Goal: Task Accomplishment & Management: Manage account settings

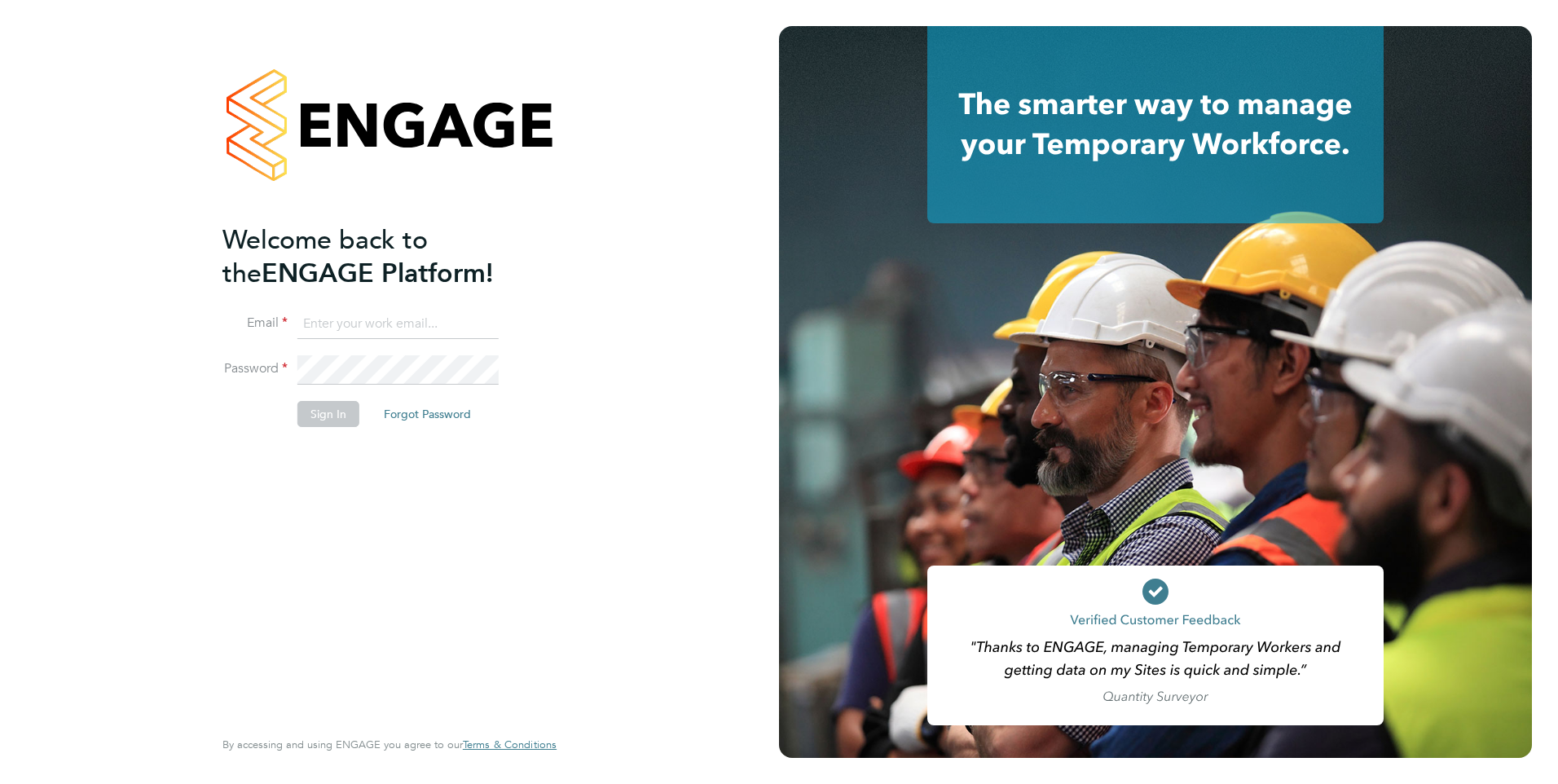
click at [381, 325] on input at bounding box center [398, 323] width 201 height 29
type input "jack.joyce@brightonandhovealbion.com"
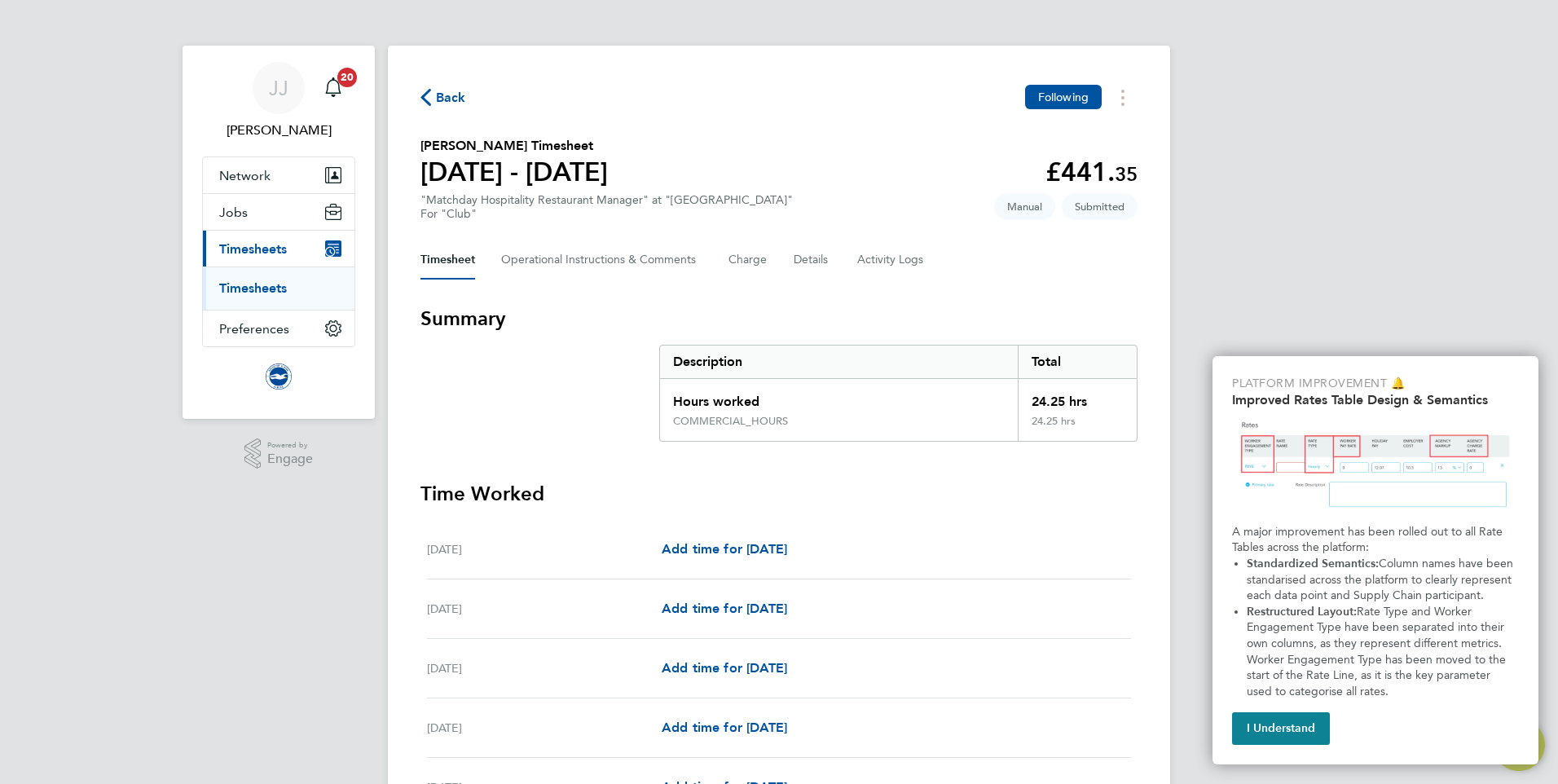
click at [250, 296] on li "Timesheets" at bounding box center [280, 288] width 122 height 16
click at [436, 102] on span "Back" at bounding box center [451, 98] width 30 height 20
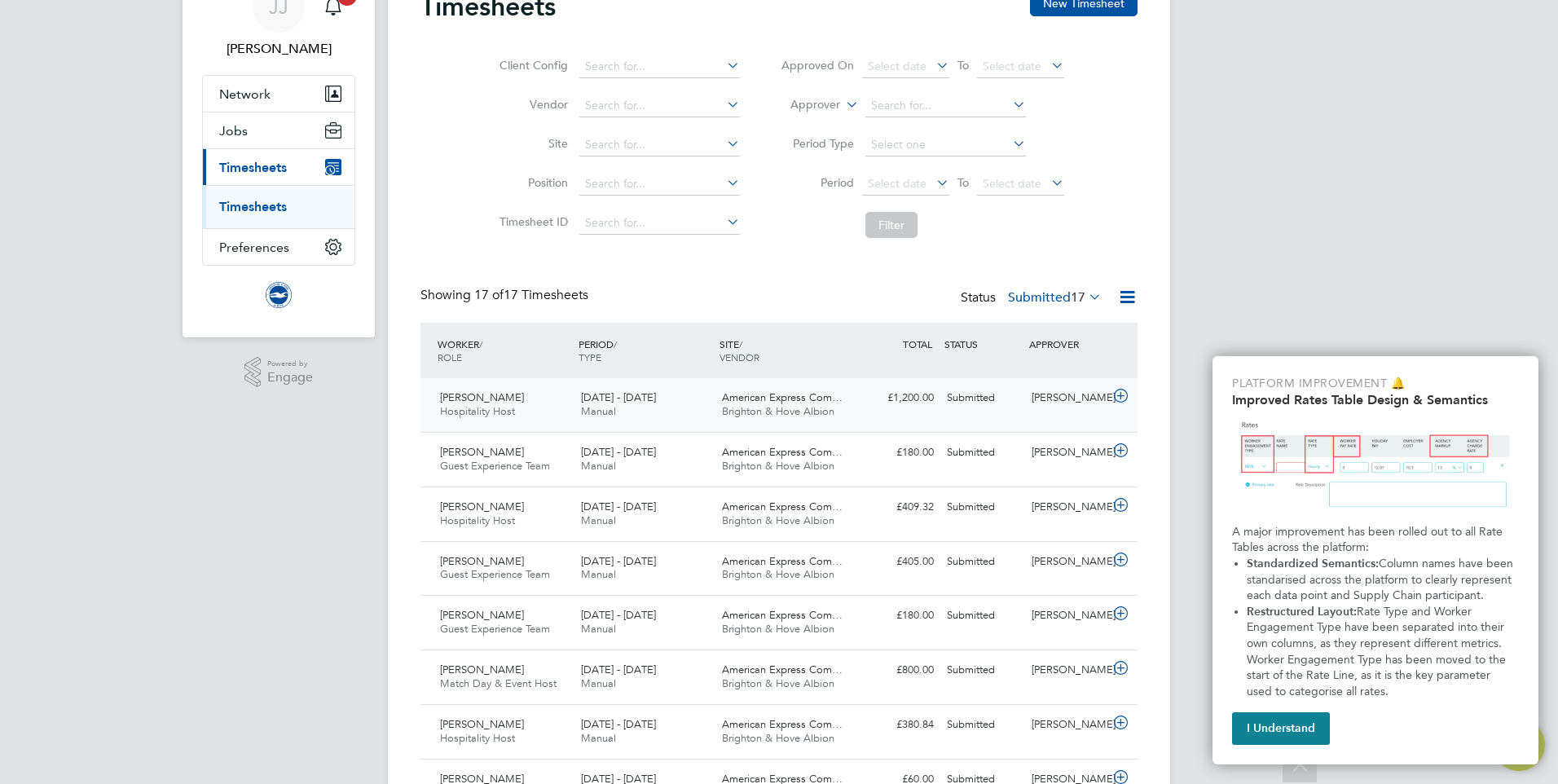
click at [753, 401] on span "American Express Com…" at bounding box center [782, 397] width 120 height 14
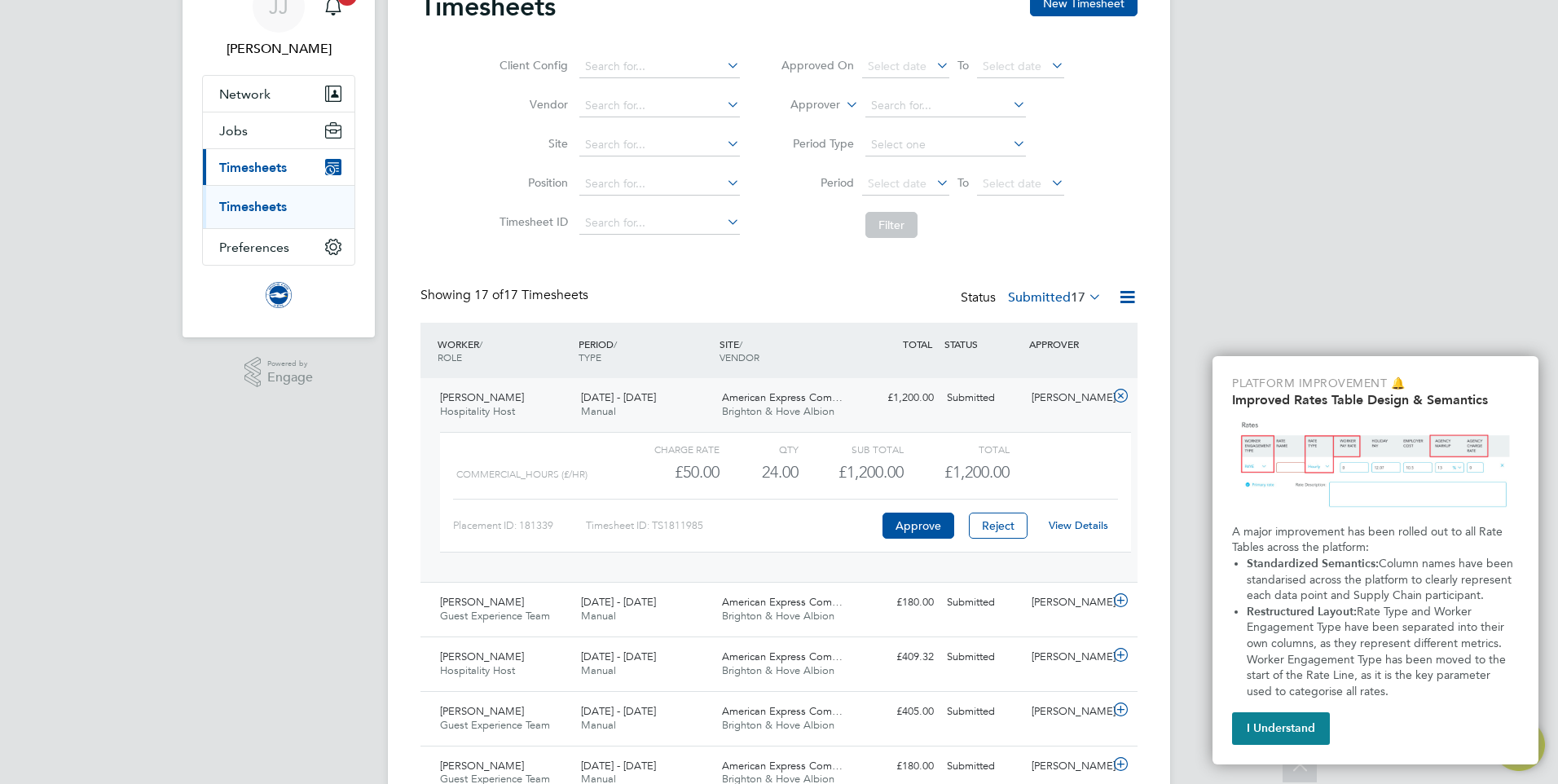
click at [1072, 520] on link "View Details" at bounding box center [1078, 525] width 59 height 14
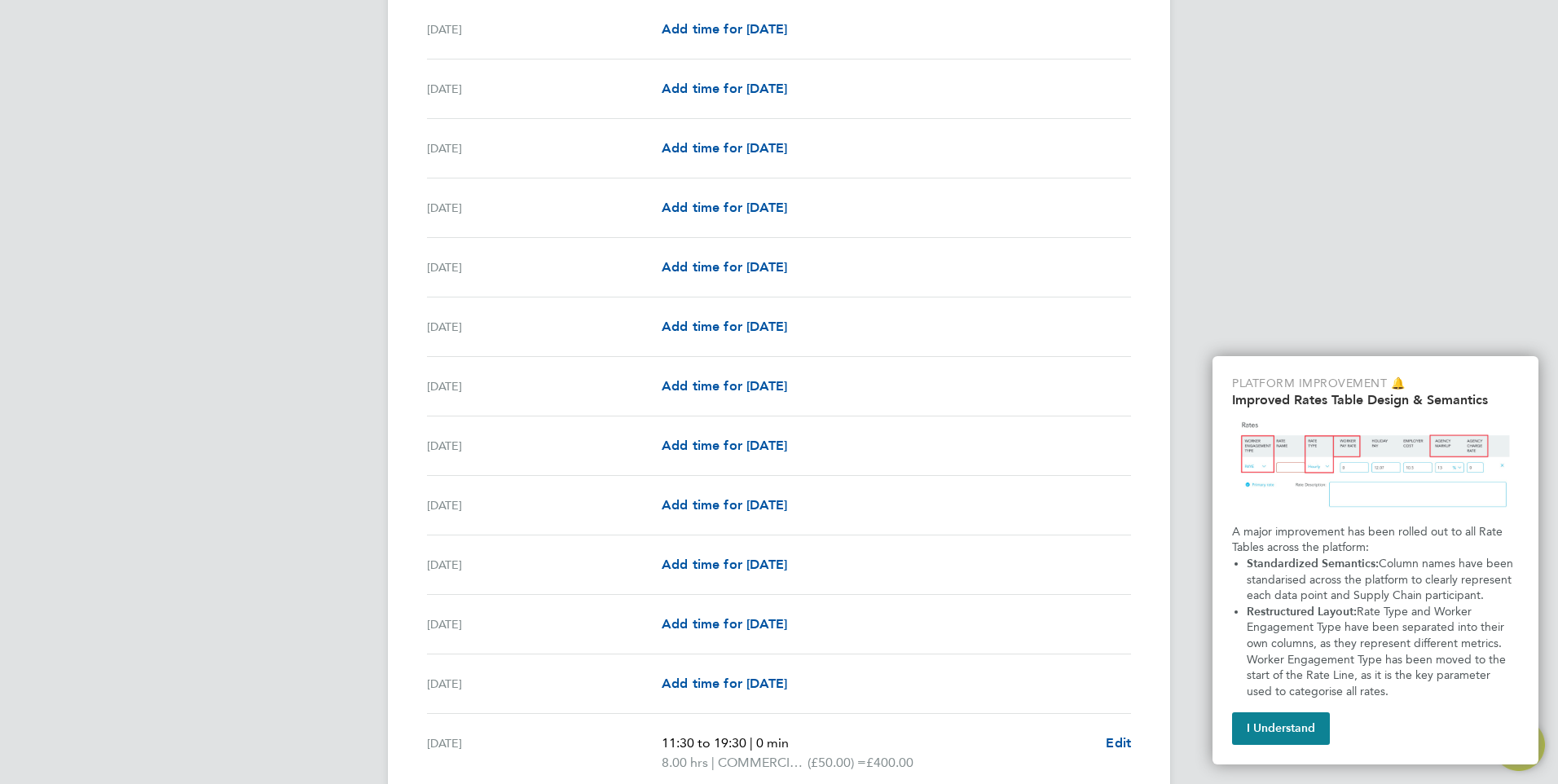
scroll to position [1782, 0]
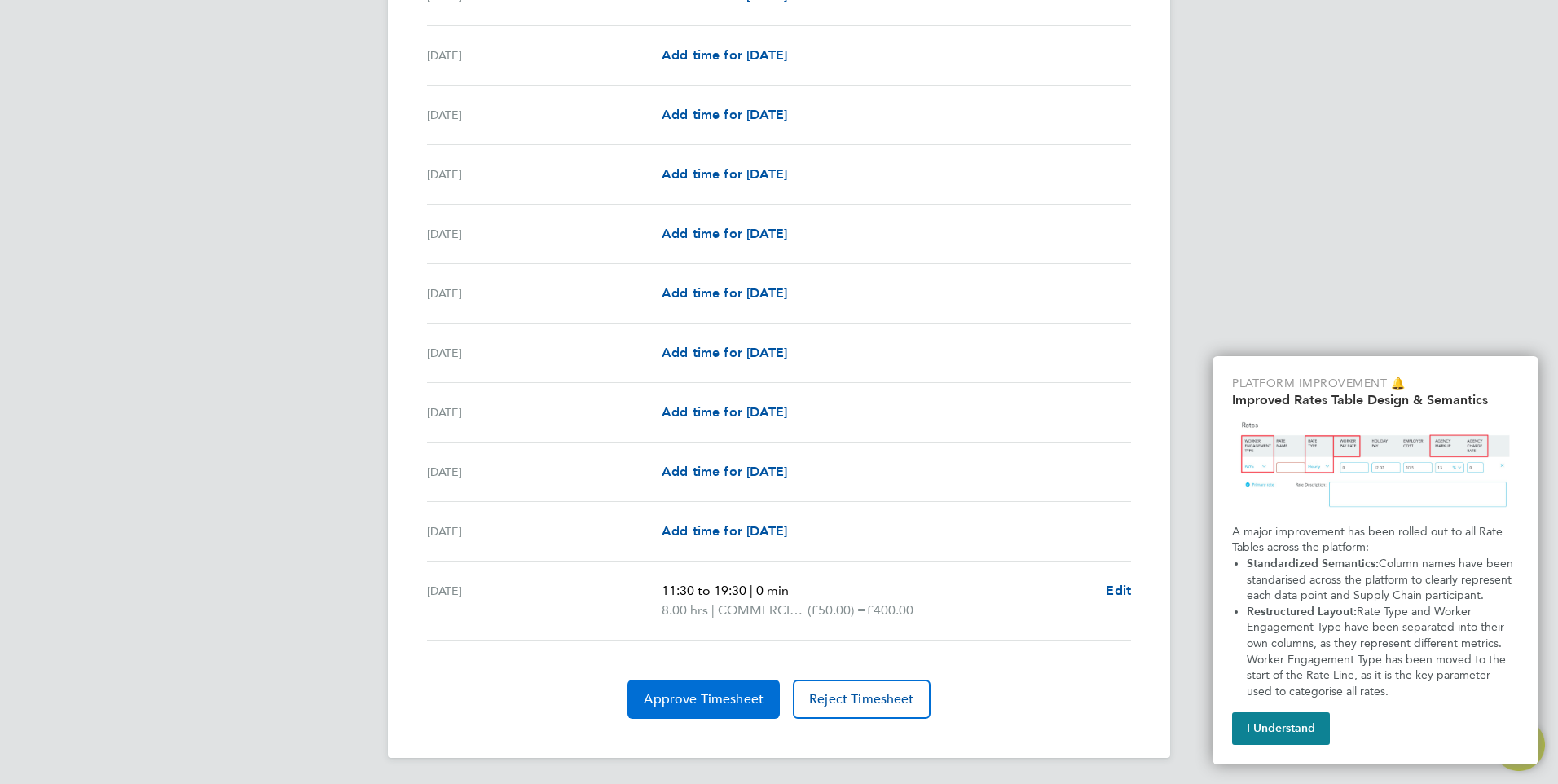
click at [682, 697] on span "Approve Timesheet" at bounding box center [703, 698] width 119 height 16
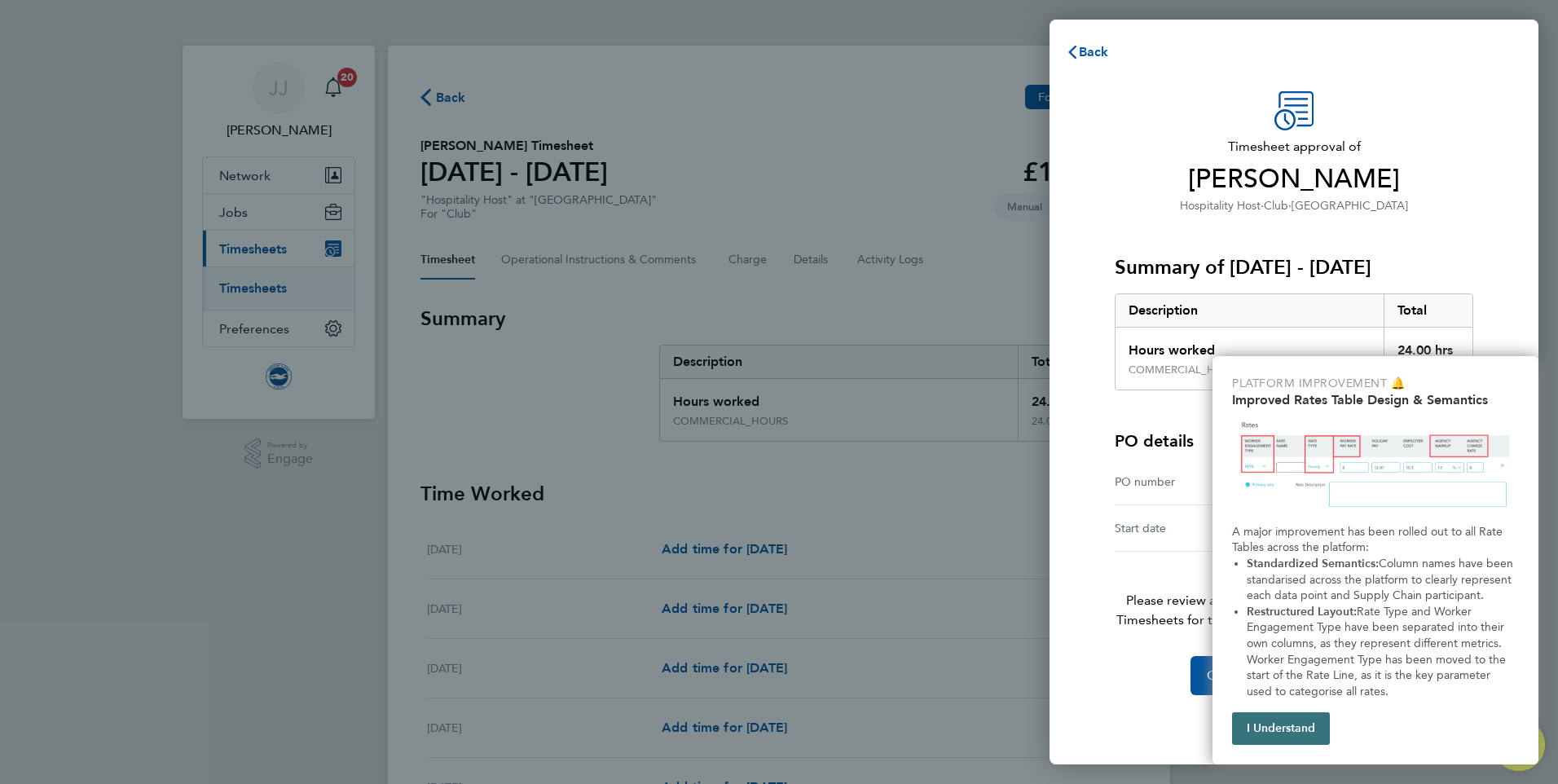
click at [1308, 735] on button "I Understand" at bounding box center [1281, 729] width 98 height 33
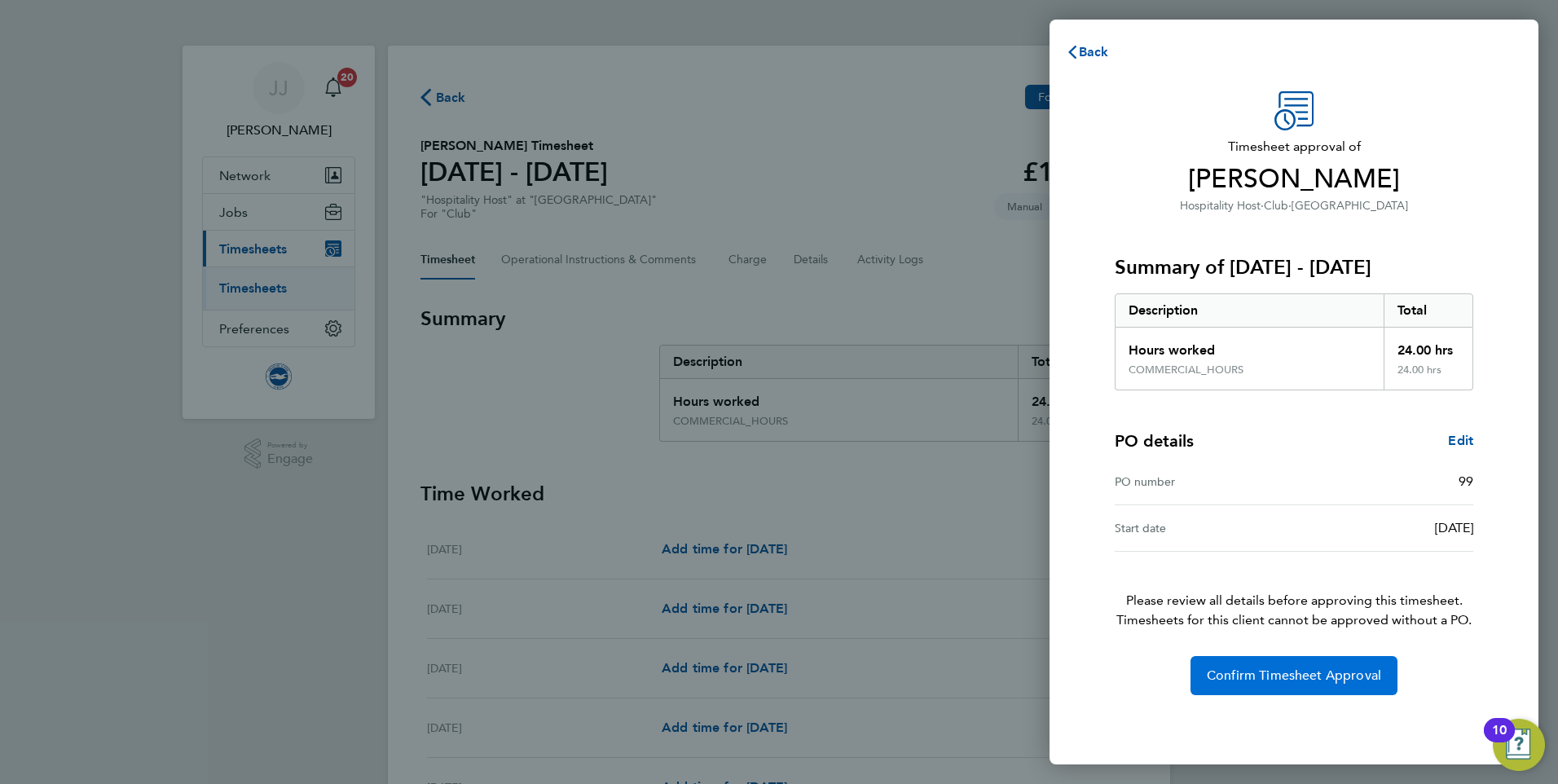
click at [1266, 669] on span "Confirm Timesheet Approval" at bounding box center [1294, 675] width 174 height 16
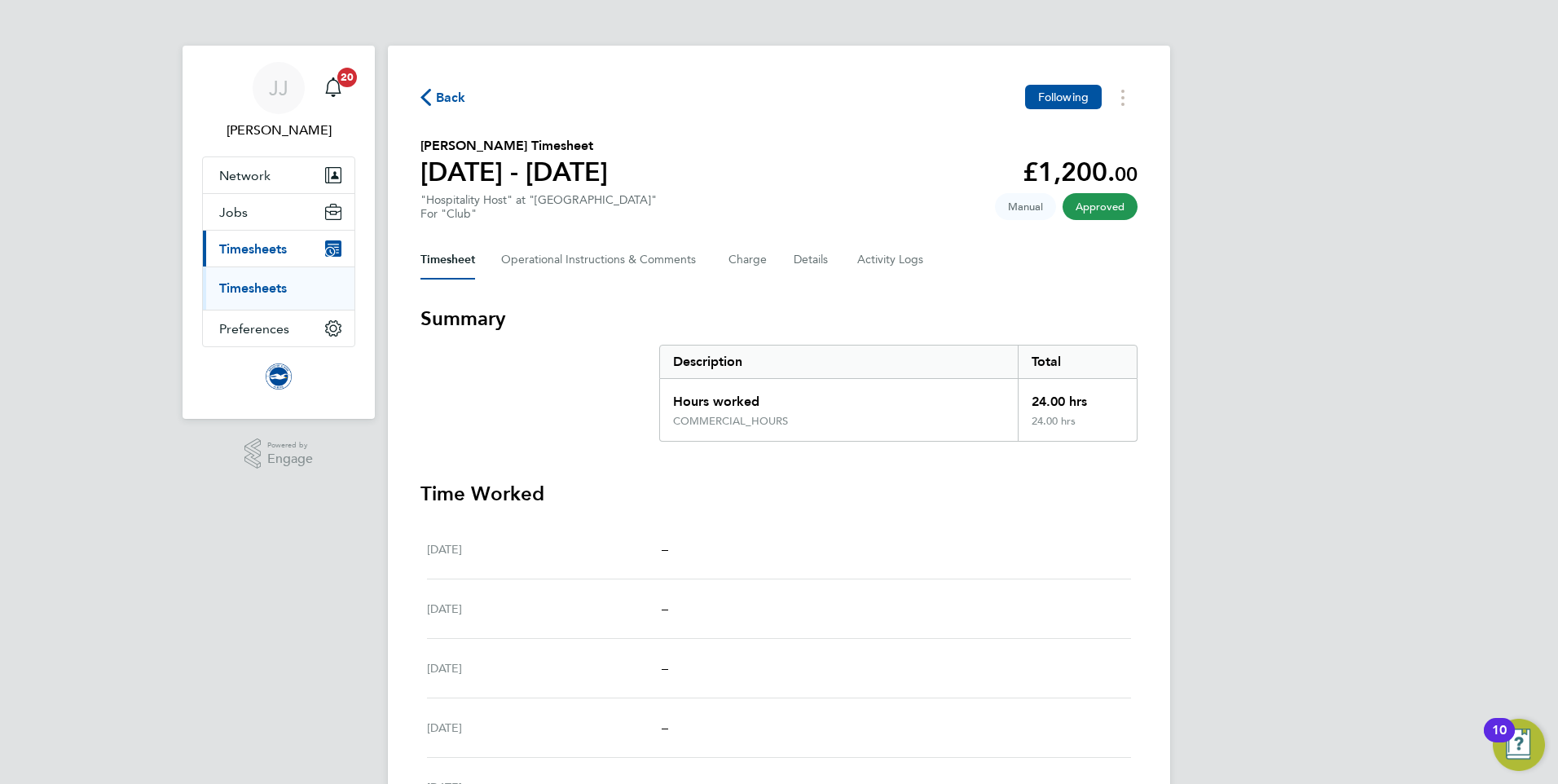
click at [445, 97] on span "Back" at bounding box center [451, 98] width 30 height 20
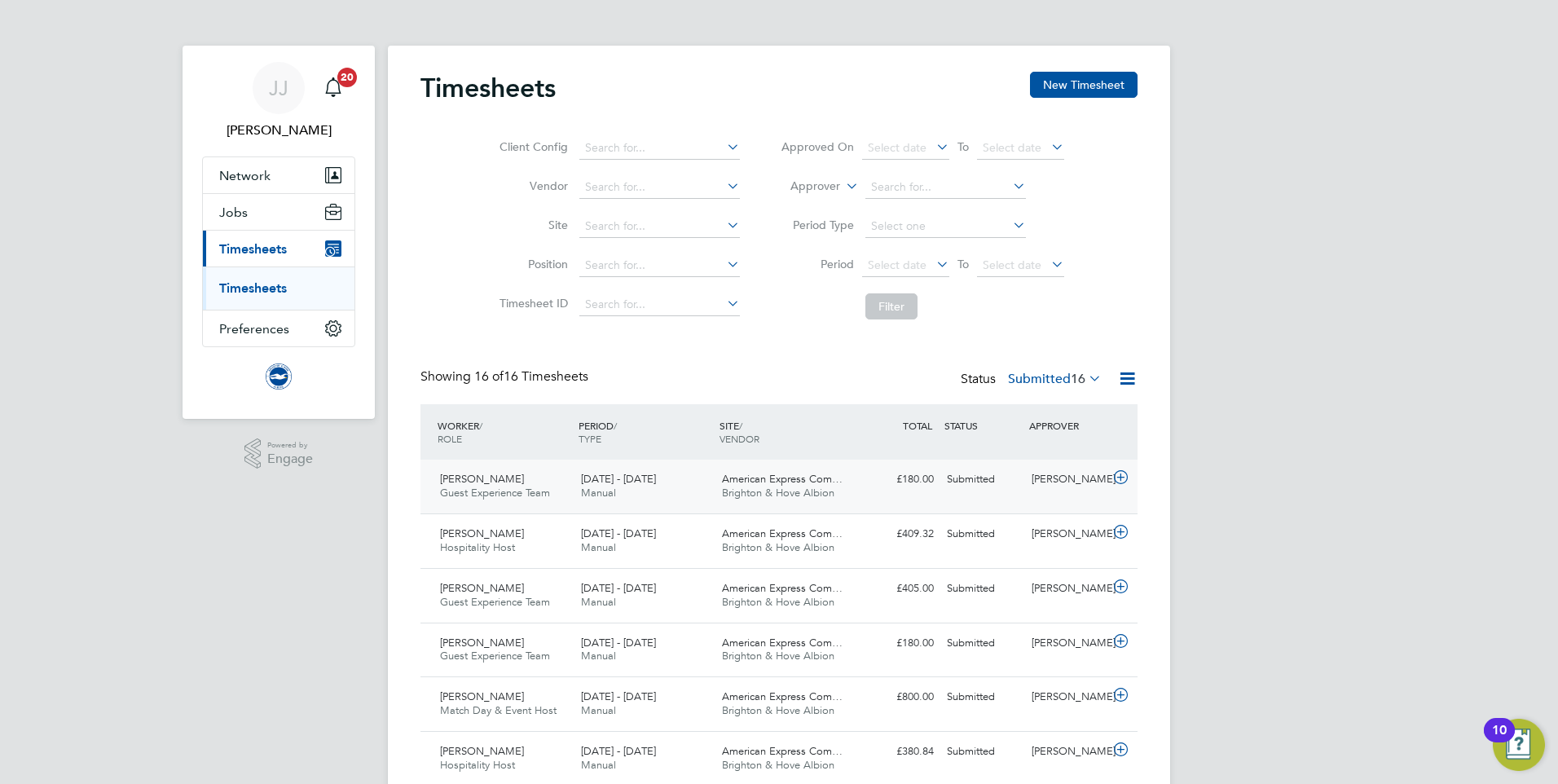
click at [1119, 473] on icon at bounding box center [1121, 478] width 21 height 13
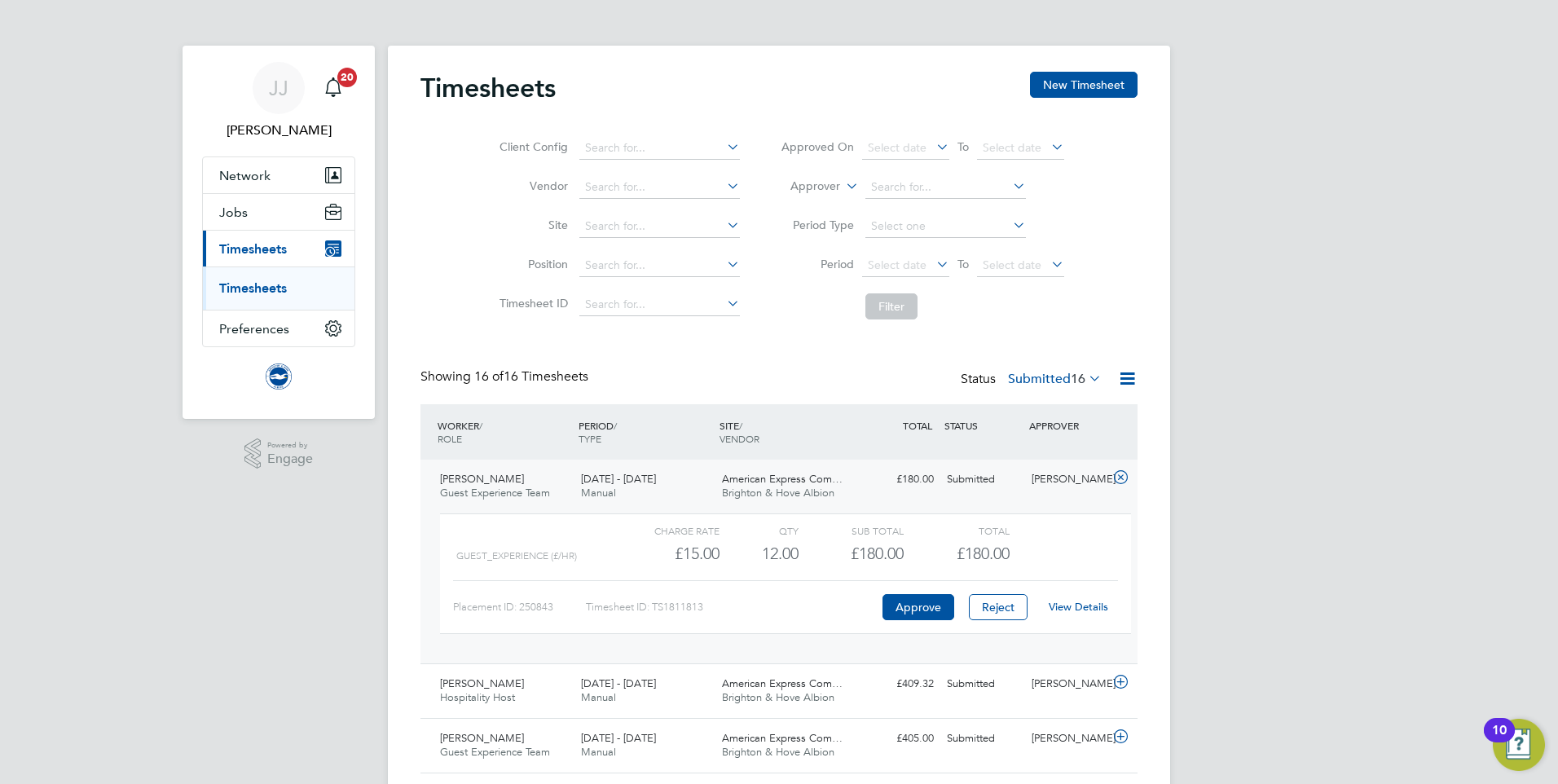
click at [1095, 606] on link "View Details" at bounding box center [1078, 606] width 59 height 14
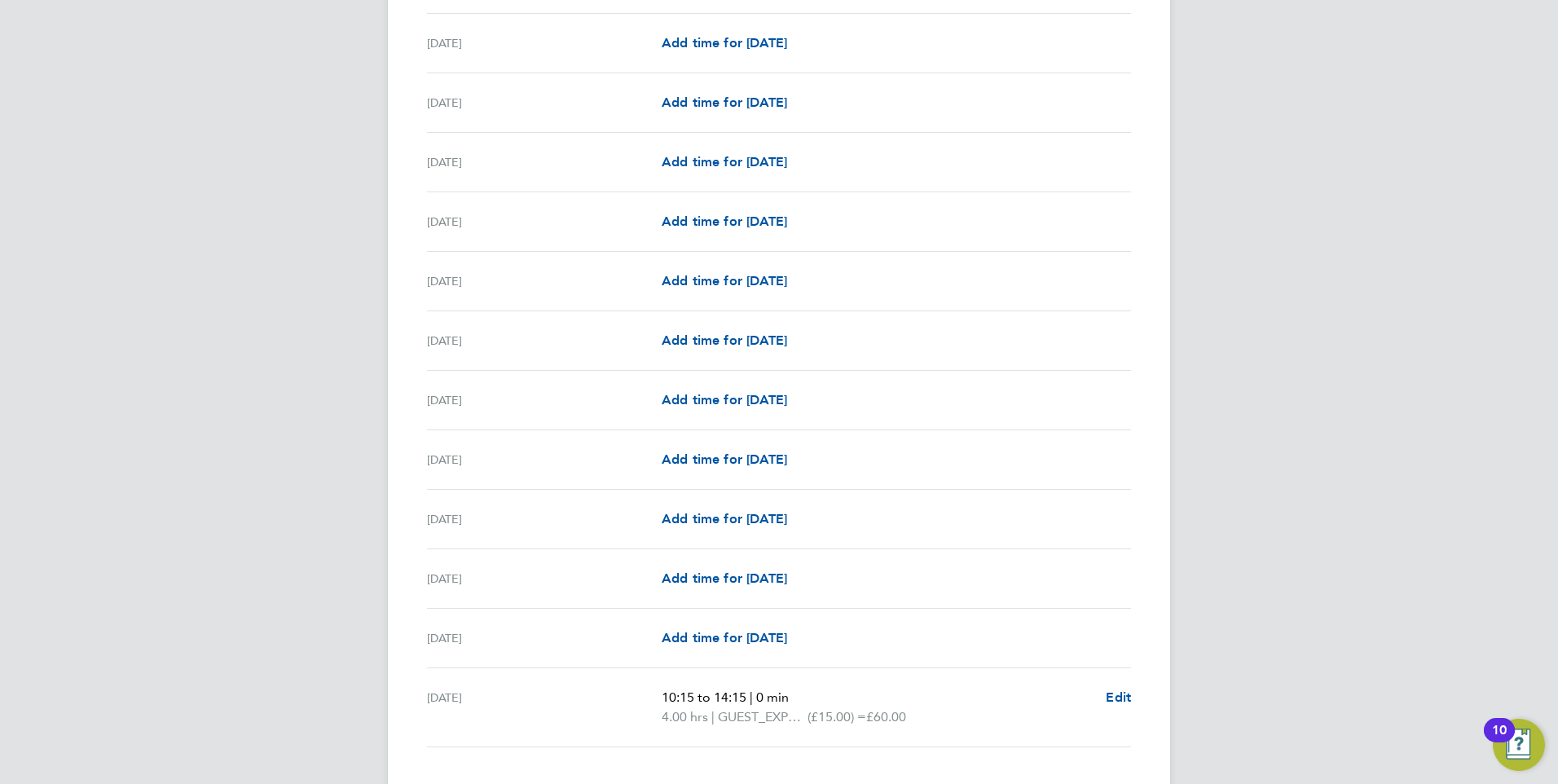
scroll to position [1782, 0]
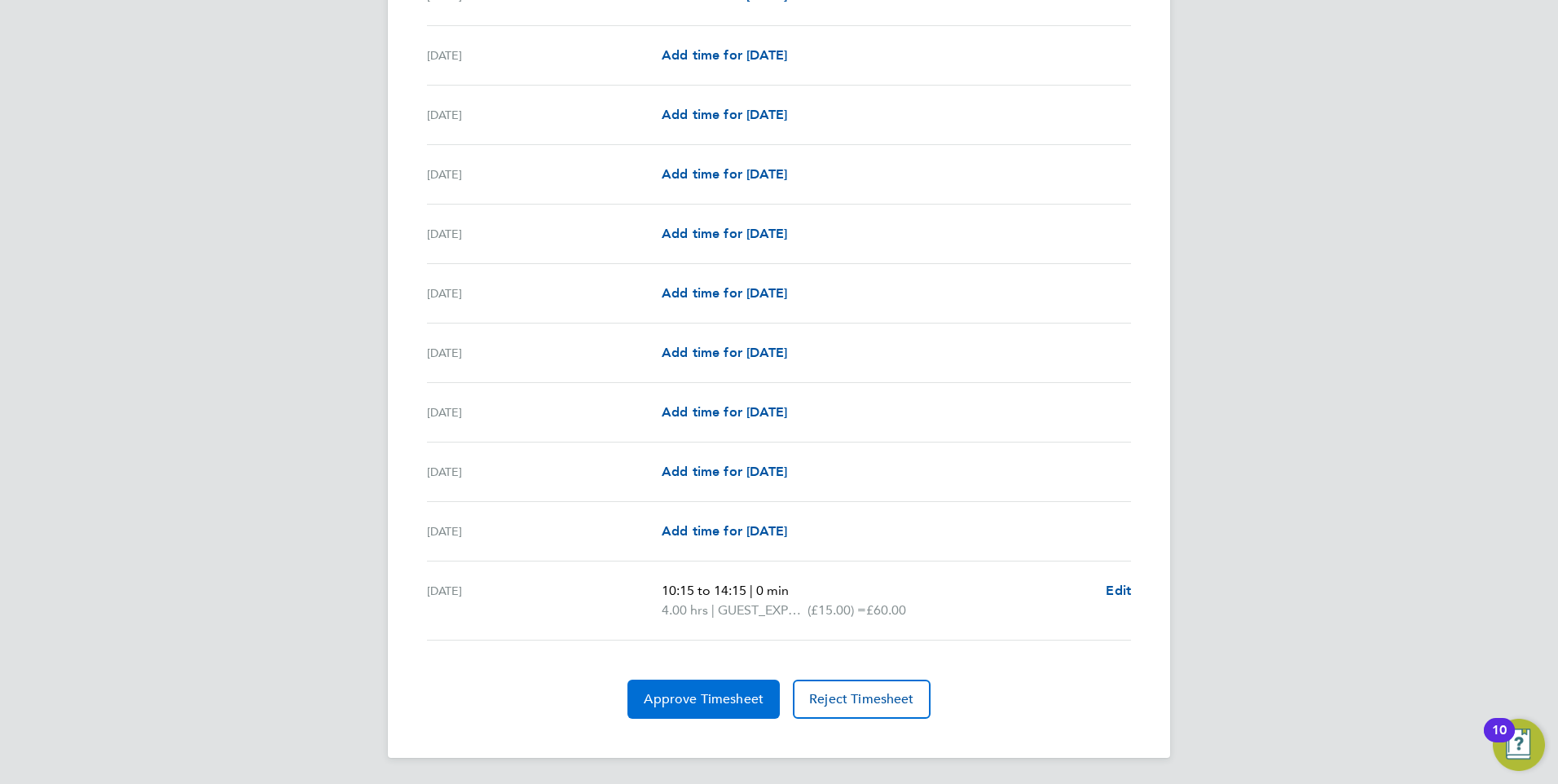
click at [696, 691] on span "Approve Timesheet" at bounding box center [703, 698] width 119 height 16
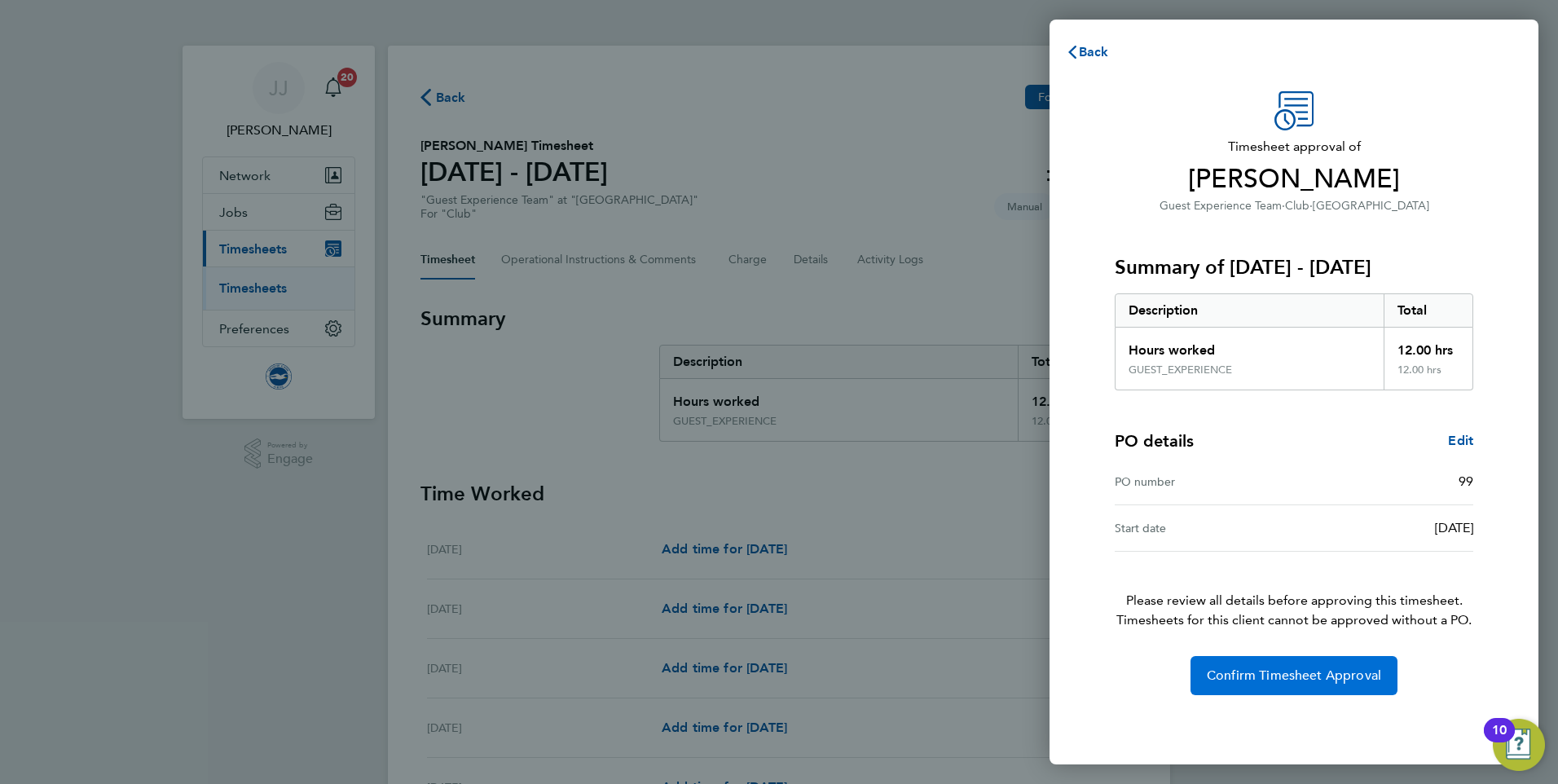
click at [1285, 671] on span "Confirm Timesheet Approval" at bounding box center [1294, 675] width 174 height 16
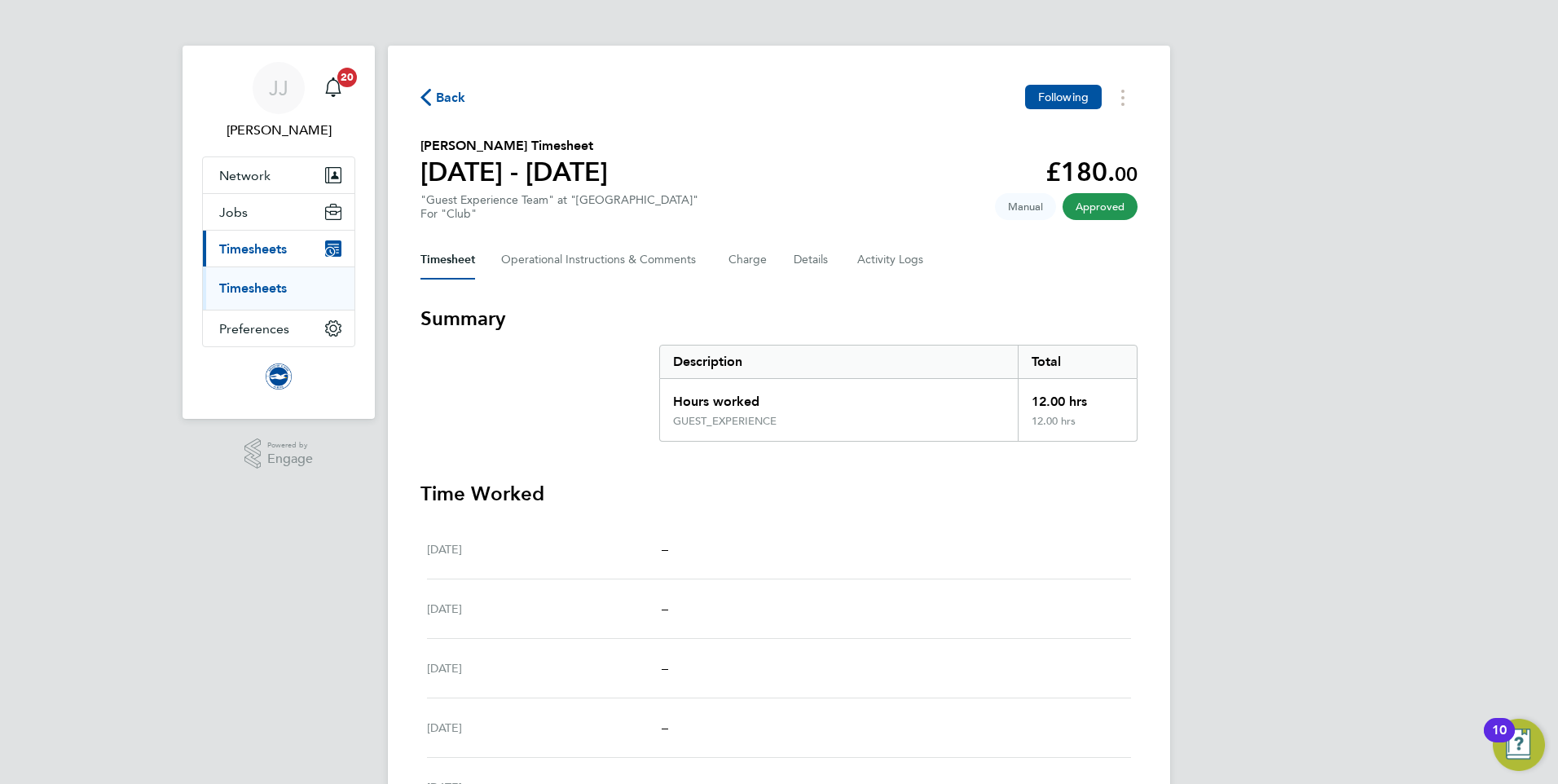
click at [440, 86] on div "Back Following" at bounding box center [779, 97] width 717 height 25
click at [441, 99] on span "Back" at bounding box center [451, 98] width 30 height 20
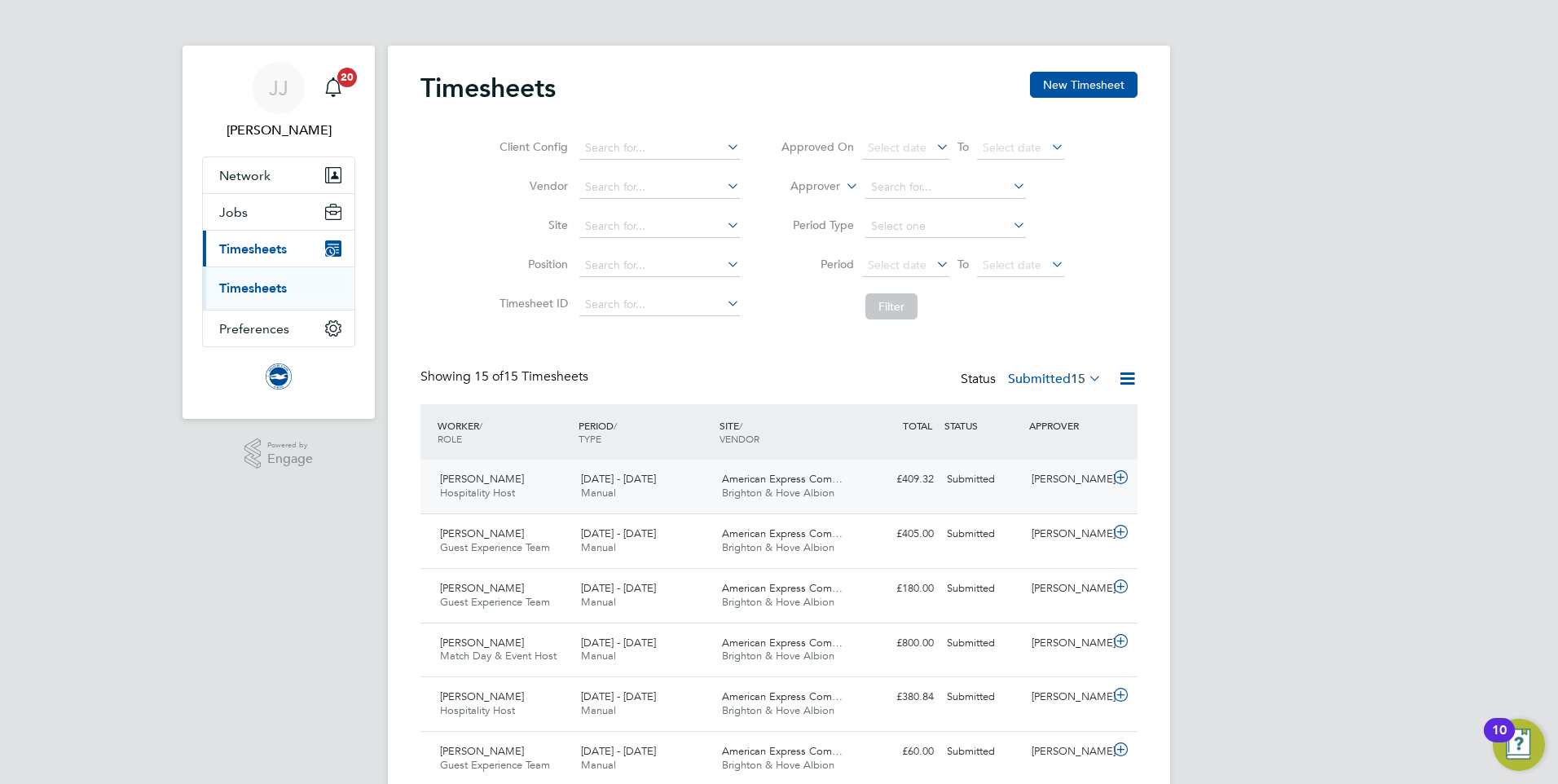
click at [1119, 474] on icon at bounding box center [1121, 478] width 21 height 13
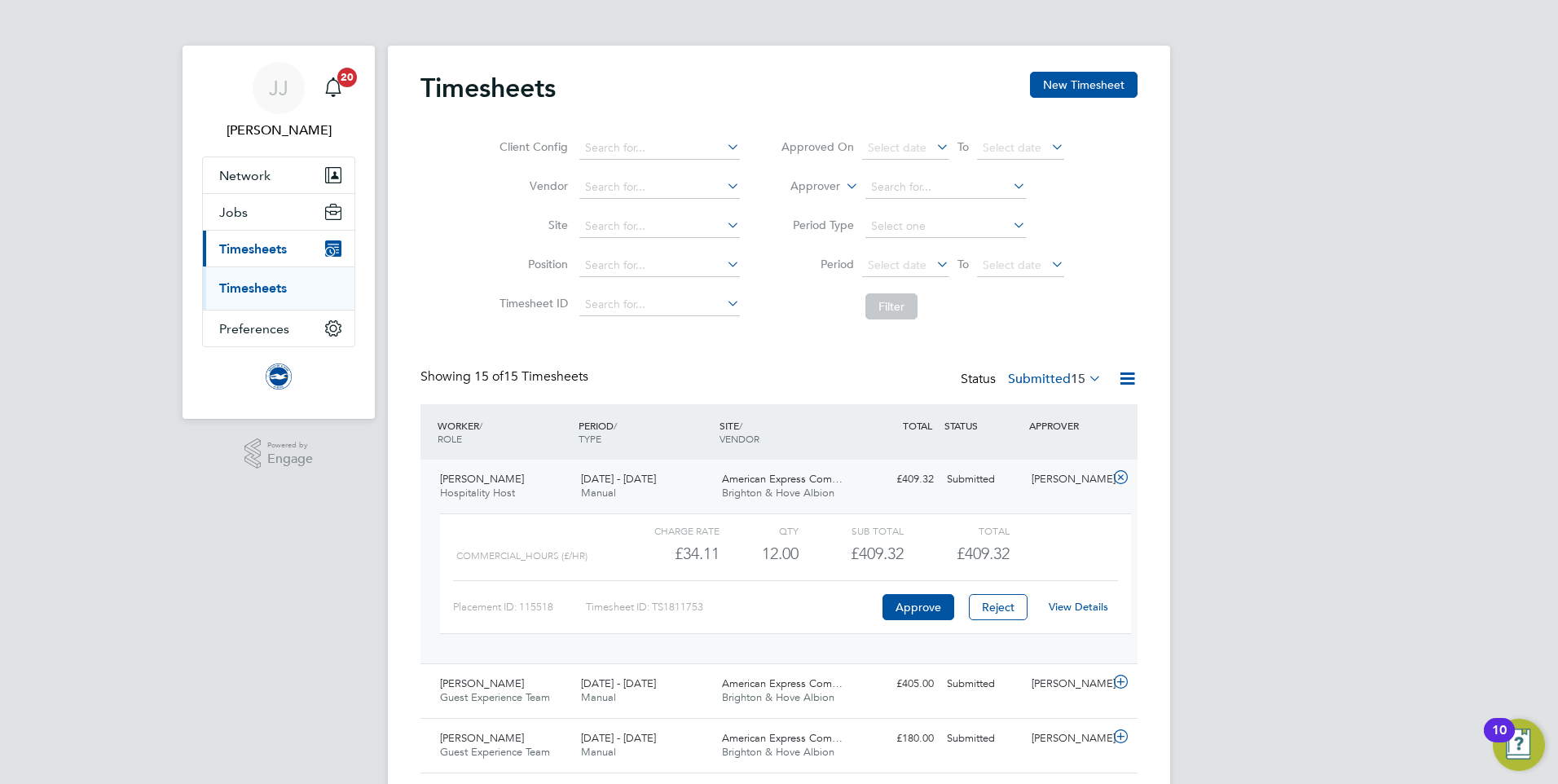
click at [1094, 608] on link "View Details" at bounding box center [1078, 606] width 59 height 14
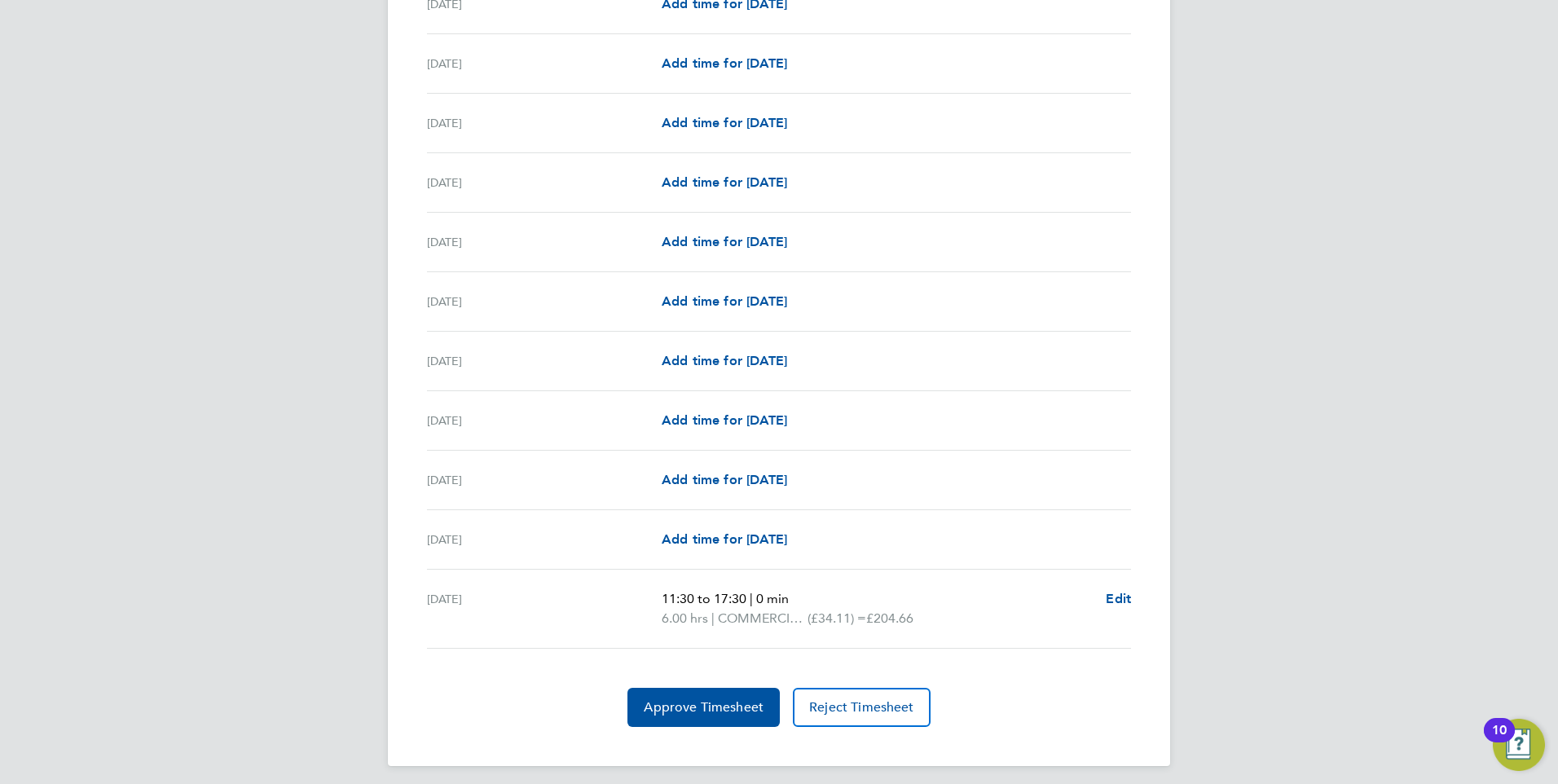
scroll to position [1763, 0]
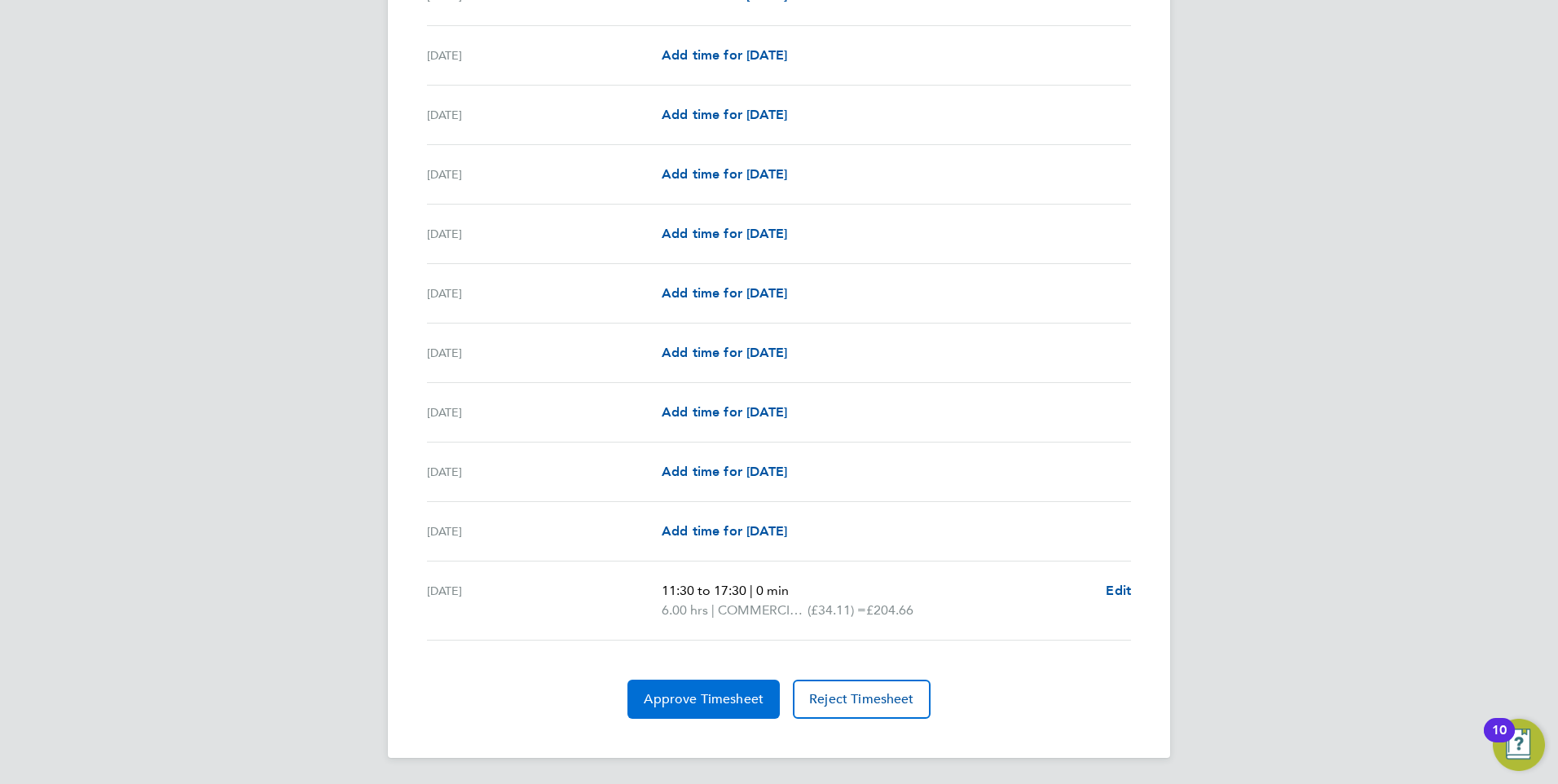
click at [718, 695] on span "Approve Timesheet" at bounding box center [703, 698] width 119 height 16
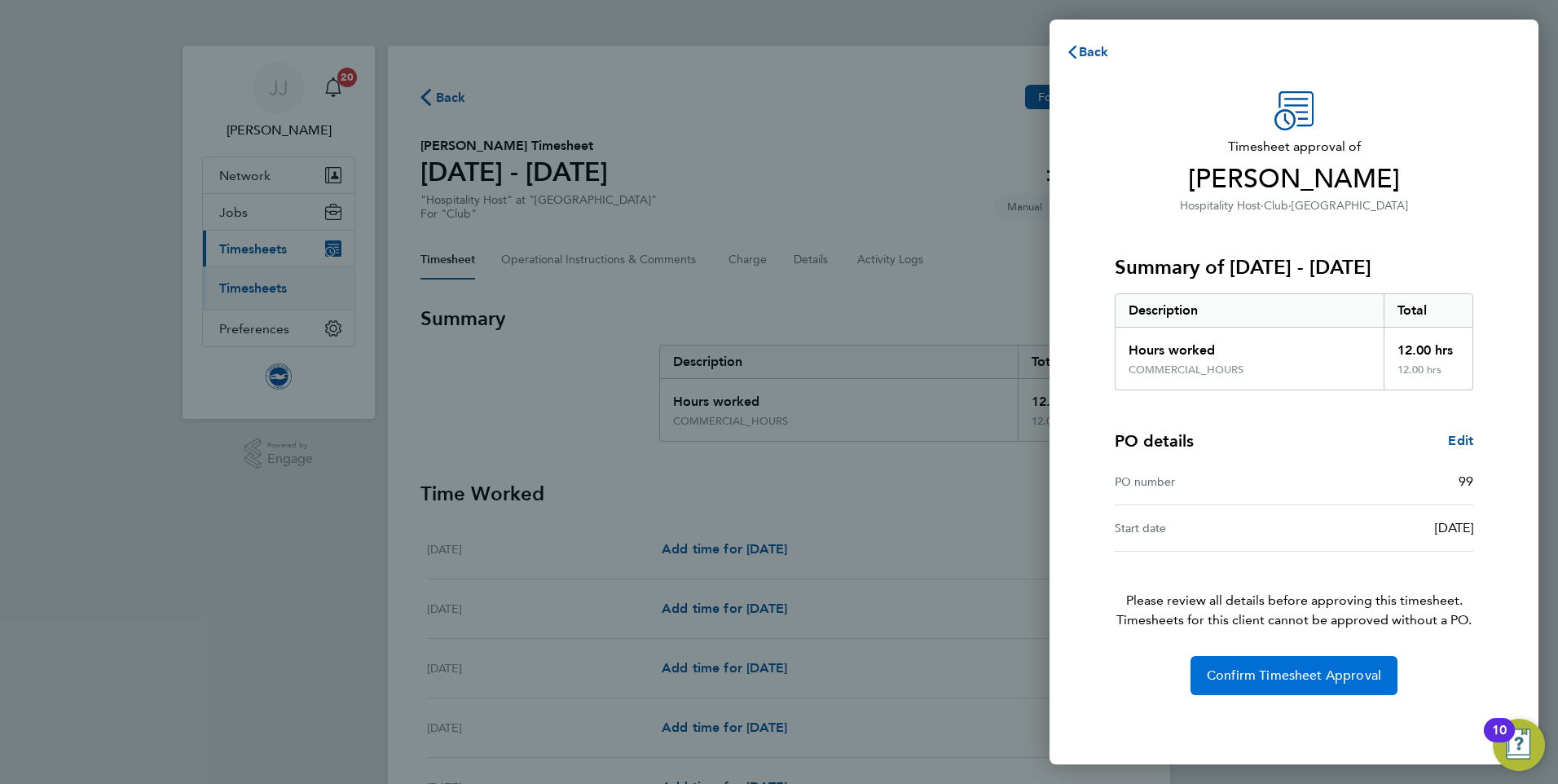
click at [1272, 675] on span "Confirm Timesheet Approval" at bounding box center [1294, 675] width 174 height 16
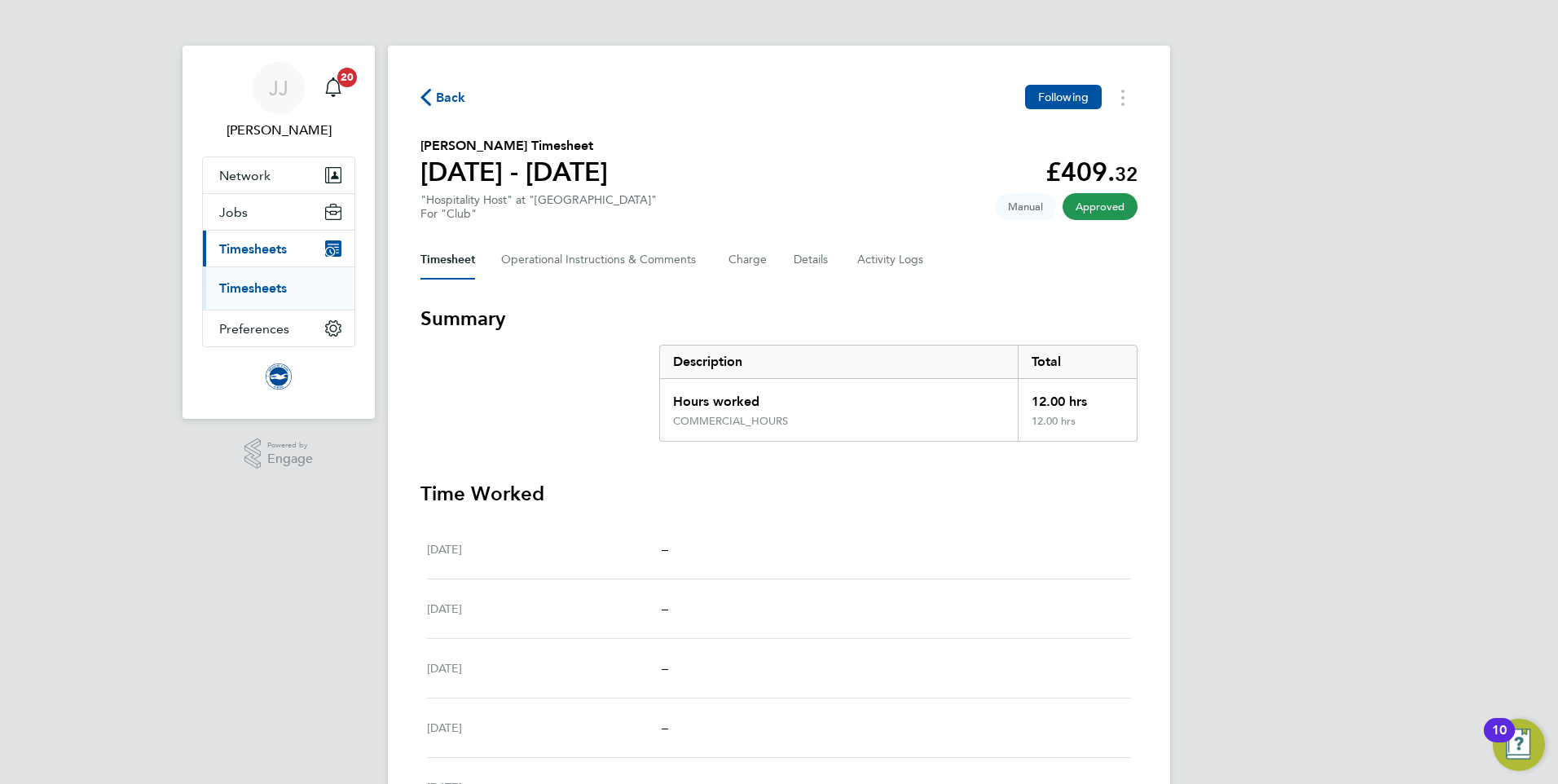
click at [456, 105] on span "Back" at bounding box center [451, 98] width 30 height 20
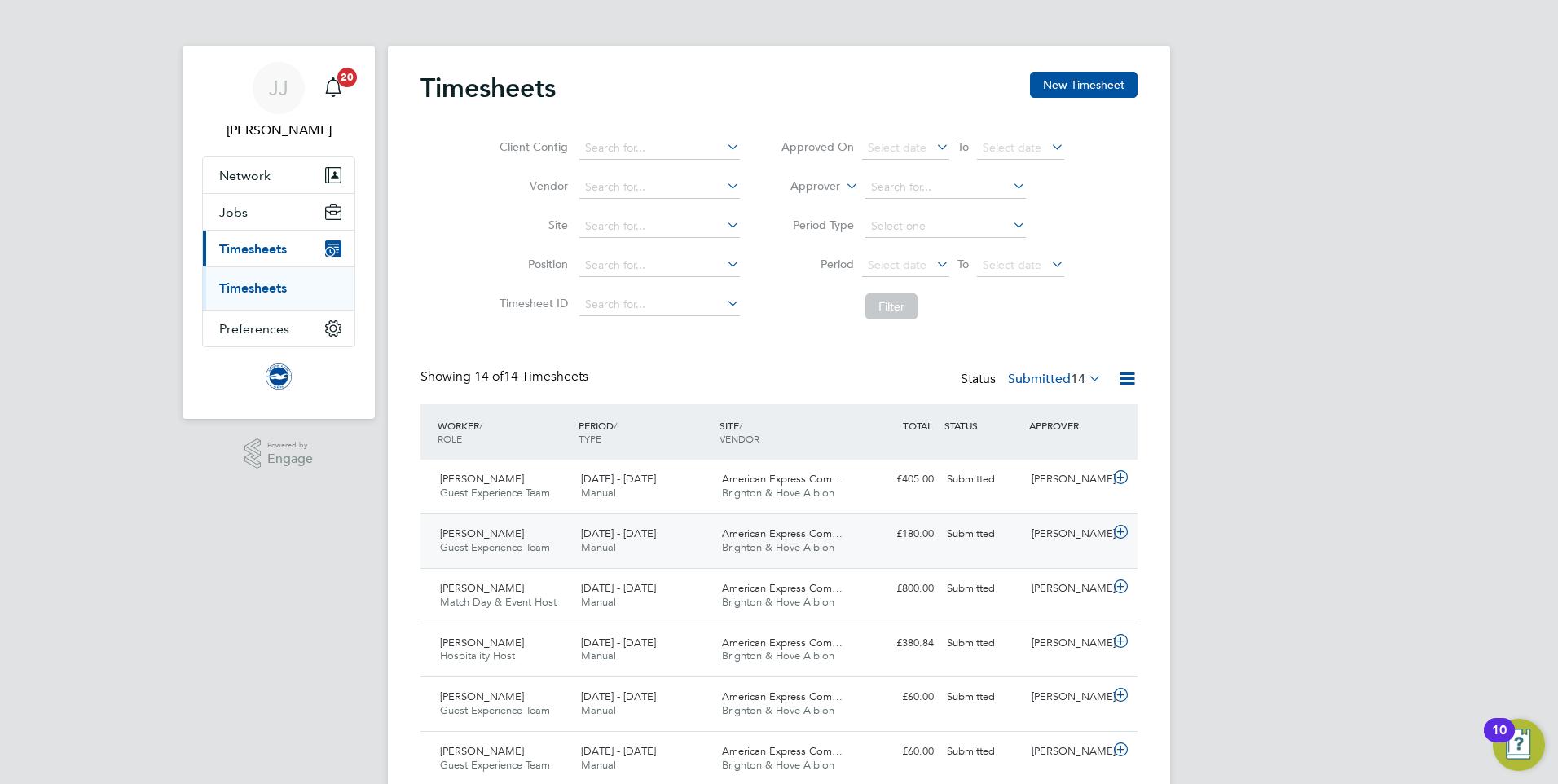
click at [1116, 526] on icon at bounding box center [1121, 532] width 21 height 13
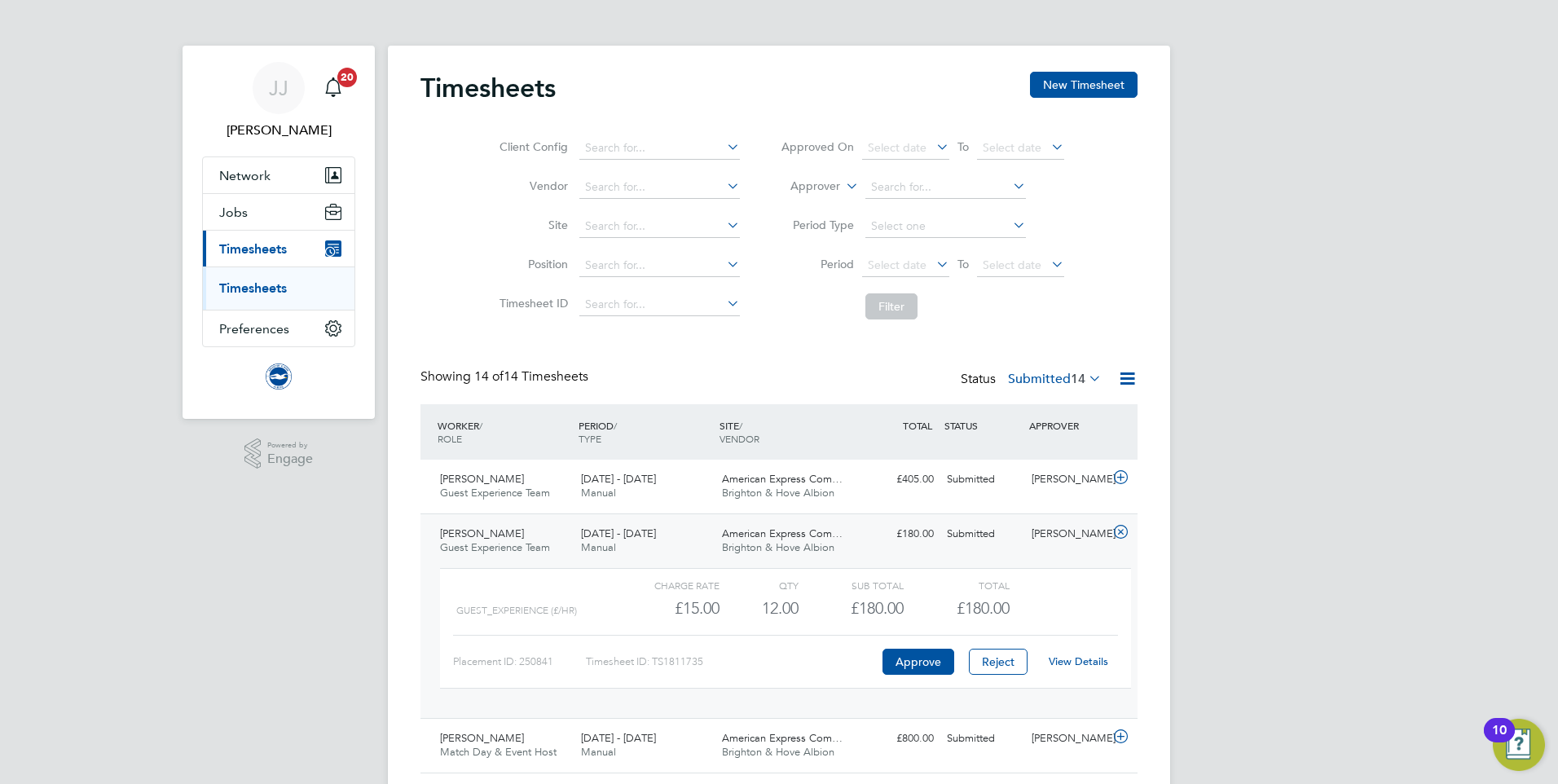
click at [1084, 659] on link "View Details" at bounding box center [1078, 661] width 59 height 14
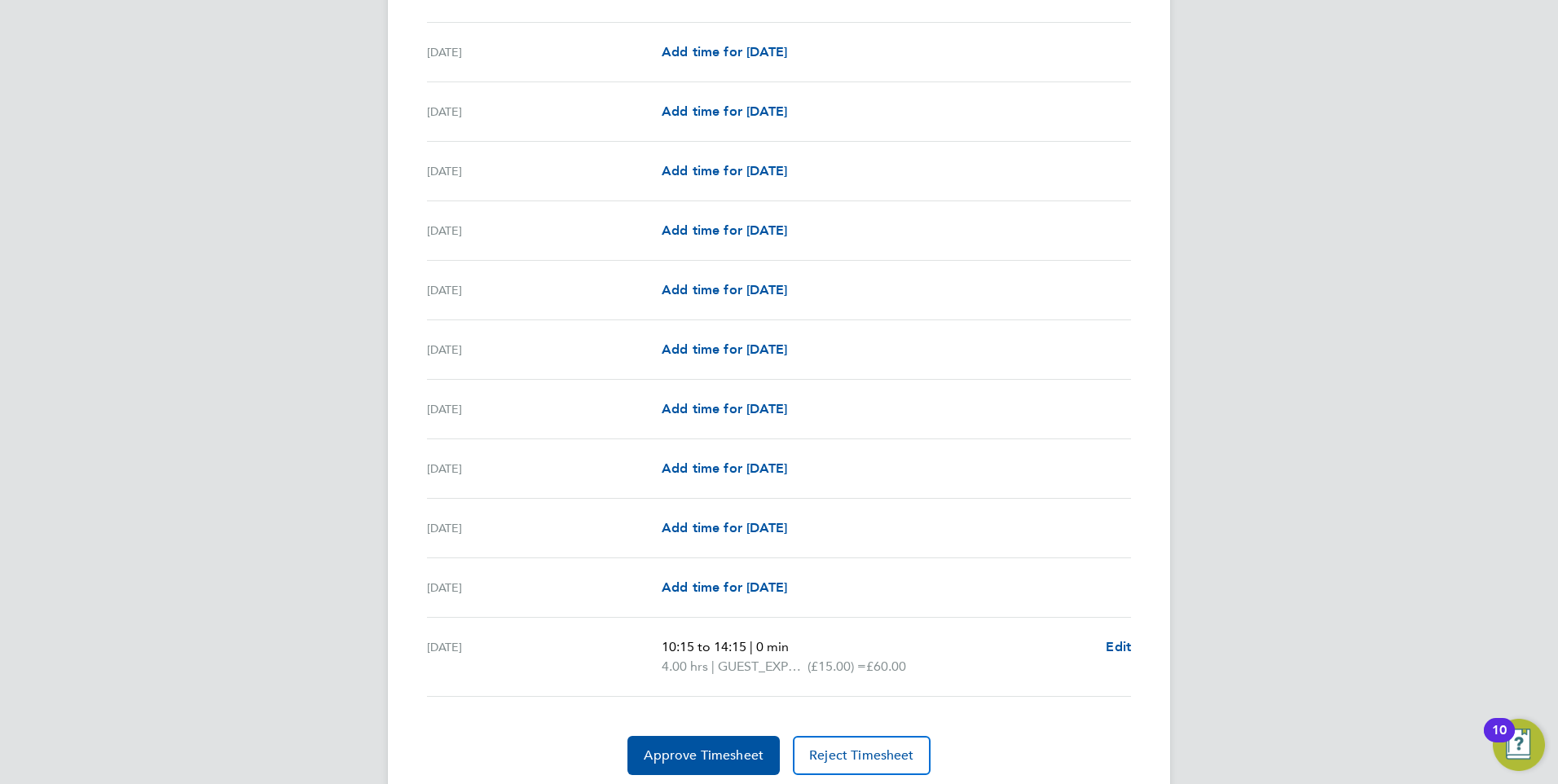
scroll to position [1782, 0]
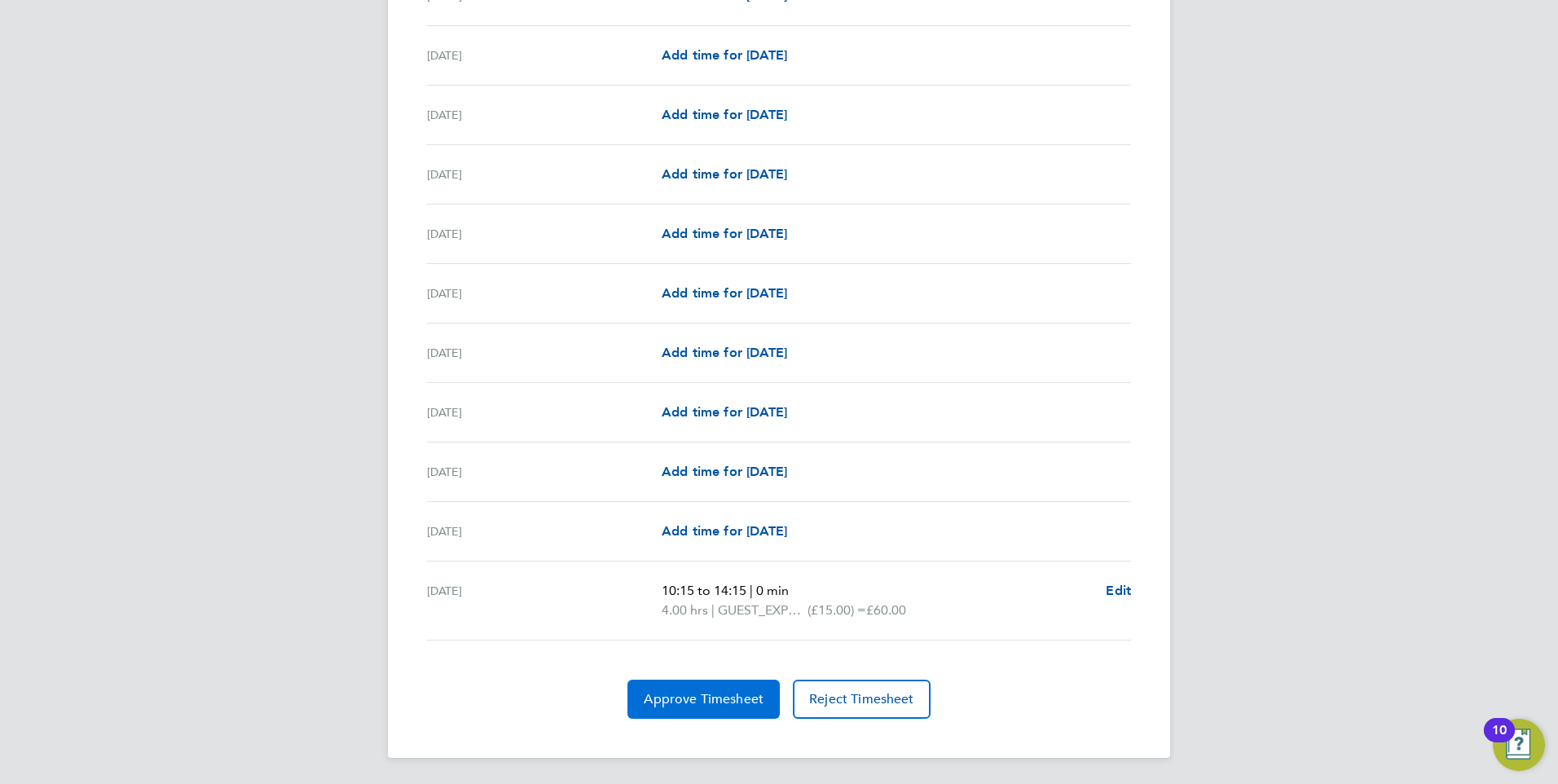
click at [676, 706] on span "Approve Timesheet" at bounding box center [703, 698] width 119 height 16
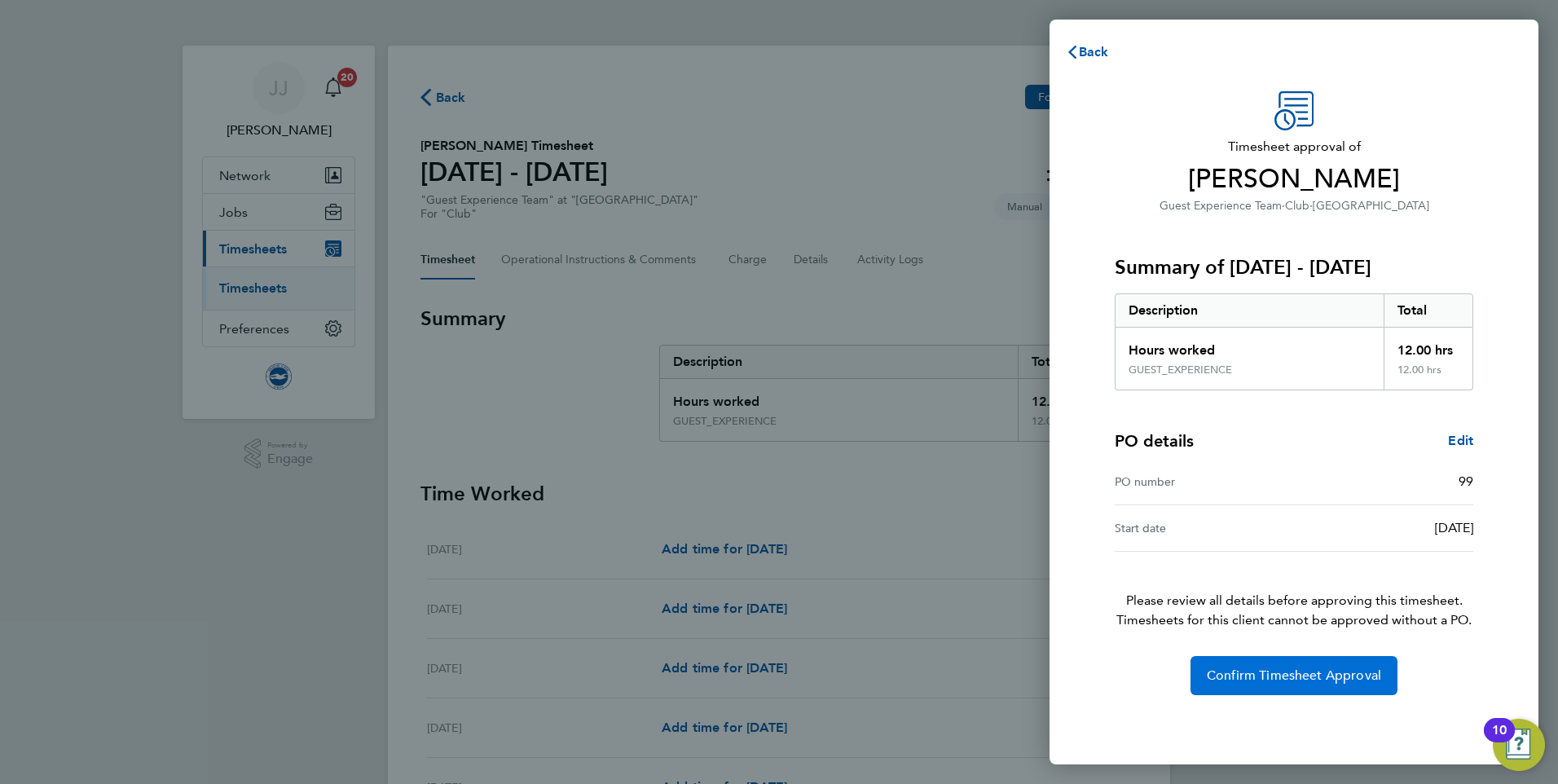
click at [1245, 682] on span "Confirm Timesheet Approval" at bounding box center [1294, 675] width 174 height 16
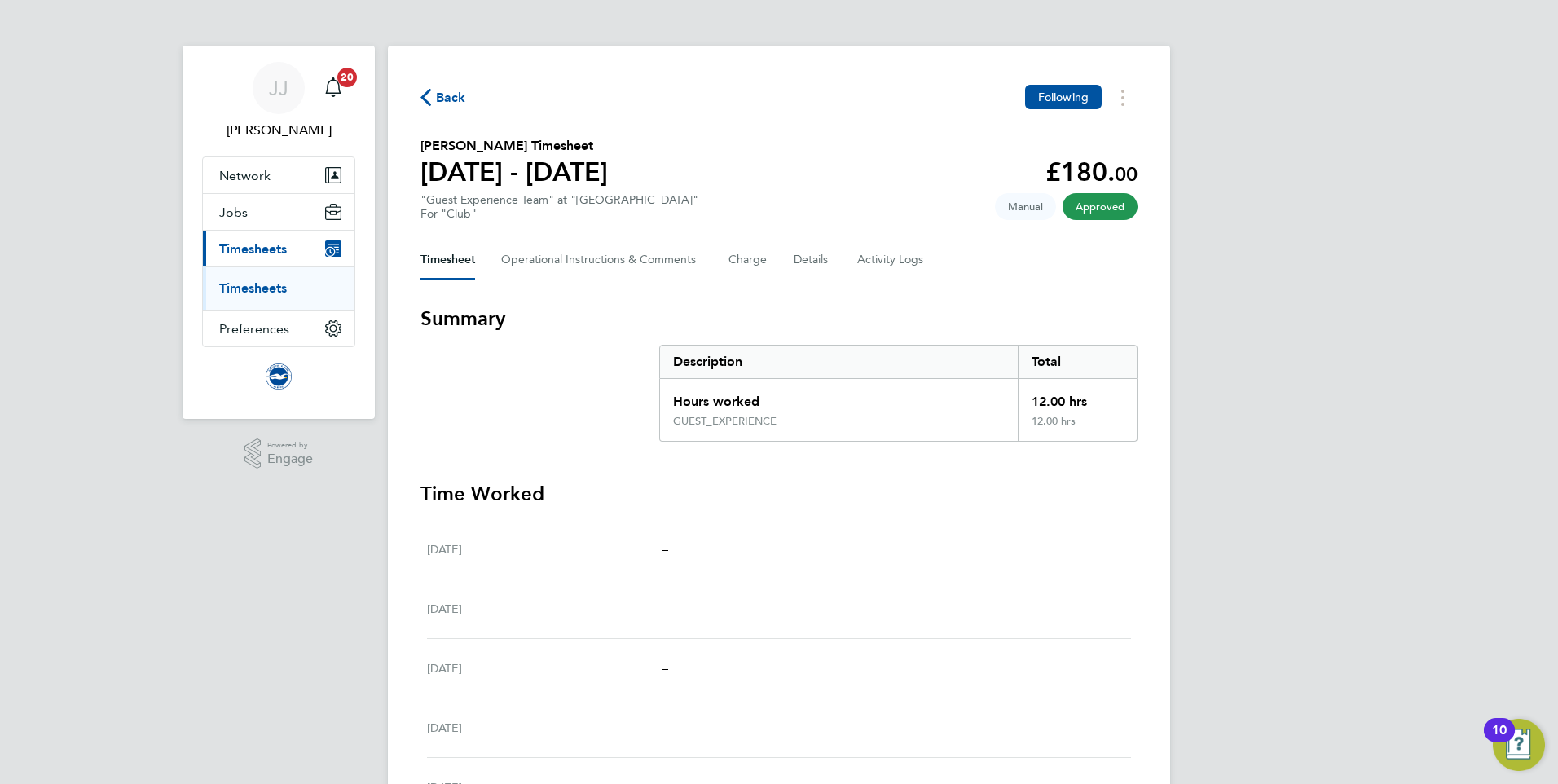
click at [454, 91] on span "Back" at bounding box center [451, 98] width 30 height 20
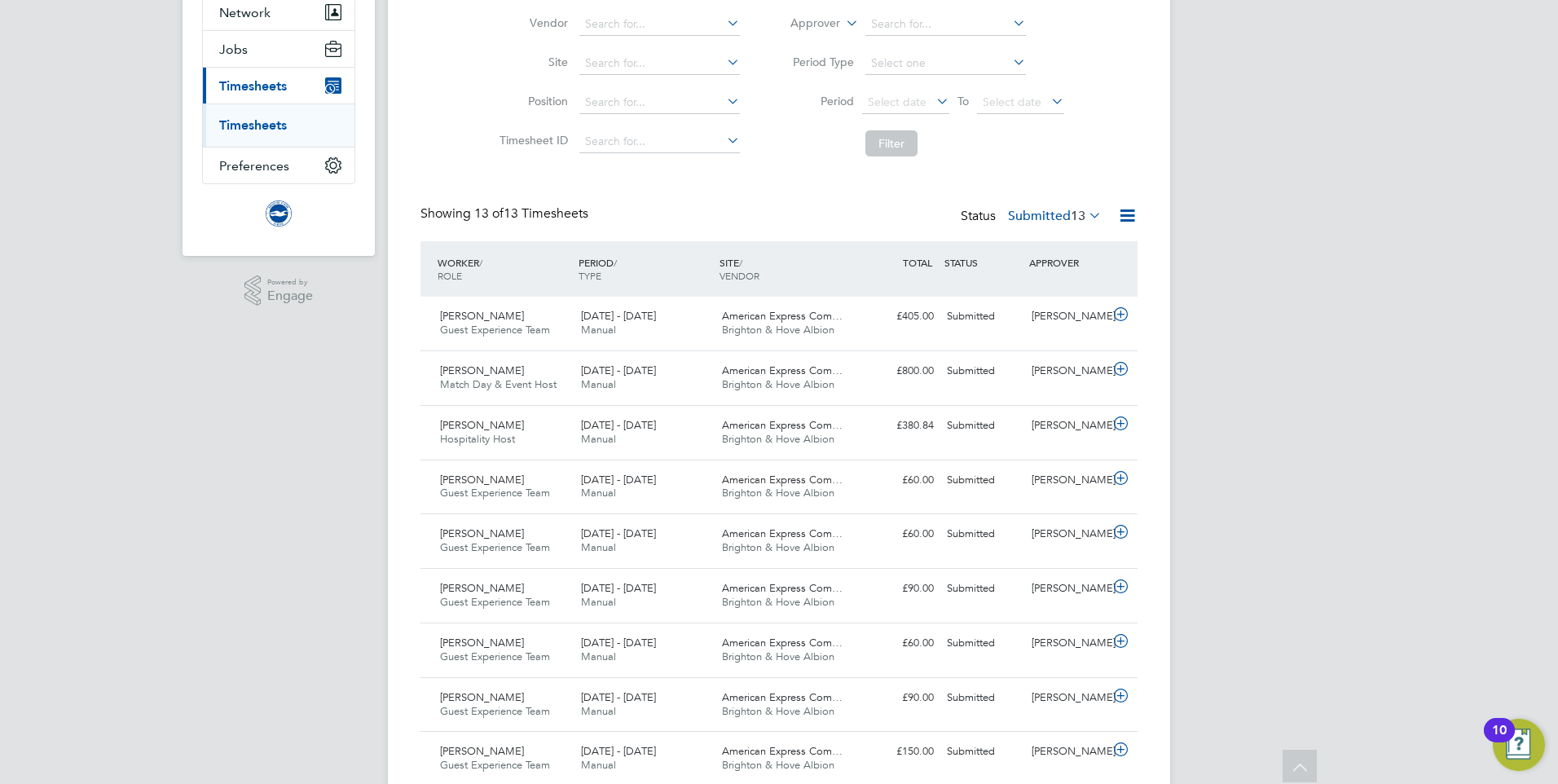
click at [1036, 217] on label "Submitted 13" at bounding box center [1055, 215] width 94 height 16
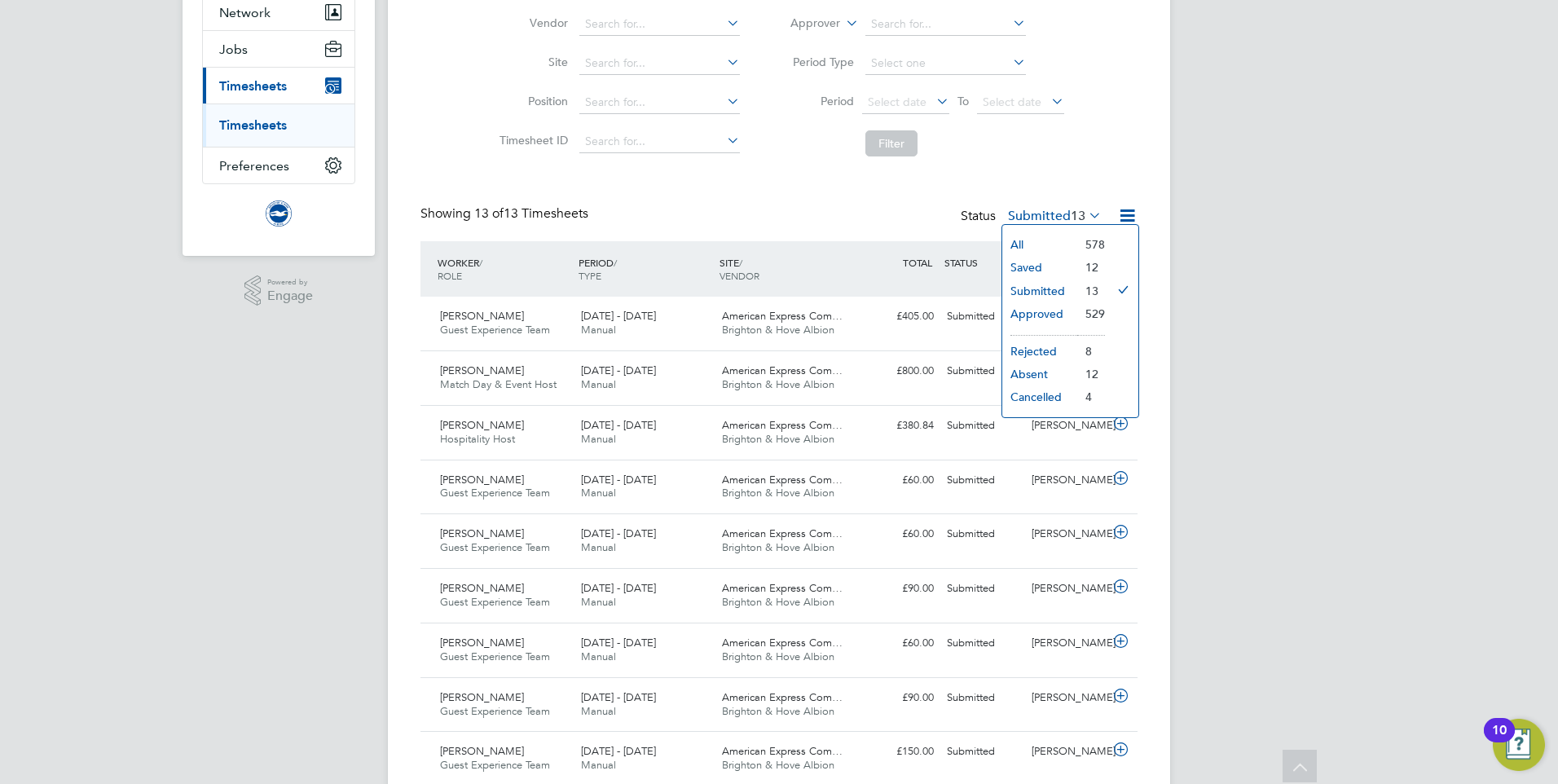
click at [1038, 316] on li "Approved" at bounding box center [1040, 314] width 75 height 23
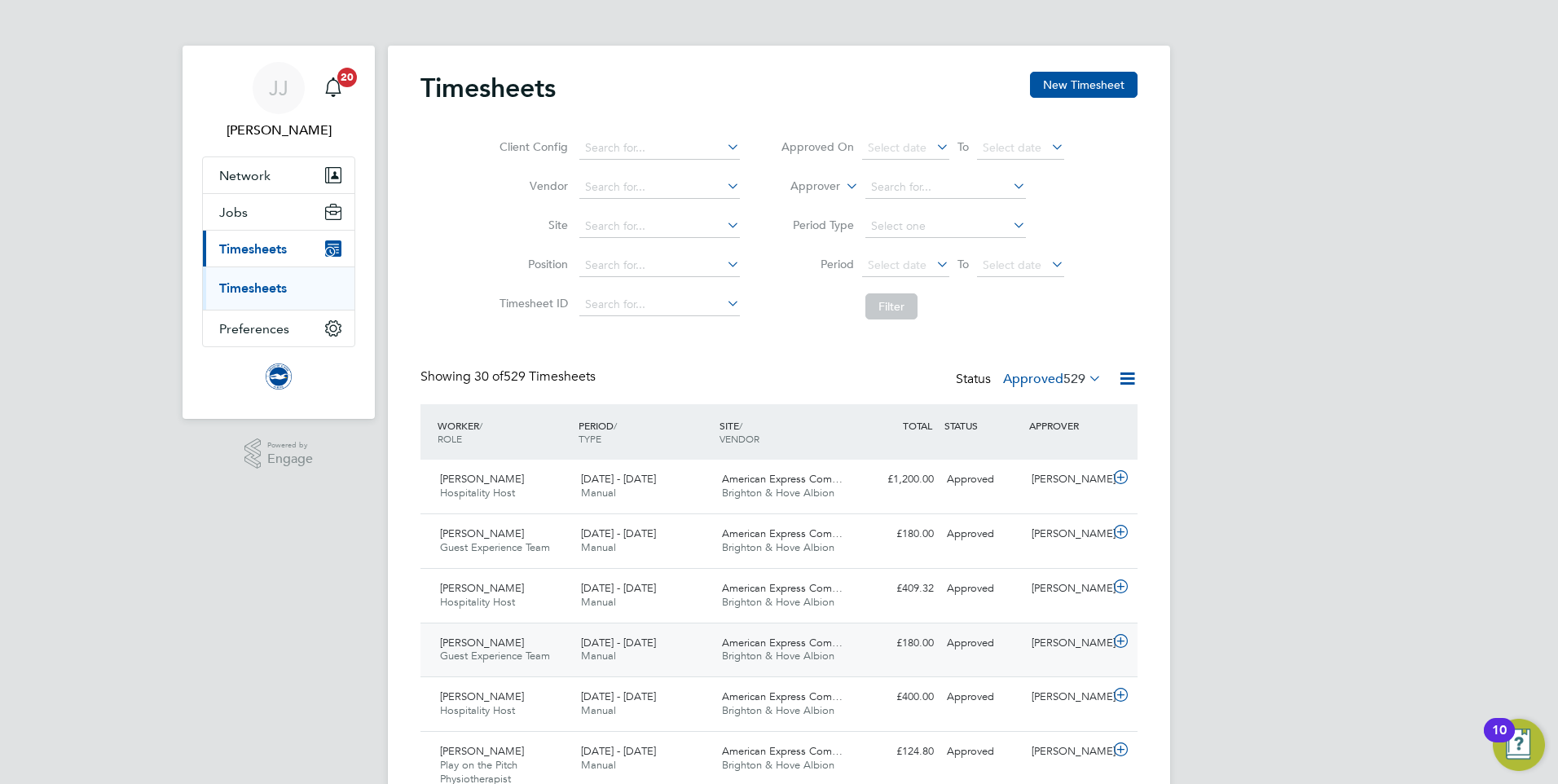
click at [1118, 645] on icon at bounding box center [1121, 641] width 21 height 13
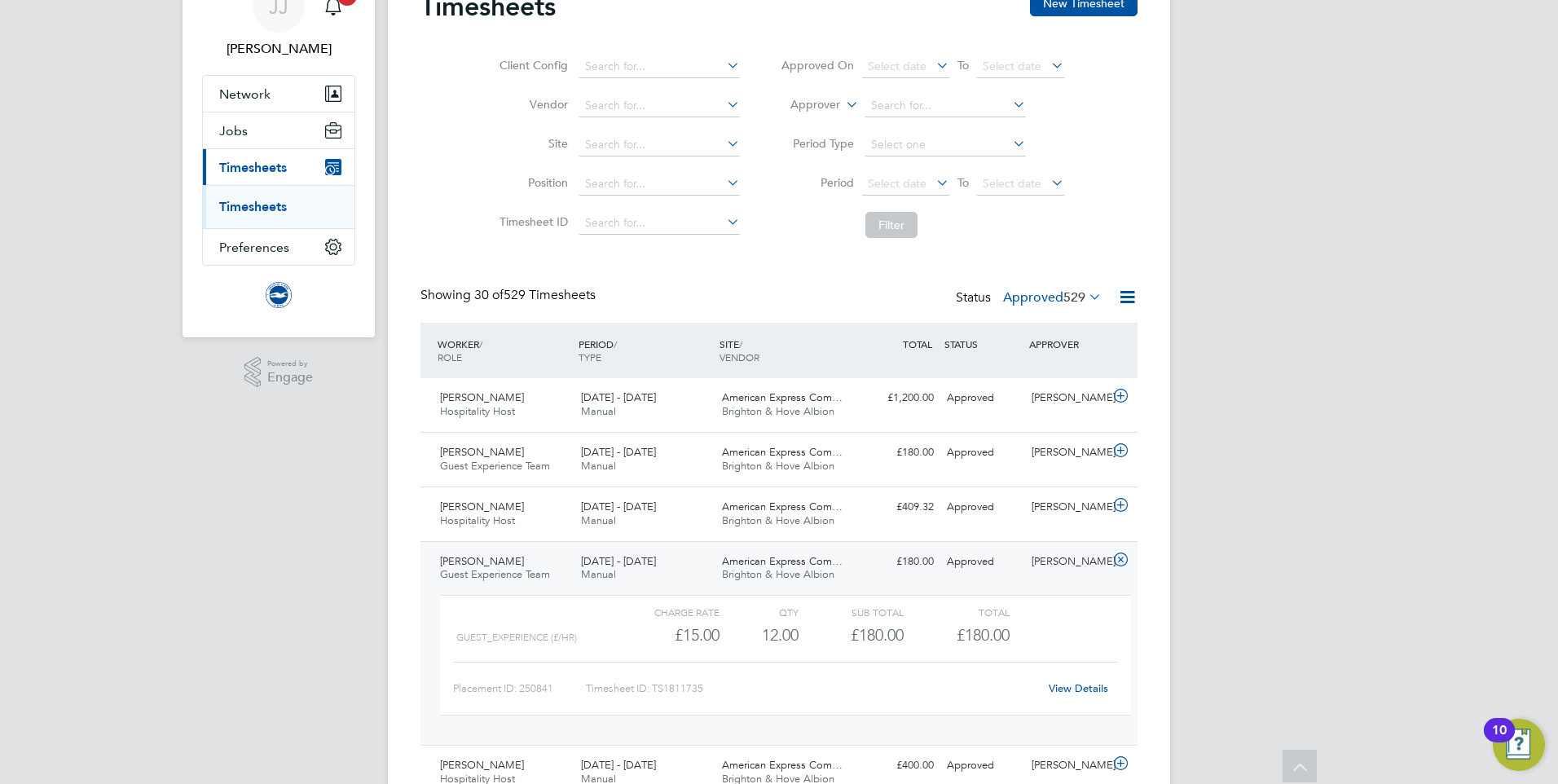
click at [1079, 690] on link "View Details" at bounding box center [1078, 688] width 59 height 14
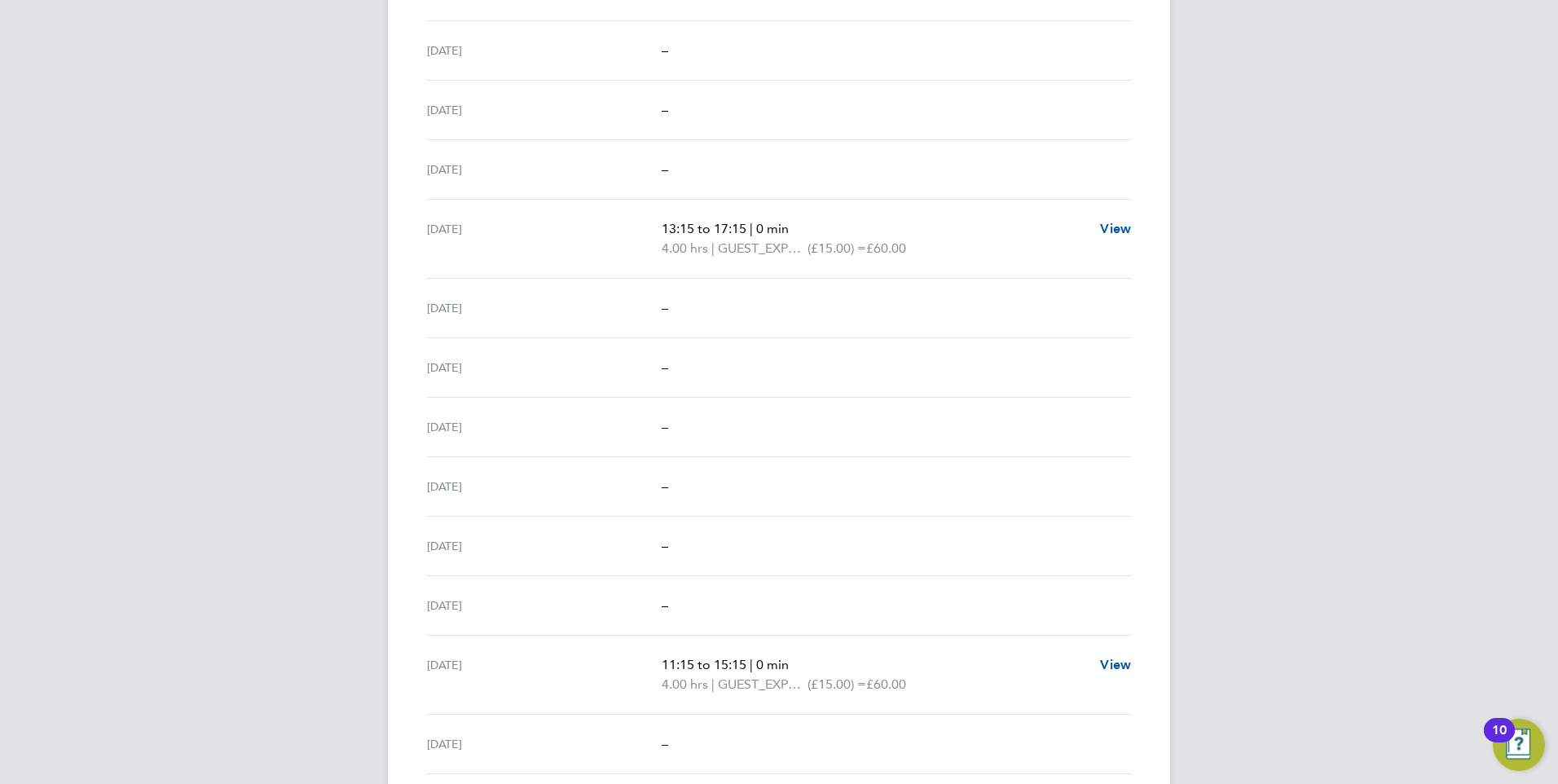
scroll to position [815, 0]
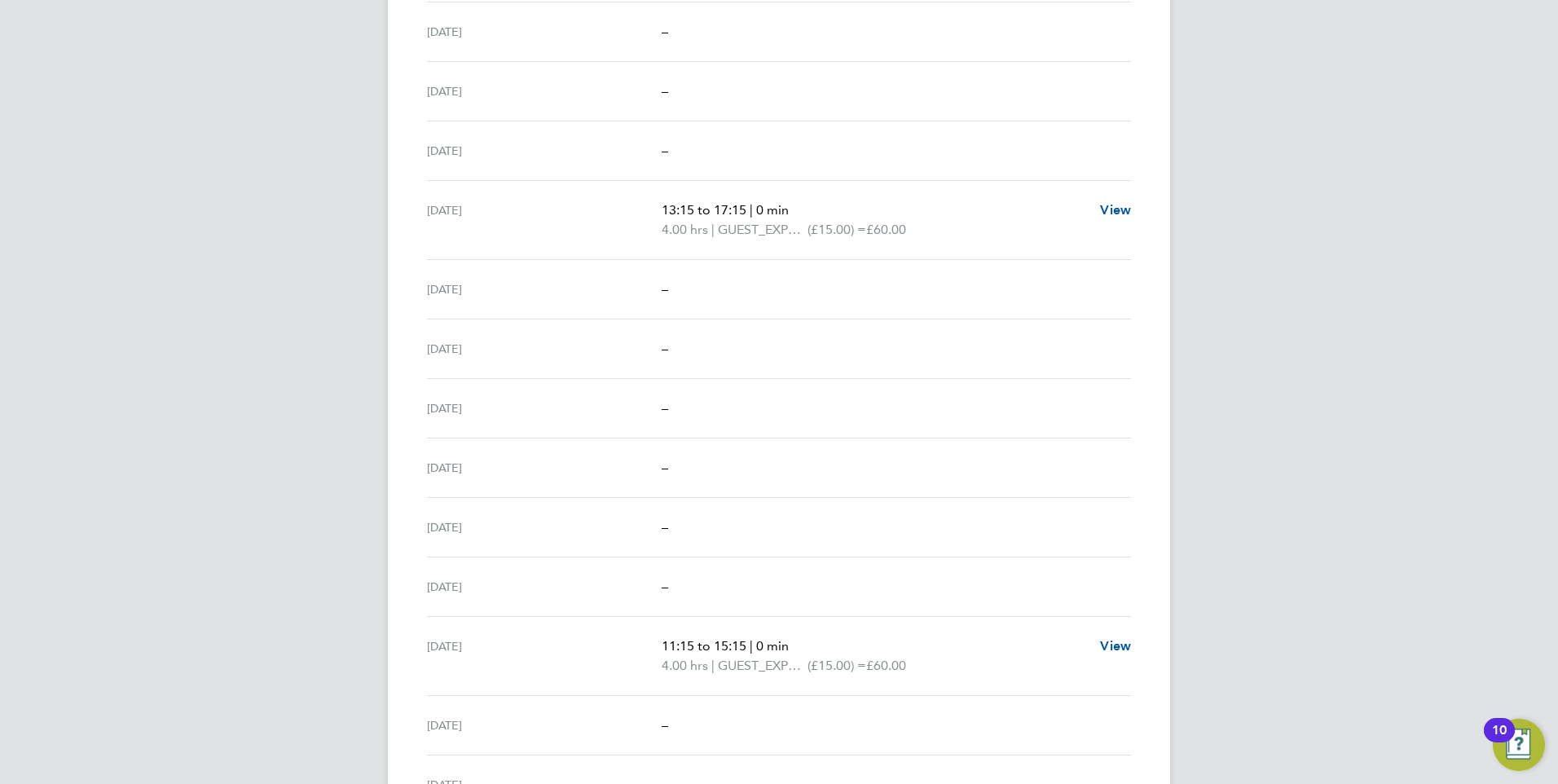
click at [868, 438] on div "[DATE] –" at bounding box center [779, 467] width 704 height 59
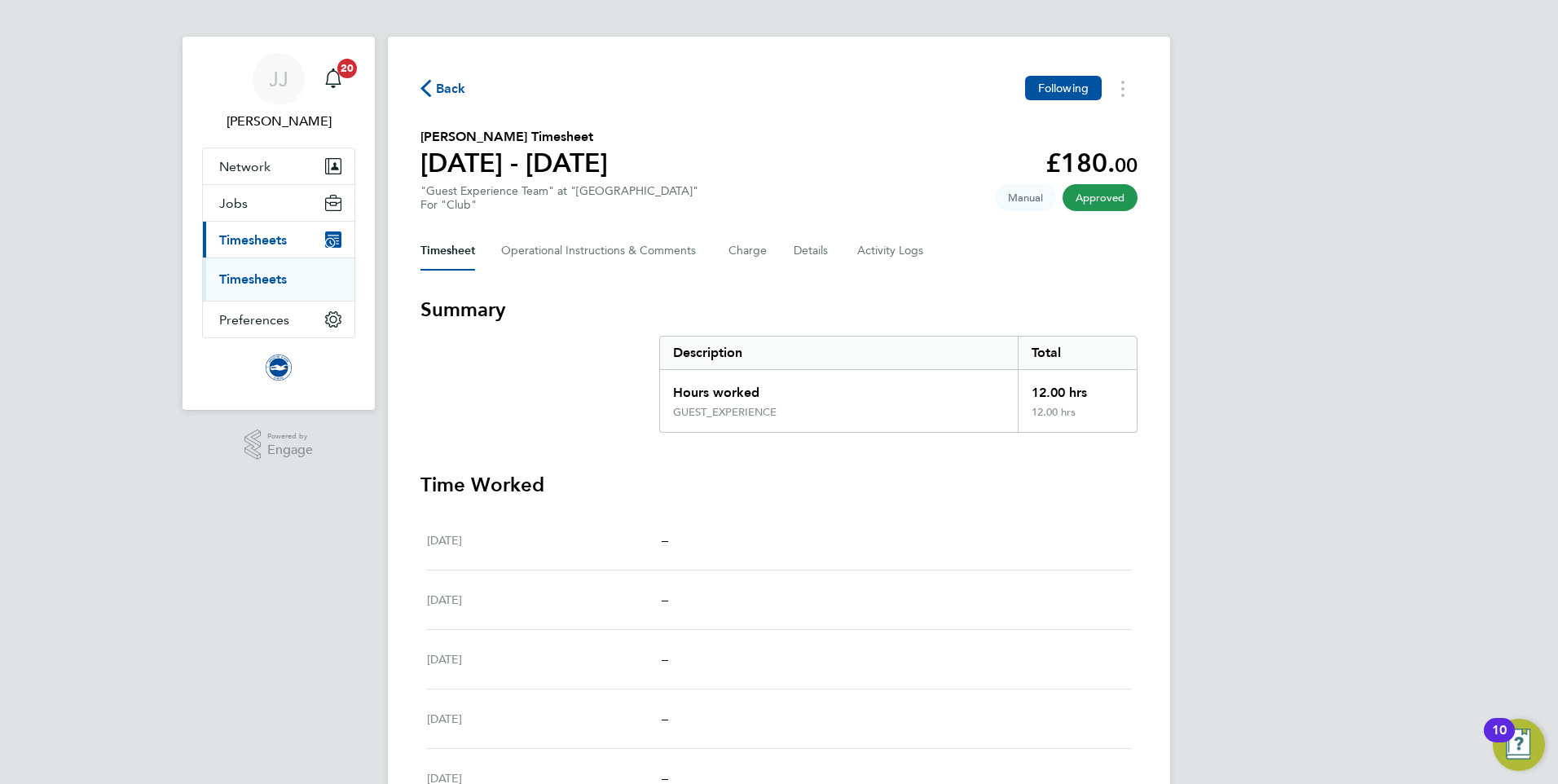
scroll to position [0, 0]
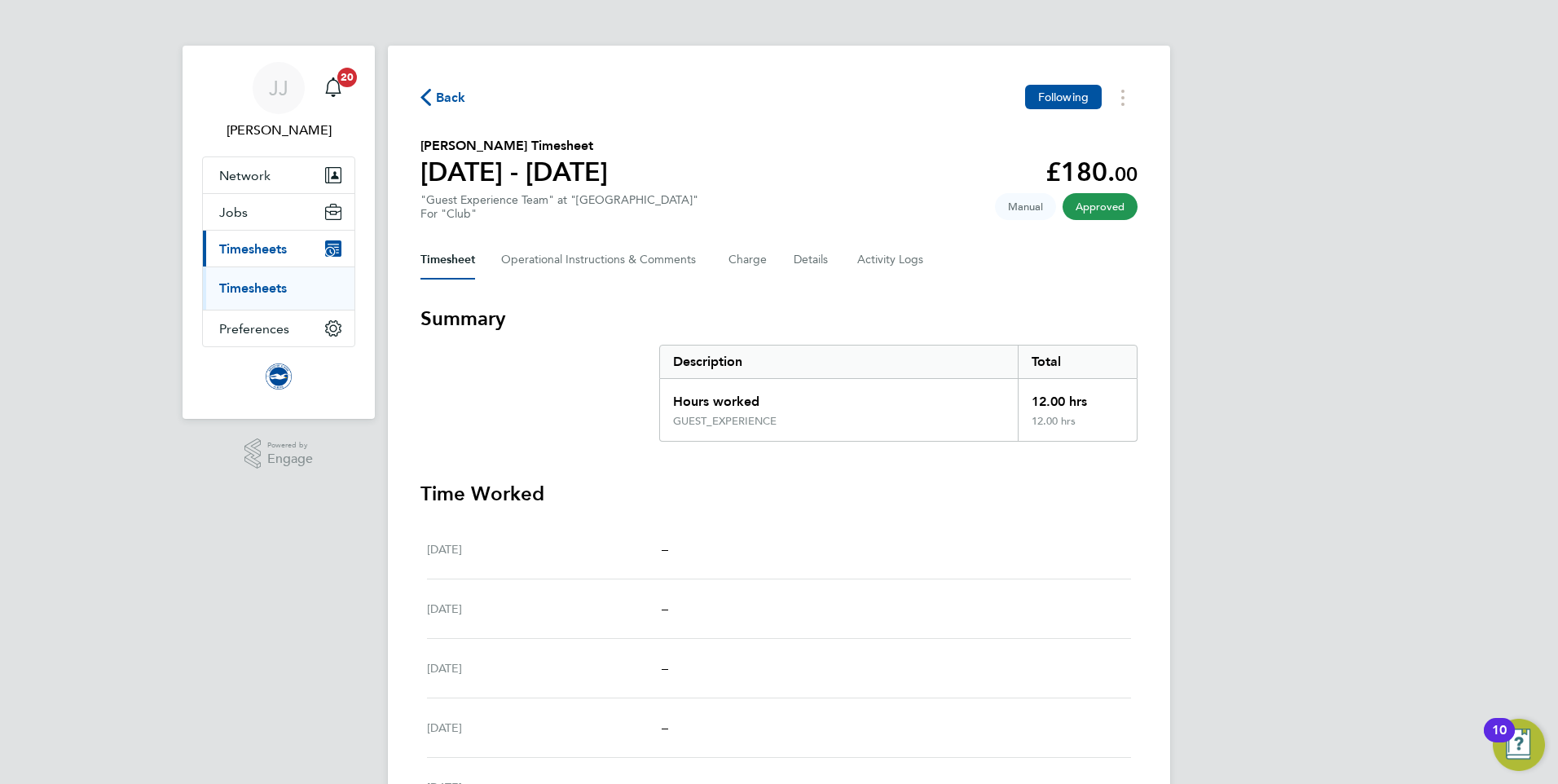
click at [447, 92] on span "Back" at bounding box center [451, 98] width 30 height 20
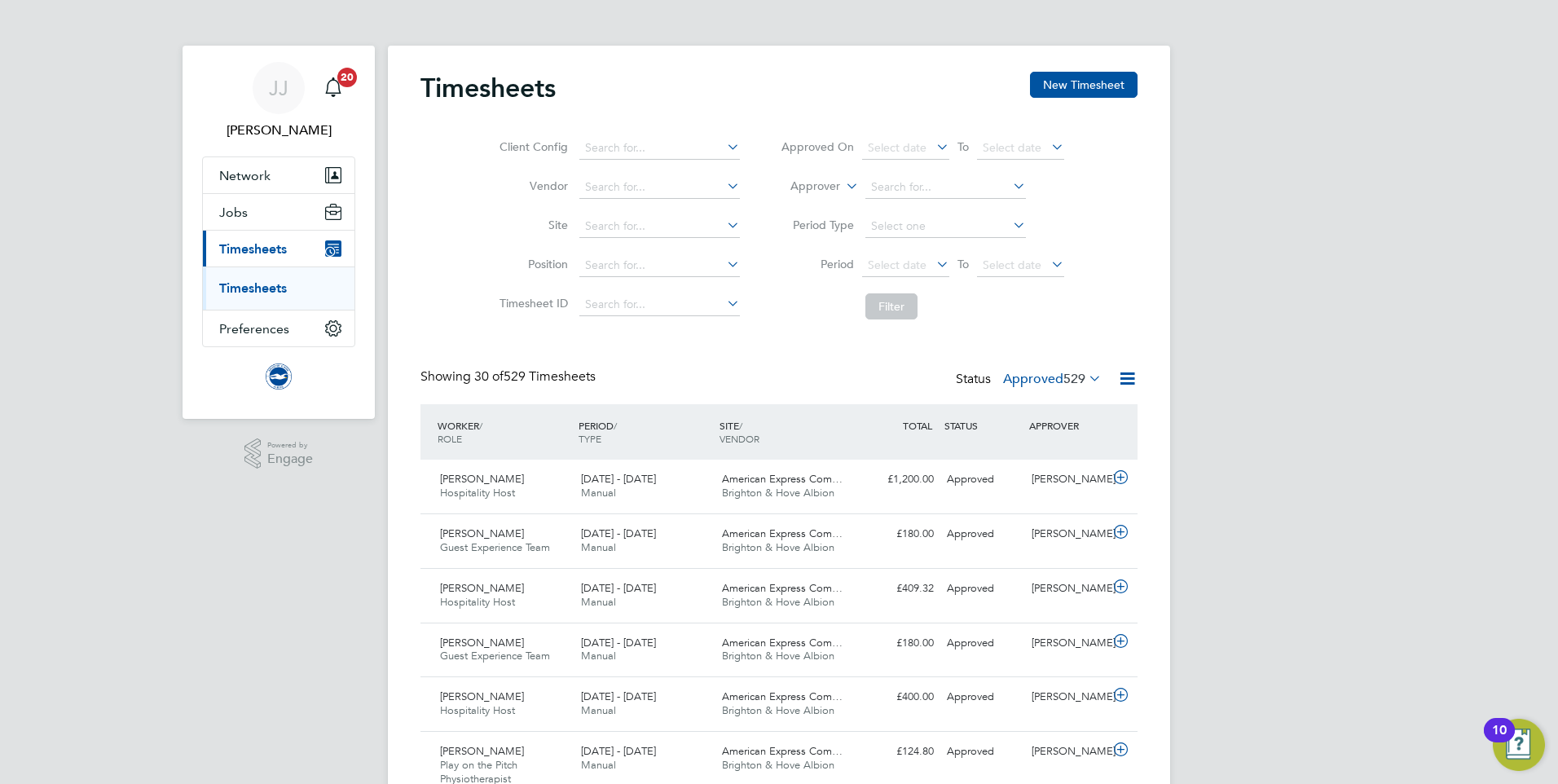
click at [1047, 385] on label "Approved 529" at bounding box center [1052, 378] width 99 height 16
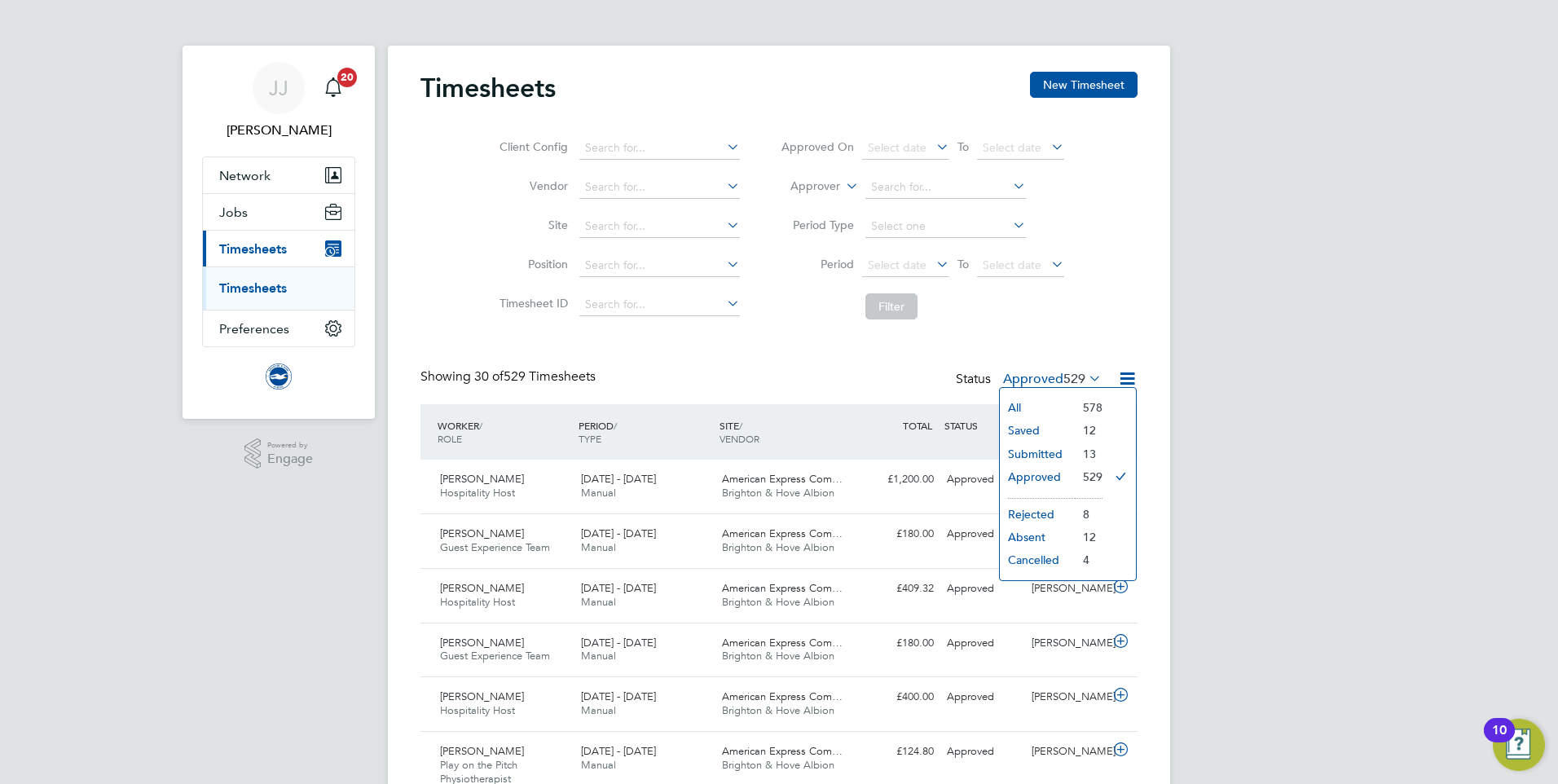
click at [1043, 455] on li "Submitted" at bounding box center [1037, 454] width 75 height 23
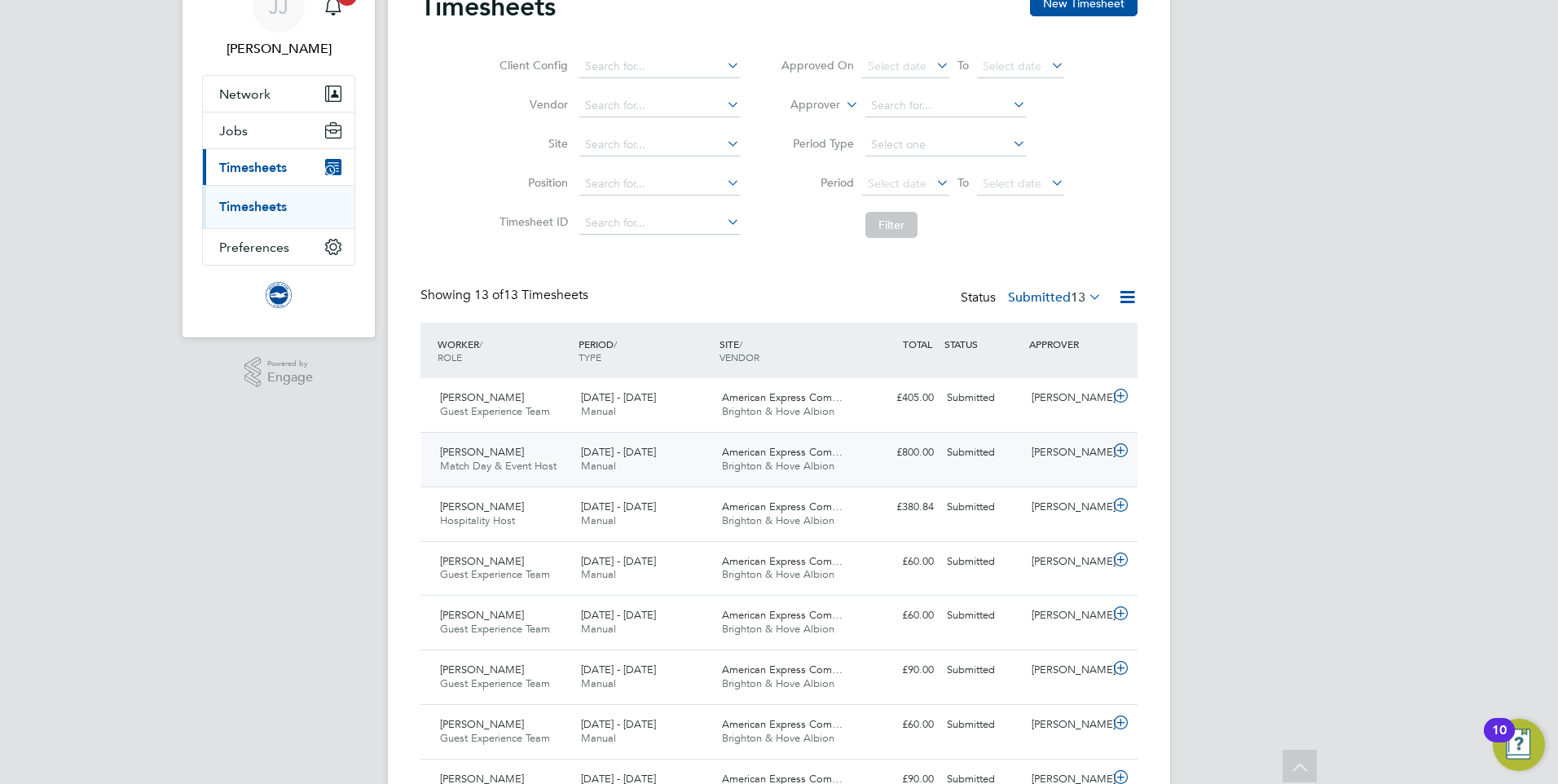
click at [652, 457] on span "[DATE] - [DATE]" at bounding box center [619, 451] width 75 height 14
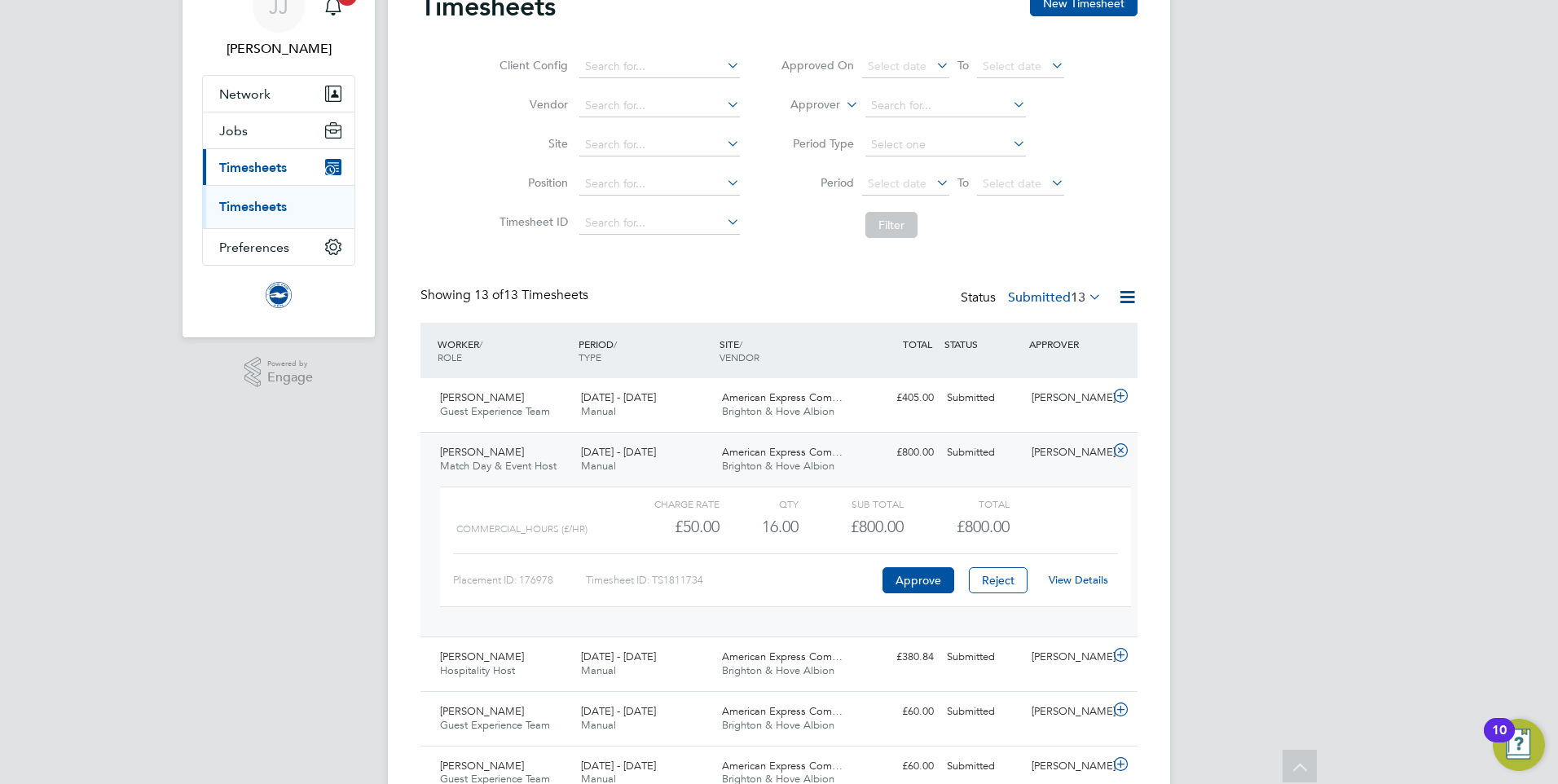
click at [1089, 584] on link "View Details" at bounding box center [1078, 579] width 59 height 14
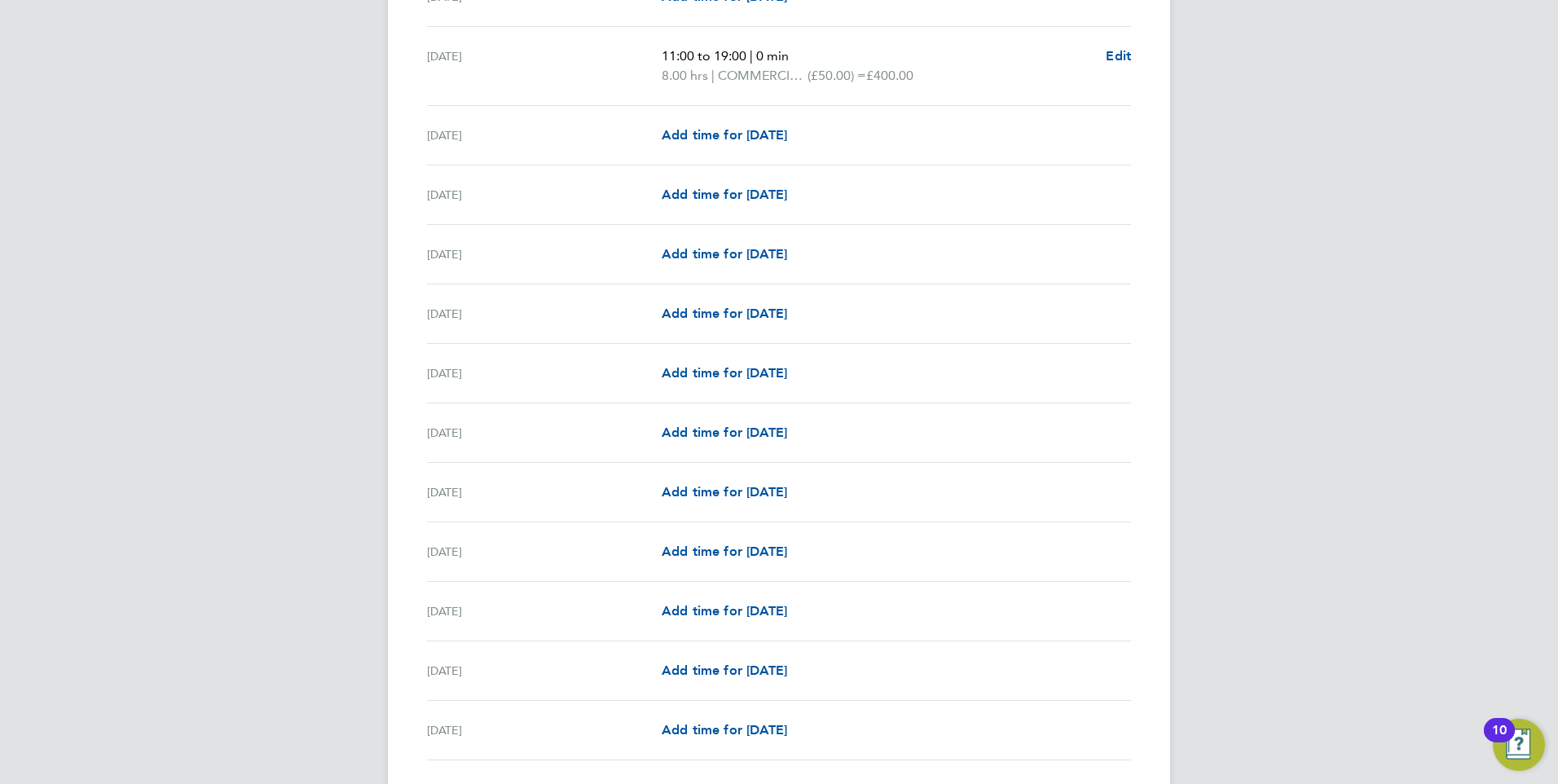
scroll to position [1763, 0]
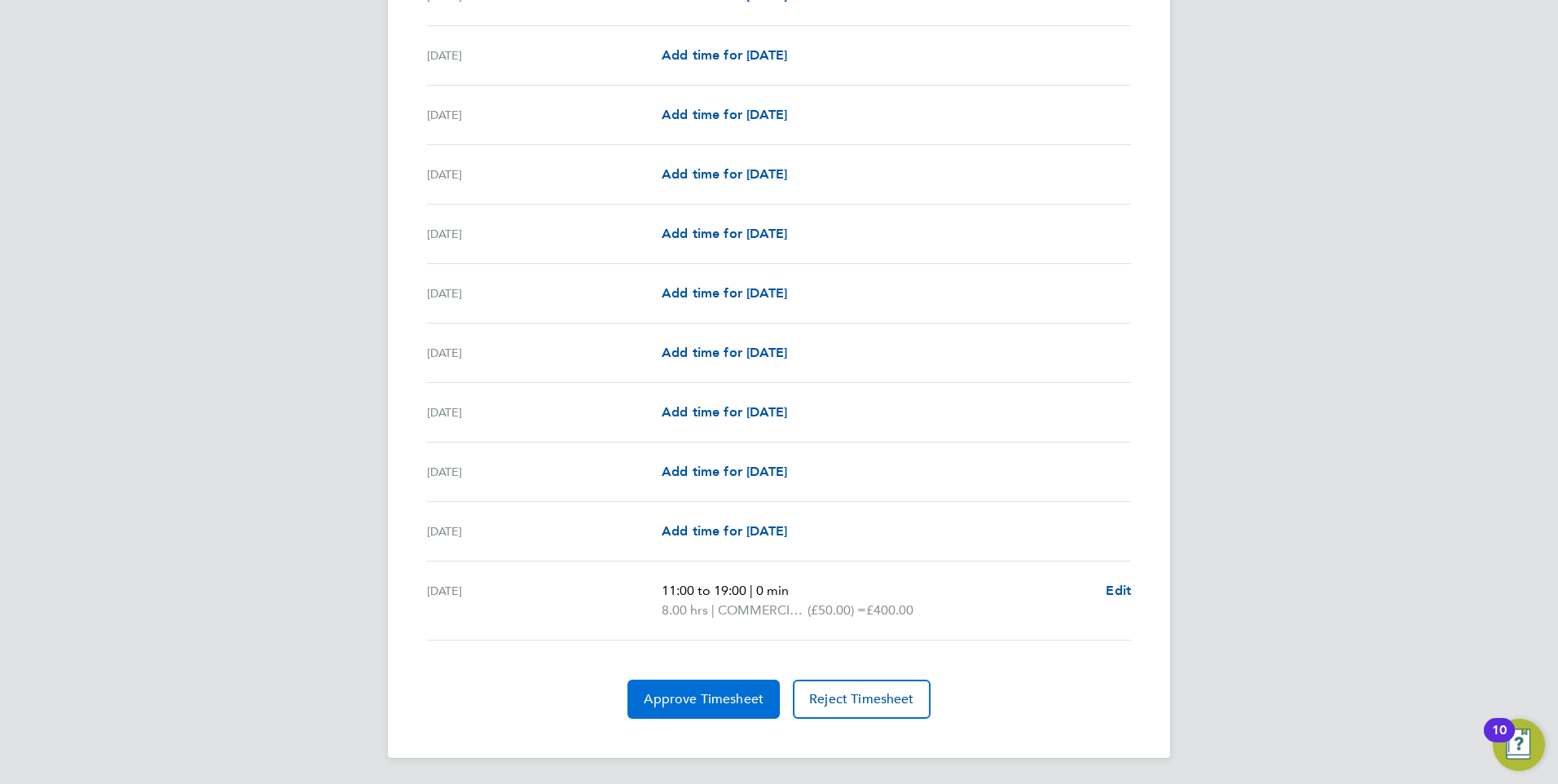
click at [696, 695] on span "Approve Timesheet" at bounding box center [703, 698] width 119 height 16
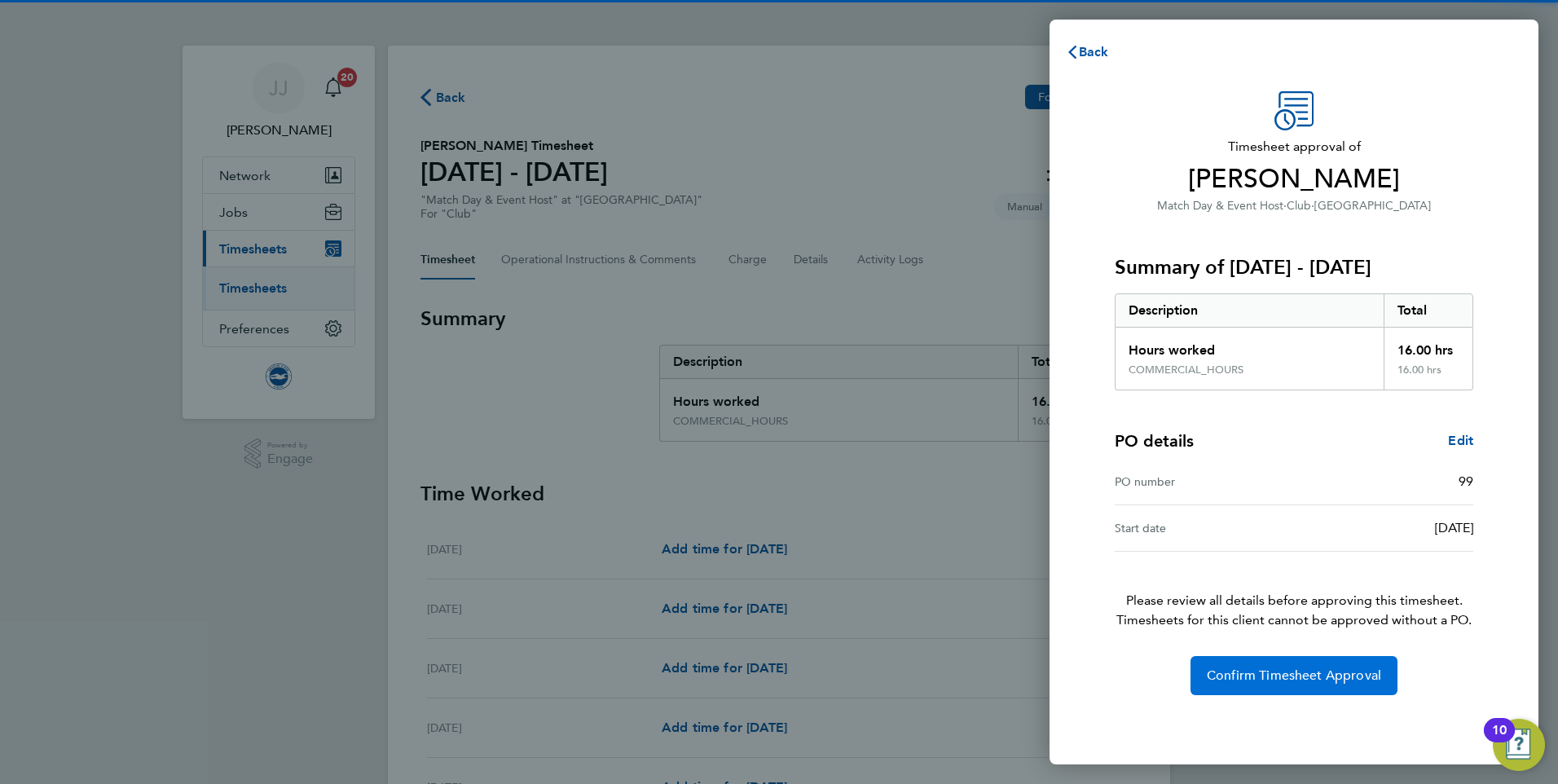
click at [1220, 679] on span "Confirm Timesheet Approval" at bounding box center [1294, 675] width 174 height 16
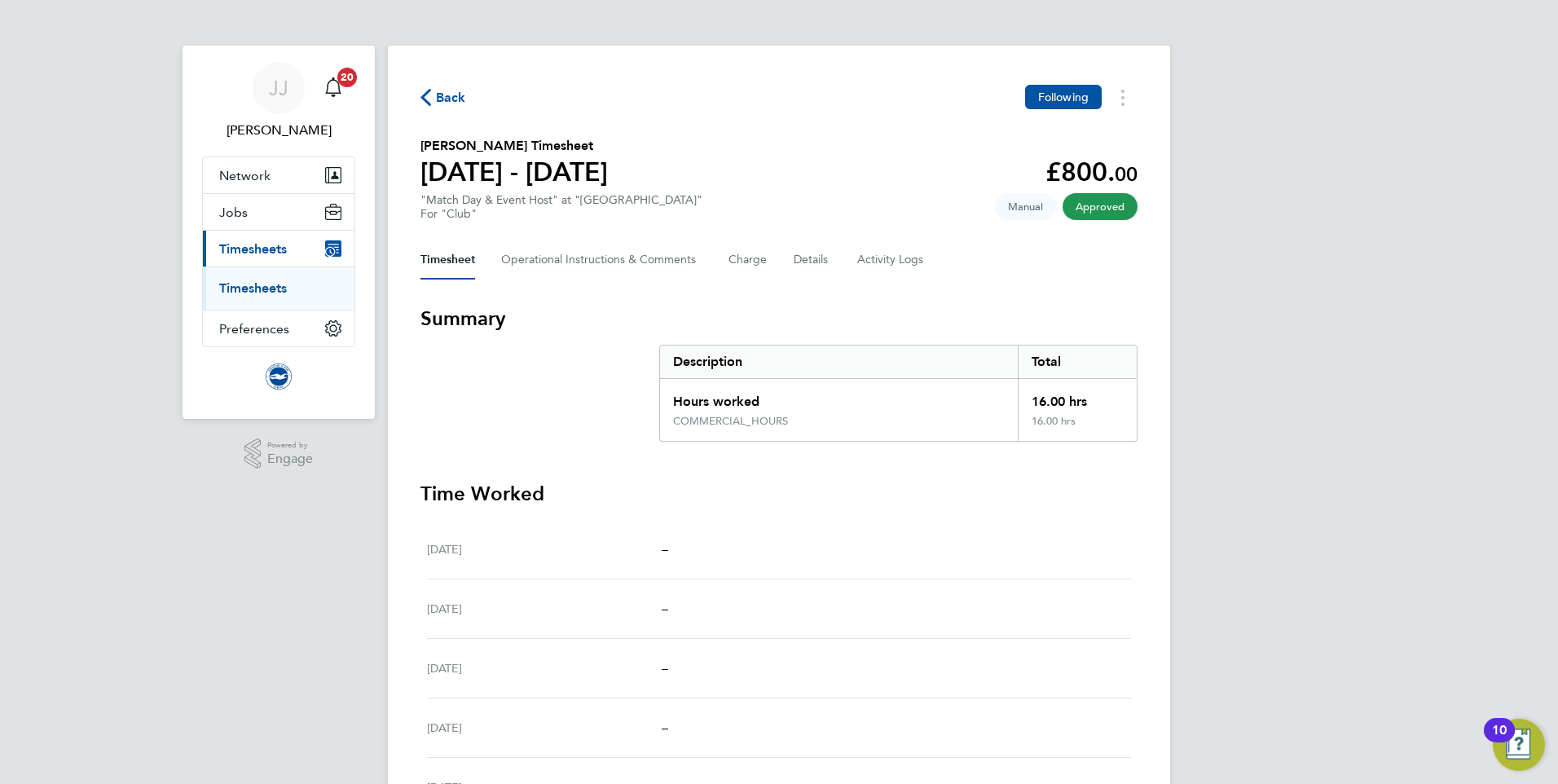
click at [449, 104] on span "Back" at bounding box center [451, 98] width 30 height 20
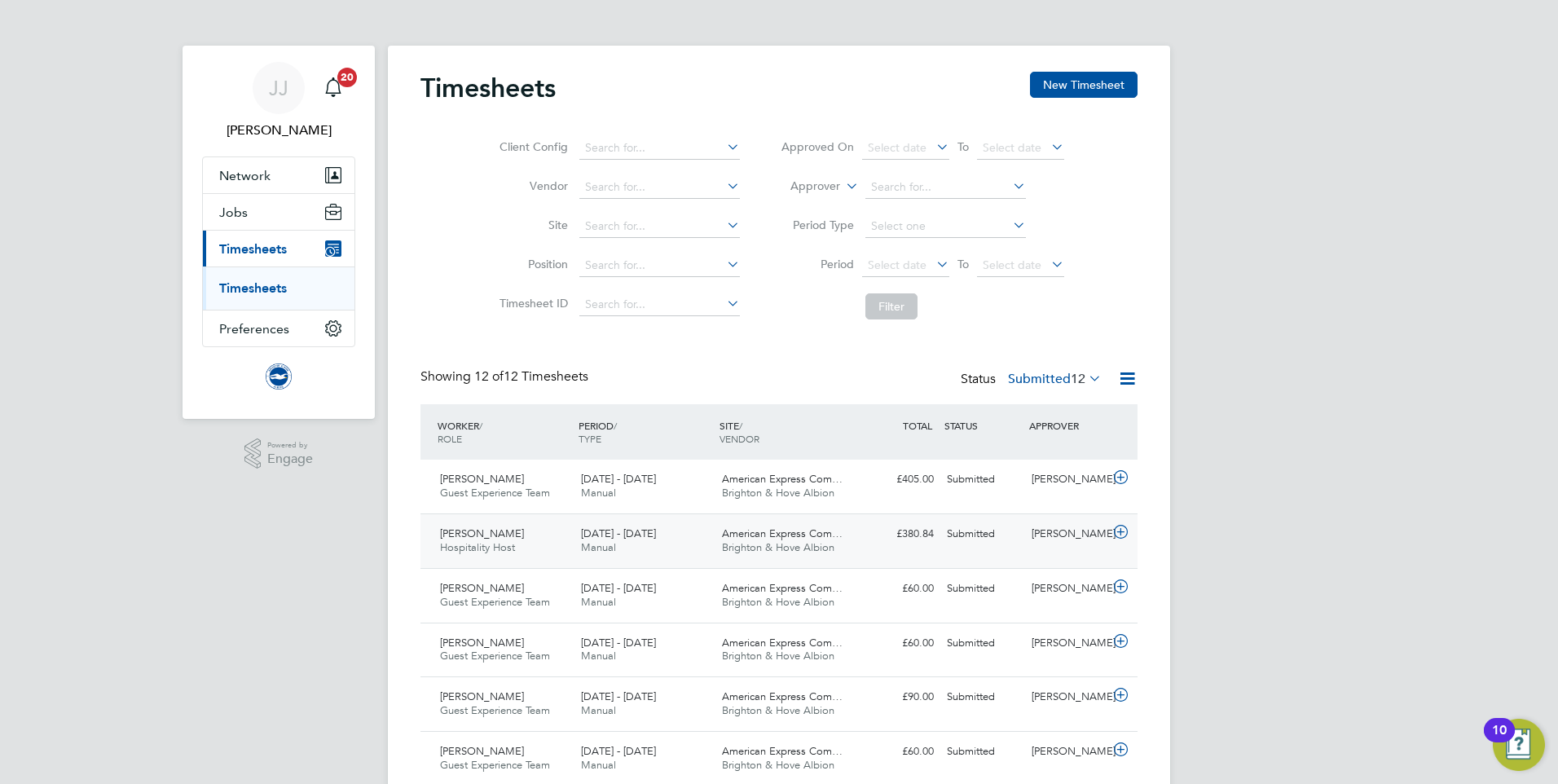
click at [1113, 529] on icon at bounding box center [1121, 532] width 21 height 13
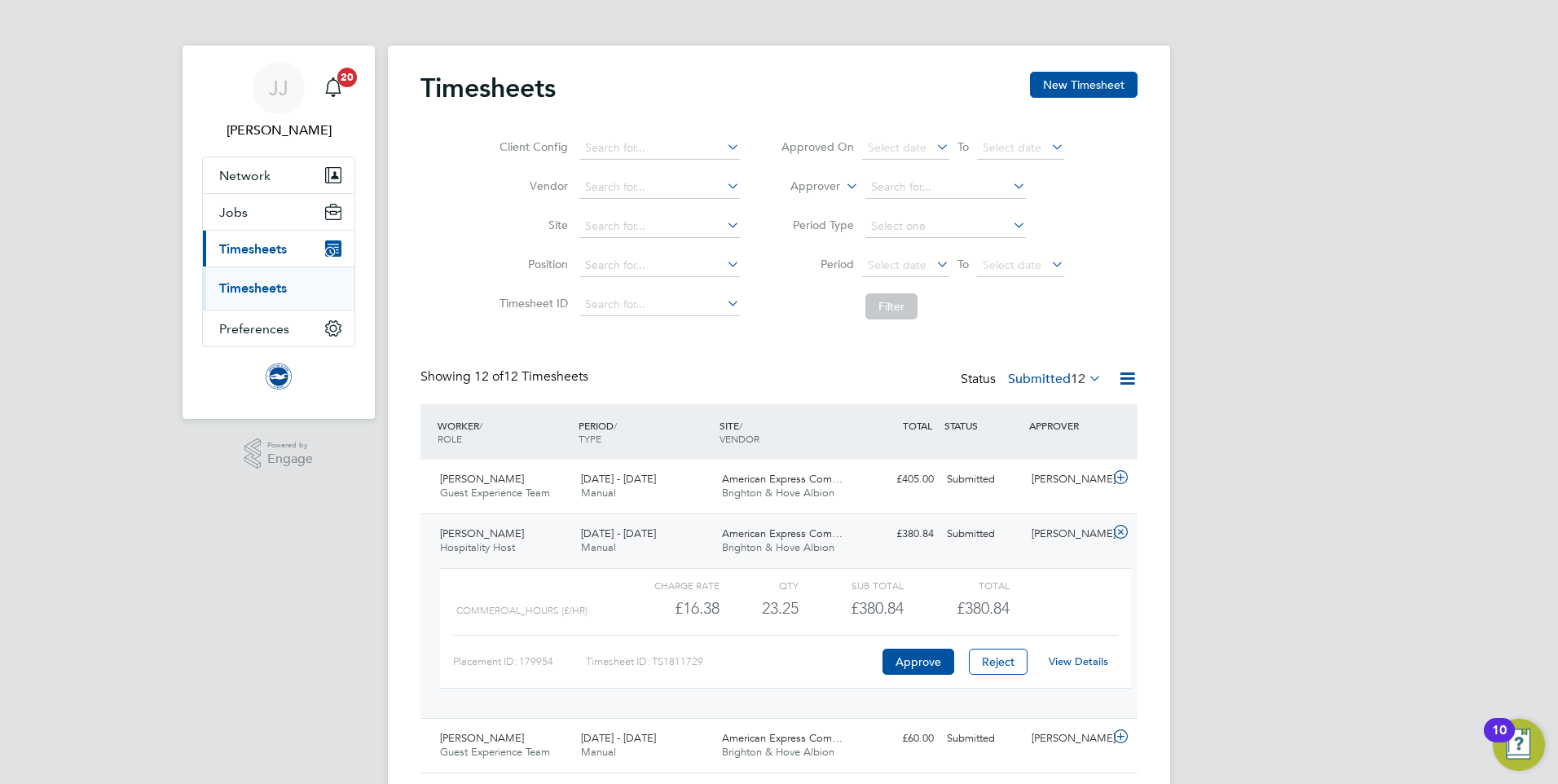
click at [1096, 662] on link "View Details" at bounding box center [1078, 661] width 59 height 14
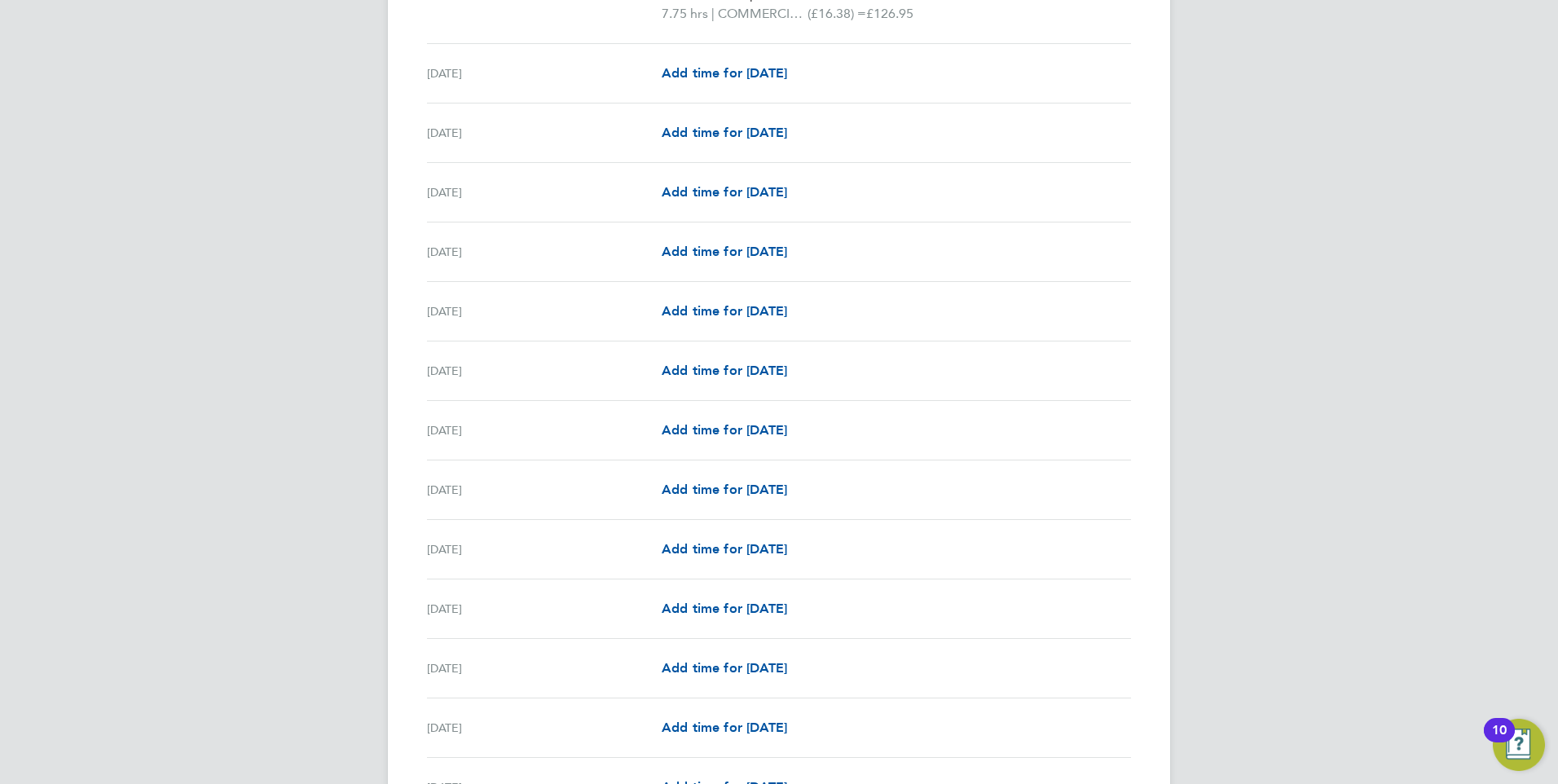
scroll to position [1782, 0]
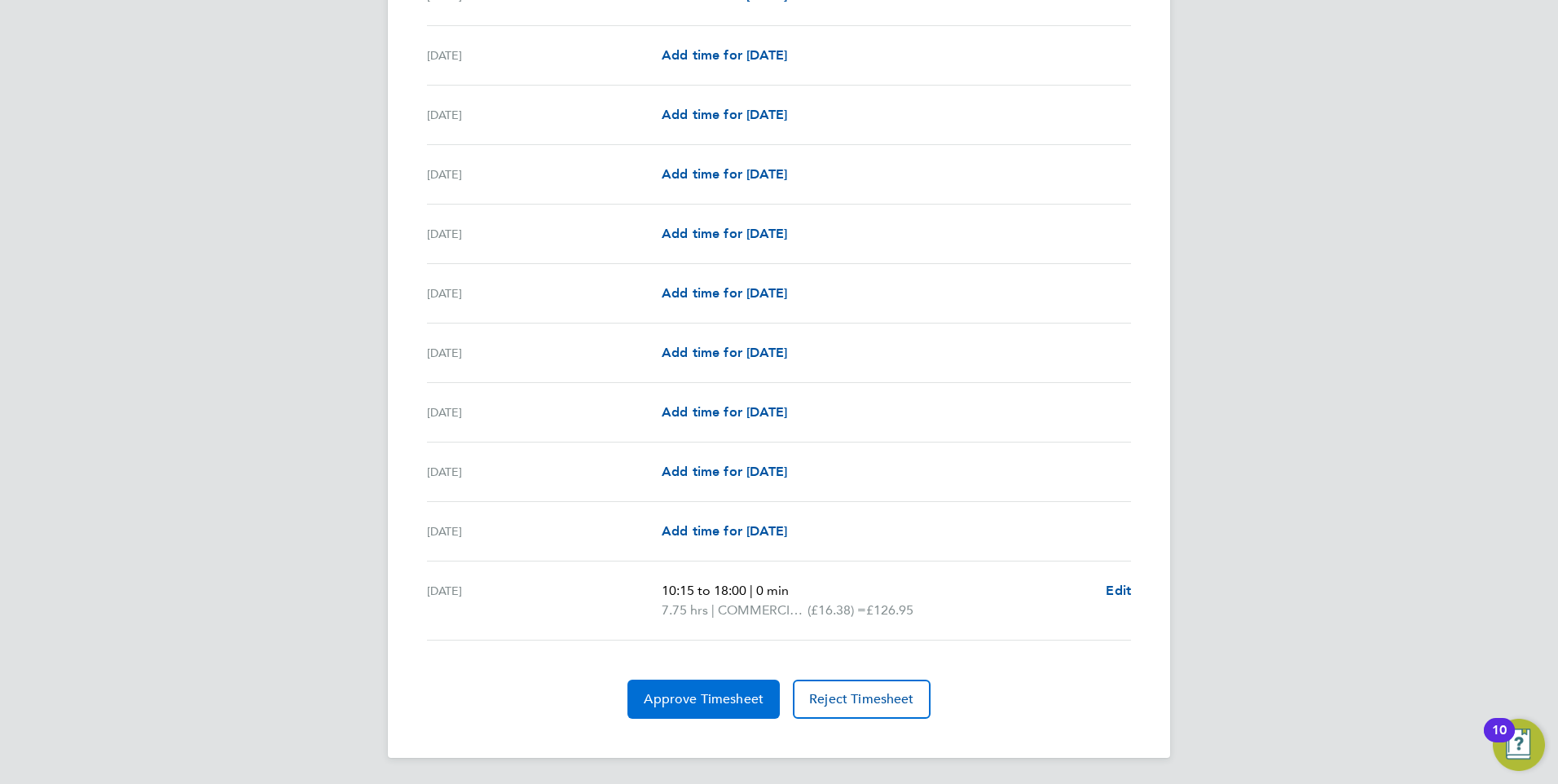
click at [697, 704] on span "Approve Timesheet" at bounding box center [703, 698] width 119 height 16
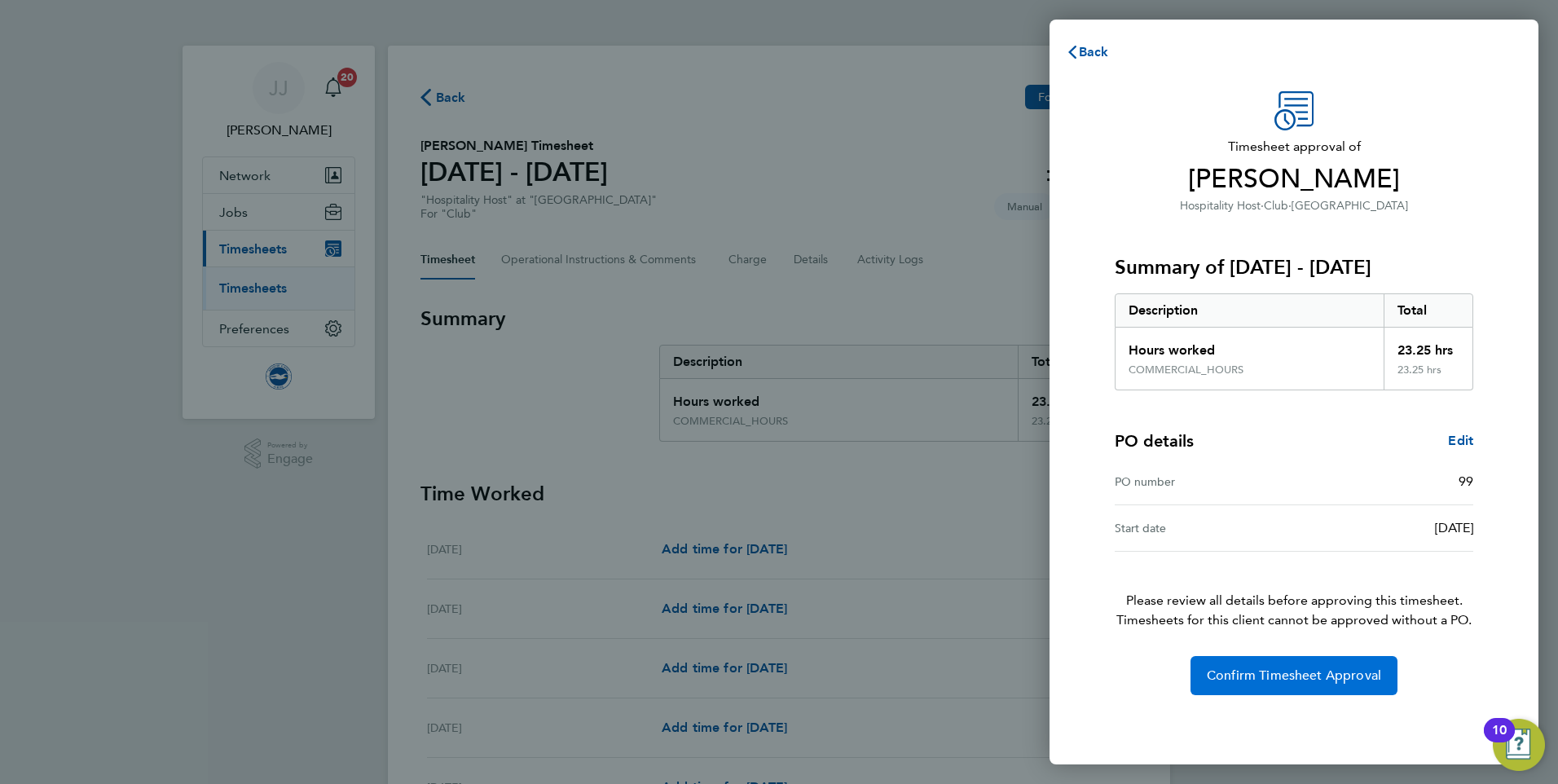
click at [1268, 669] on span "Confirm Timesheet Approval" at bounding box center [1294, 675] width 174 height 16
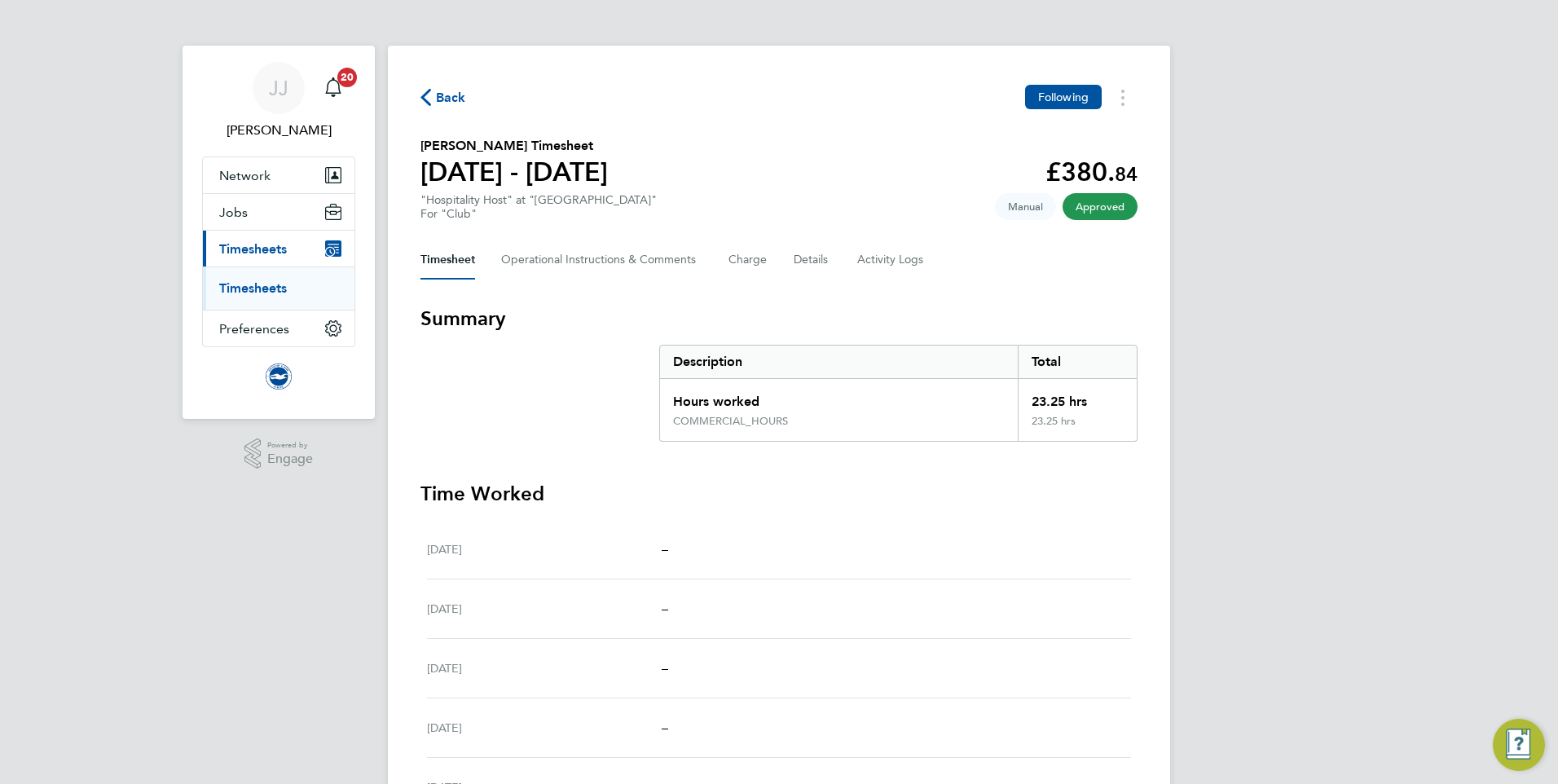
click at [431, 95] on span "Back" at bounding box center [443, 96] width 46 height 15
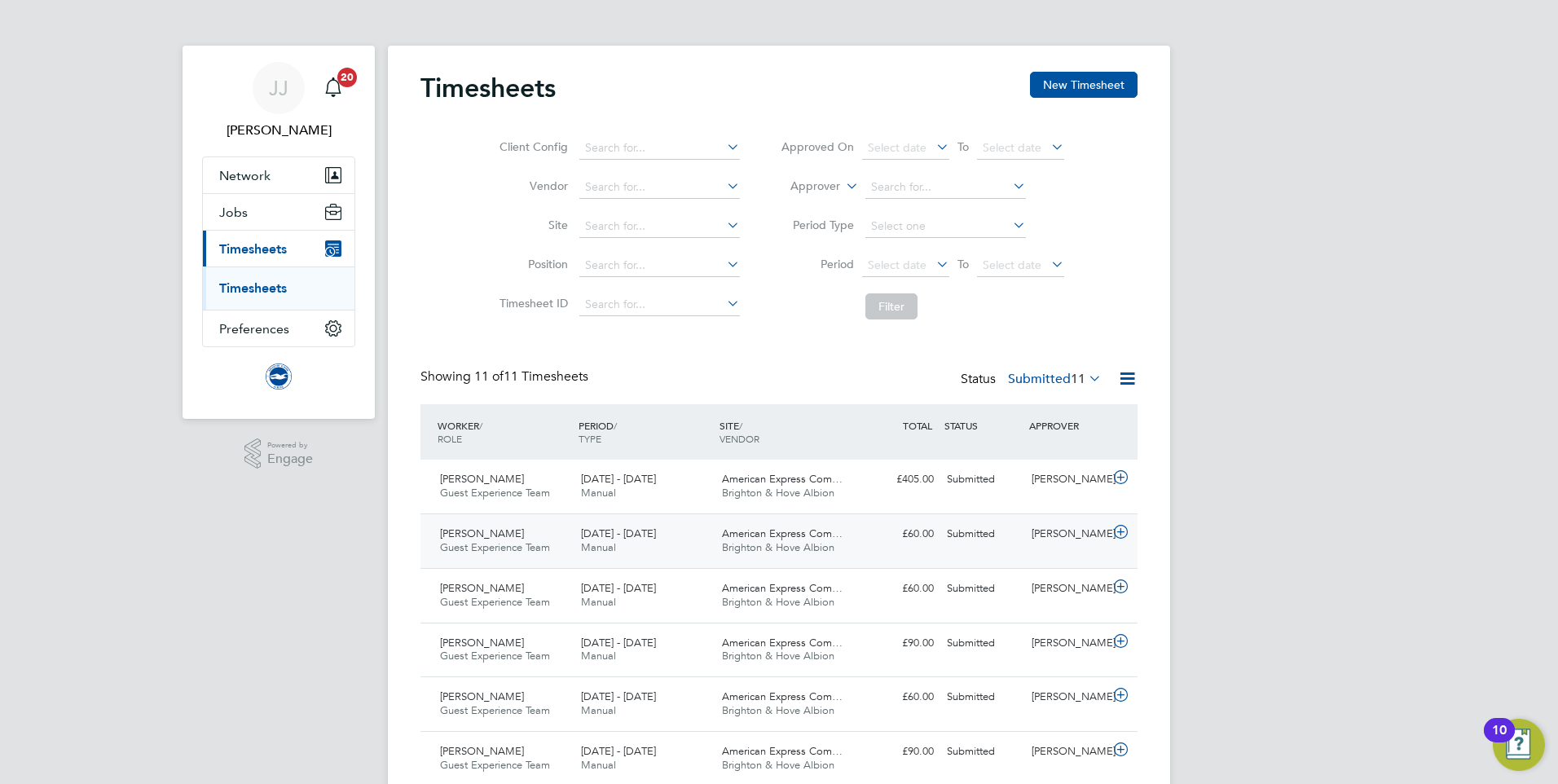
click at [1120, 526] on icon at bounding box center [1121, 532] width 21 height 13
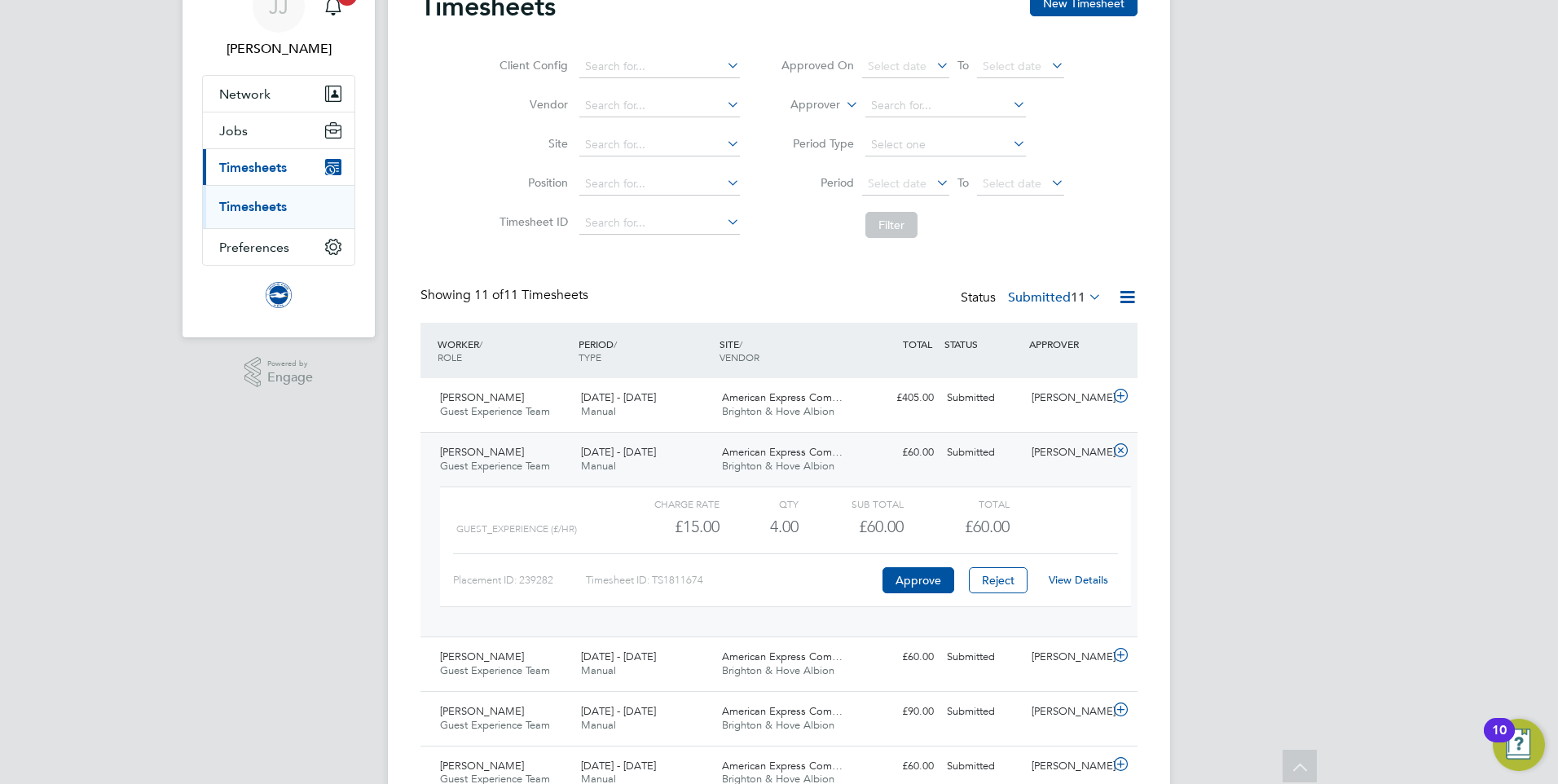
click at [1084, 580] on link "View Details" at bounding box center [1078, 579] width 59 height 14
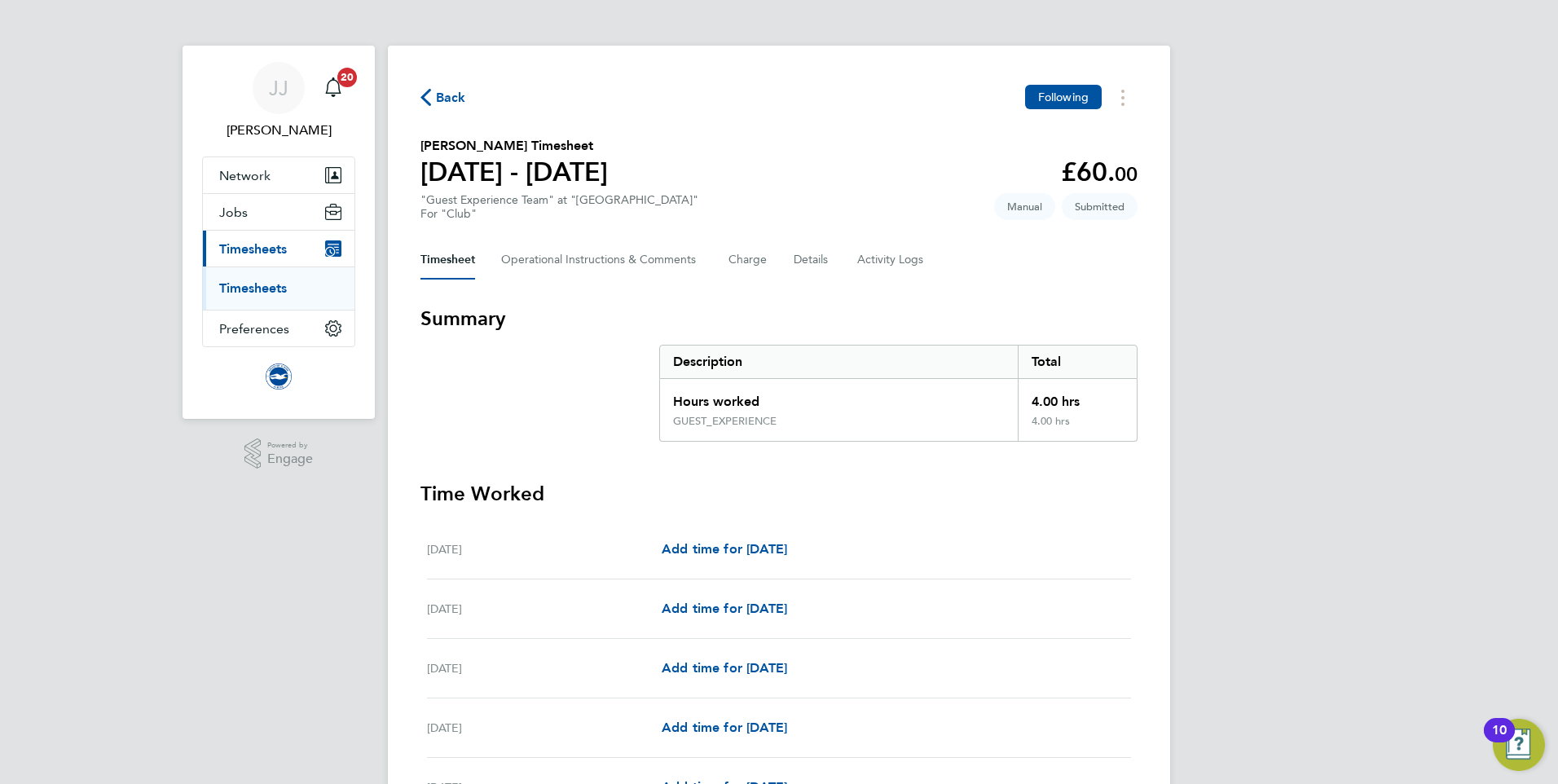
click at [453, 98] on span "Back" at bounding box center [451, 98] width 30 height 20
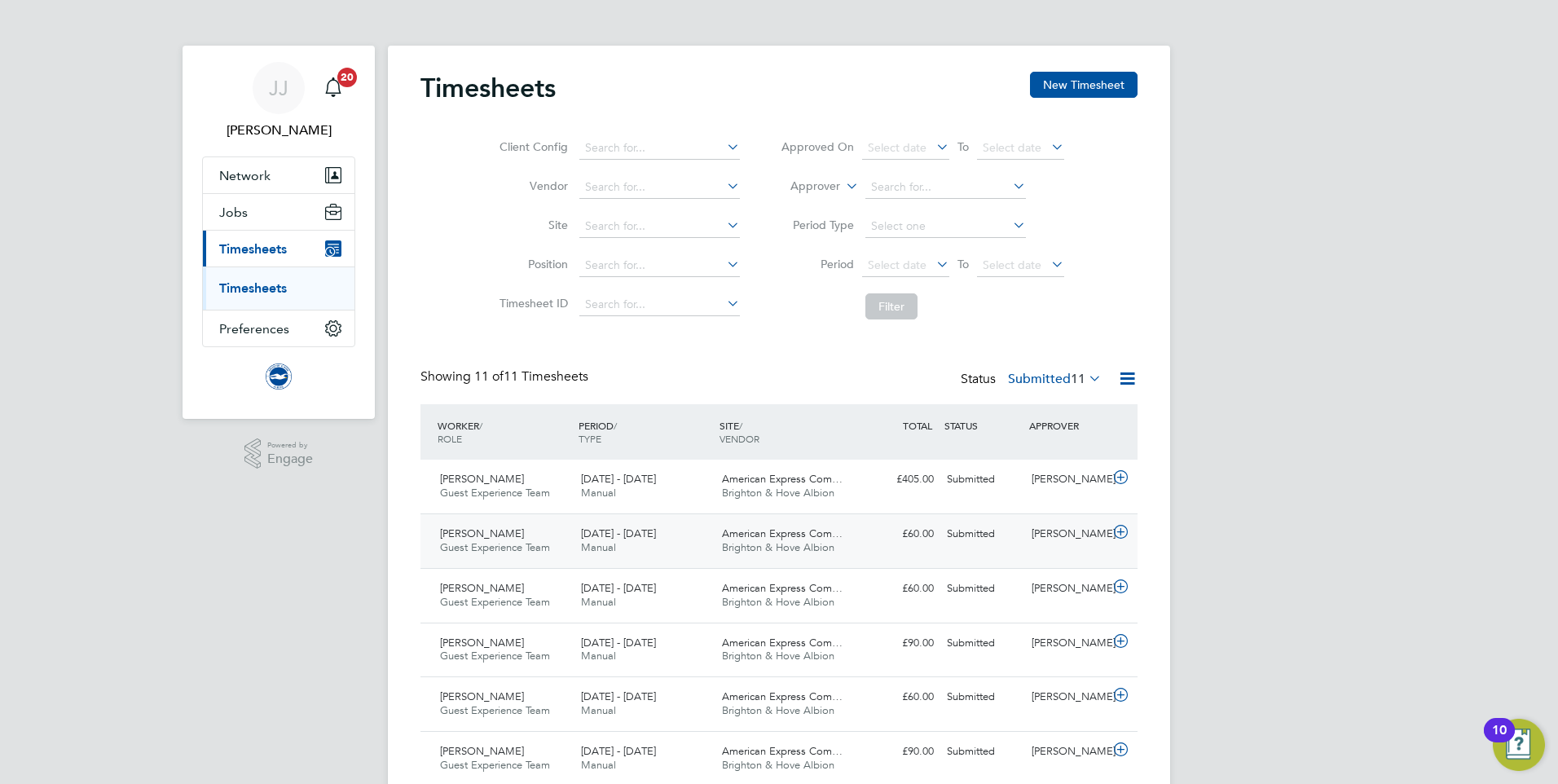
click at [884, 547] on div "£60.00 Submitted" at bounding box center [898, 534] width 85 height 27
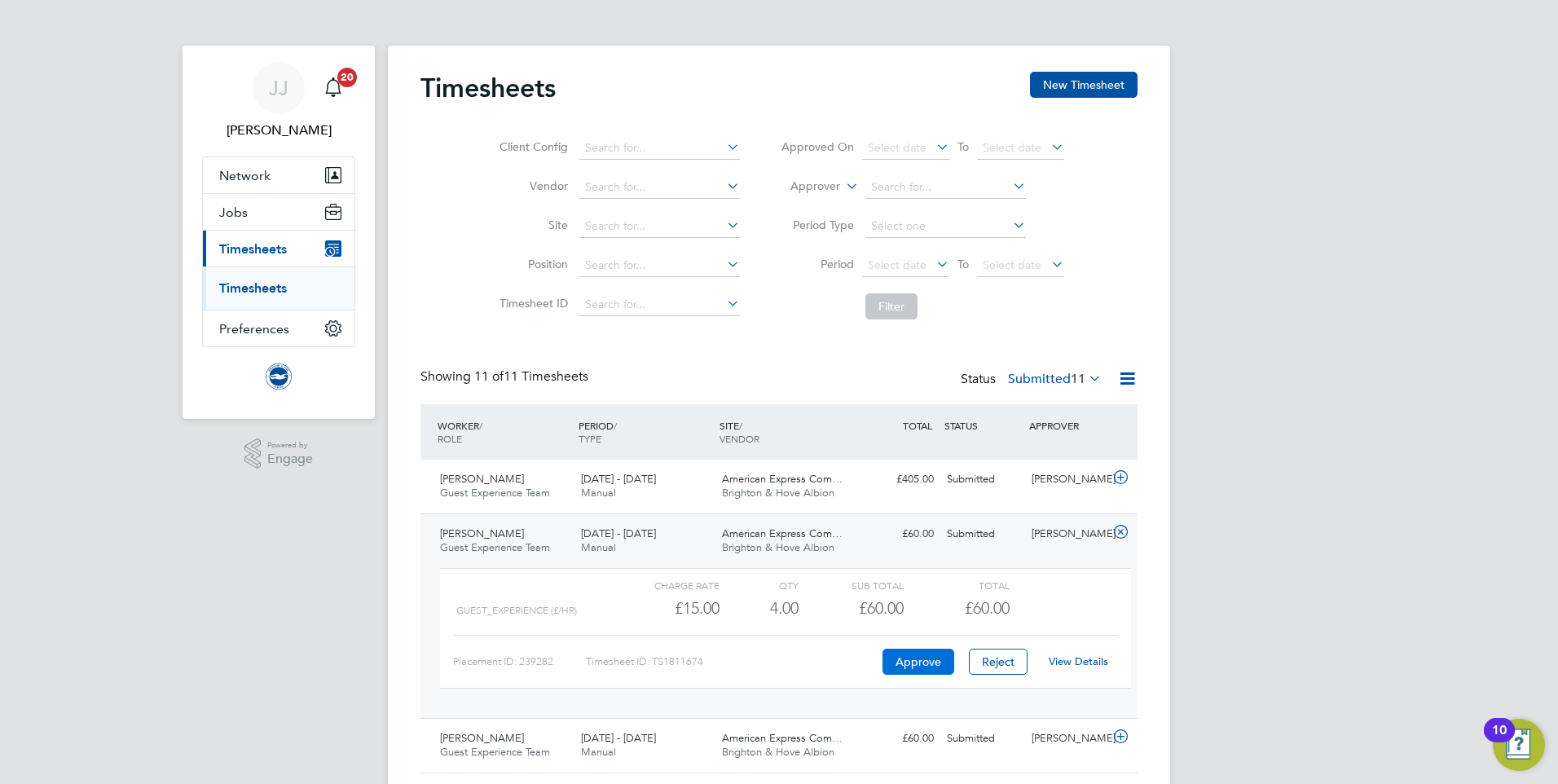
click at [923, 666] on button "Approve" at bounding box center [919, 662] width 71 height 26
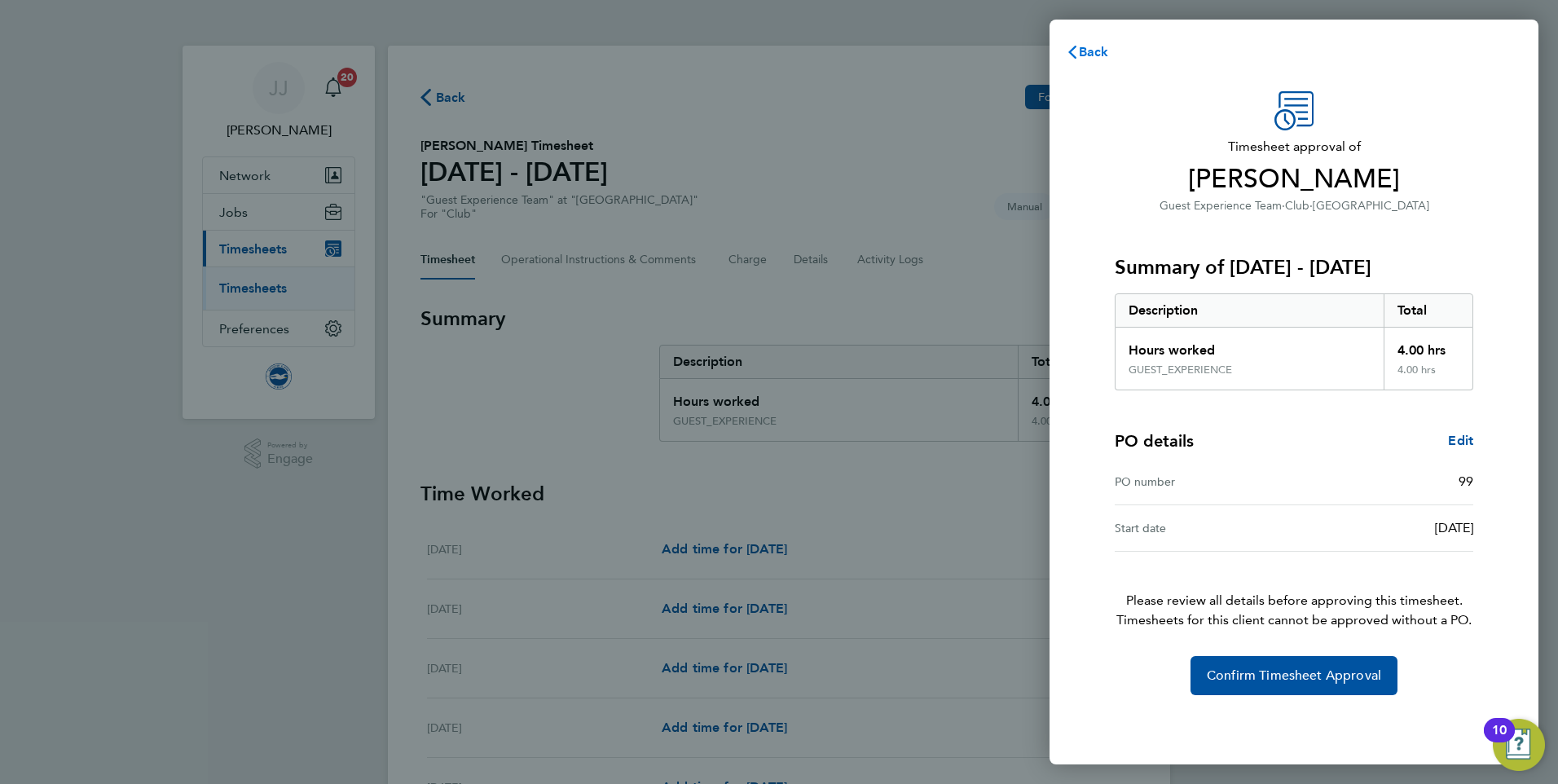
click at [1101, 46] on span "Back" at bounding box center [1094, 52] width 30 height 15
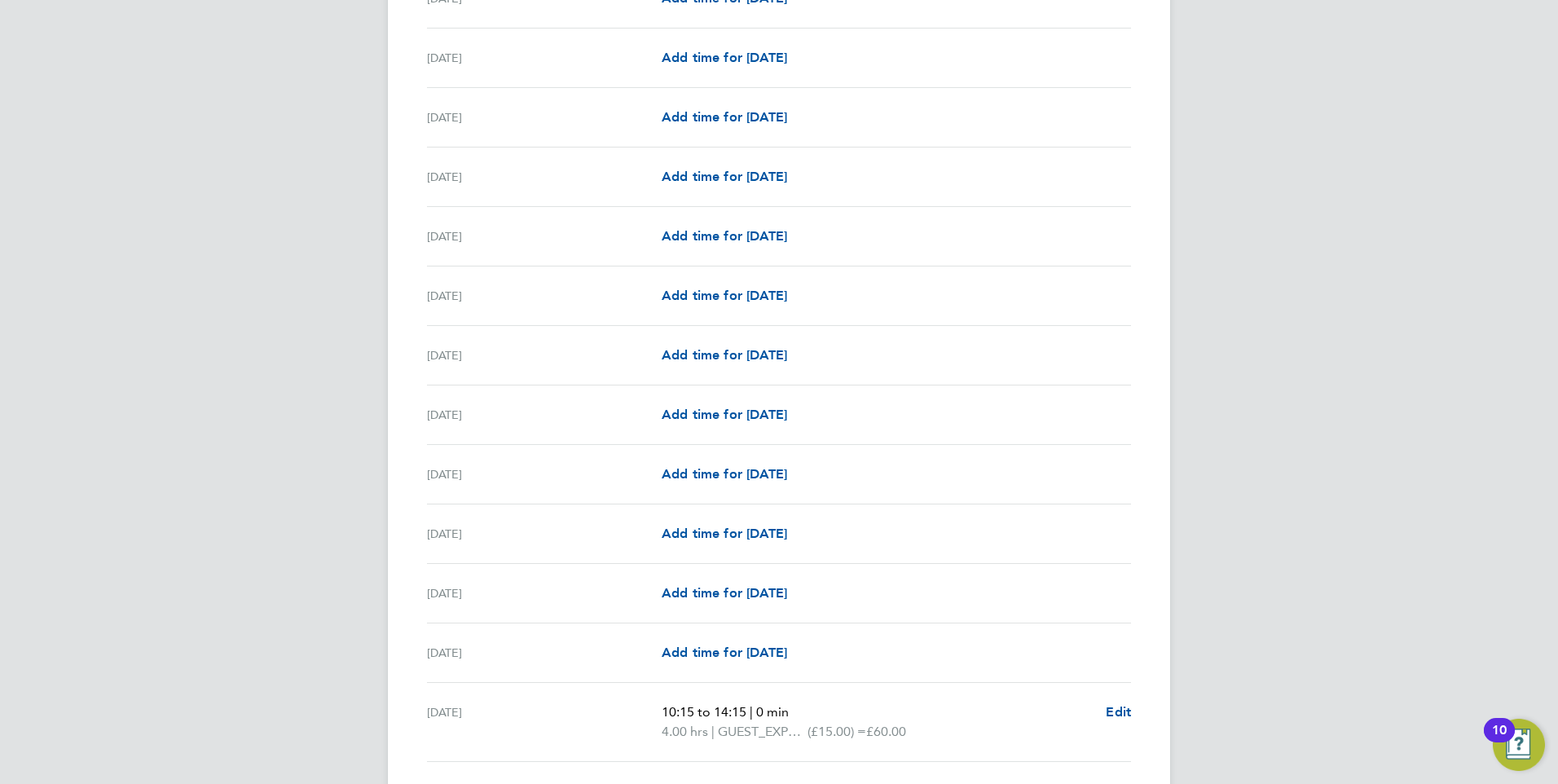
scroll to position [1743, 0]
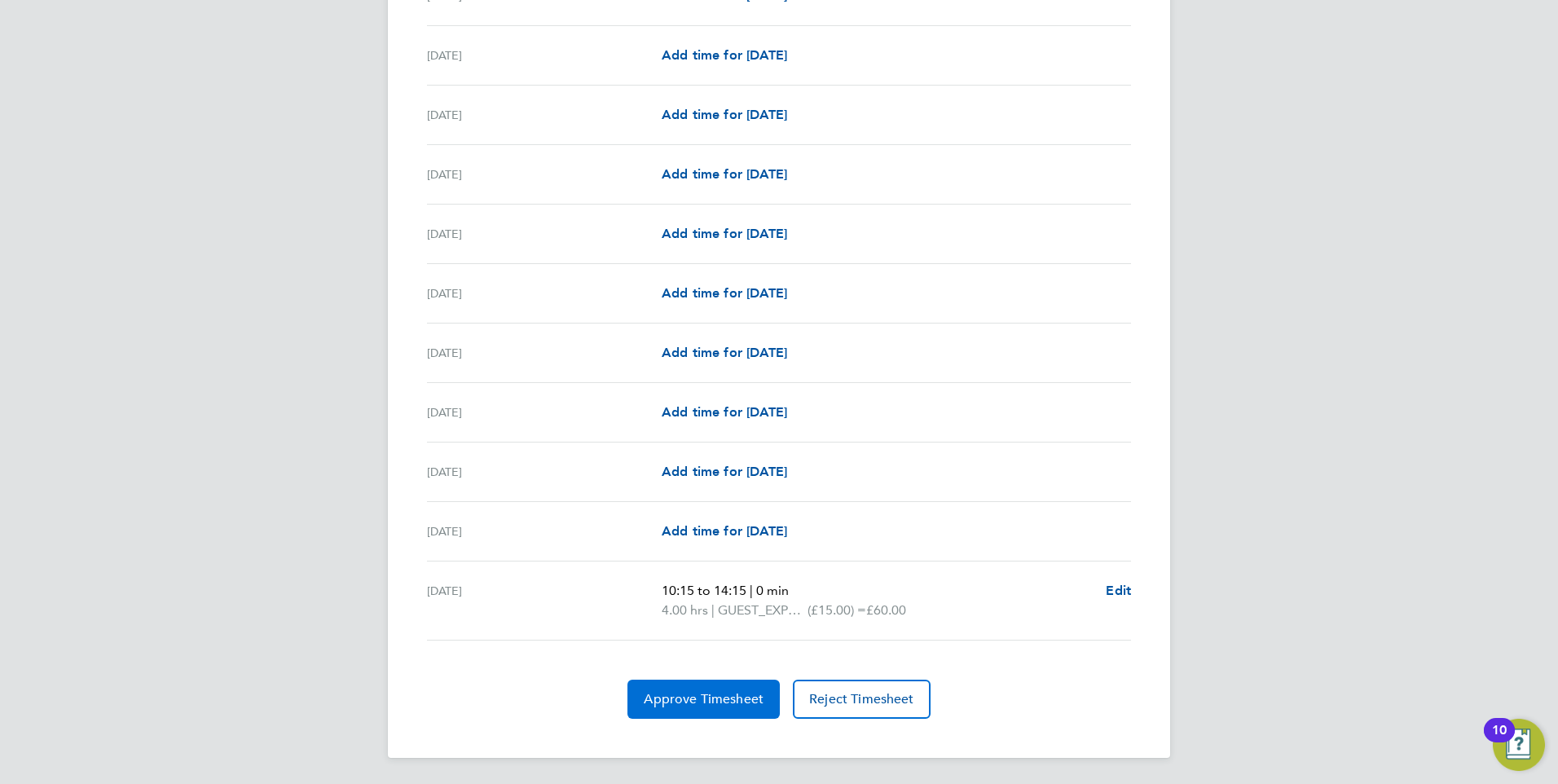
click at [718, 699] on span "Approve Timesheet" at bounding box center [703, 698] width 119 height 16
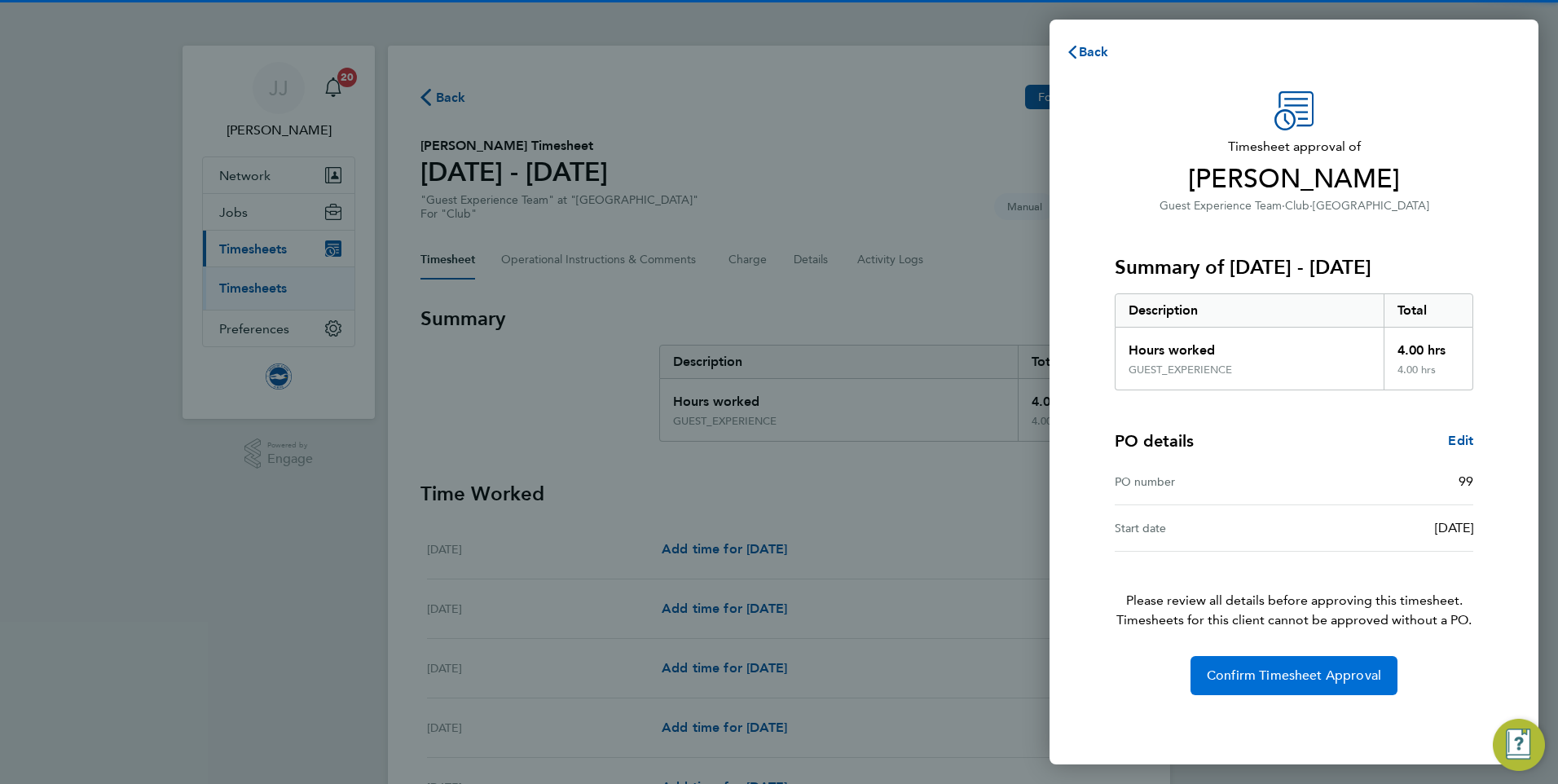
click at [1253, 684] on button "Confirm Timesheet Approval" at bounding box center [1294, 676] width 207 height 39
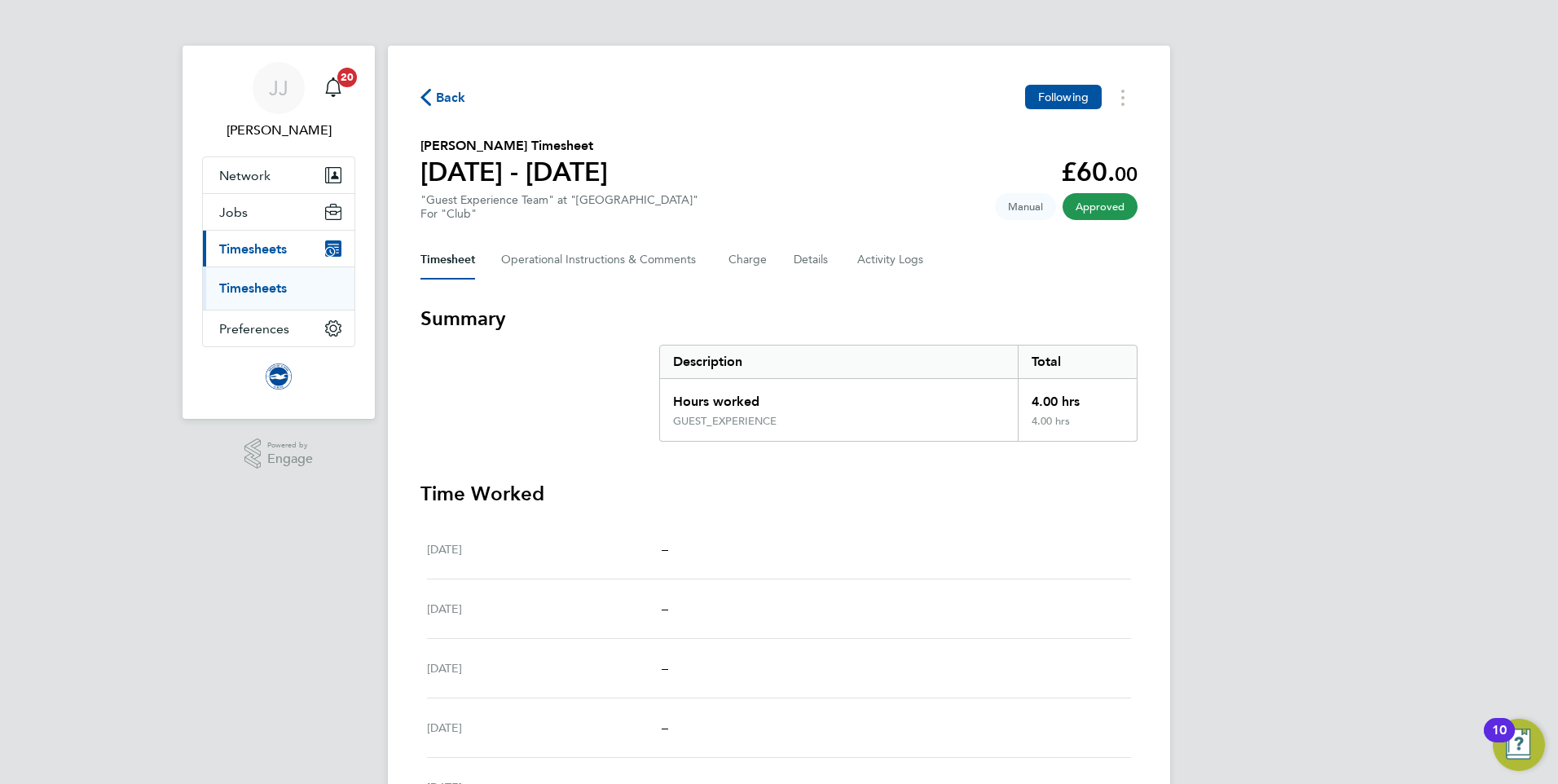
click at [445, 101] on span "Back" at bounding box center [451, 98] width 30 height 20
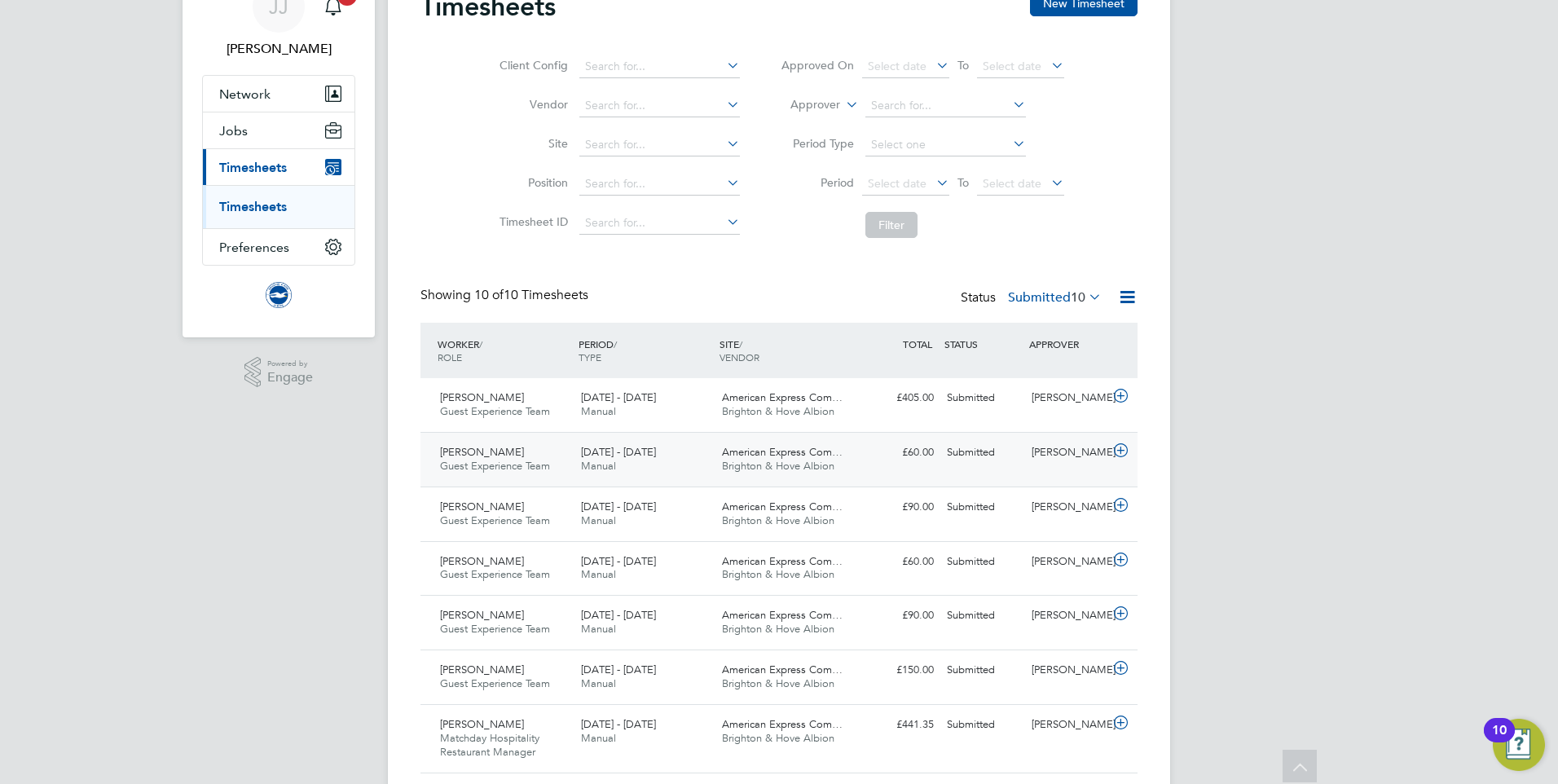
click at [1047, 461] on div "[PERSON_NAME]" at bounding box center [1067, 452] width 85 height 27
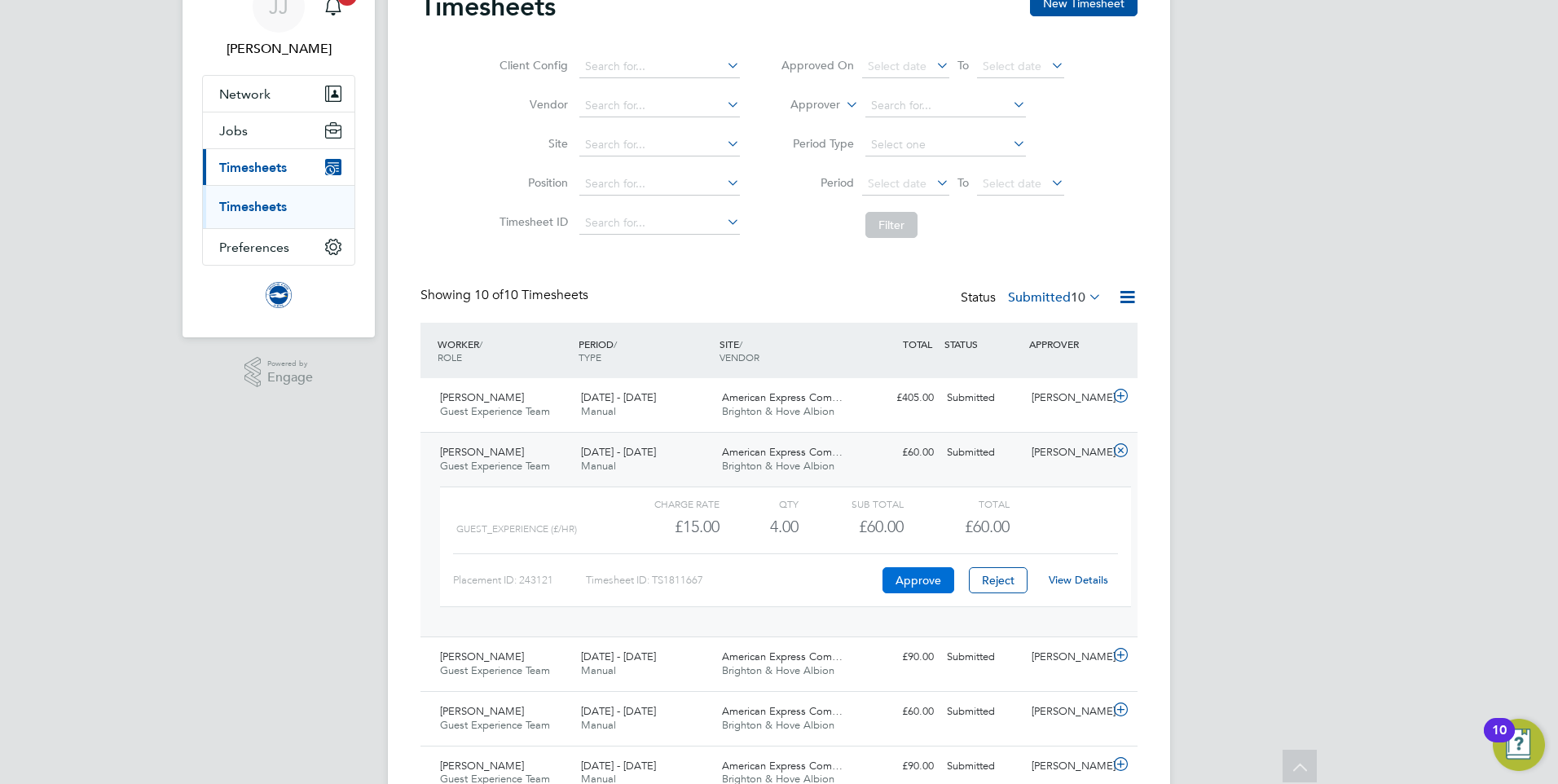
click at [917, 577] on button "Approve" at bounding box center [919, 580] width 71 height 26
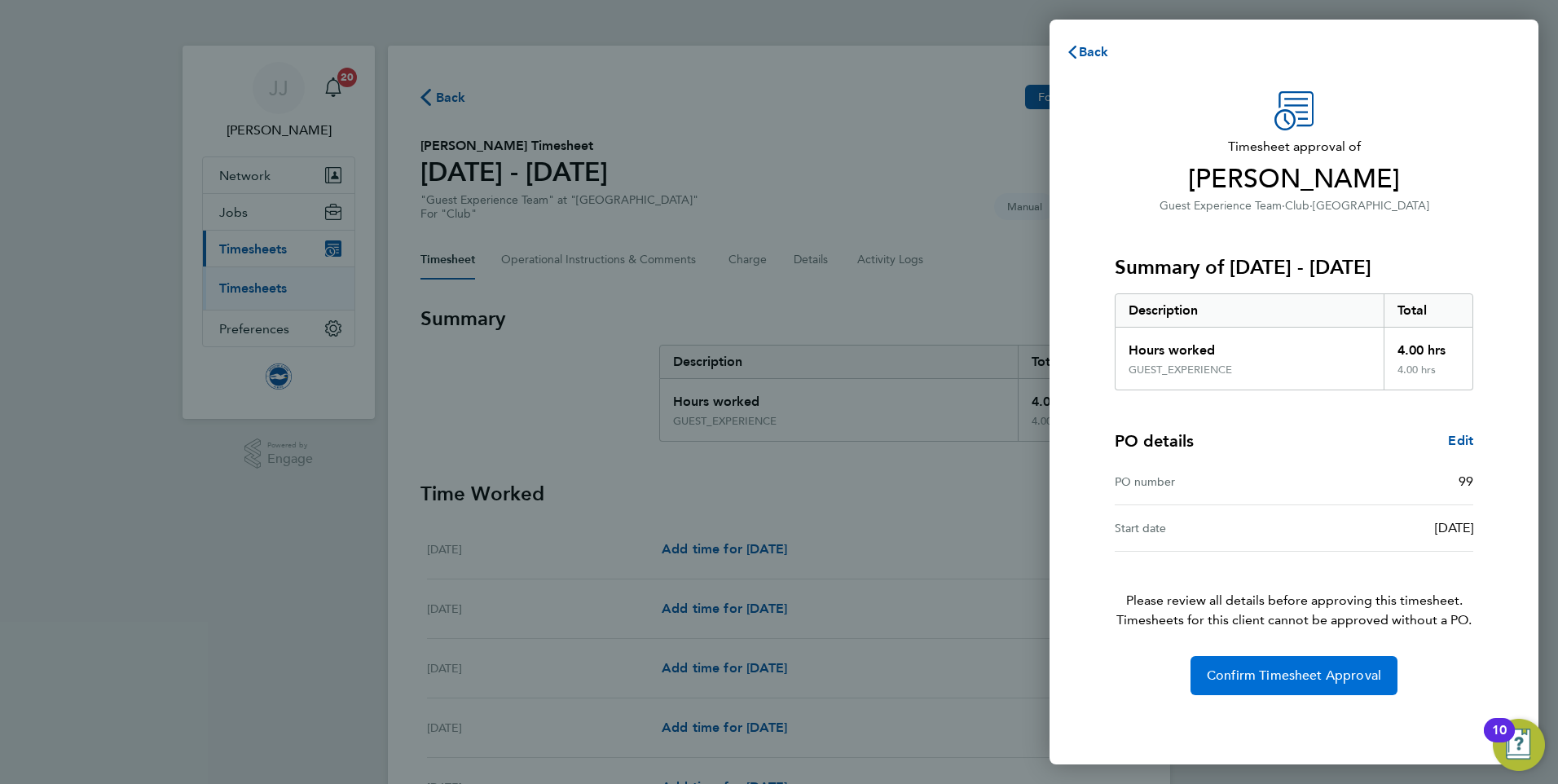
click at [1286, 676] on span "Confirm Timesheet Approval" at bounding box center [1294, 675] width 174 height 16
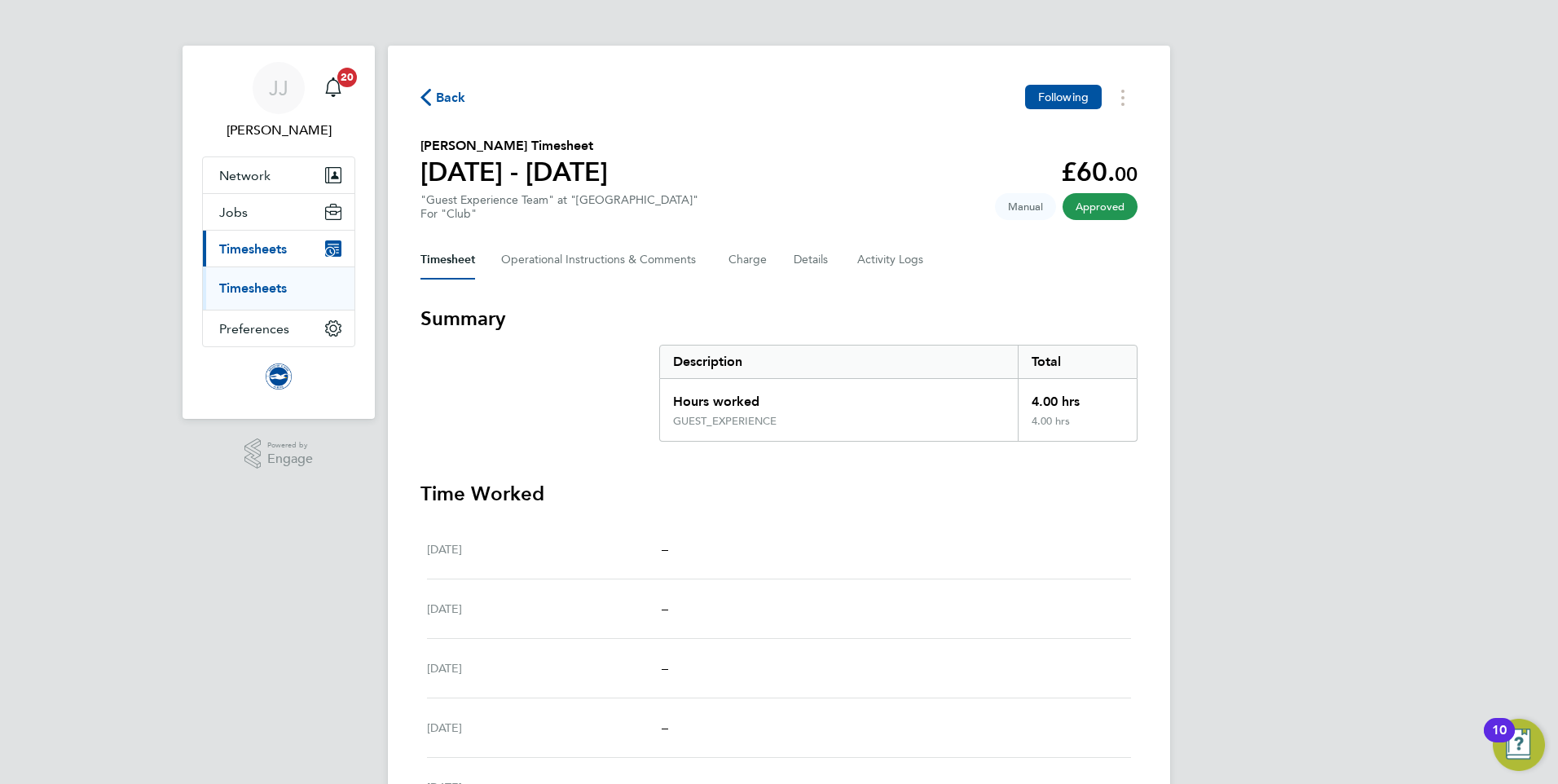
click at [446, 101] on span "Back" at bounding box center [451, 98] width 30 height 20
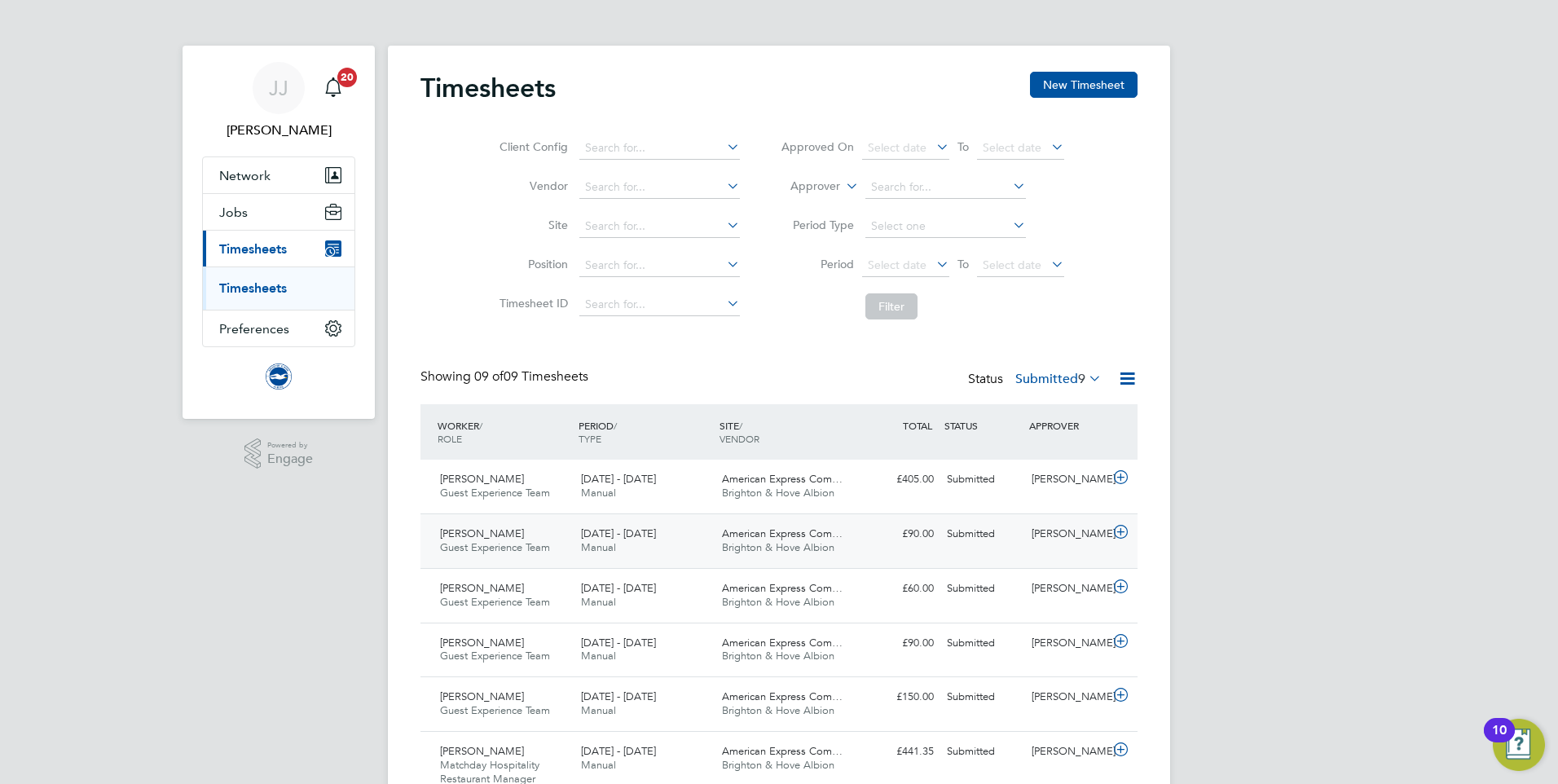
click at [1121, 536] on icon at bounding box center [1121, 532] width 21 height 13
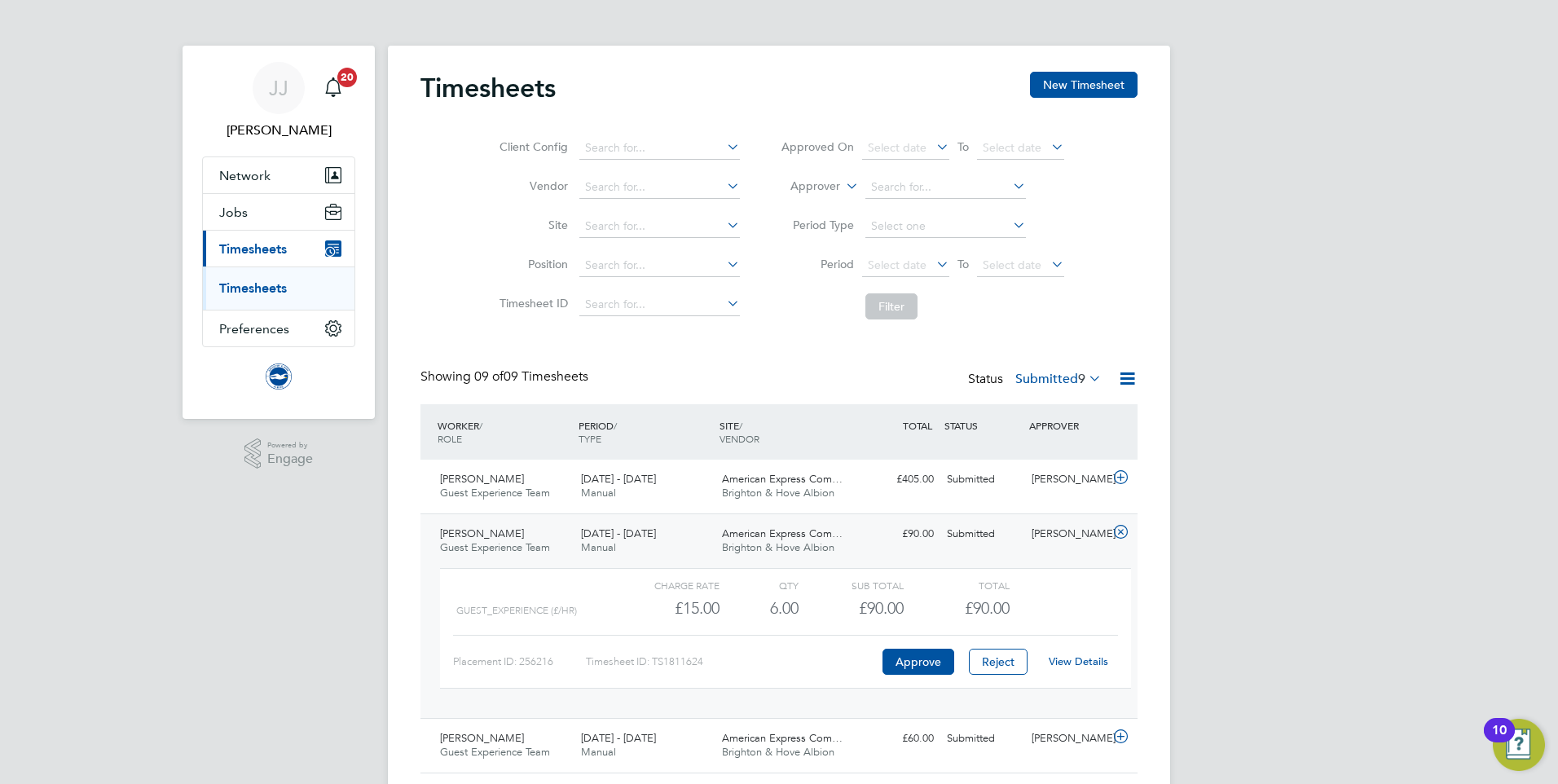
click at [1084, 657] on link "View Details" at bounding box center [1078, 661] width 59 height 14
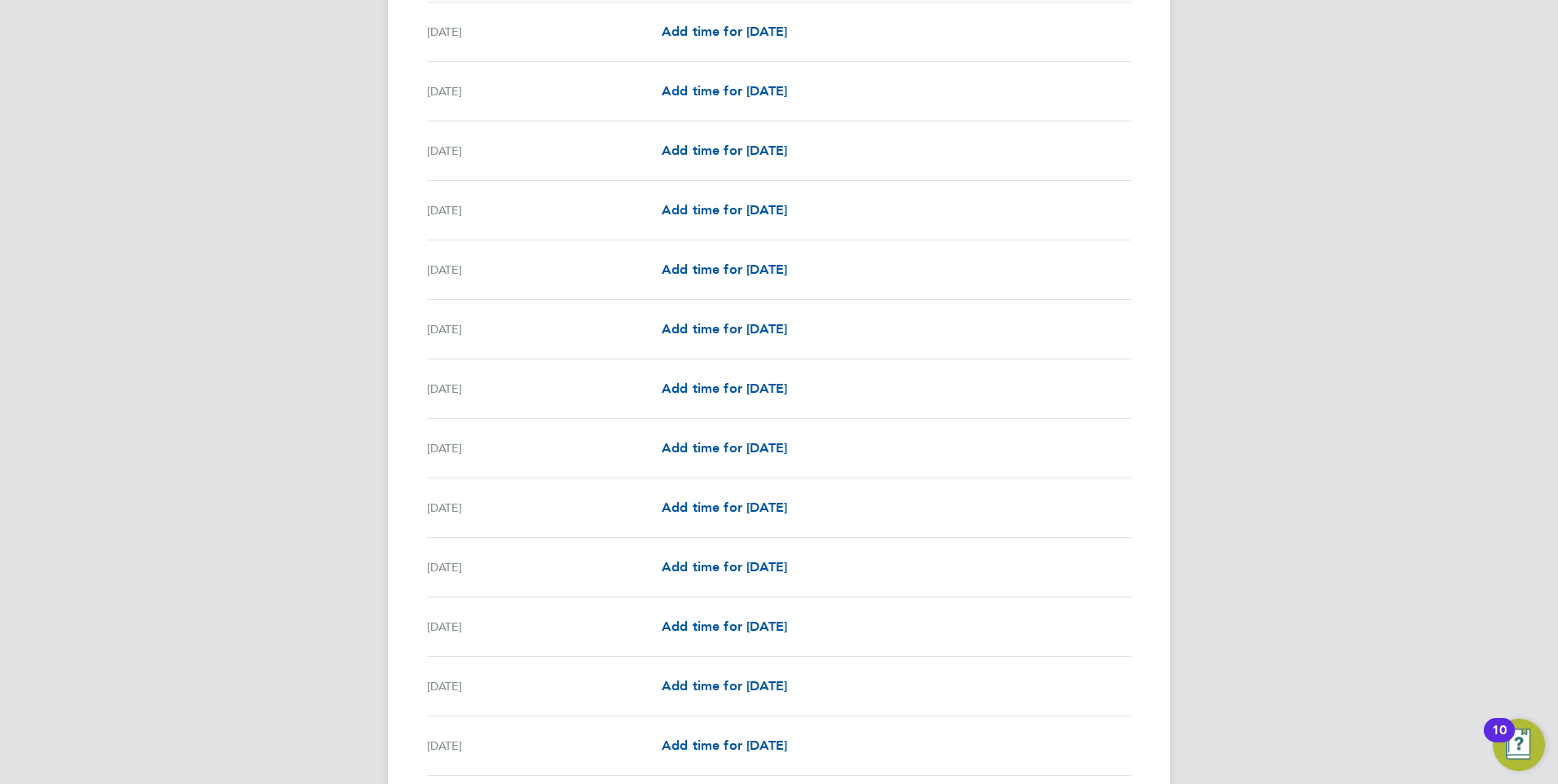
scroll to position [1711, 0]
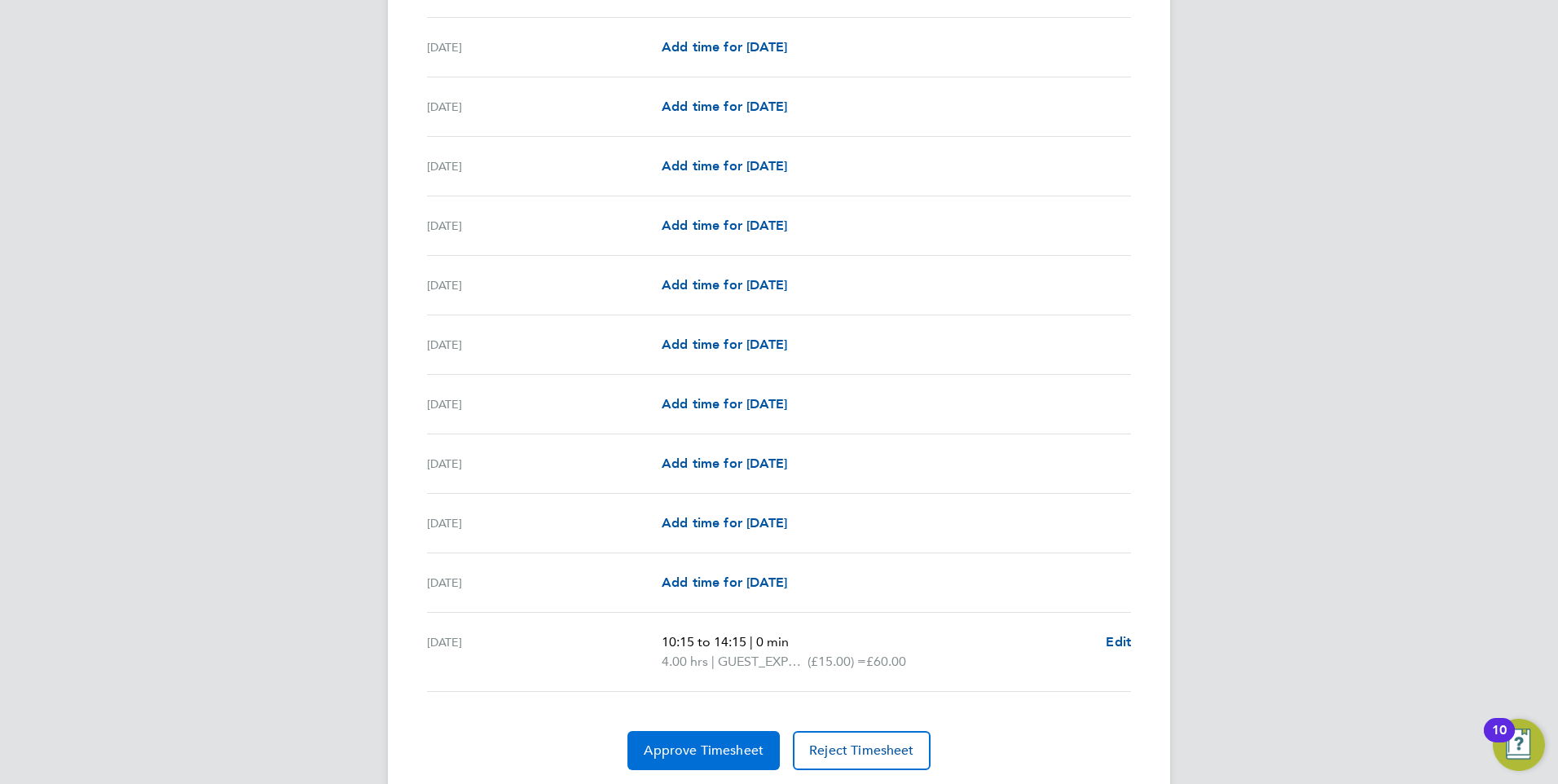
click at [694, 743] on span "Approve Timesheet" at bounding box center [703, 750] width 119 height 16
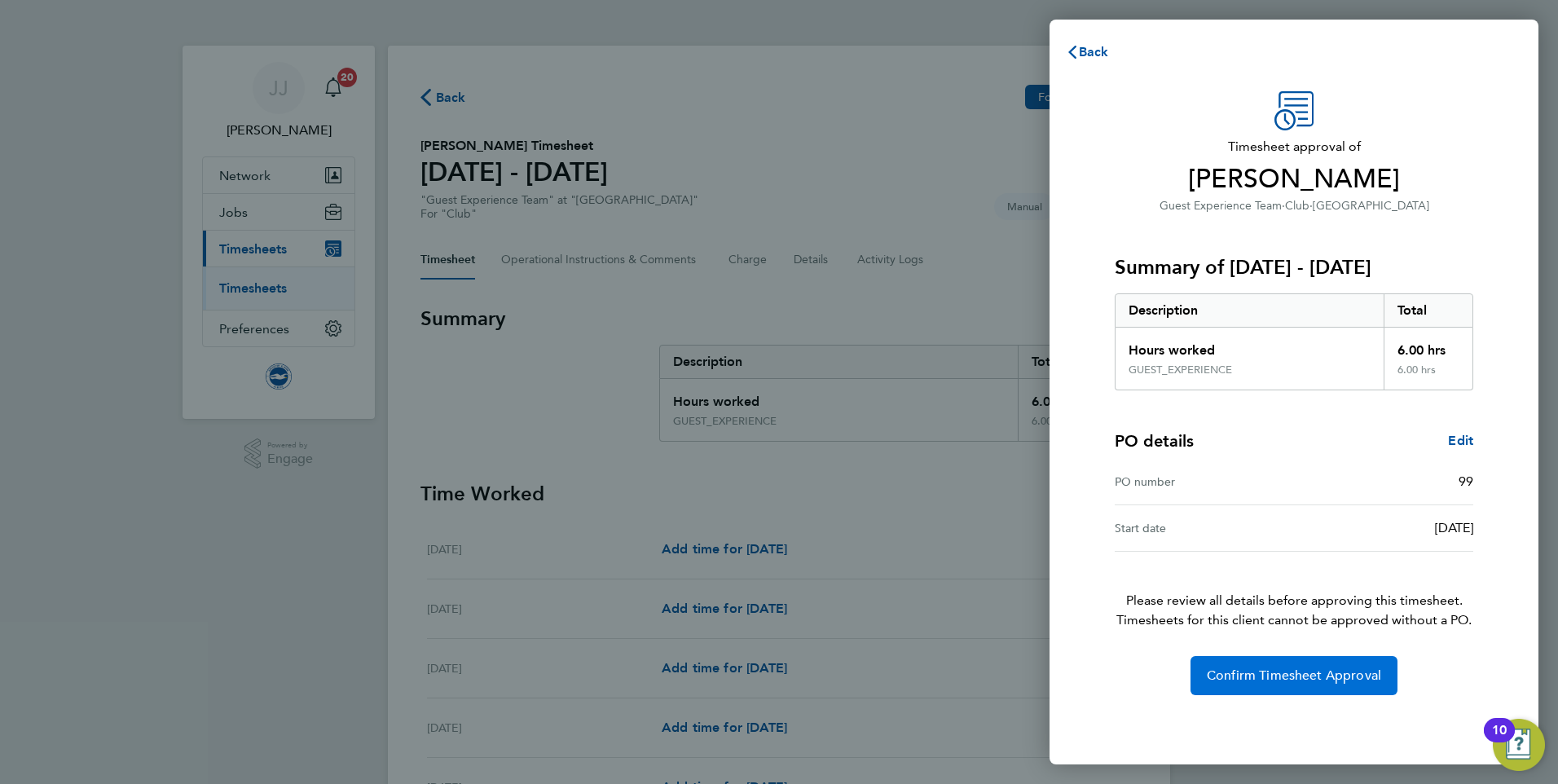
click at [1251, 669] on span "Confirm Timesheet Approval" at bounding box center [1294, 675] width 174 height 16
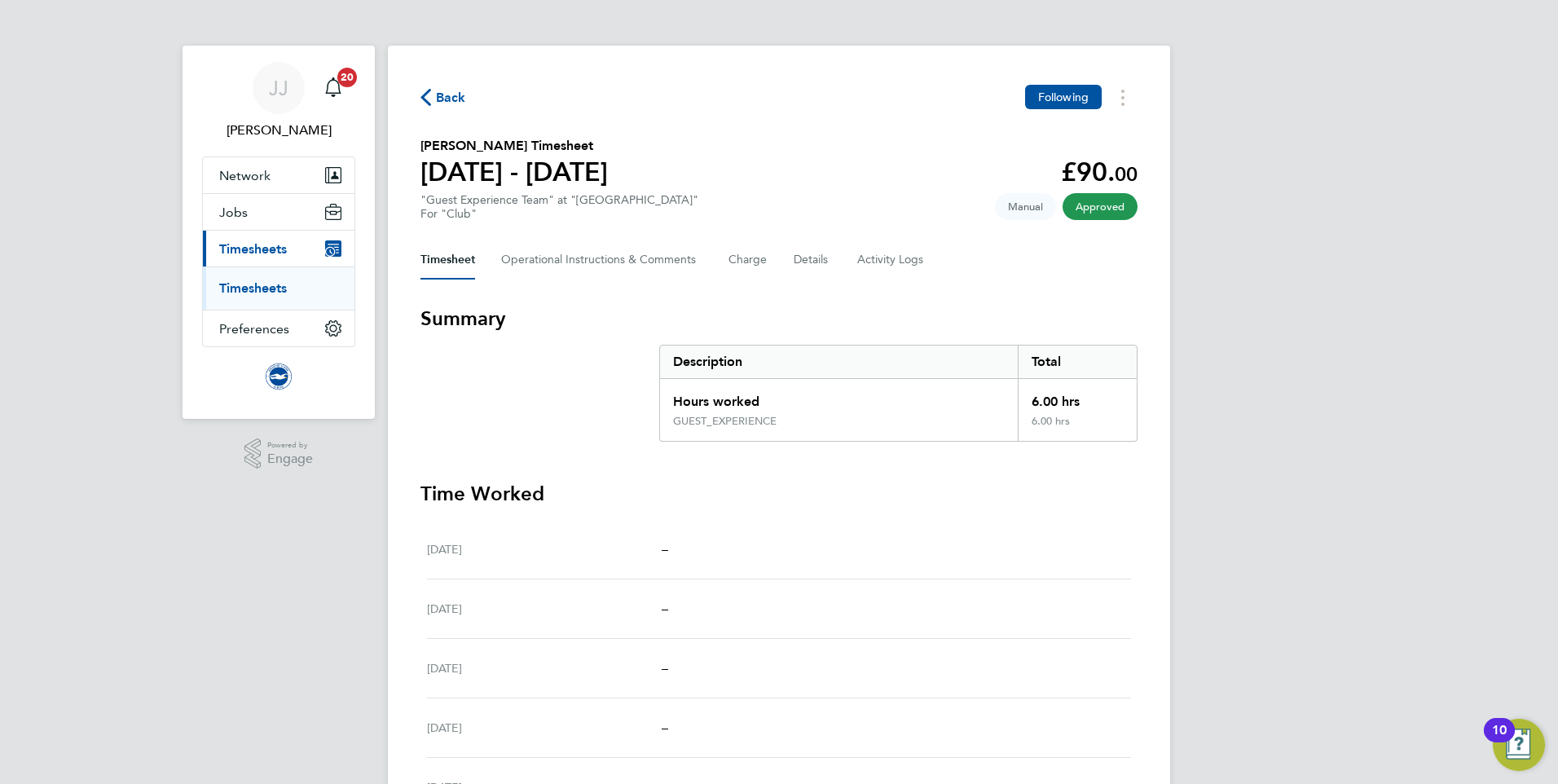
click at [443, 95] on span "Back" at bounding box center [451, 98] width 30 height 20
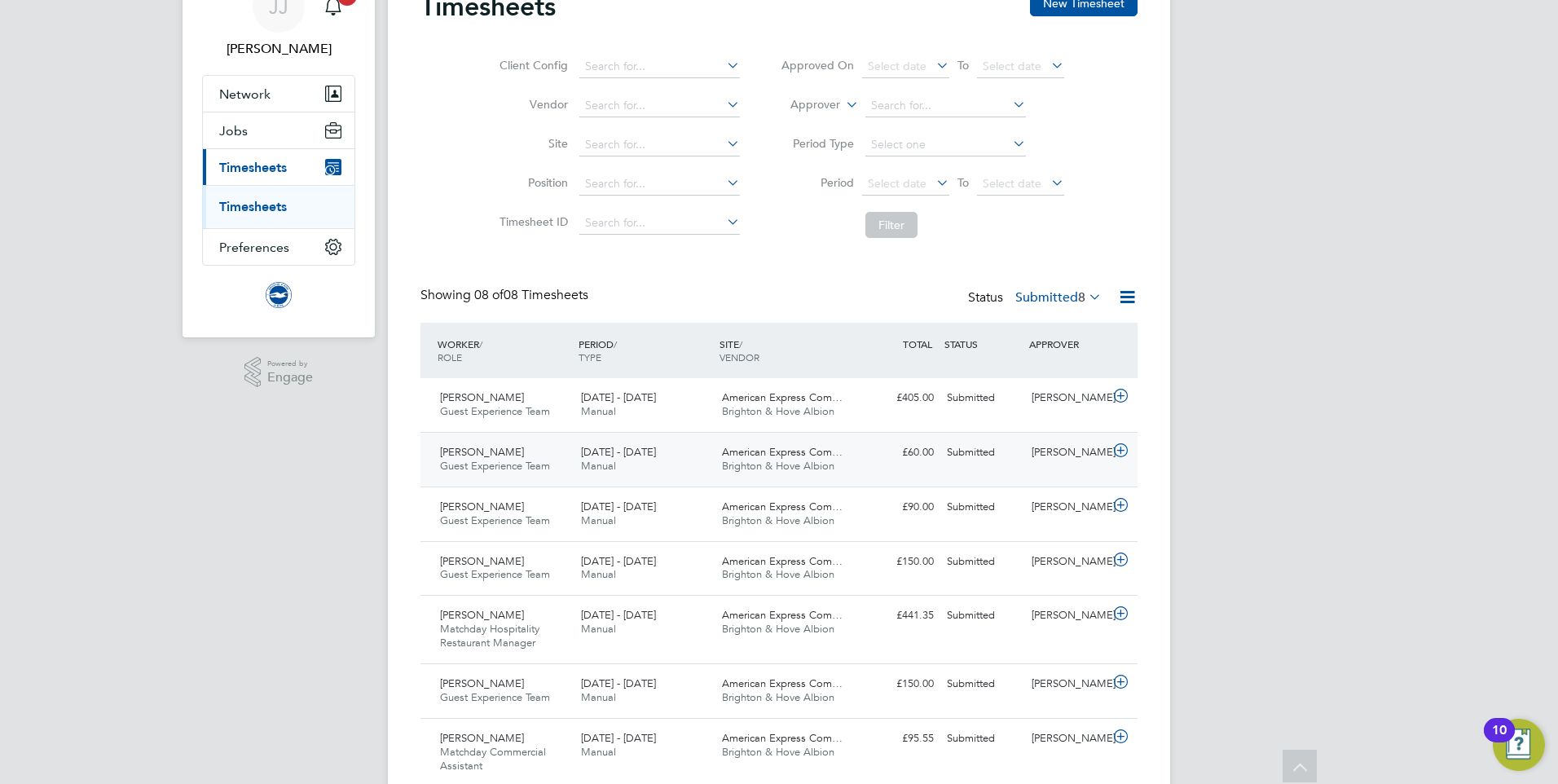
click at [597, 454] on span "[DATE] - [DATE]" at bounding box center [619, 451] width 75 height 14
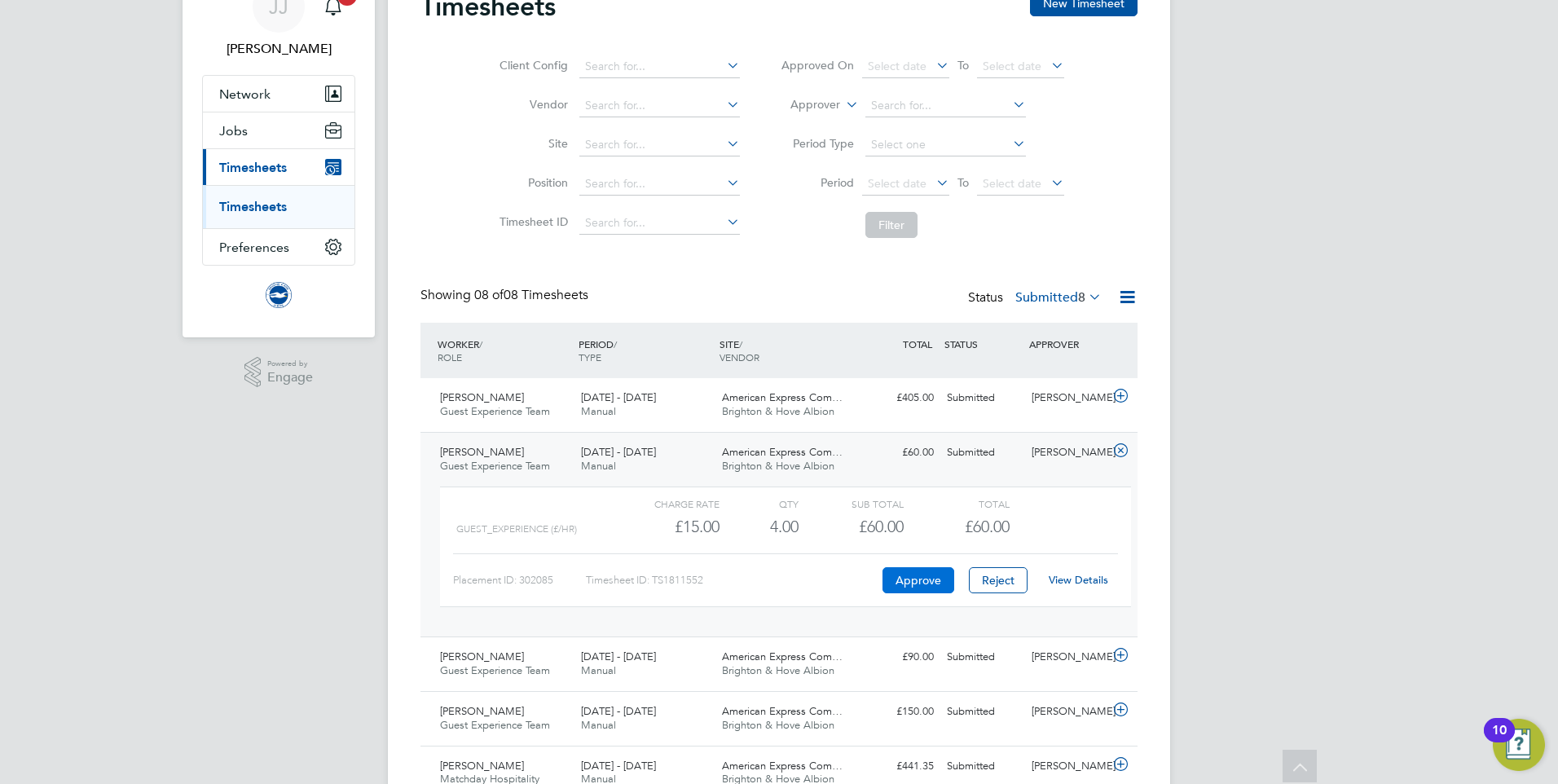
click at [914, 581] on button "Approve" at bounding box center [919, 580] width 71 height 26
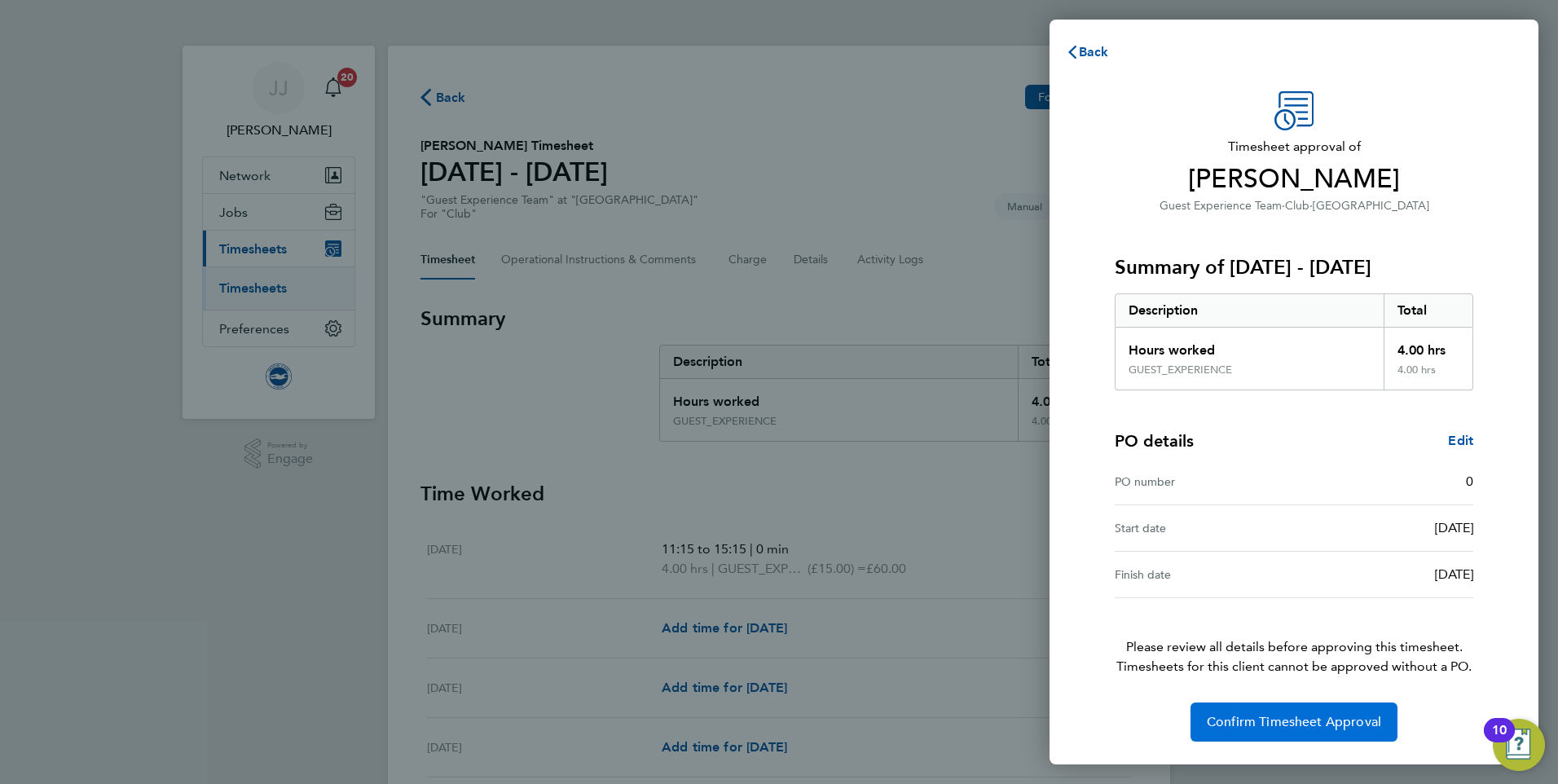
click at [1242, 722] on span "Confirm Timesheet Approval" at bounding box center [1294, 721] width 174 height 16
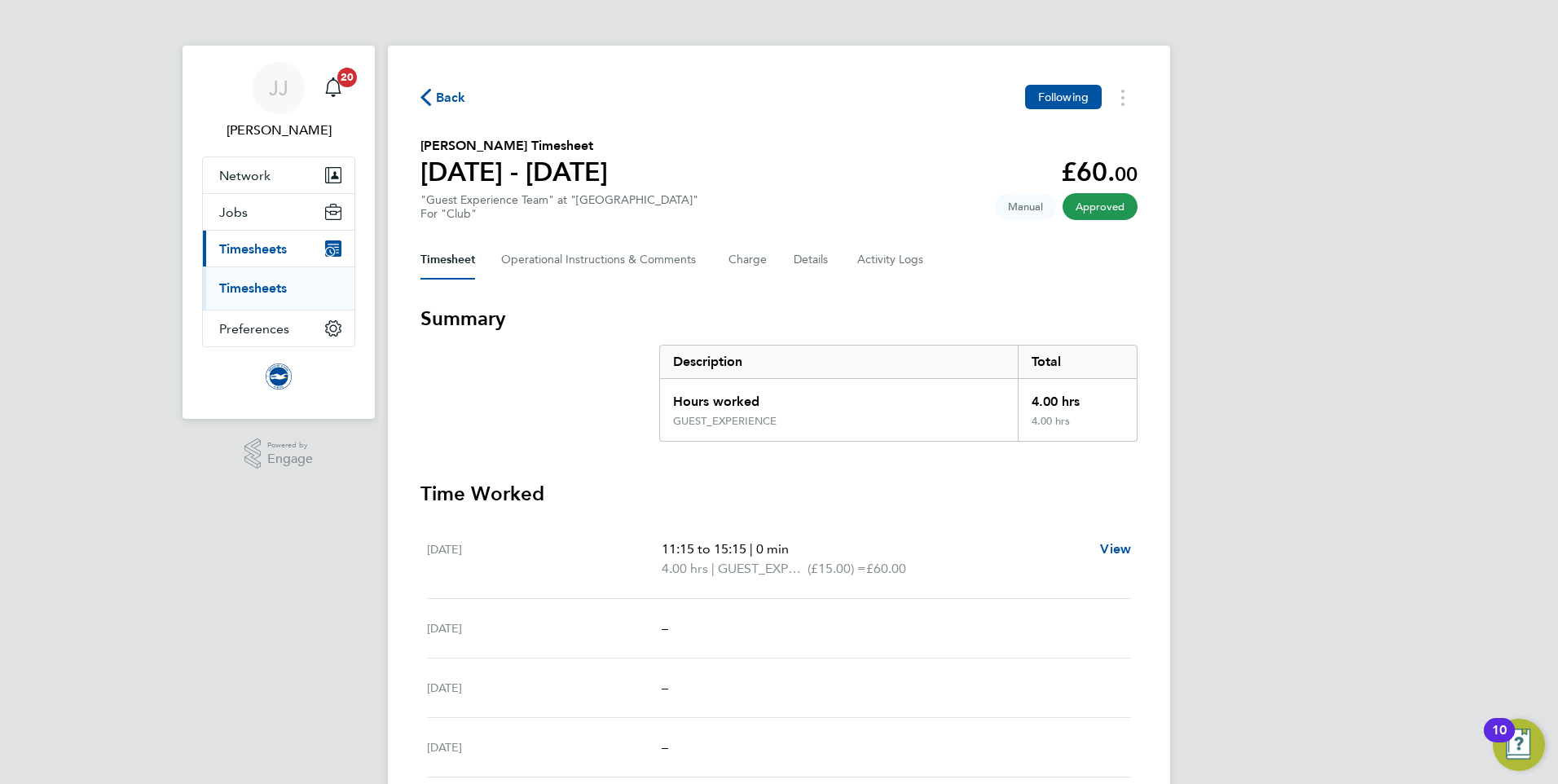
click at [443, 90] on span "Back" at bounding box center [451, 98] width 30 height 20
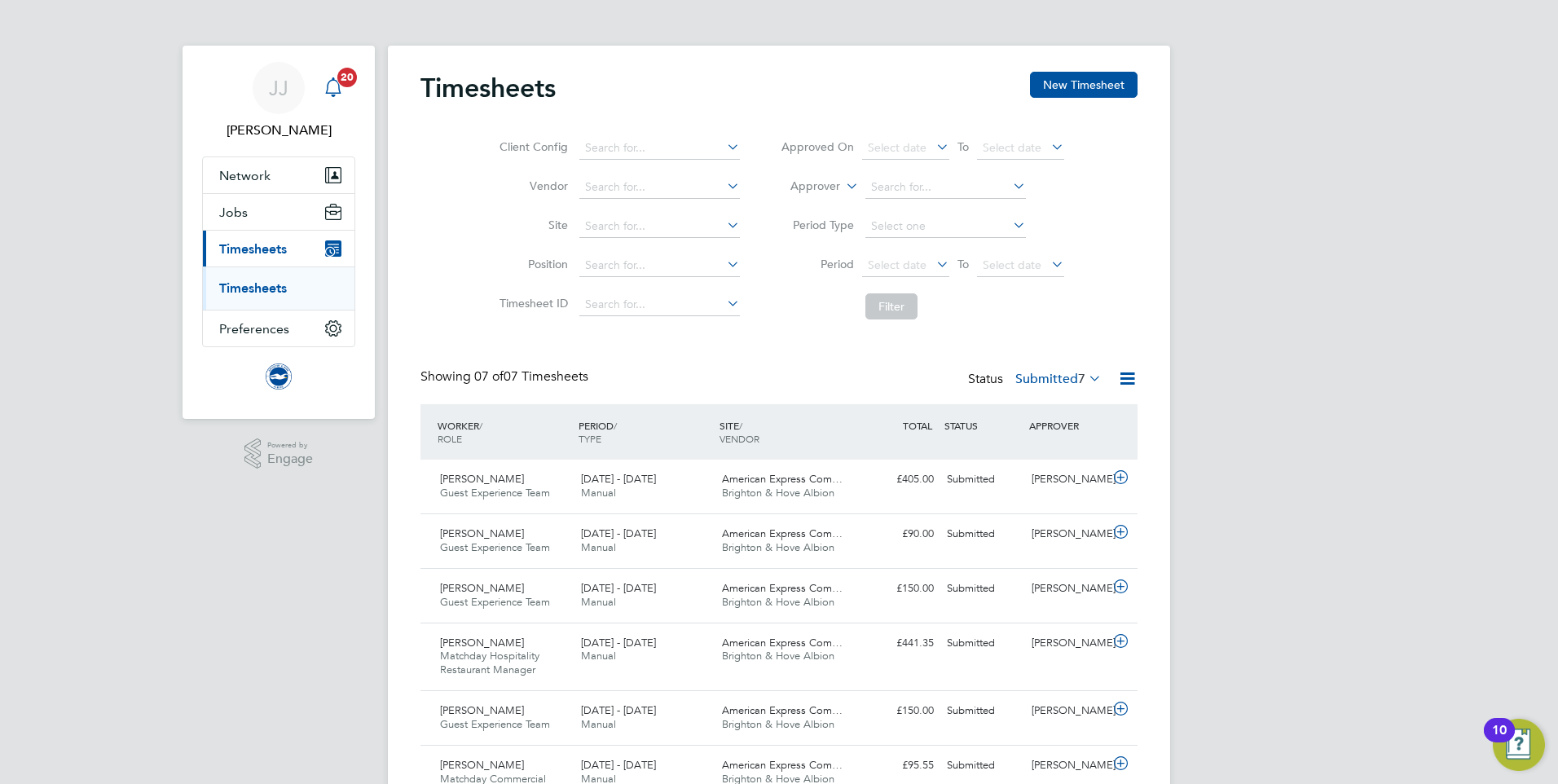
click at [340, 88] on icon "Main navigation" at bounding box center [333, 86] width 20 height 20
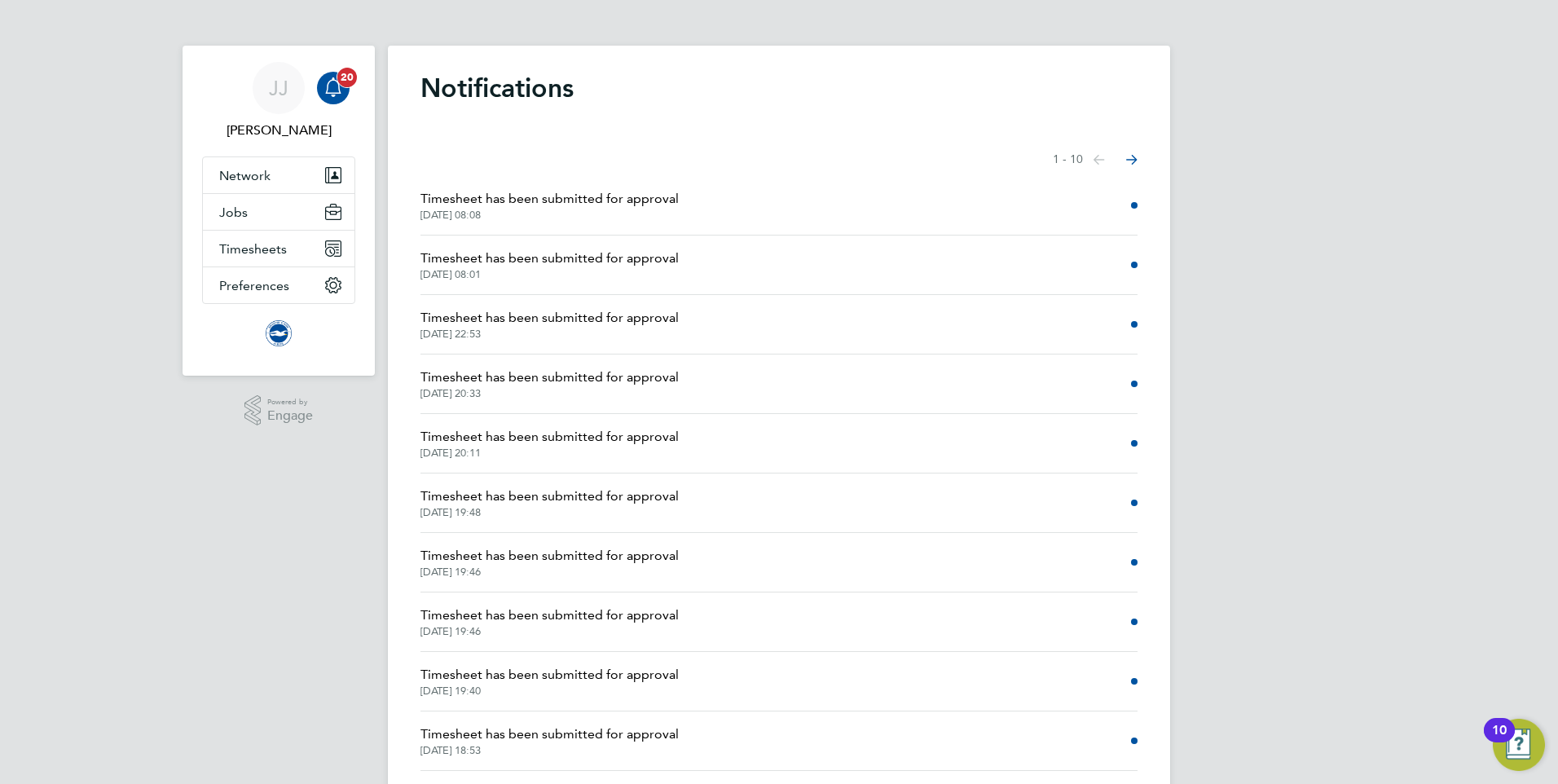
click at [335, 81] on icon "Main navigation" at bounding box center [333, 85] width 15 height 16
click at [263, 248] on span "Timesheets" at bounding box center [253, 249] width 68 height 15
click at [252, 290] on link "Timesheets" at bounding box center [253, 288] width 68 height 15
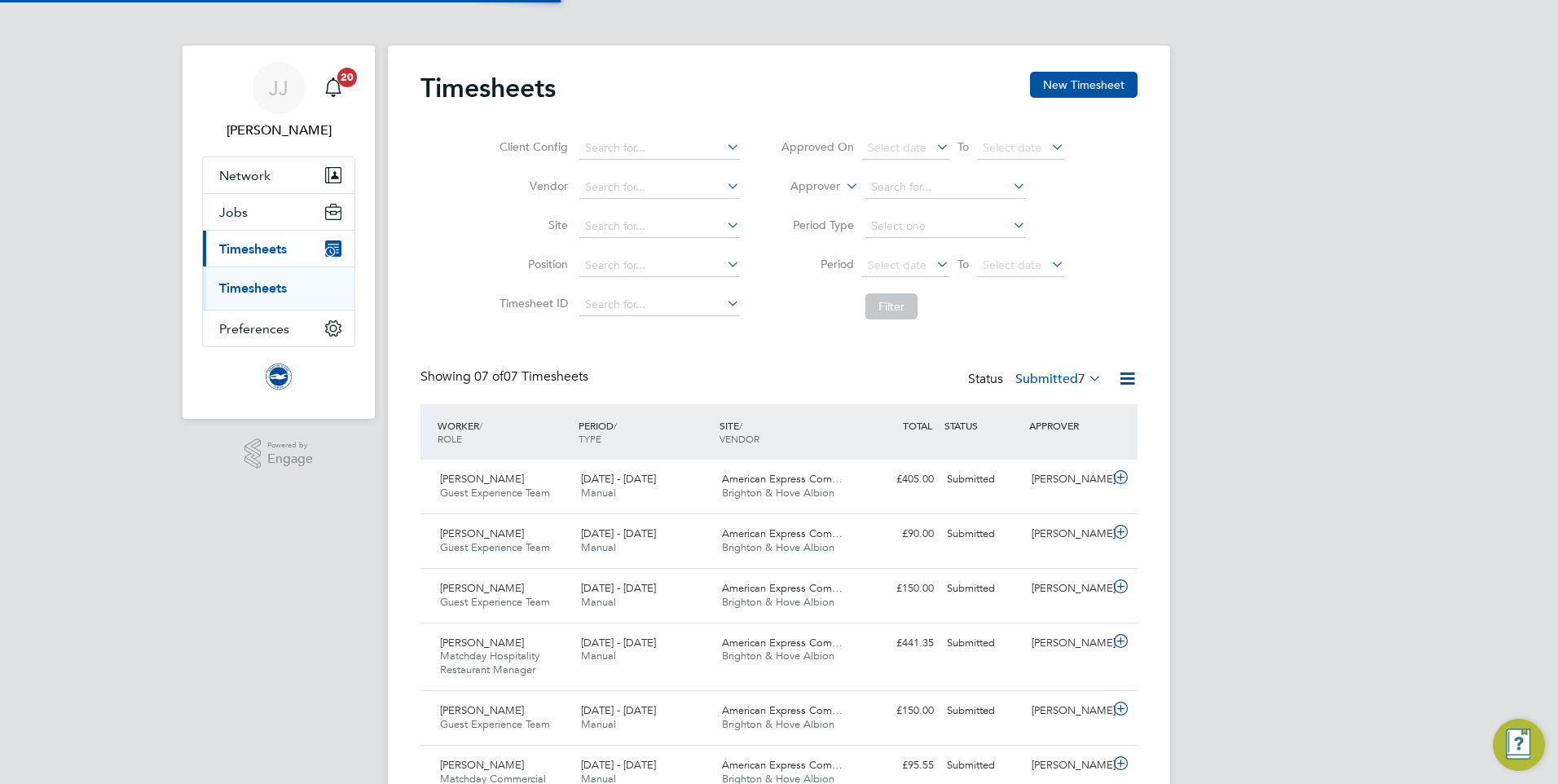
scroll to position [8, 8]
click at [1058, 372] on label "Submitted 7" at bounding box center [1059, 378] width 87 height 16
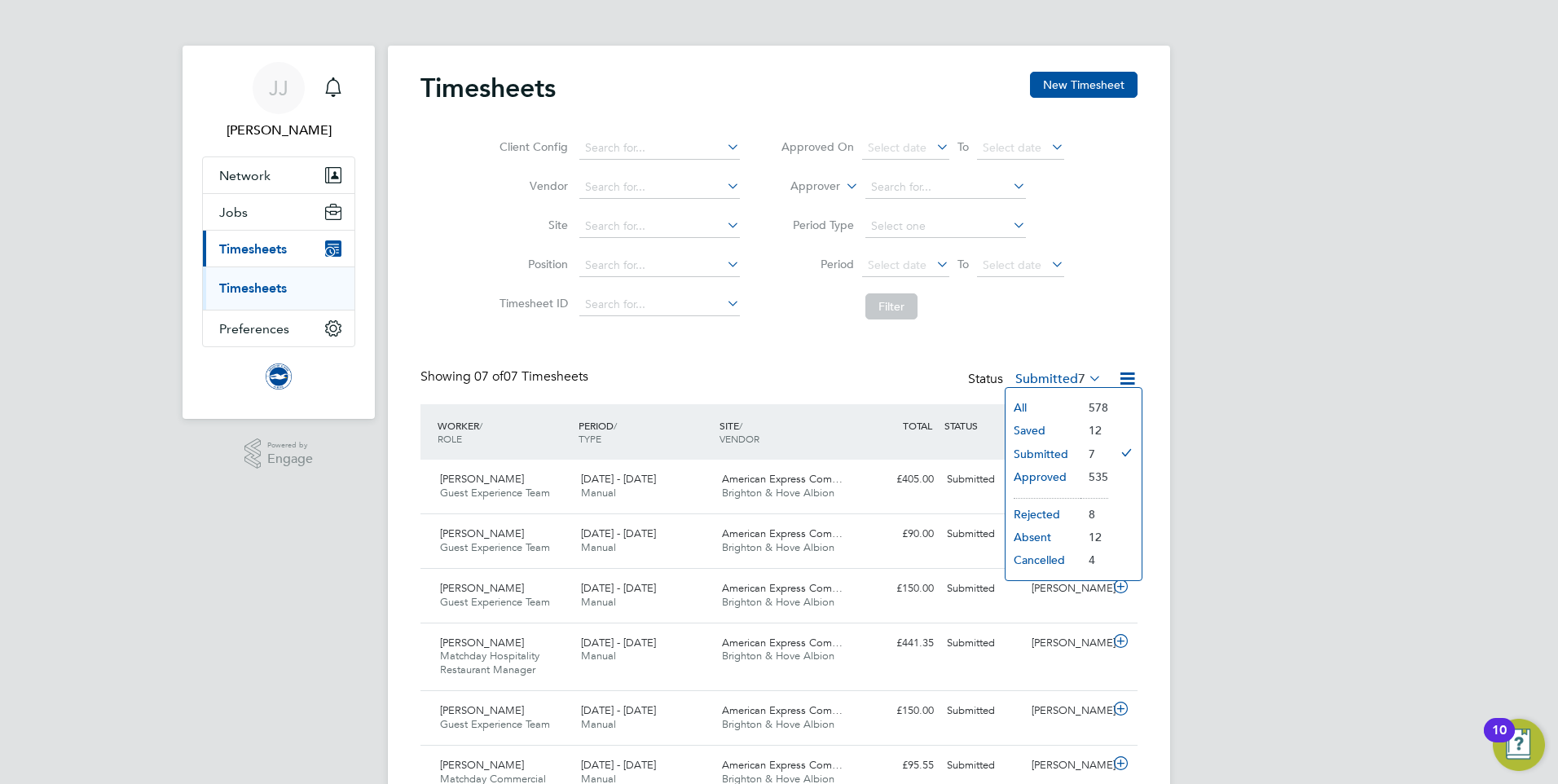
click at [1043, 472] on li "Approved" at bounding box center [1044, 477] width 75 height 23
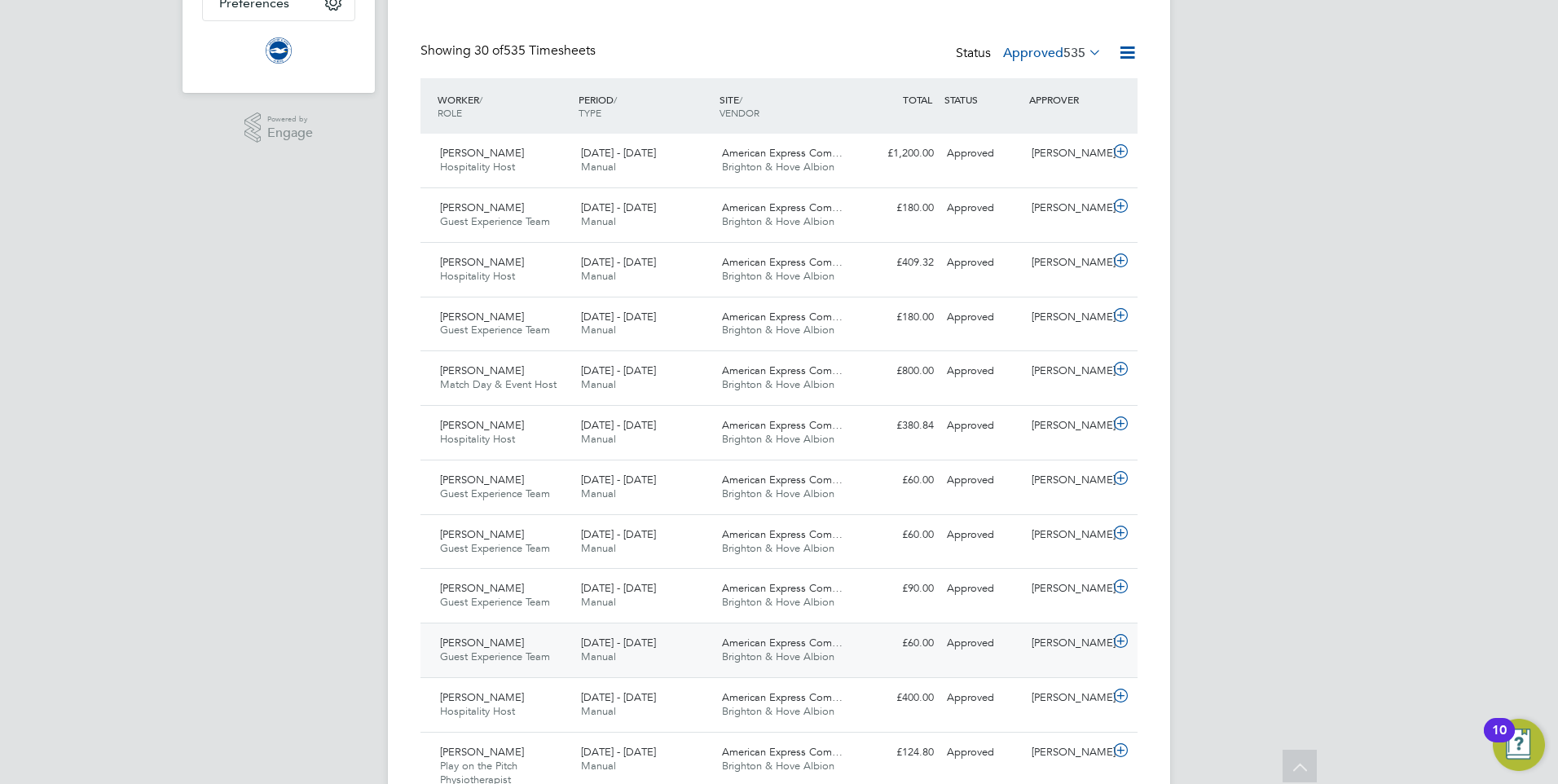
click at [527, 651] on span "Guest Experience Team" at bounding box center [495, 656] width 110 height 14
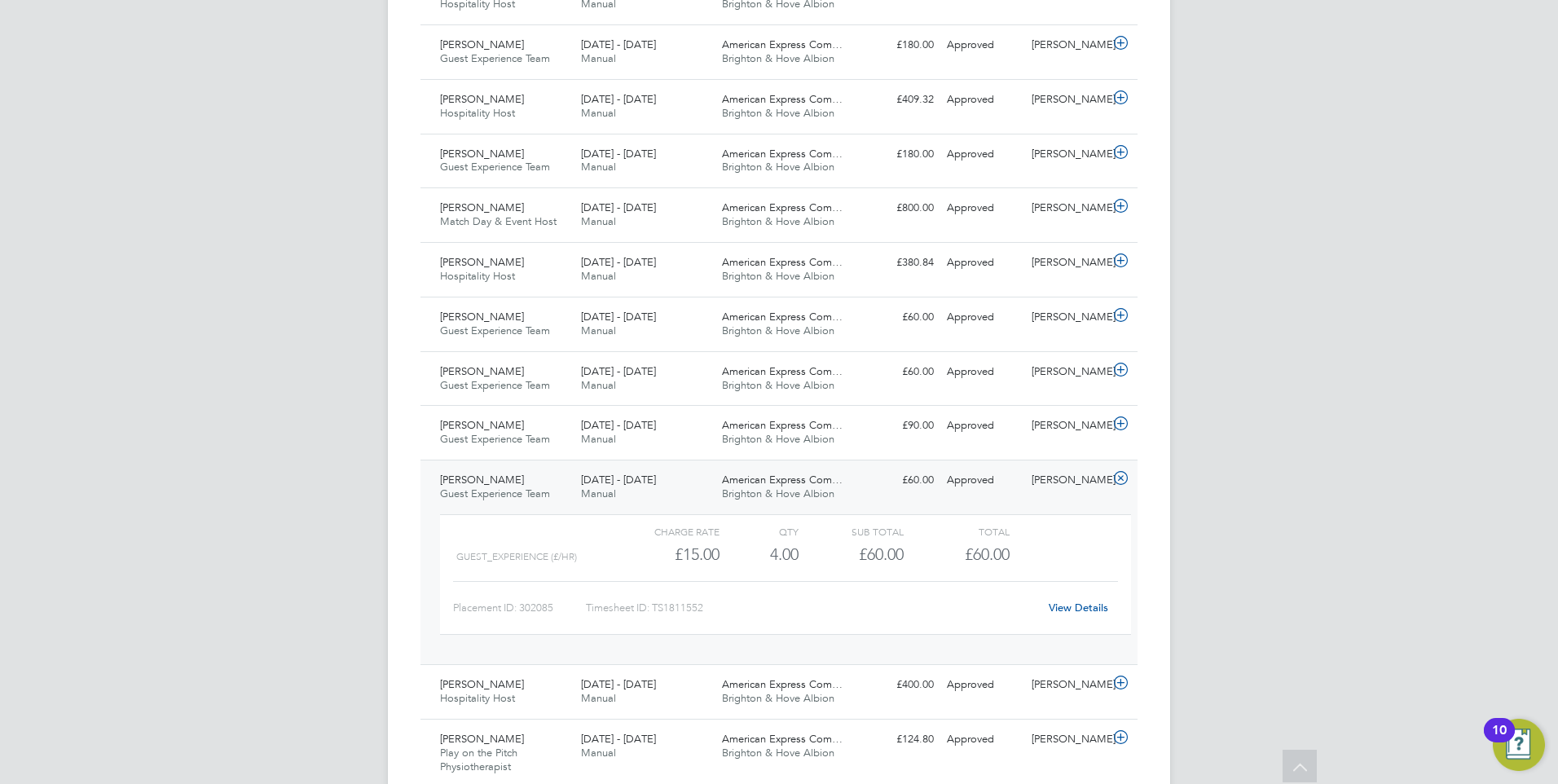
click at [1080, 615] on div "View Details" at bounding box center [1078, 608] width 80 height 26
click at [1079, 611] on link "View Details" at bounding box center [1078, 607] width 59 height 14
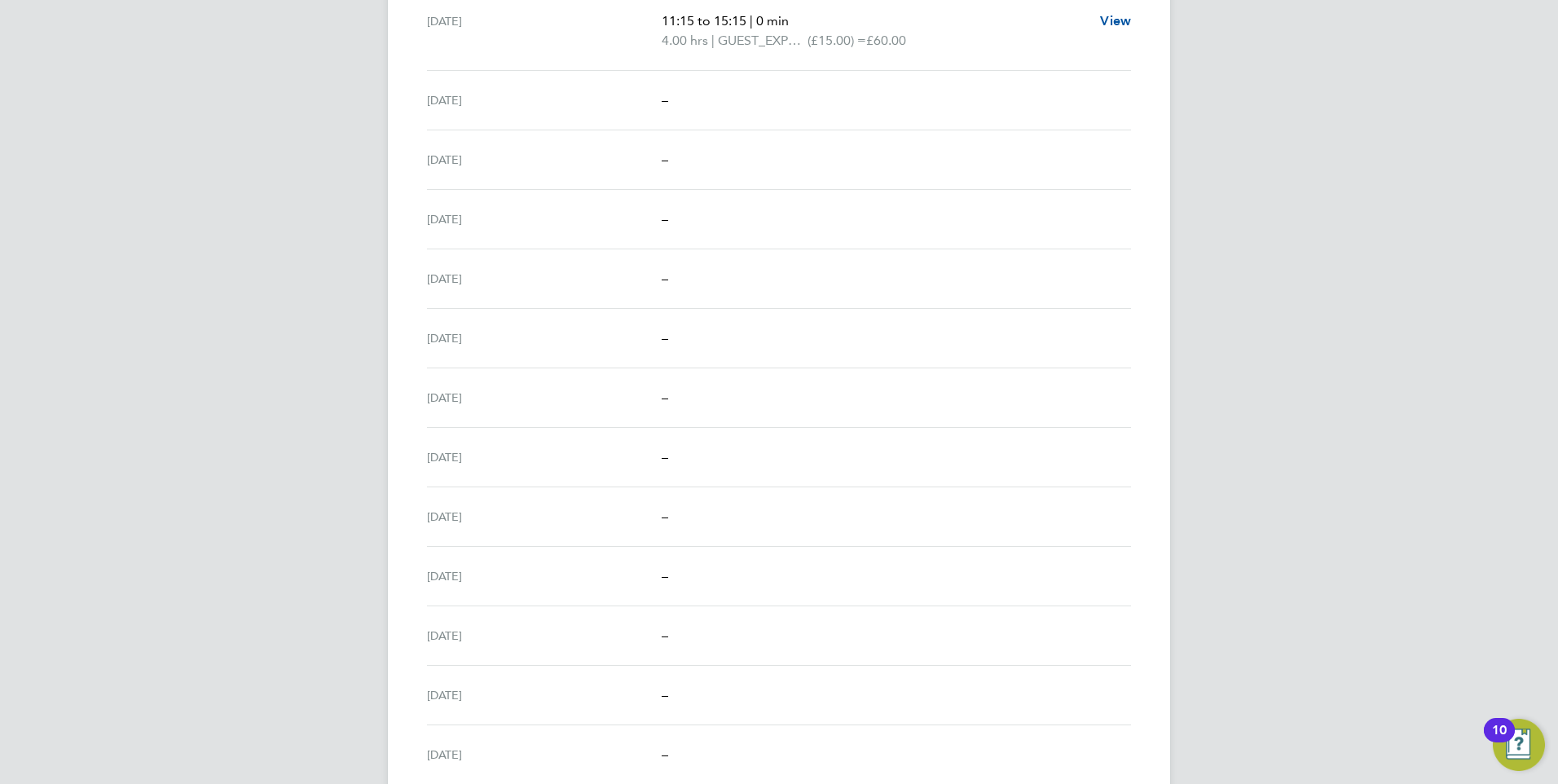
scroll to position [39, 0]
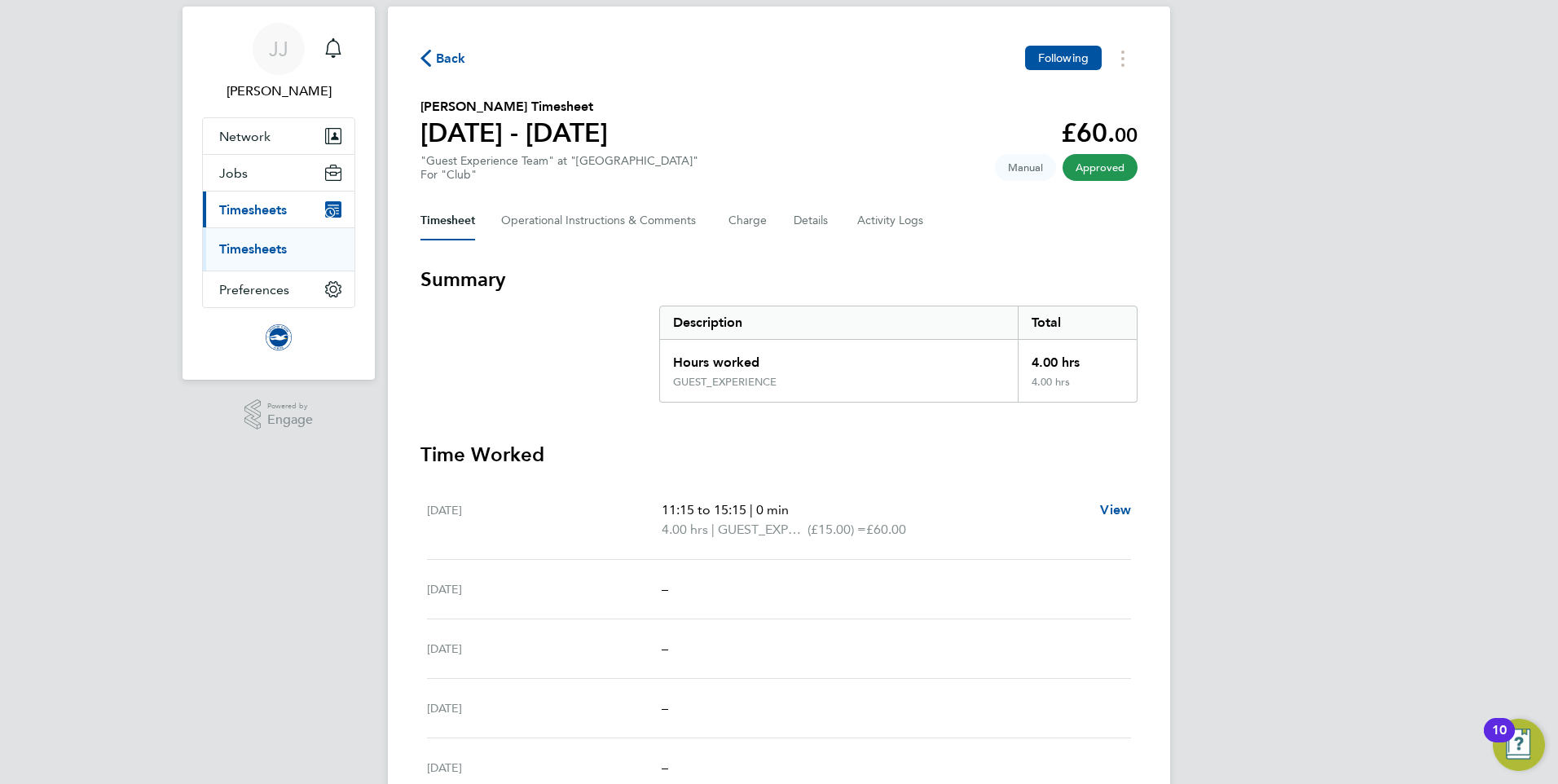
click at [444, 53] on span "Back" at bounding box center [451, 58] width 30 height 20
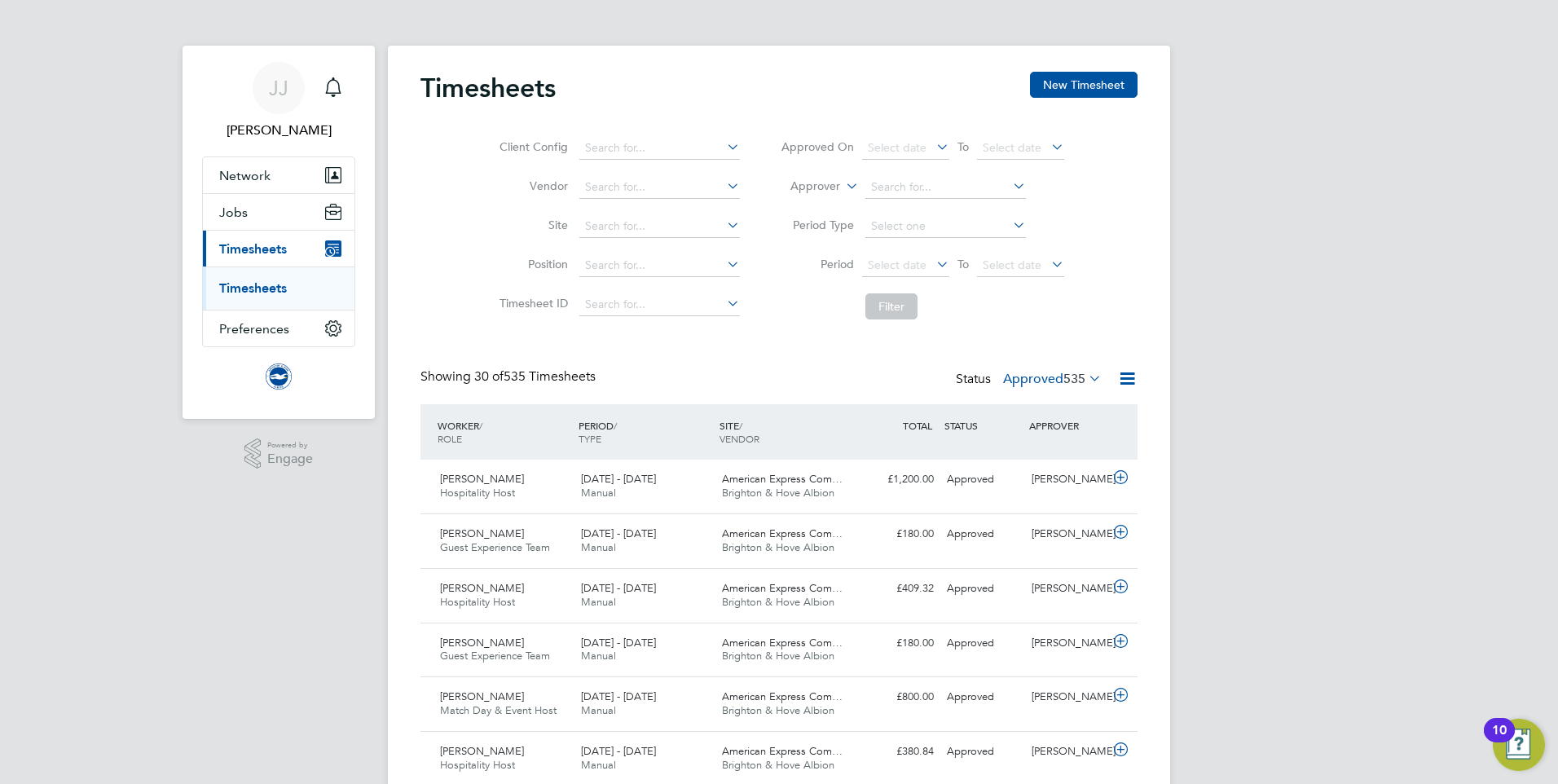
click at [1054, 380] on label "Approved 535" at bounding box center [1052, 378] width 99 height 16
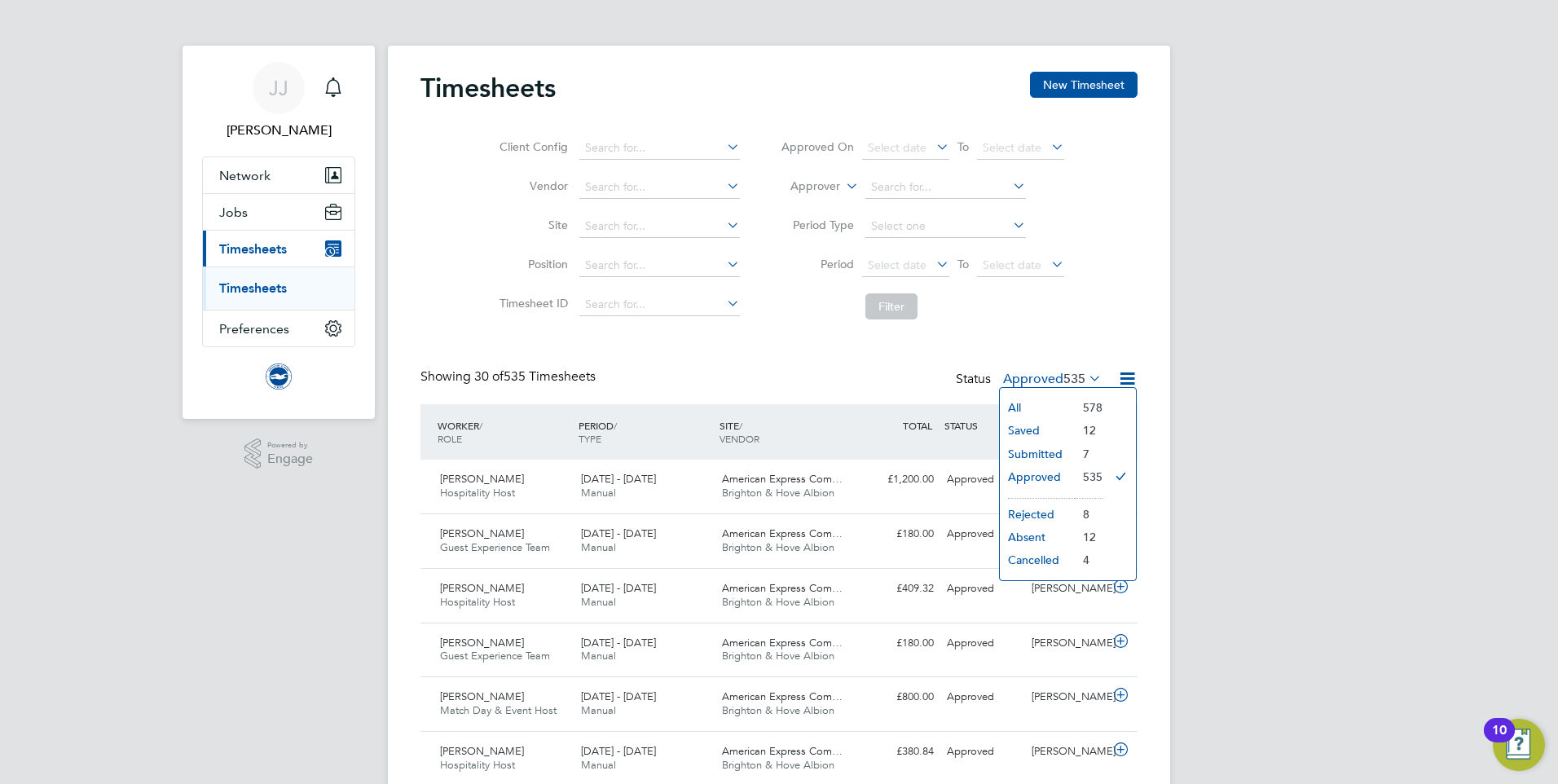
click at [1028, 452] on li "Submitted" at bounding box center [1037, 454] width 75 height 23
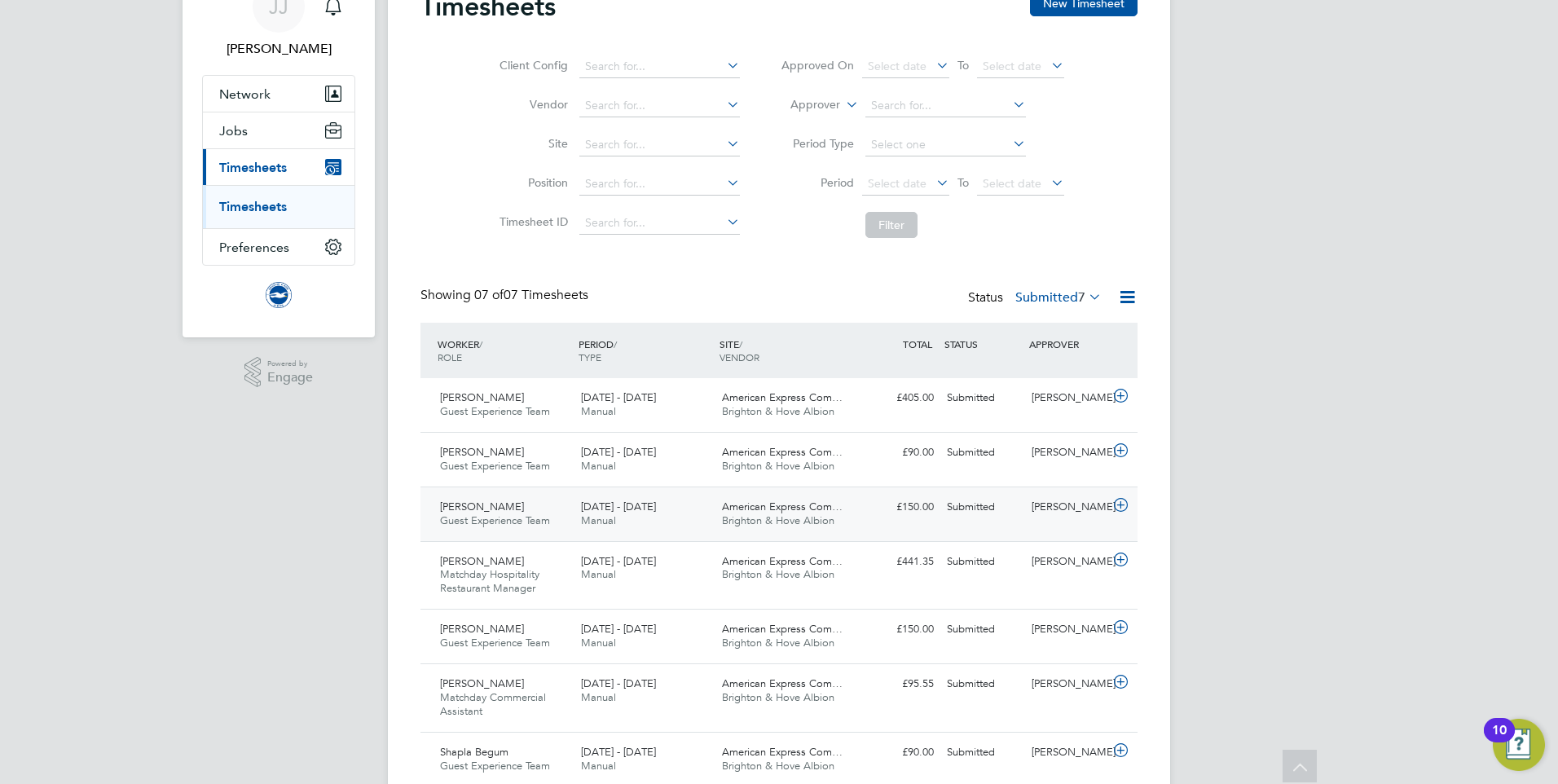
click at [620, 515] on div "1 - 31 Aug 2025 Manual" at bounding box center [645, 513] width 141 height 40
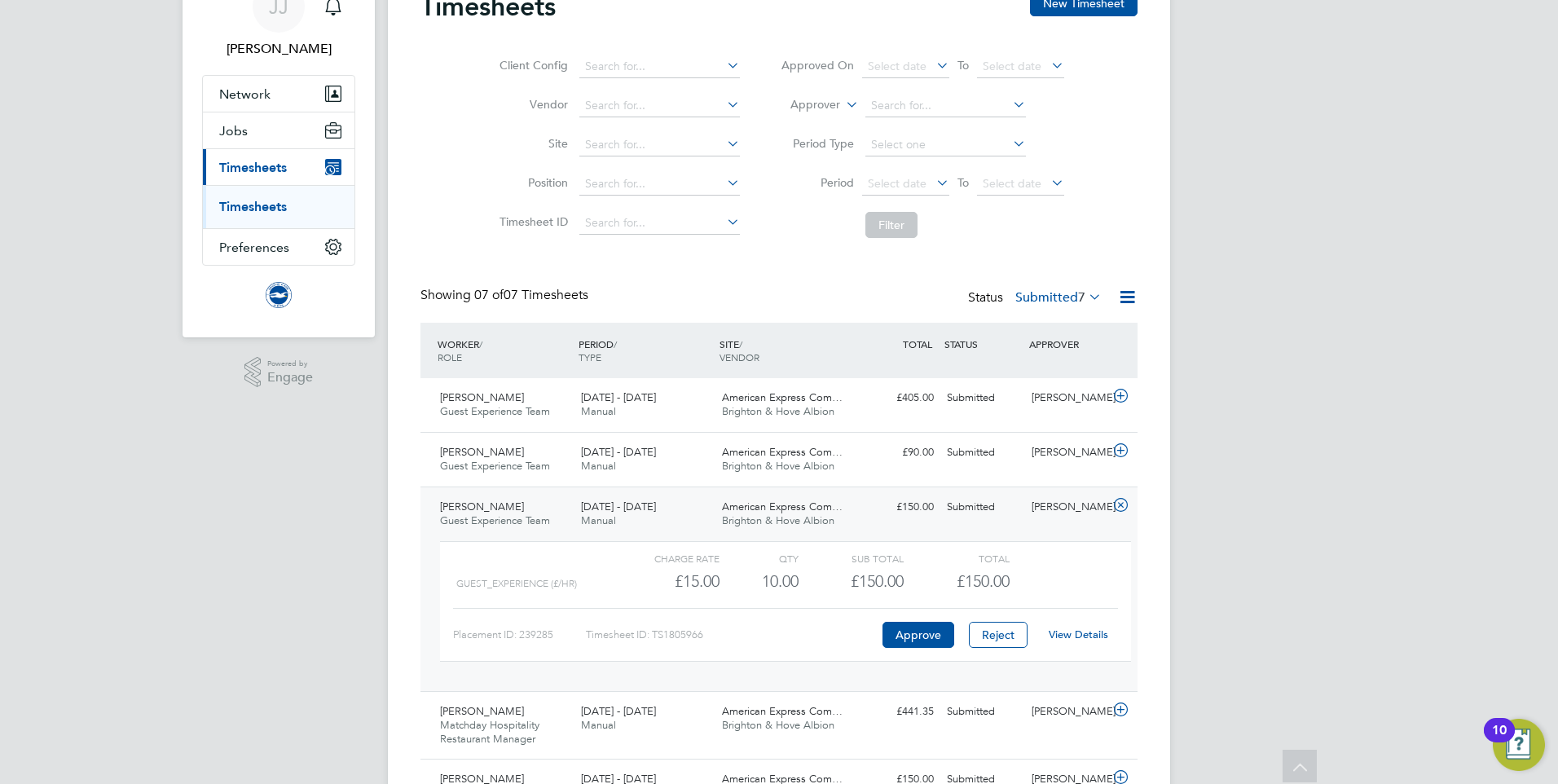
click at [1081, 639] on link "View Details" at bounding box center [1078, 634] width 59 height 14
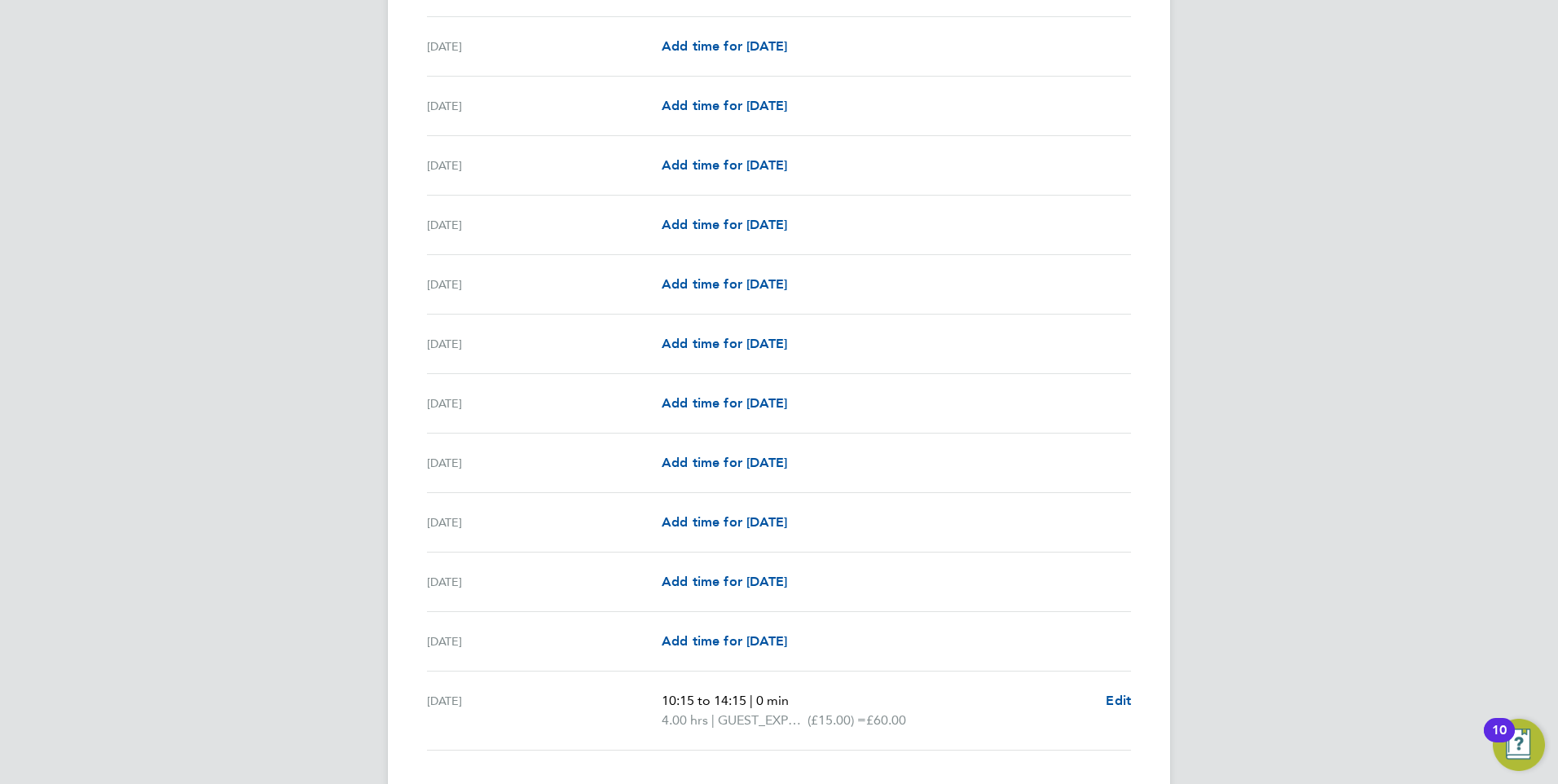
scroll to position [1782, 0]
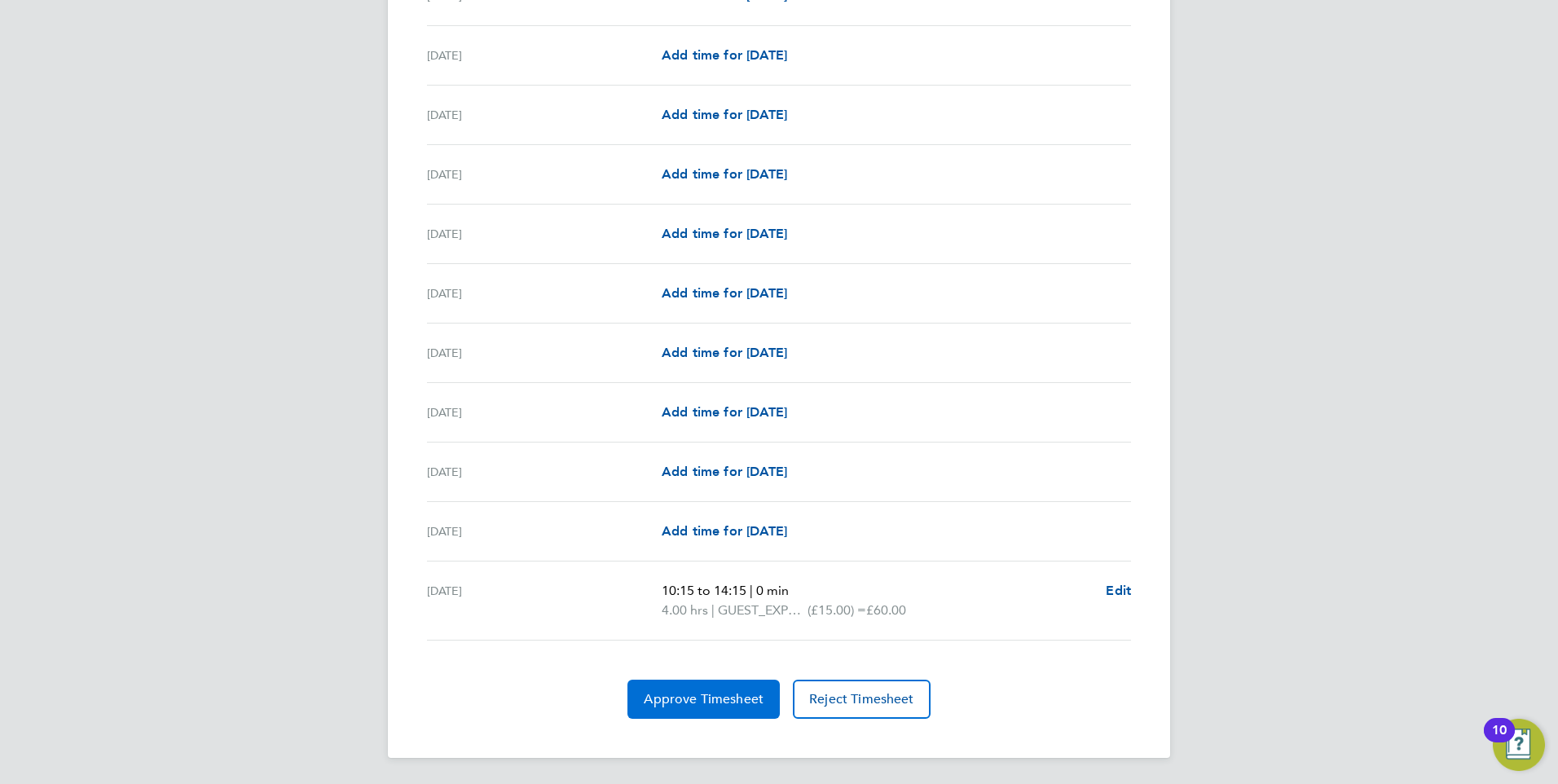
click at [715, 682] on button "Approve Timesheet" at bounding box center [703, 699] width 152 height 39
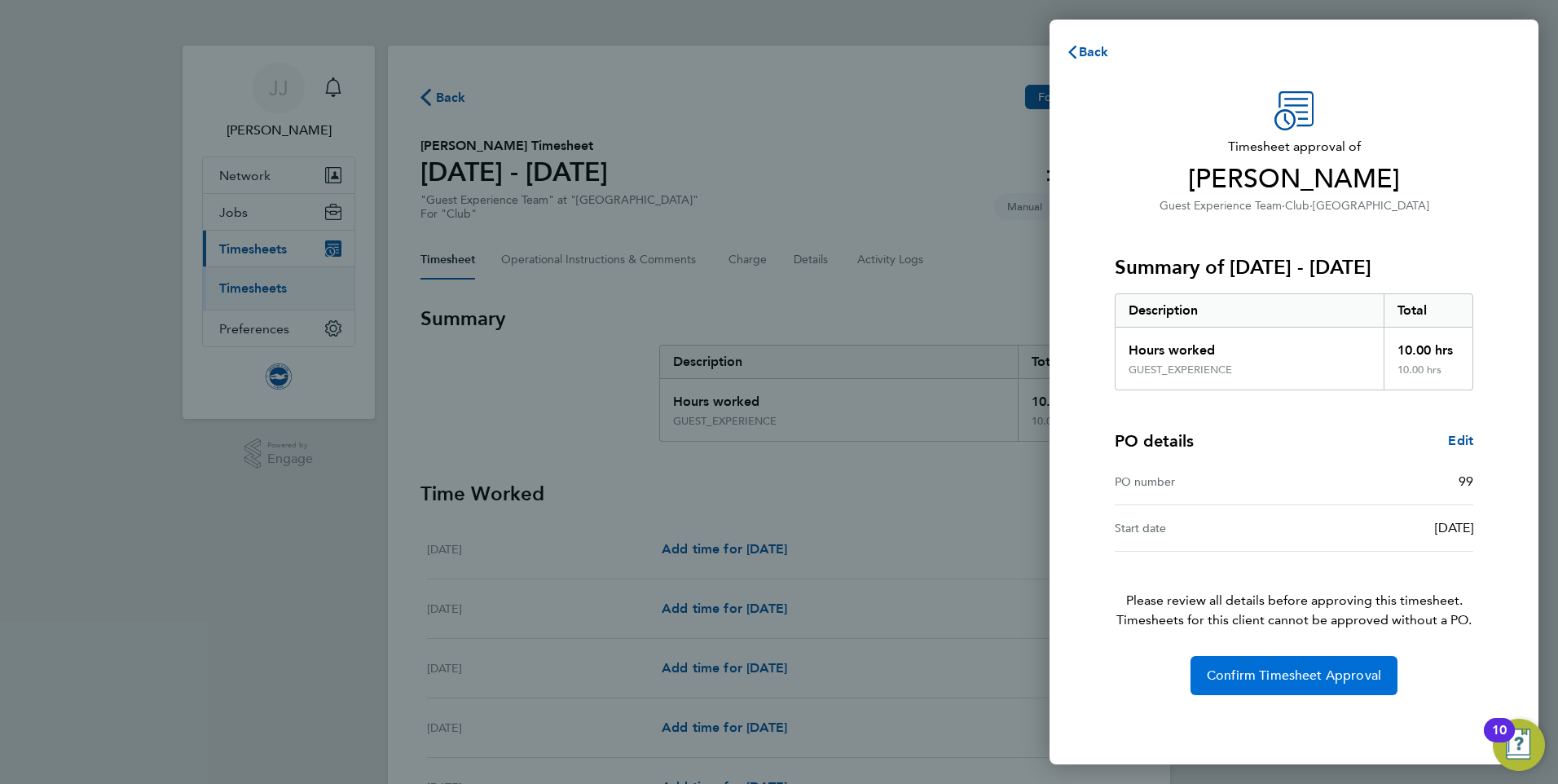
click at [1214, 674] on span "Confirm Timesheet Approval" at bounding box center [1294, 675] width 174 height 16
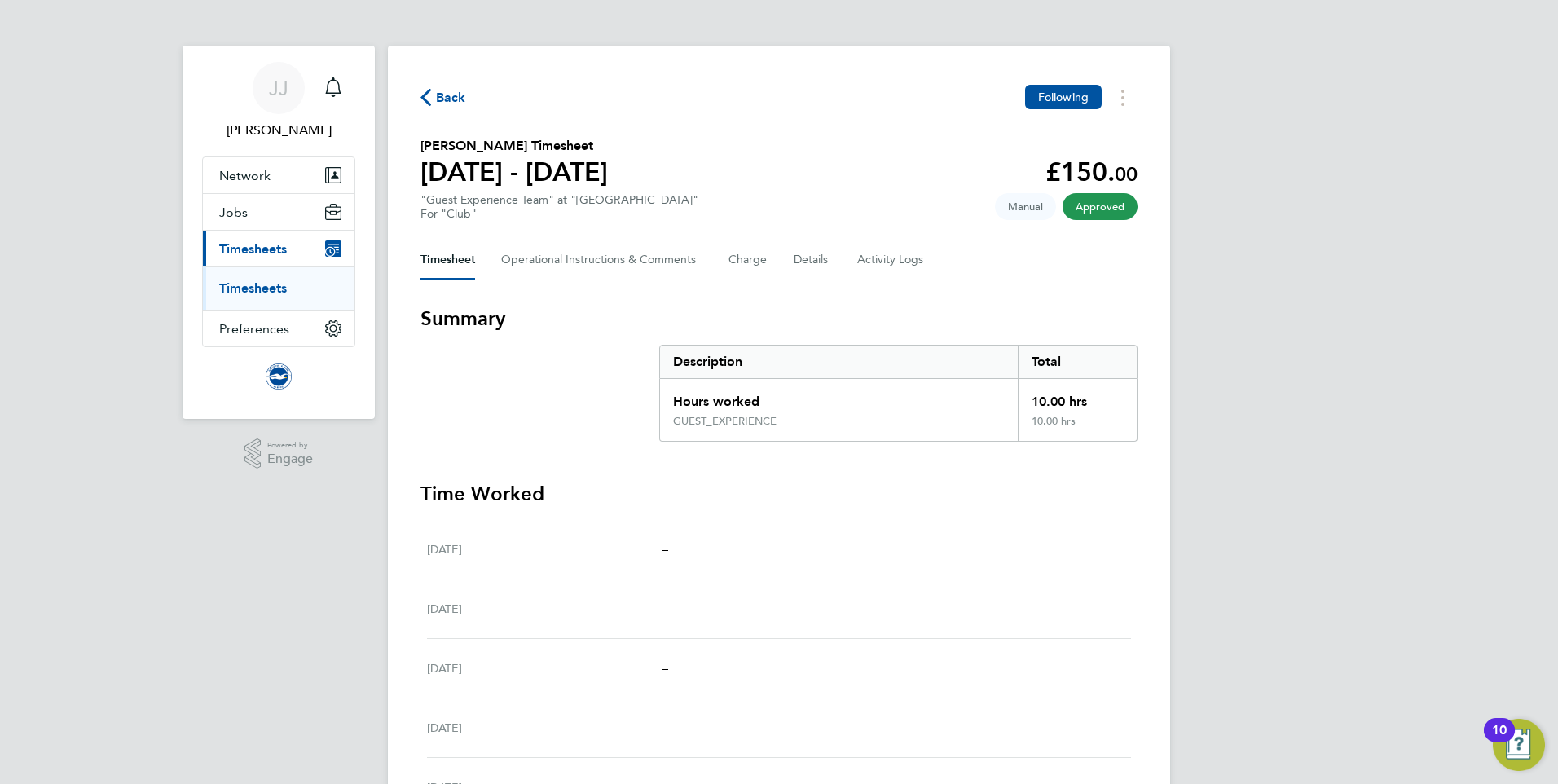
click at [443, 101] on span "Back" at bounding box center [451, 98] width 30 height 20
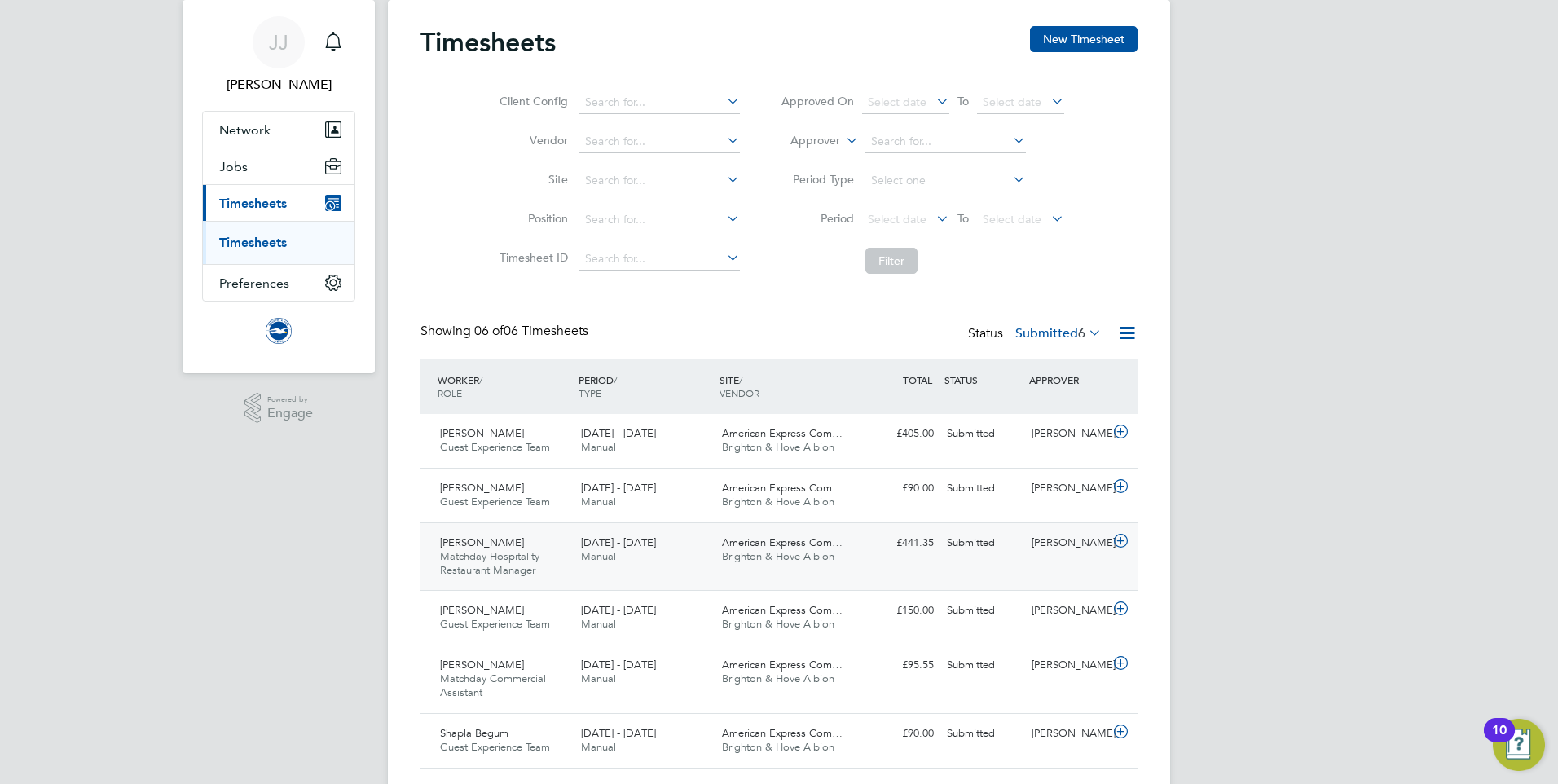
scroll to position [88, 0]
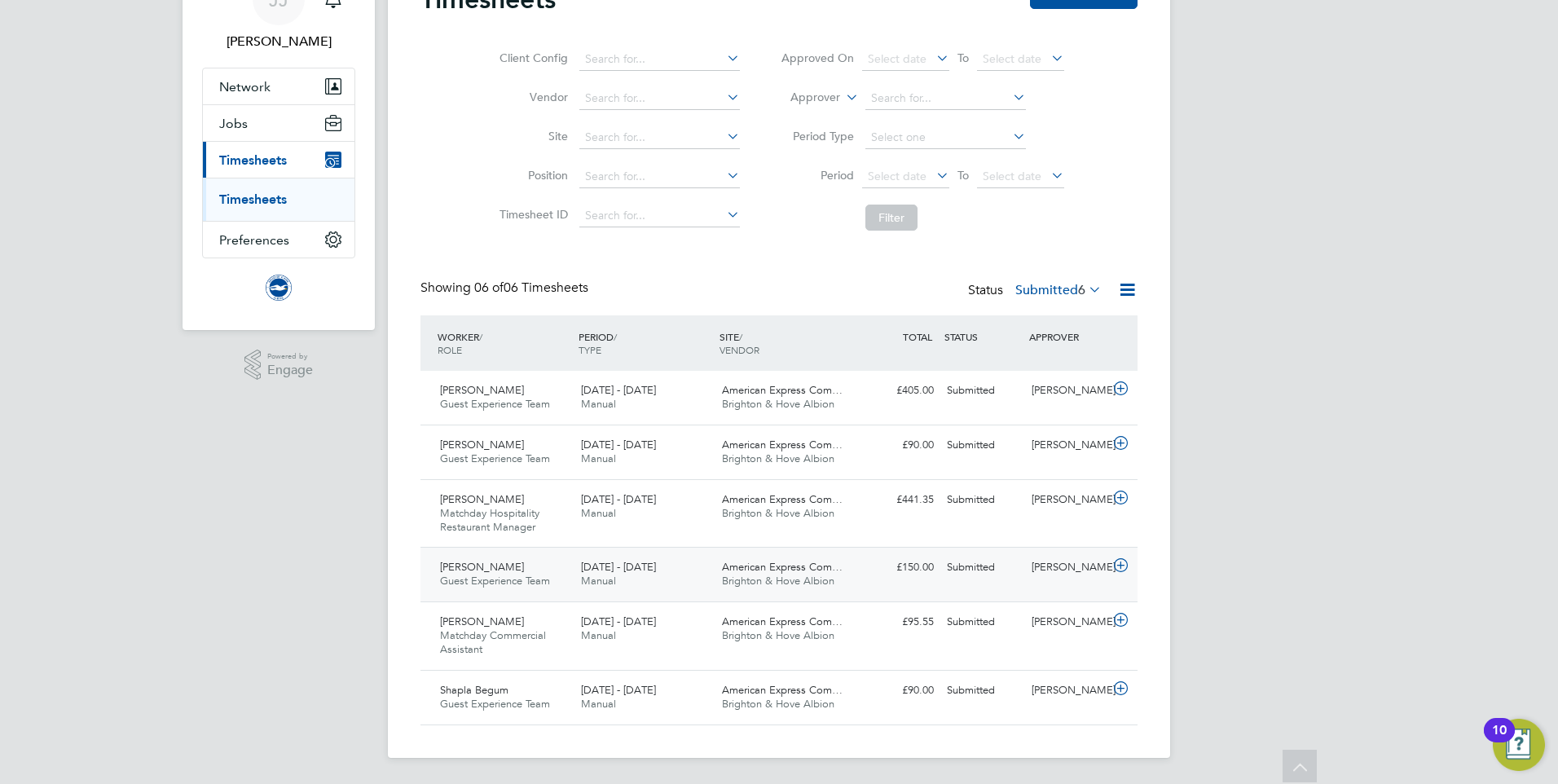
click at [521, 565] on div "Shabana Carlton Guest Experience Team 1 - 31 Aug 2025" at bounding box center [504, 573] width 141 height 40
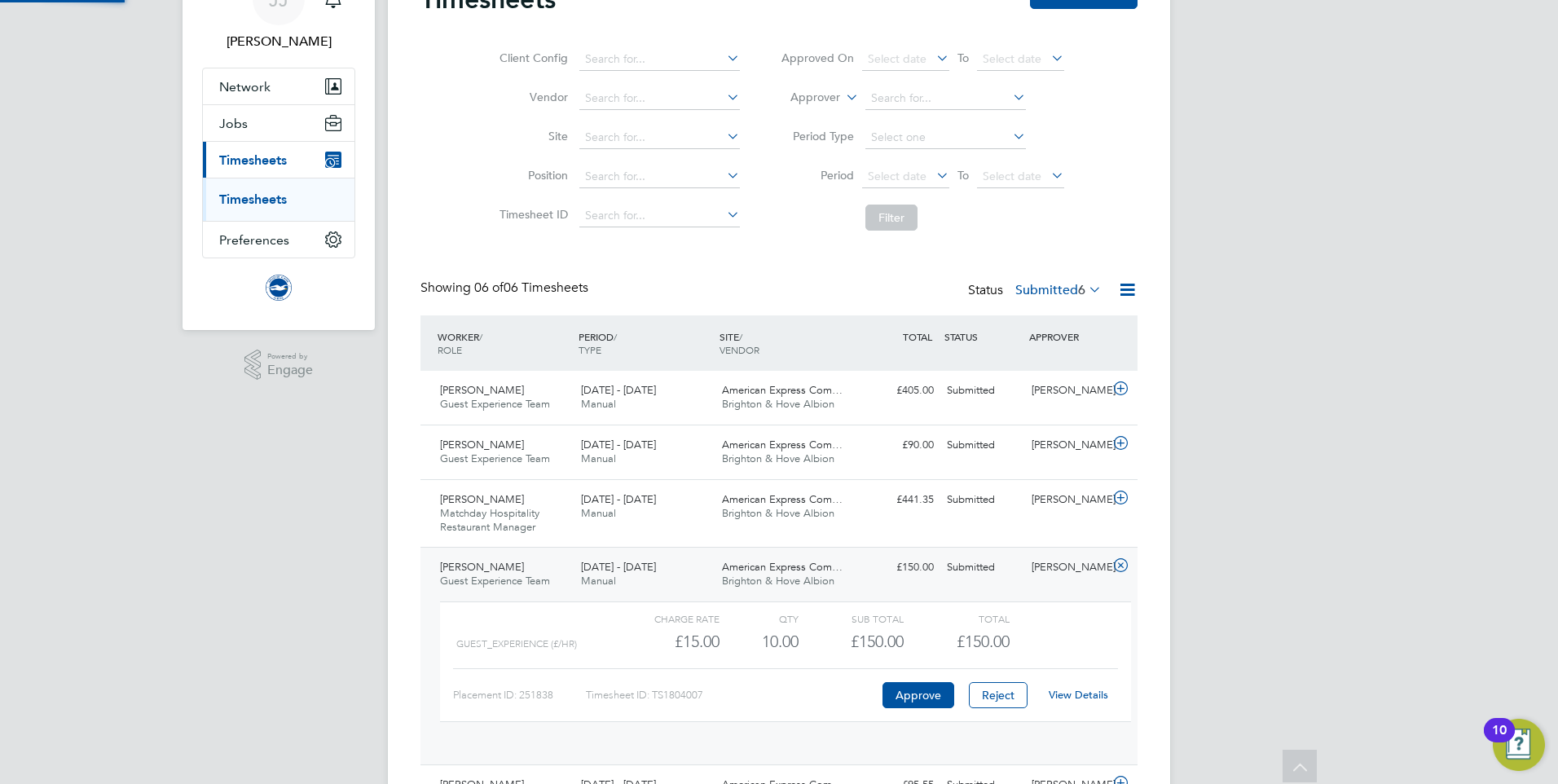
scroll to position [27, 159]
click at [1067, 700] on link "View Details" at bounding box center [1078, 695] width 59 height 14
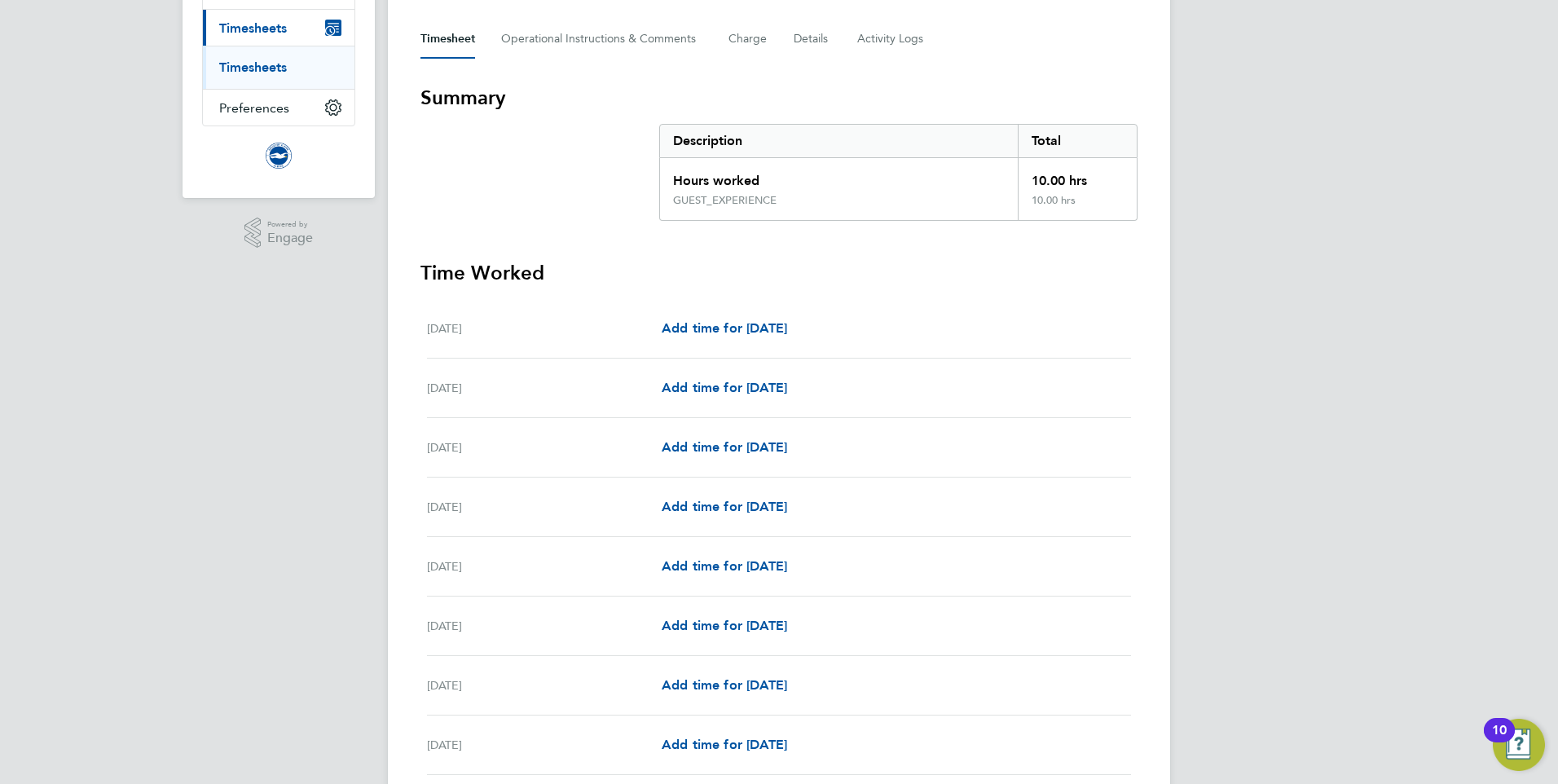
scroll to position [82, 0]
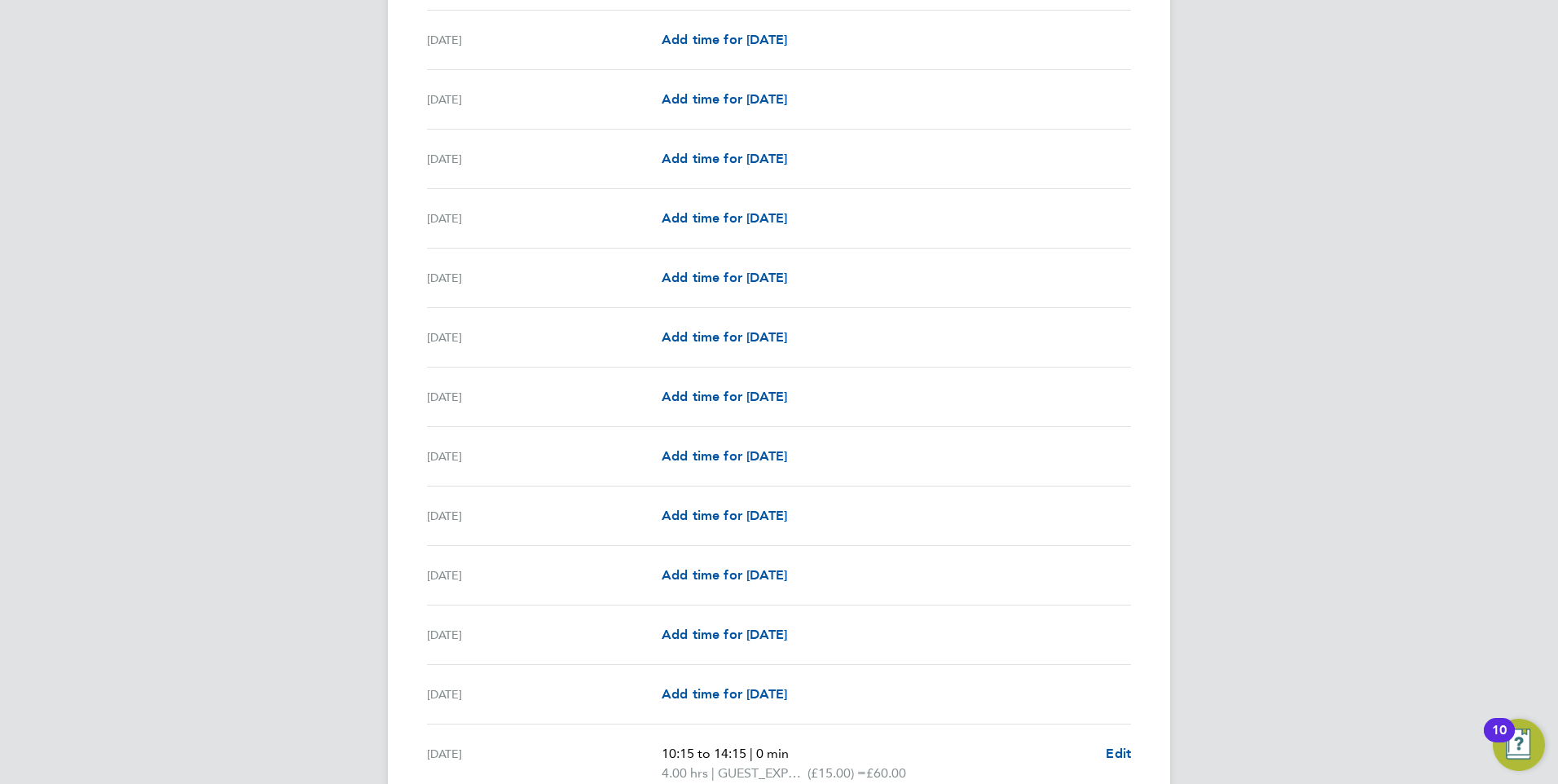
scroll to position [1782, 0]
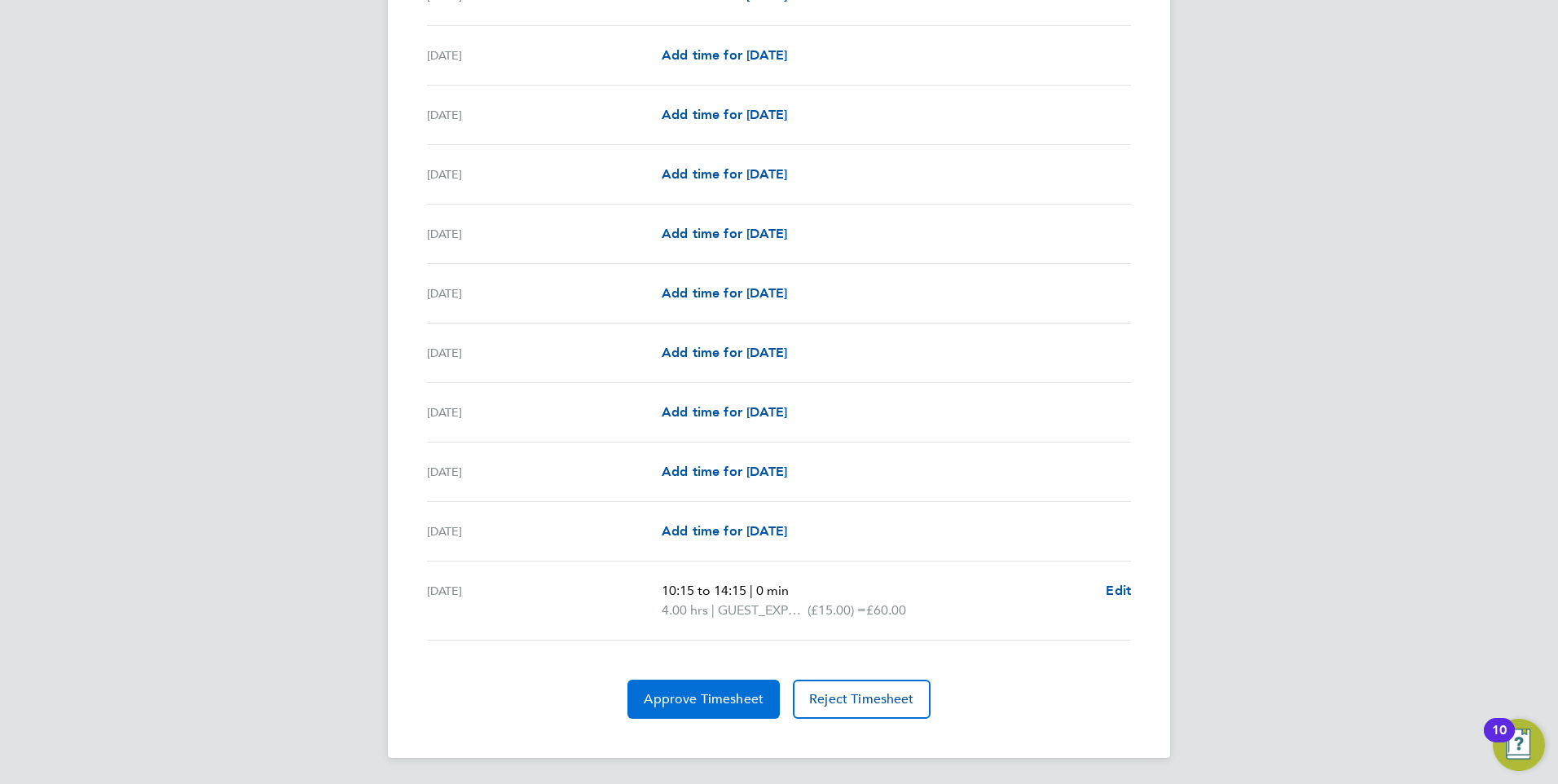
click at [716, 693] on span "Approve Timesheet" at bounding box center [703, 698] width 119 height 16
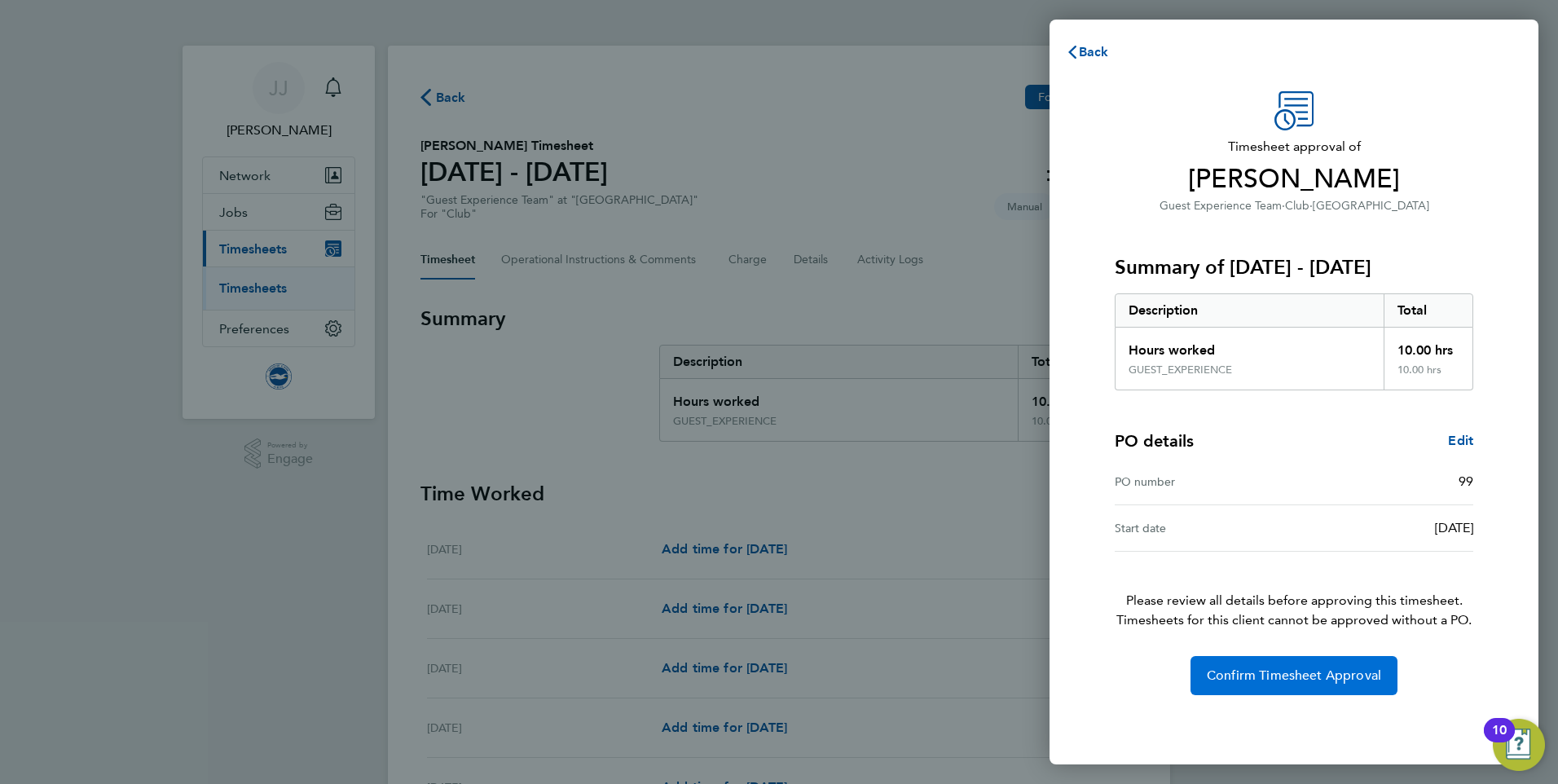
click at [1289, 682] on span "Confirm Timesheet Approval" at bounding box center [1294, 675] width 174 height 16
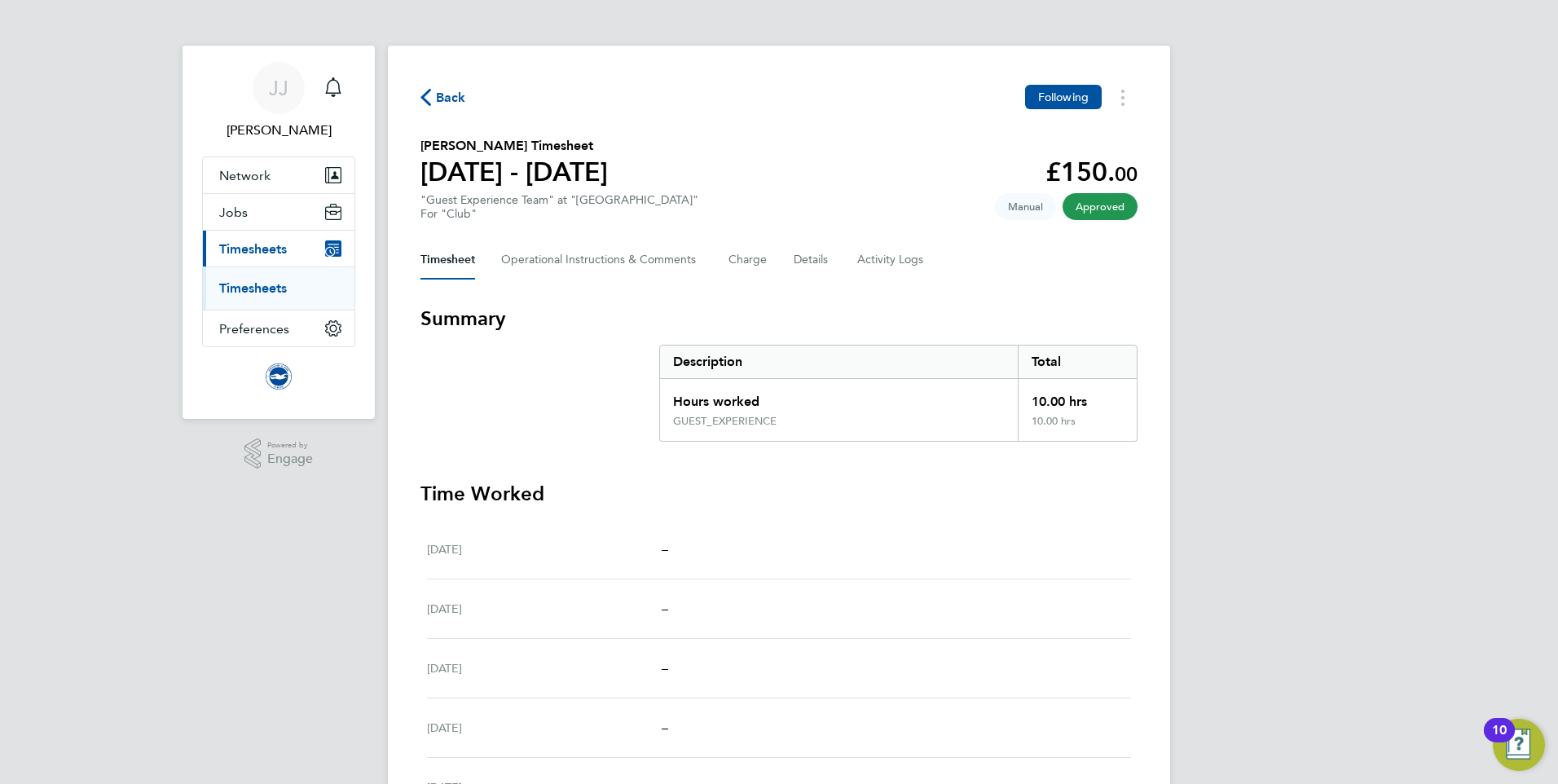
click at [444, 93] on span "Back" at bounding box center [451, 98] width 30 height 20
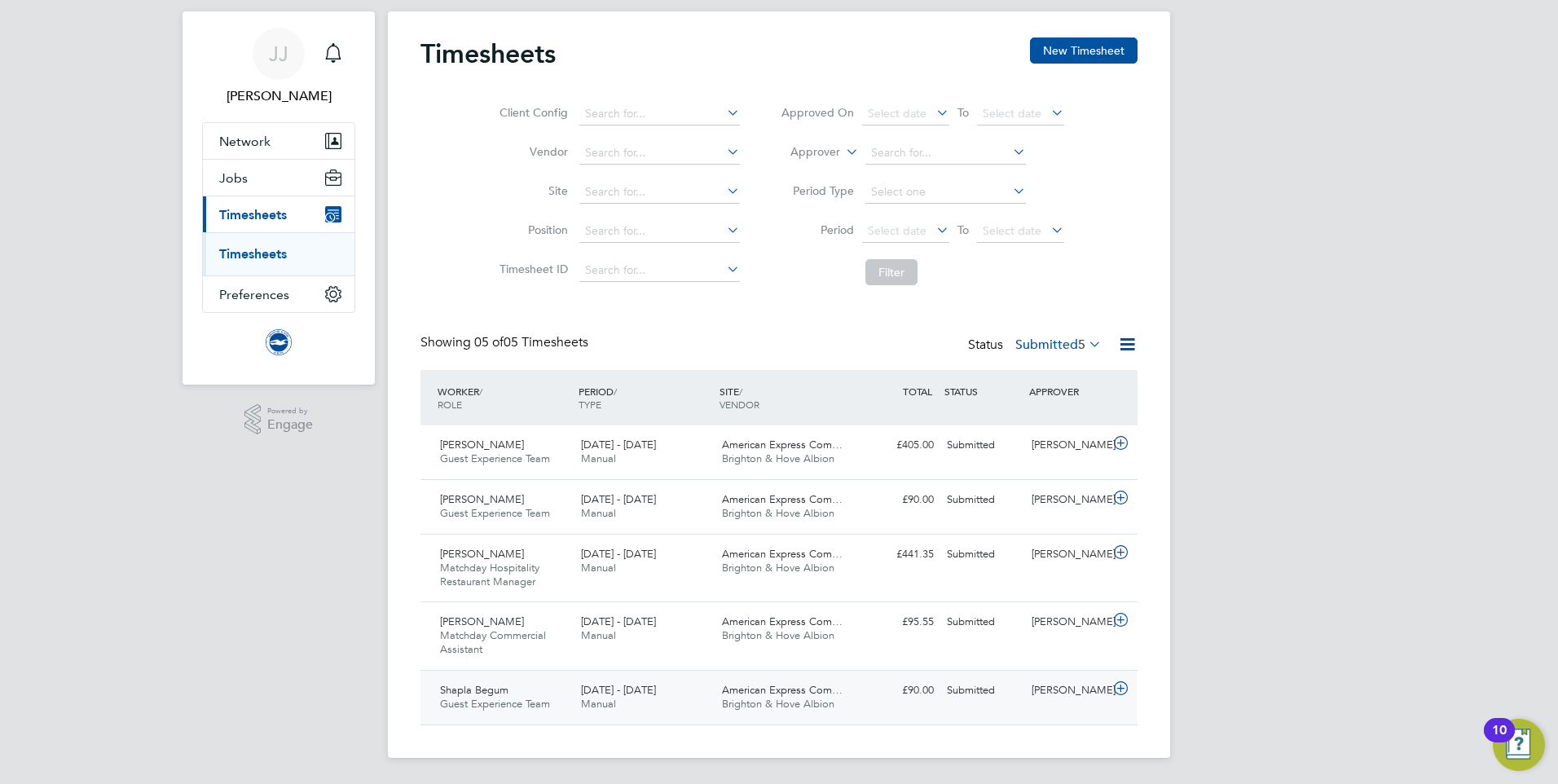
click at [969, 698] on div "Submitted" at bounding box center [983, 690] width 85 height 27
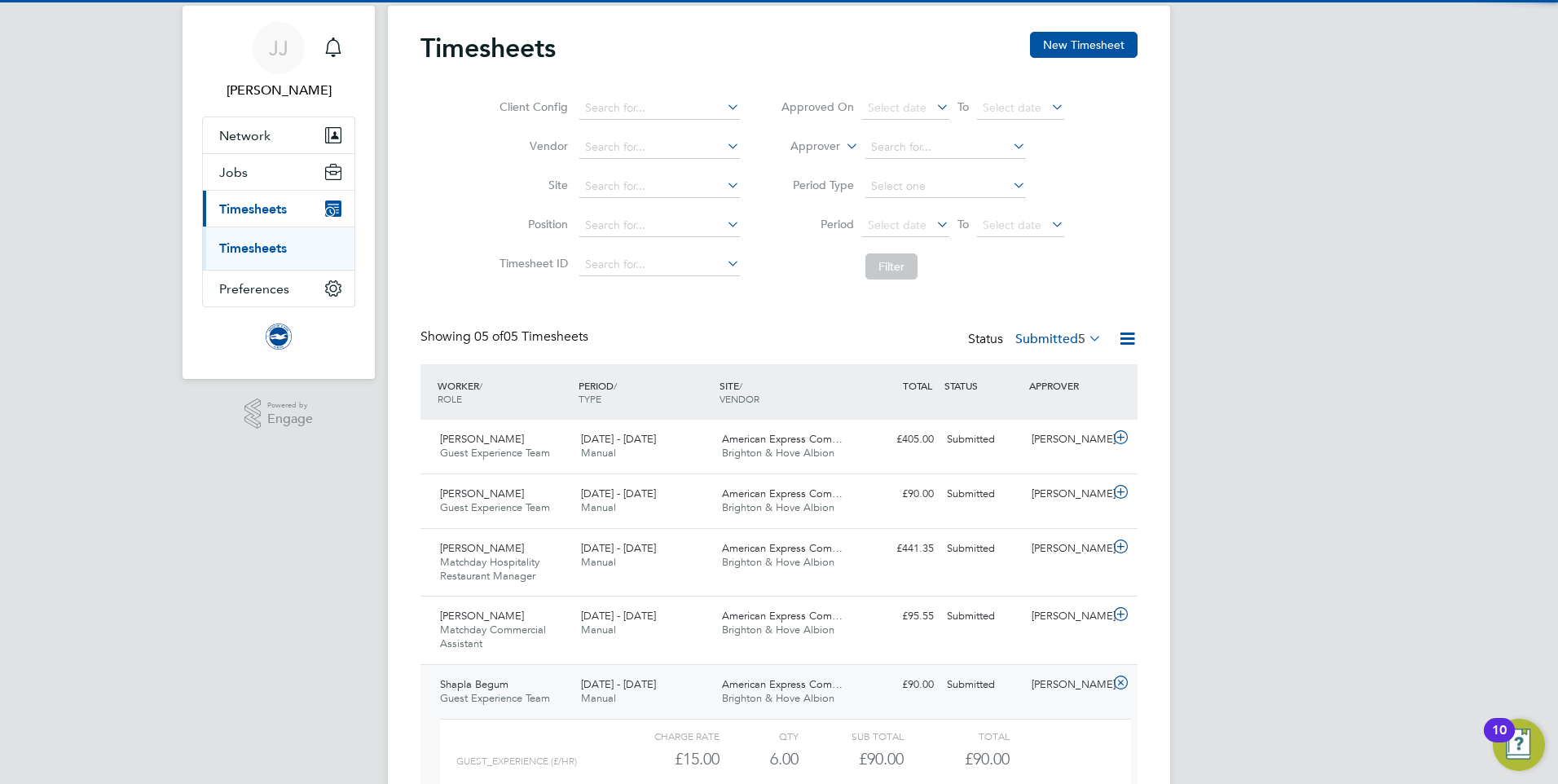
scroll to position [184, 0]
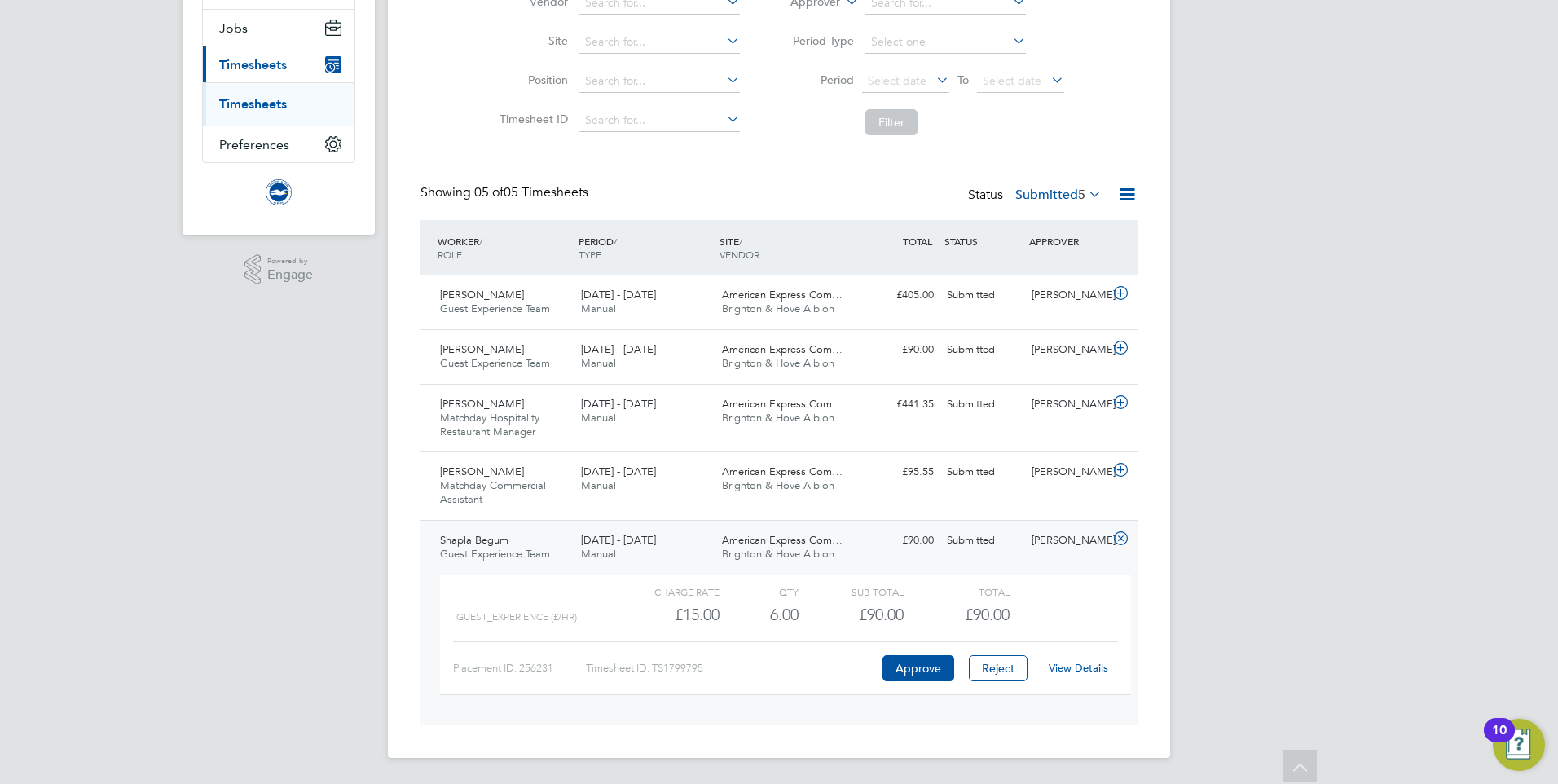
click at [1087, 664] on link "View Details" at bounding box center [1078, 667] width 59 height 14
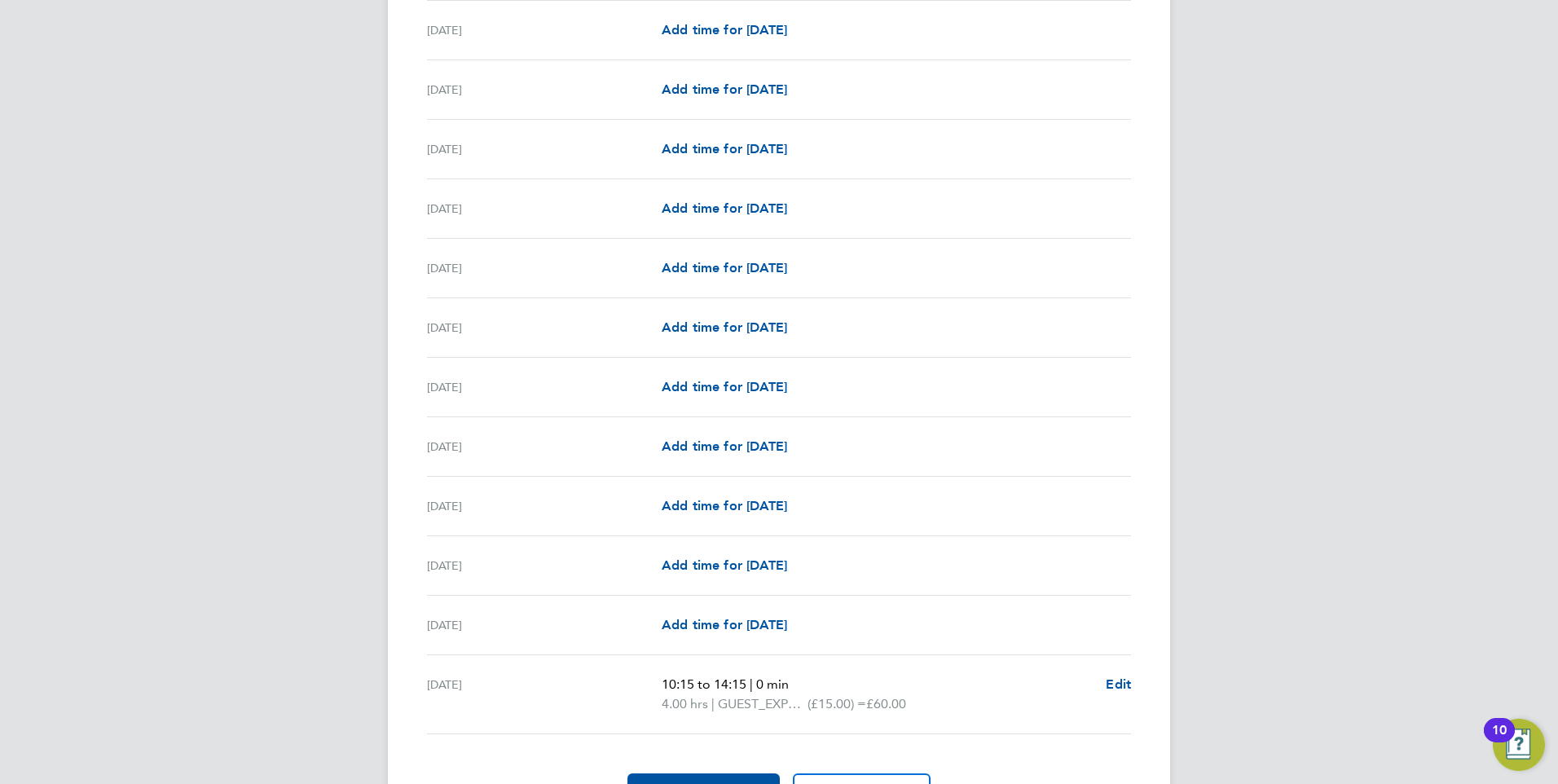
scroll to position [1763, 0]
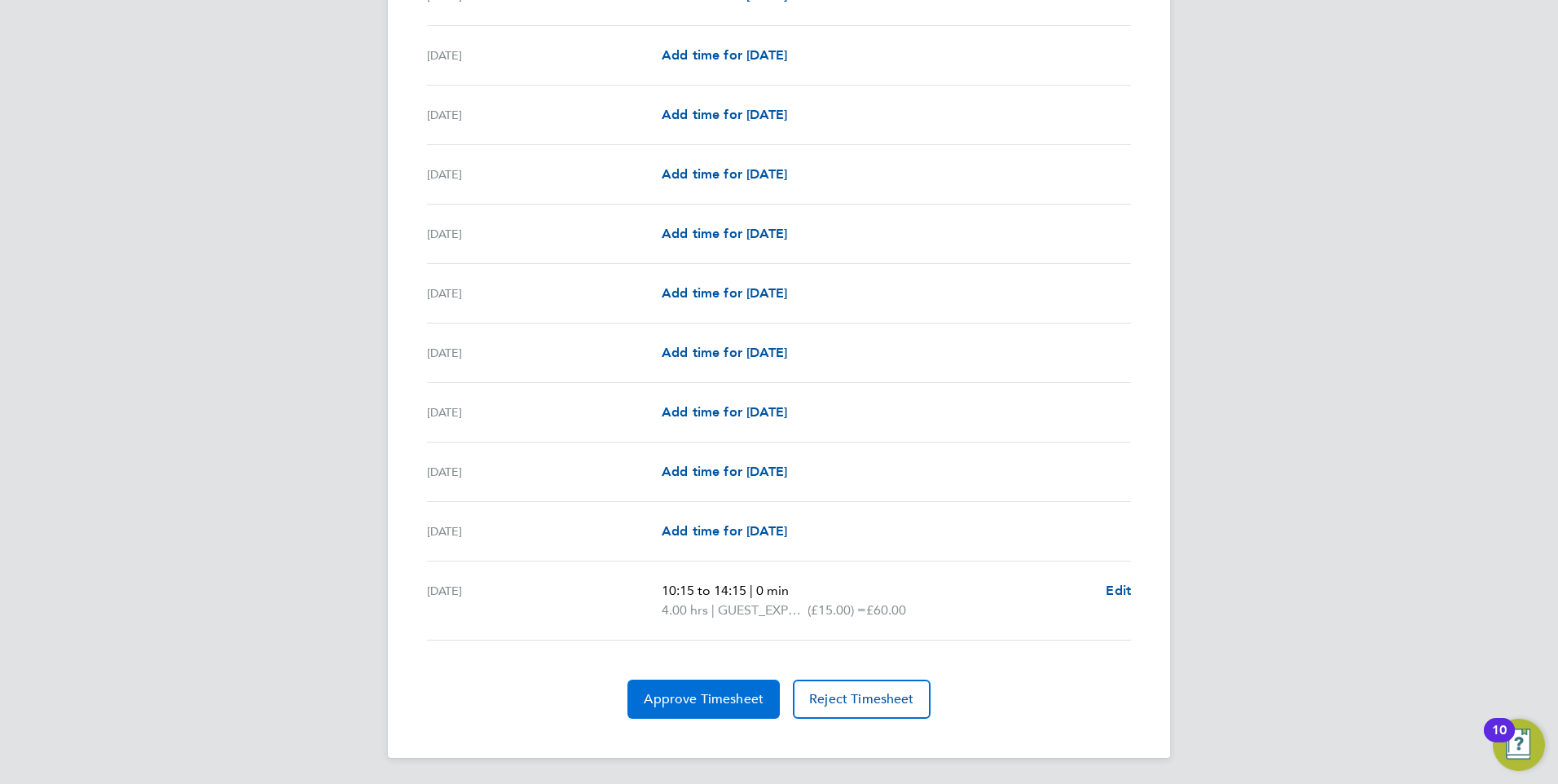
click at [698, 700] on span "Approve Timesheet" at bounding box center [703, 698] width 119 height 16
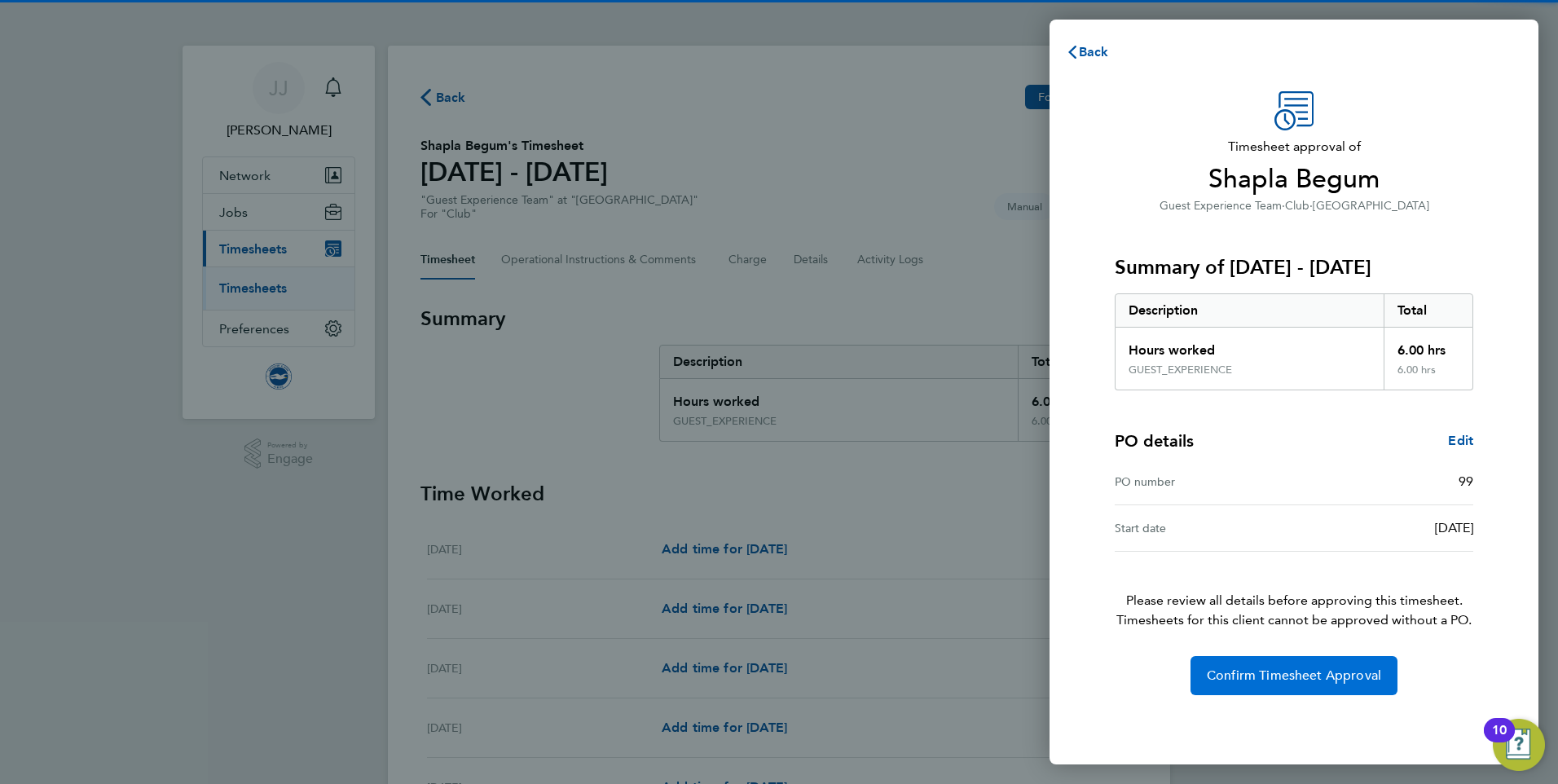
click at [1286, 664] on button "Confirm Timesheet Approval" at bounding box center [1294, 676] width 207 height 39
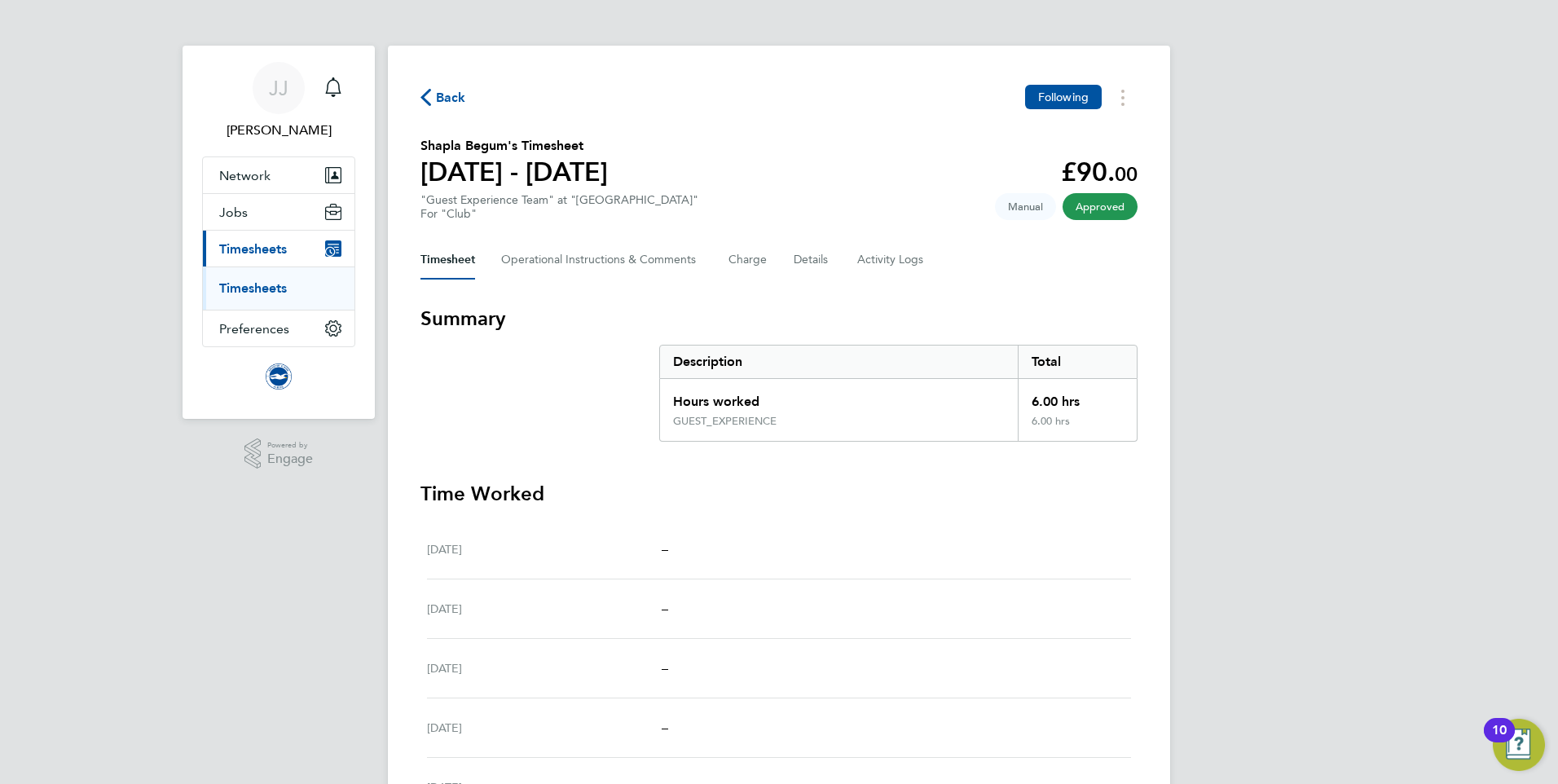
click at [452, 101] on span "Back" at bounding box center [451, 98] width 30 height 20
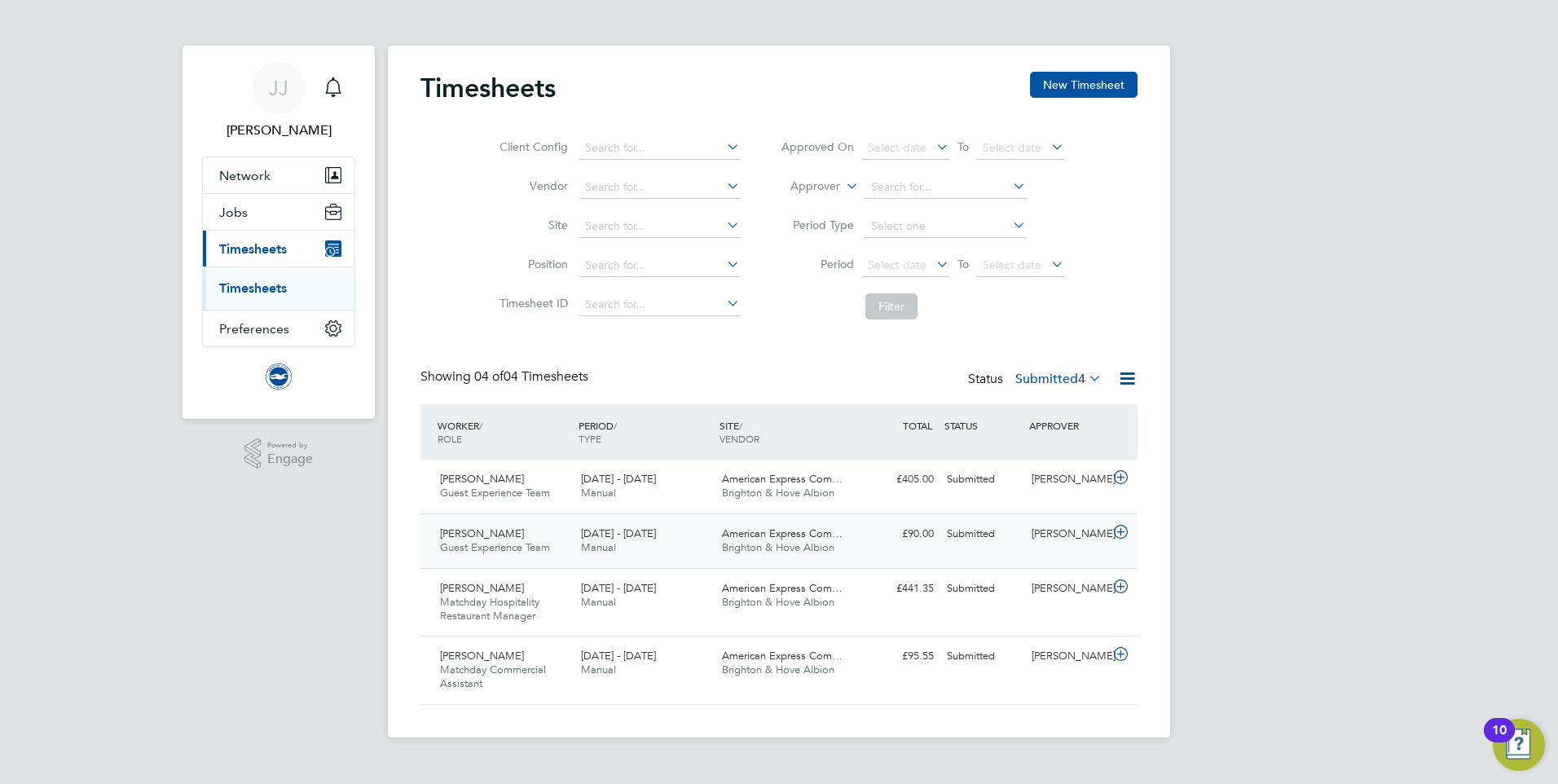
click at [519, 542] on span "Guest Experience Team" at bounding box center [495, 547] width 110 height 14
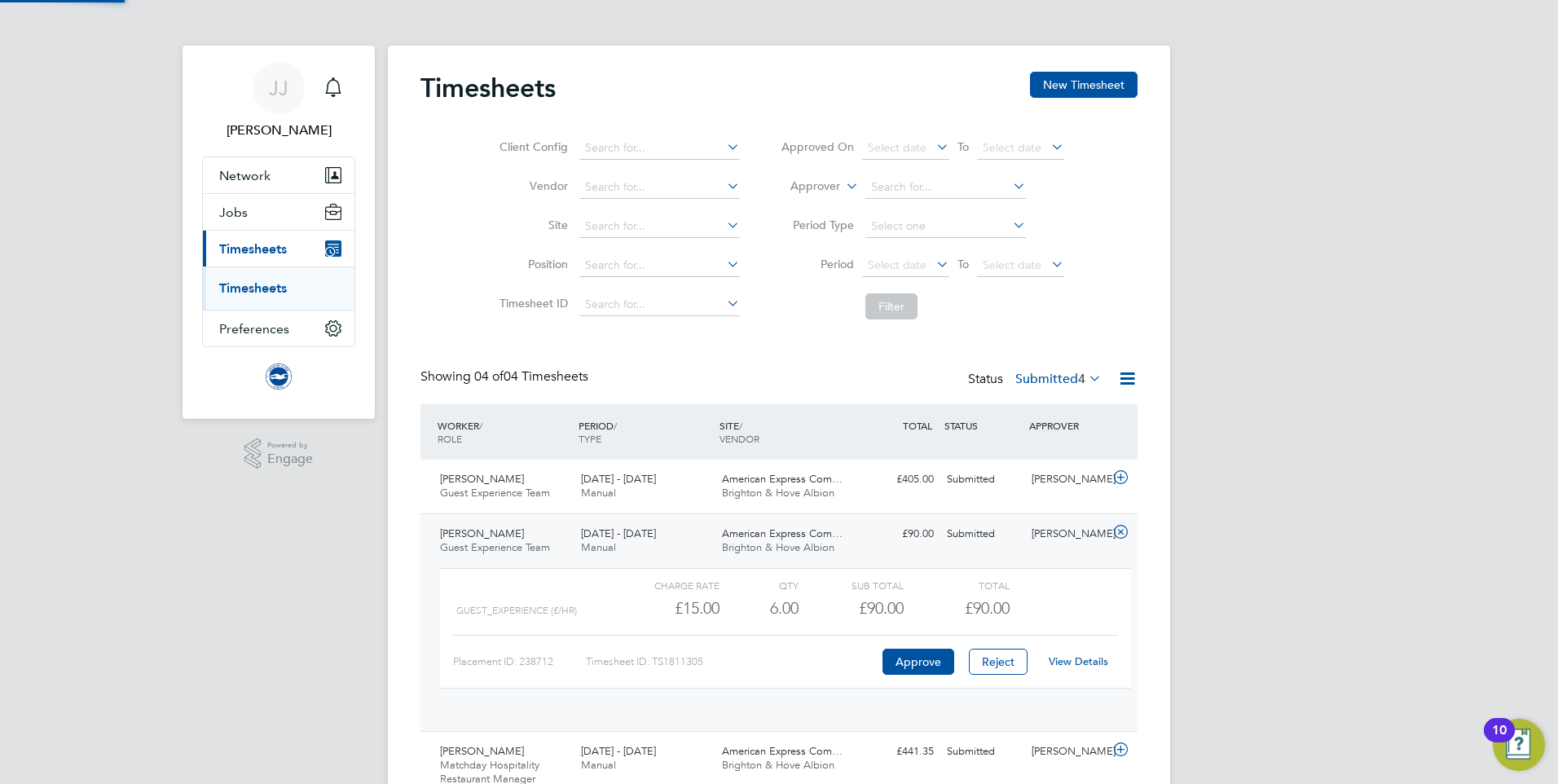
scroll to position [27, 159]
click at [1064, 664] on link "View Details" at bounding box center [1078, 661] width 59 height 14
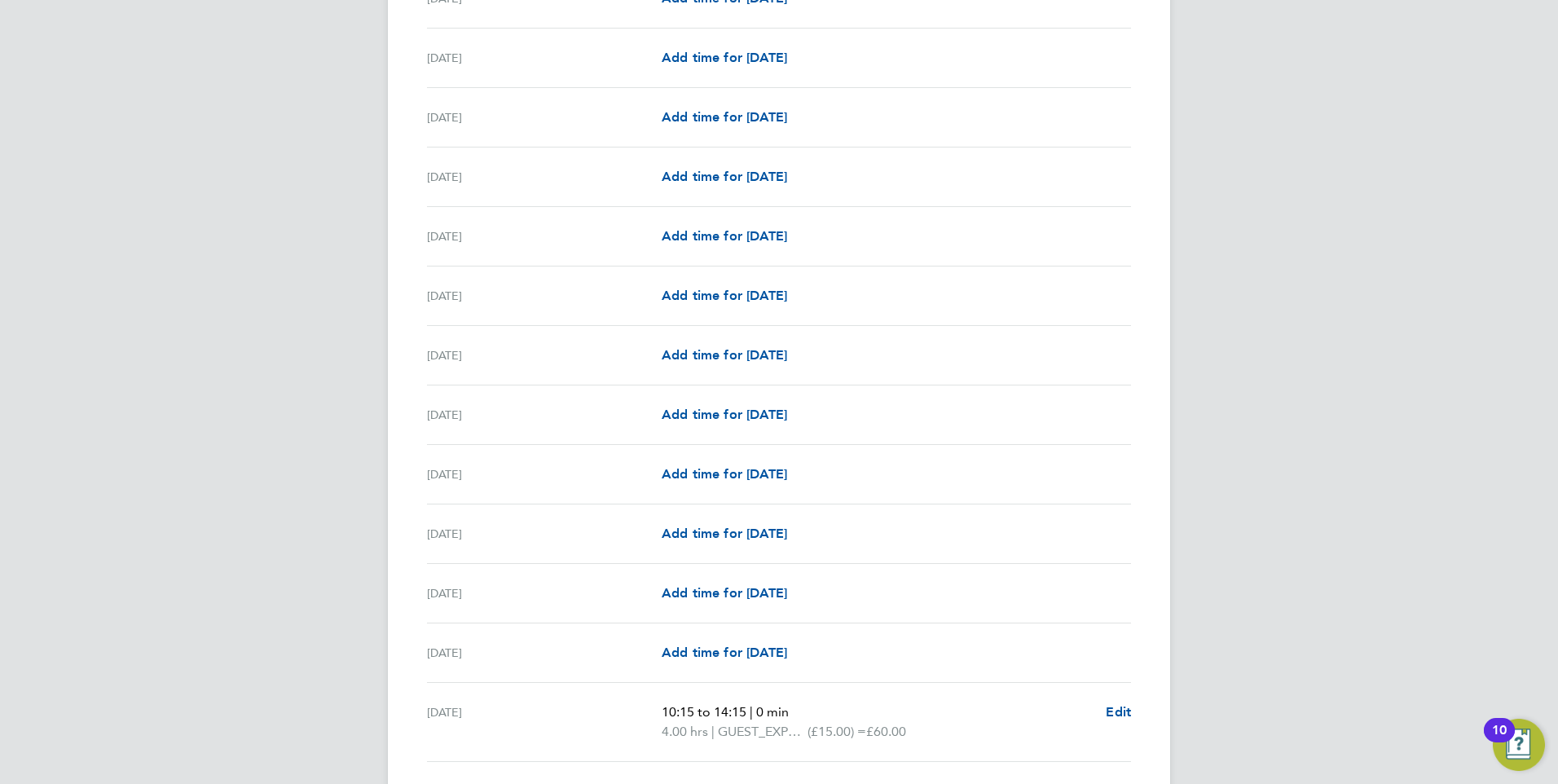
scroll to position [1763, 0]
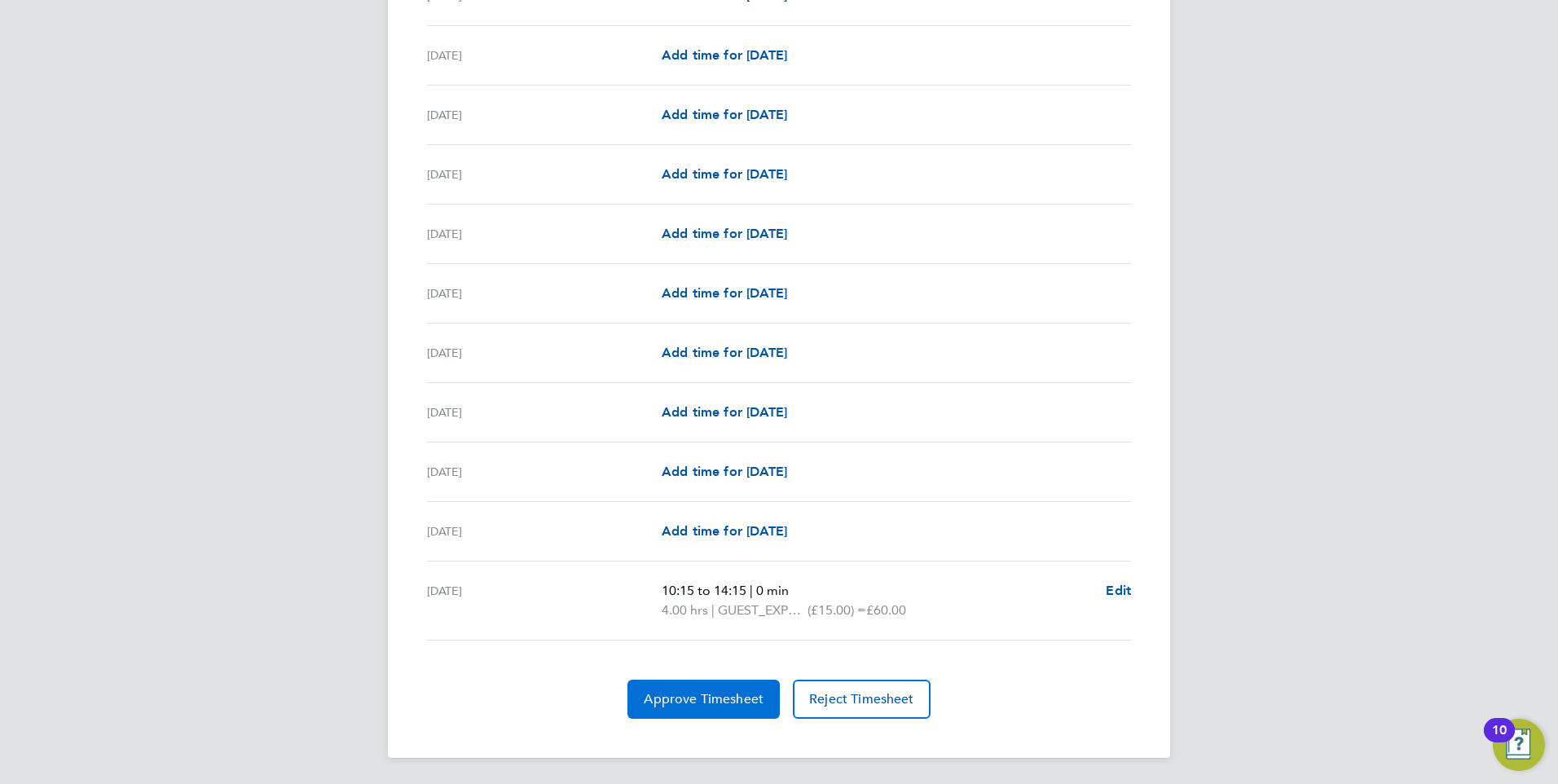
click at [689, 709] on button "Approve Timesheet" at bounding box center [703, 699] width 152 height 39
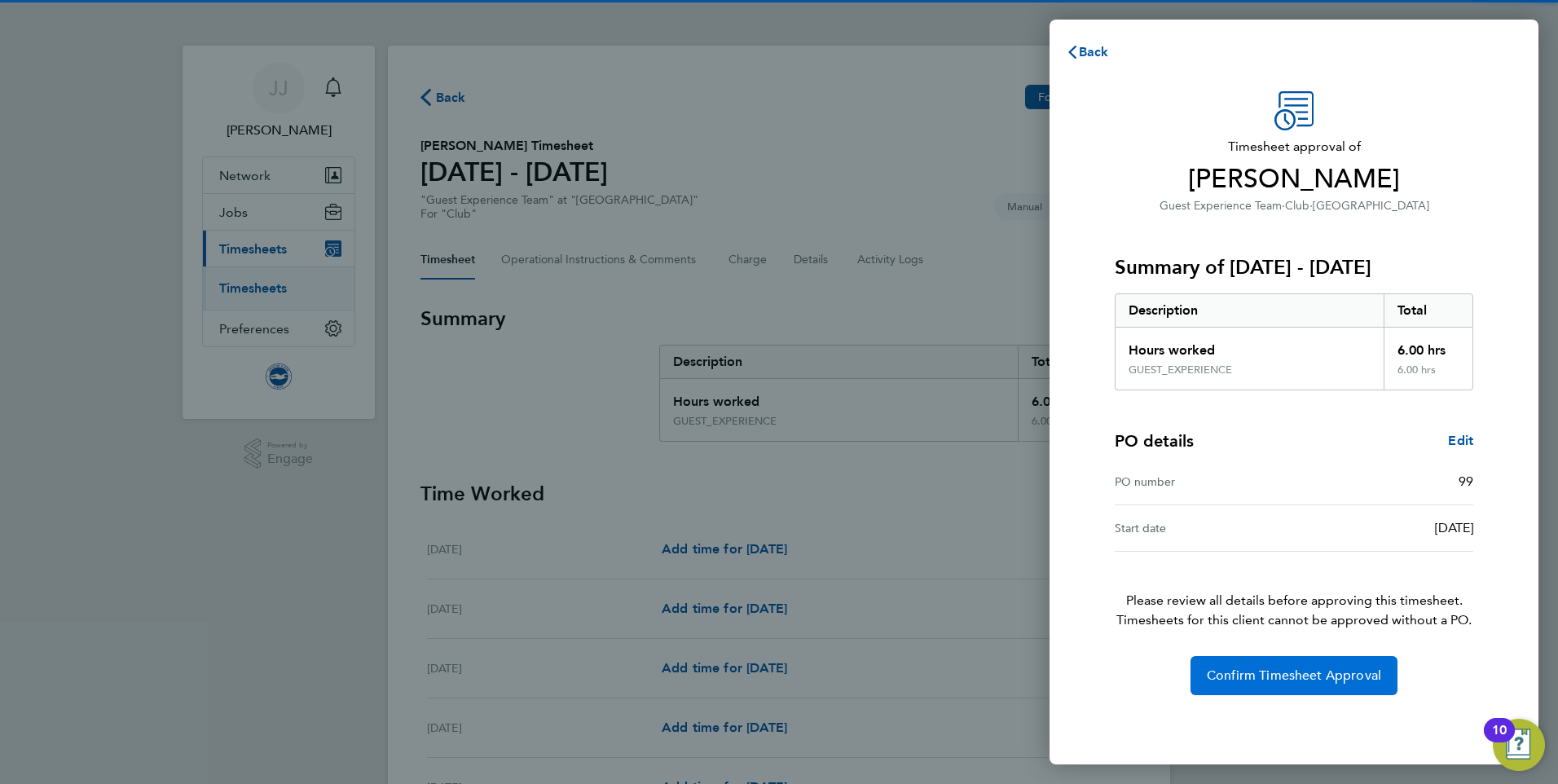
click at [1237, 682] on span "Confirm Timesheet Approval" at bounding box center [1294, 675] width 174 height 16
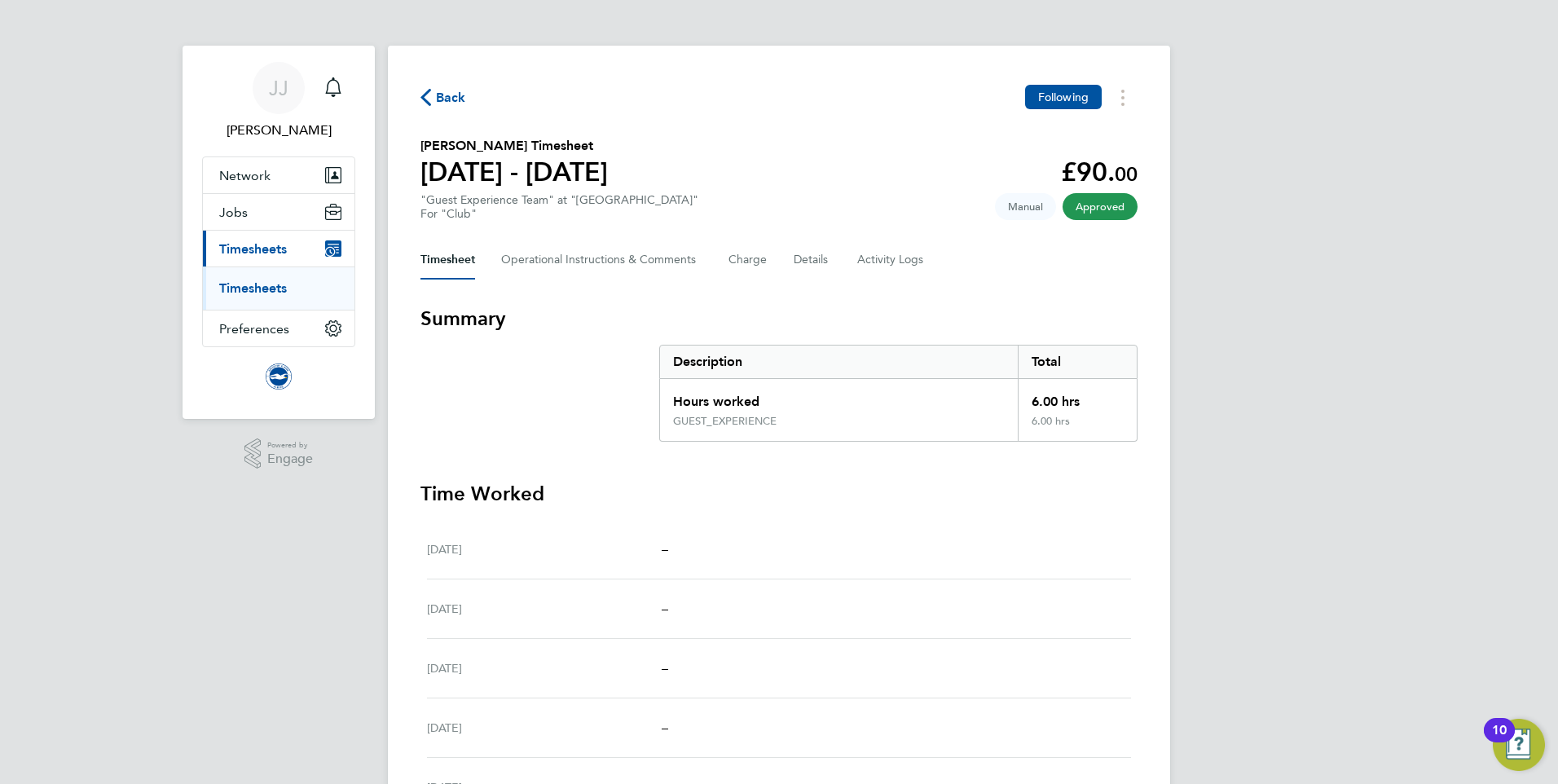
click at [456, 101] on span "Back" at bounding box center [451, 98] width 30 height 20
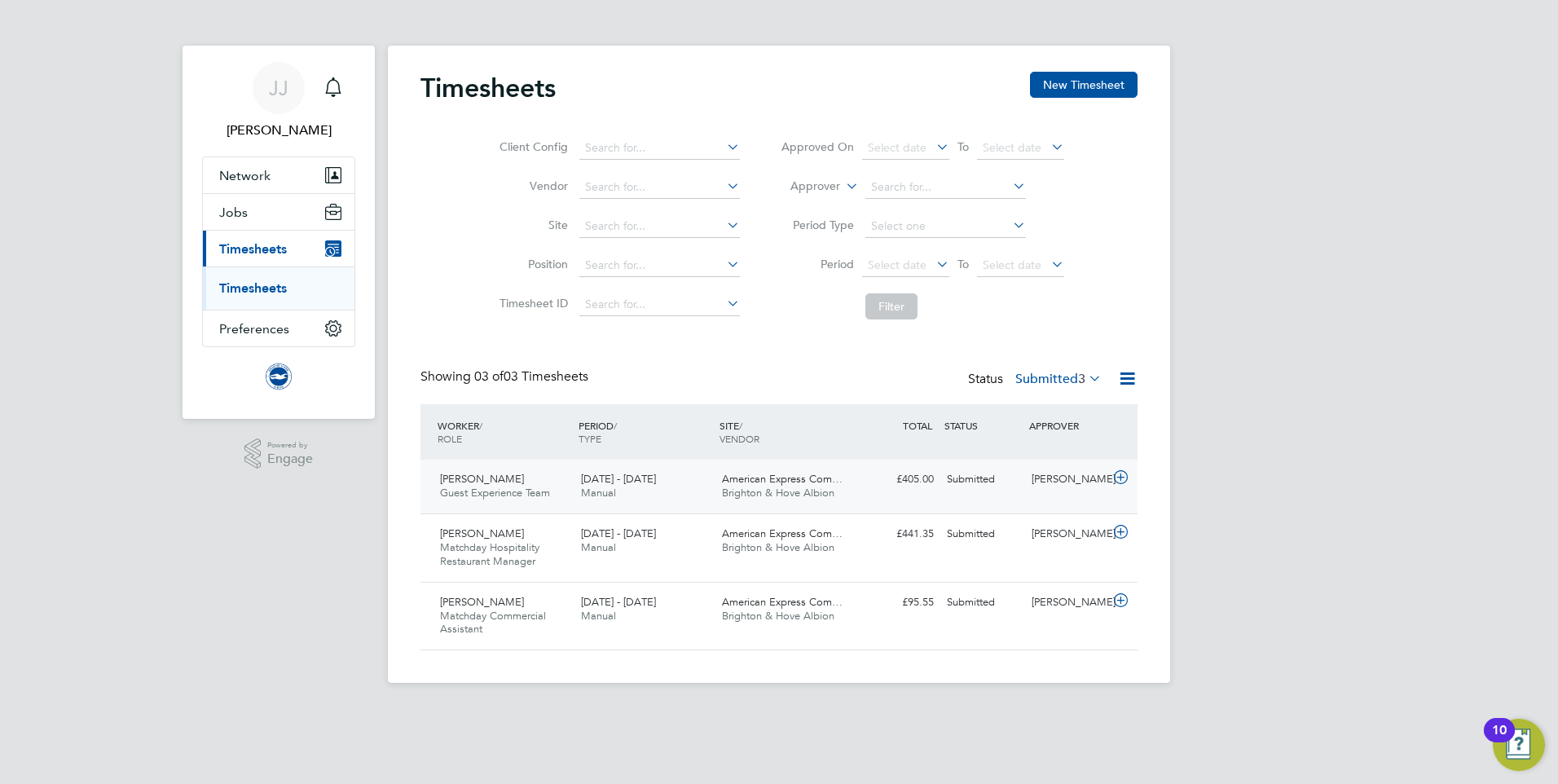
click at [511, 479] on div "Bryony Mcgill Guest Experience Team 1 - 31 Aug 2025" at bounding box center [504, 486] width 141 height 40
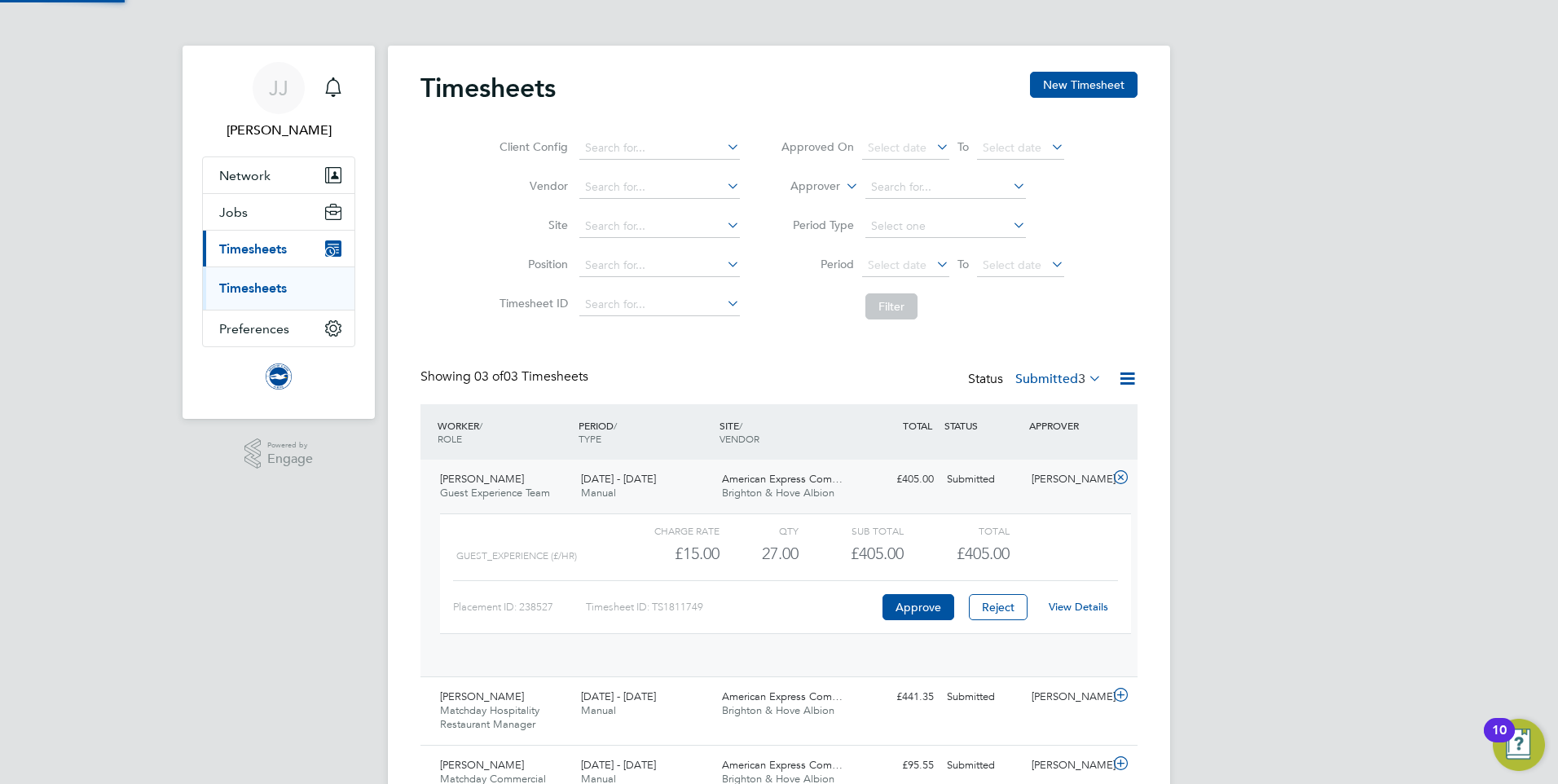
scroll to position [27, 159]
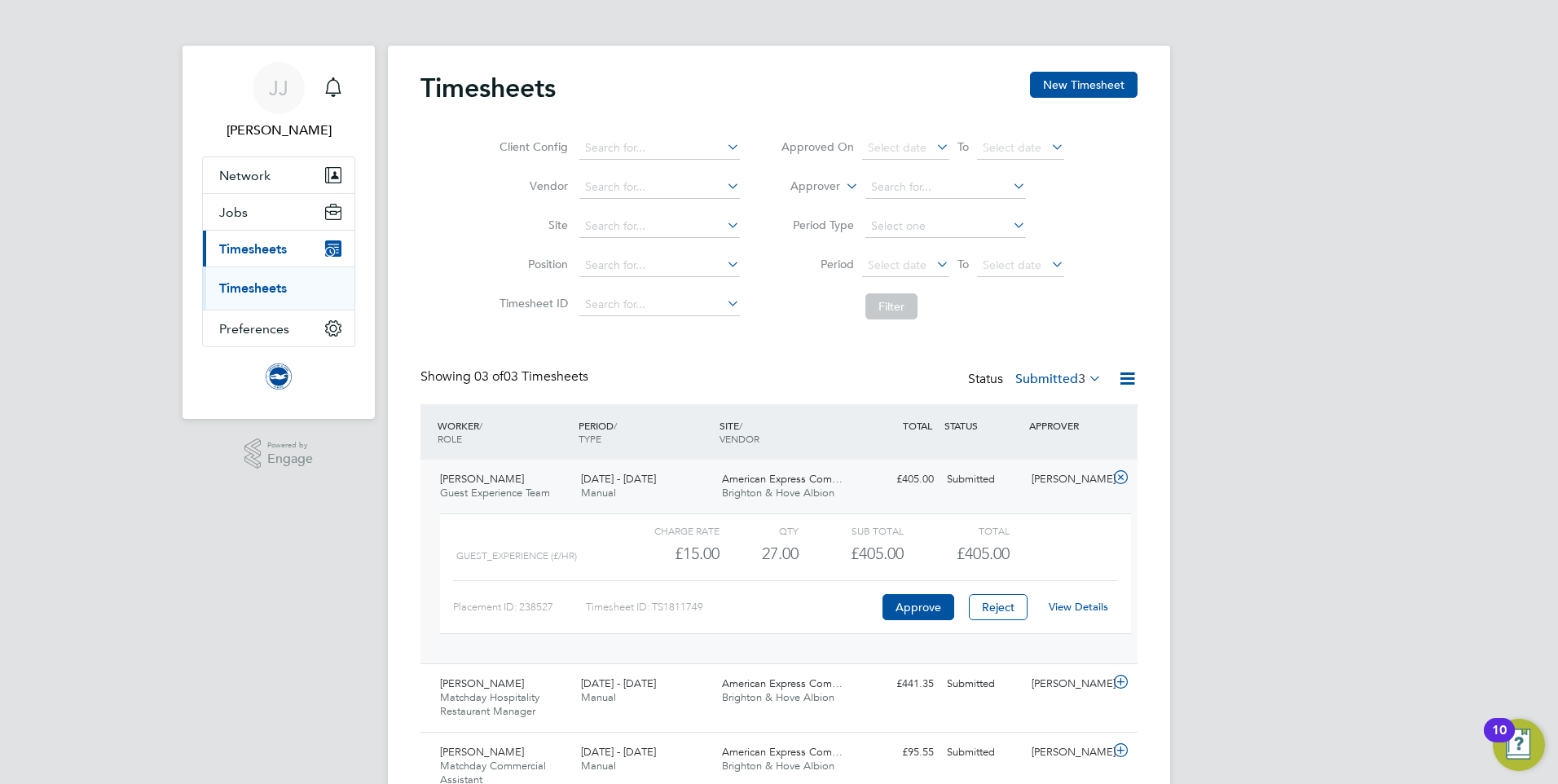
click at [1064, 607] on link "View Details" at bounding box center [1078, 606] width 59 height 14
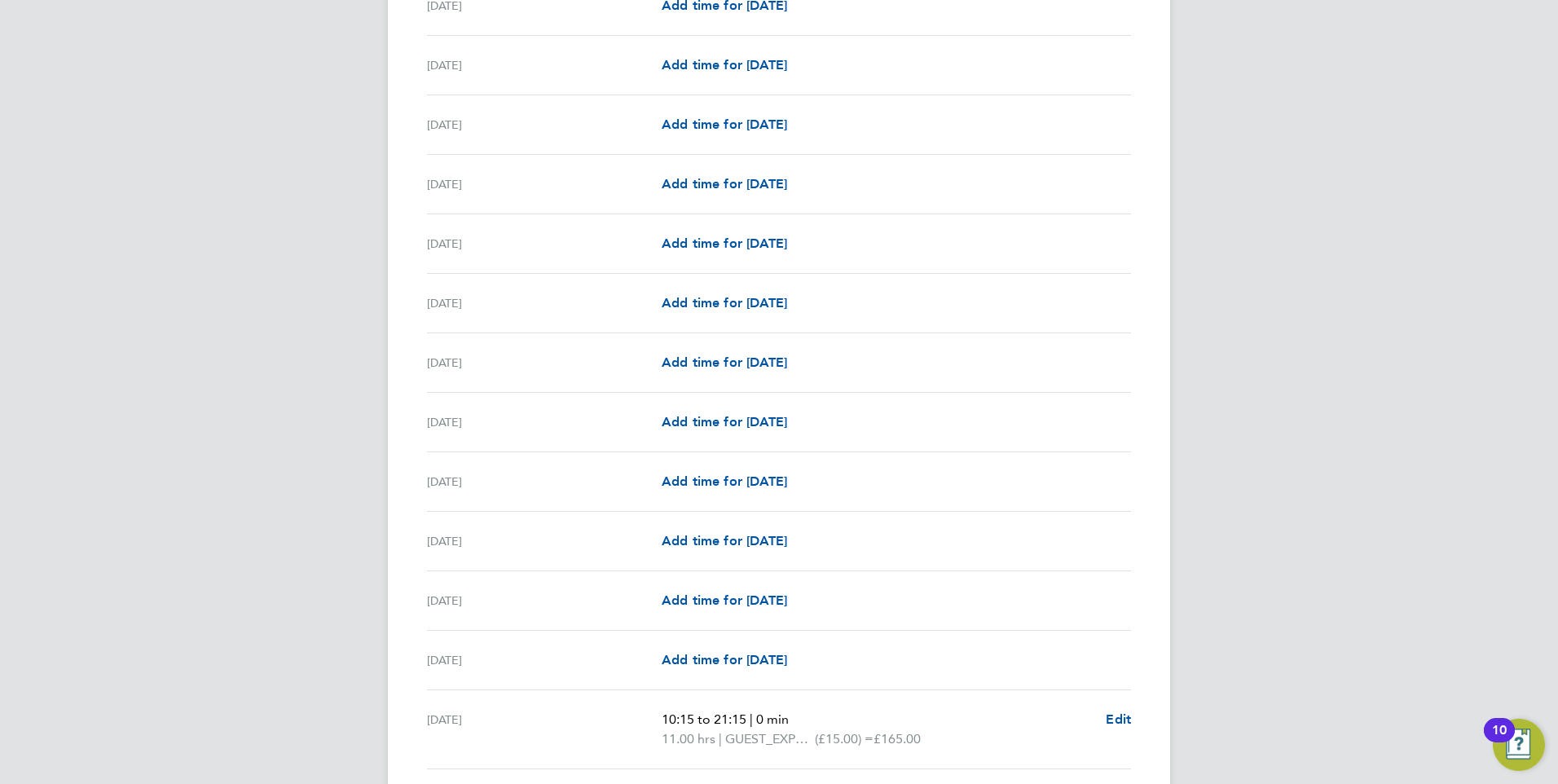
scroll to position [1782, 0]
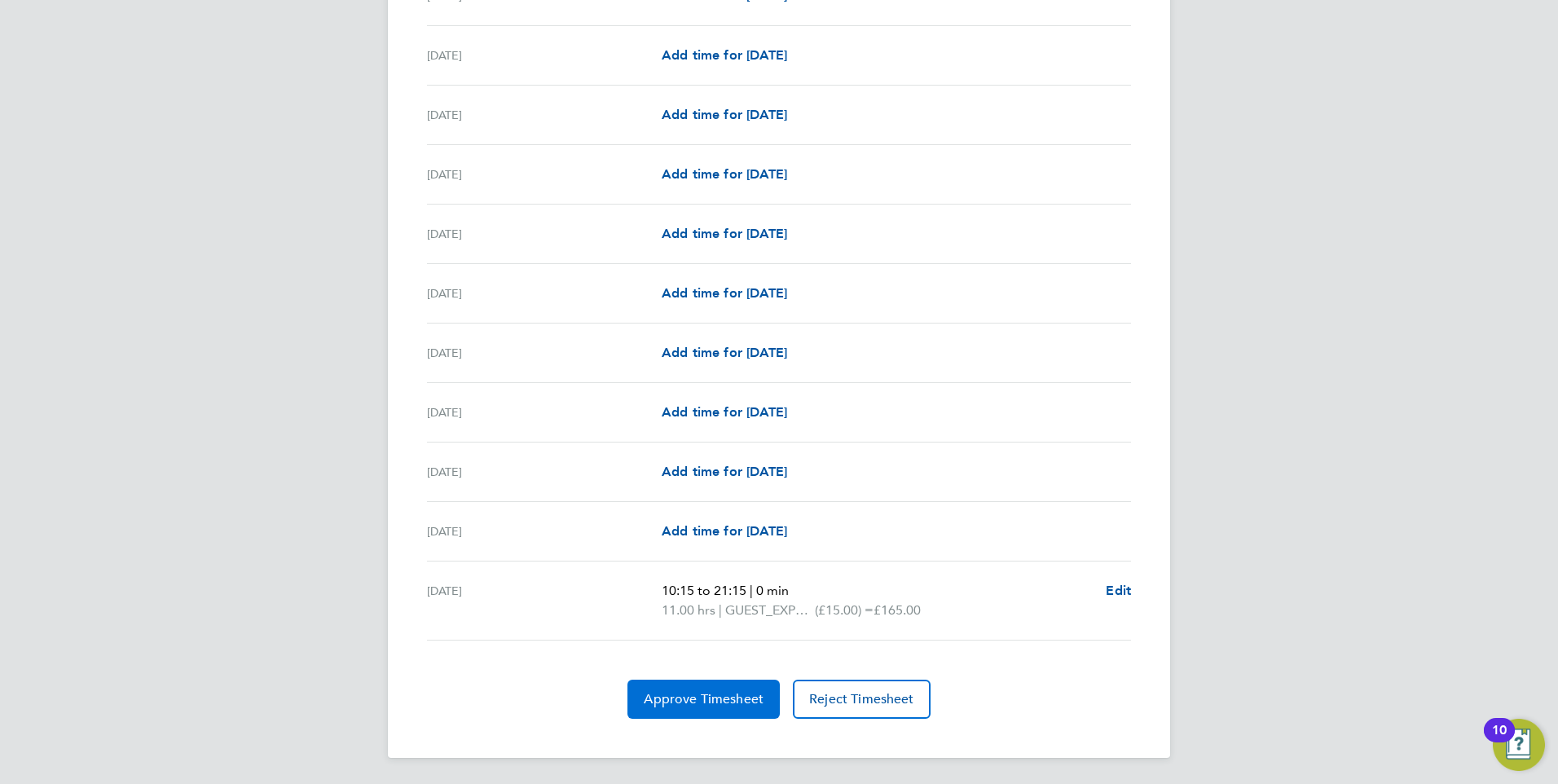
click at [700, 694] on span "Approve Timesheet" at bounding box center [703, 698] width 119 height 16
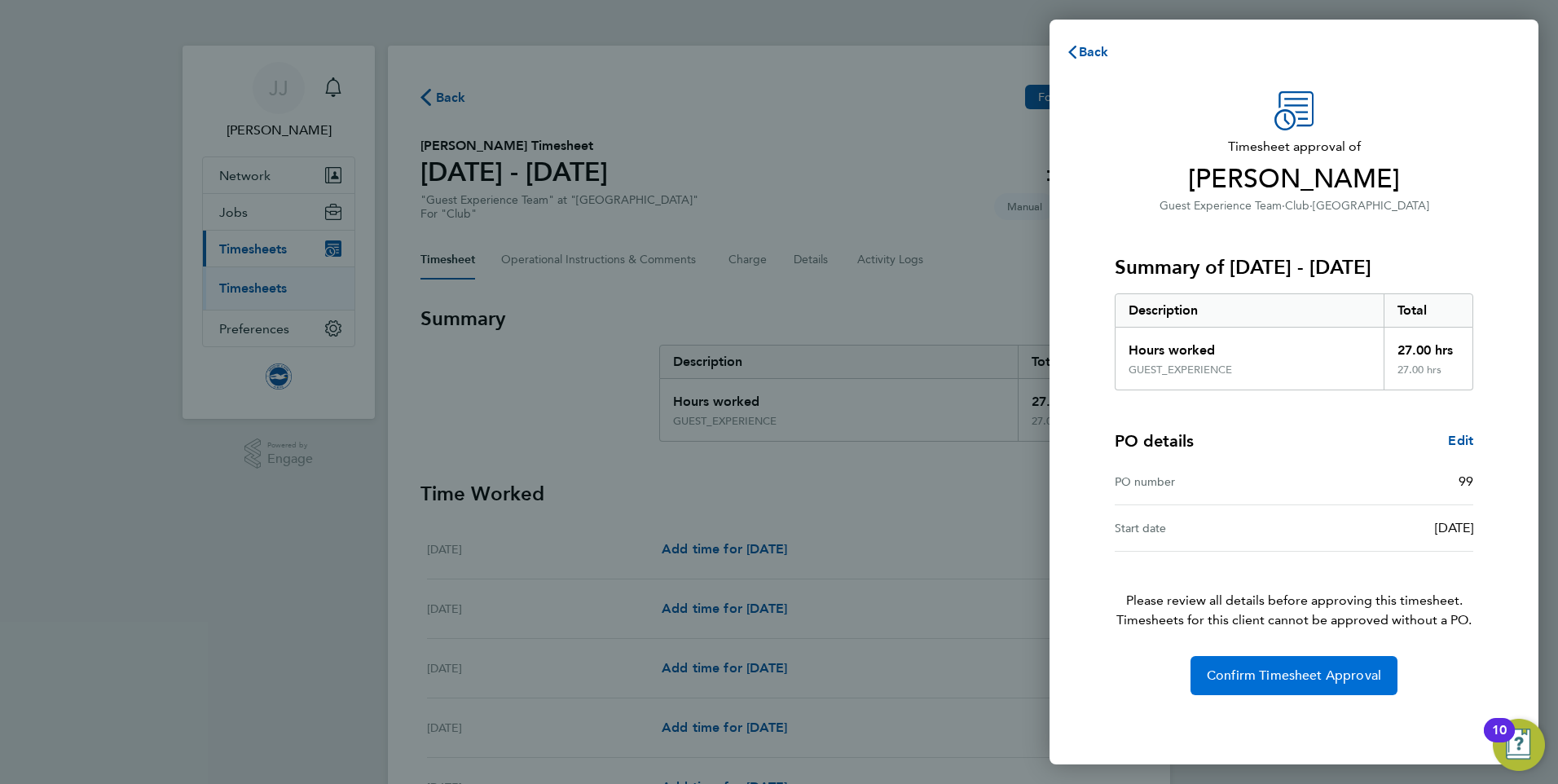
click at [1249, 669] on span "Confirm Timesheet Approval" at bounding box center [1294, 675] width 174 height 16
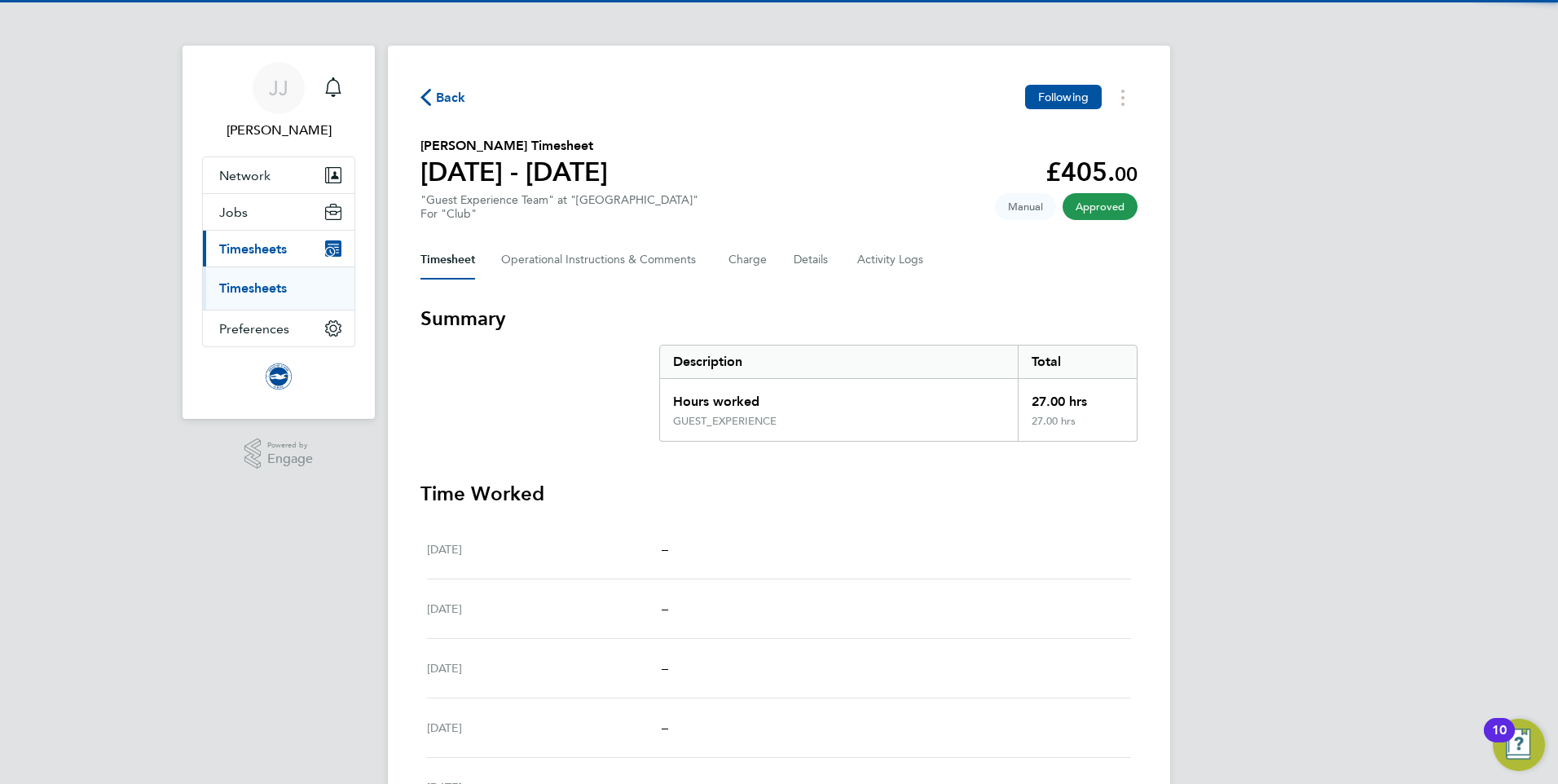
click at [440, 88] on span "Back" at bounding box center [451, 98] width 30 height 20
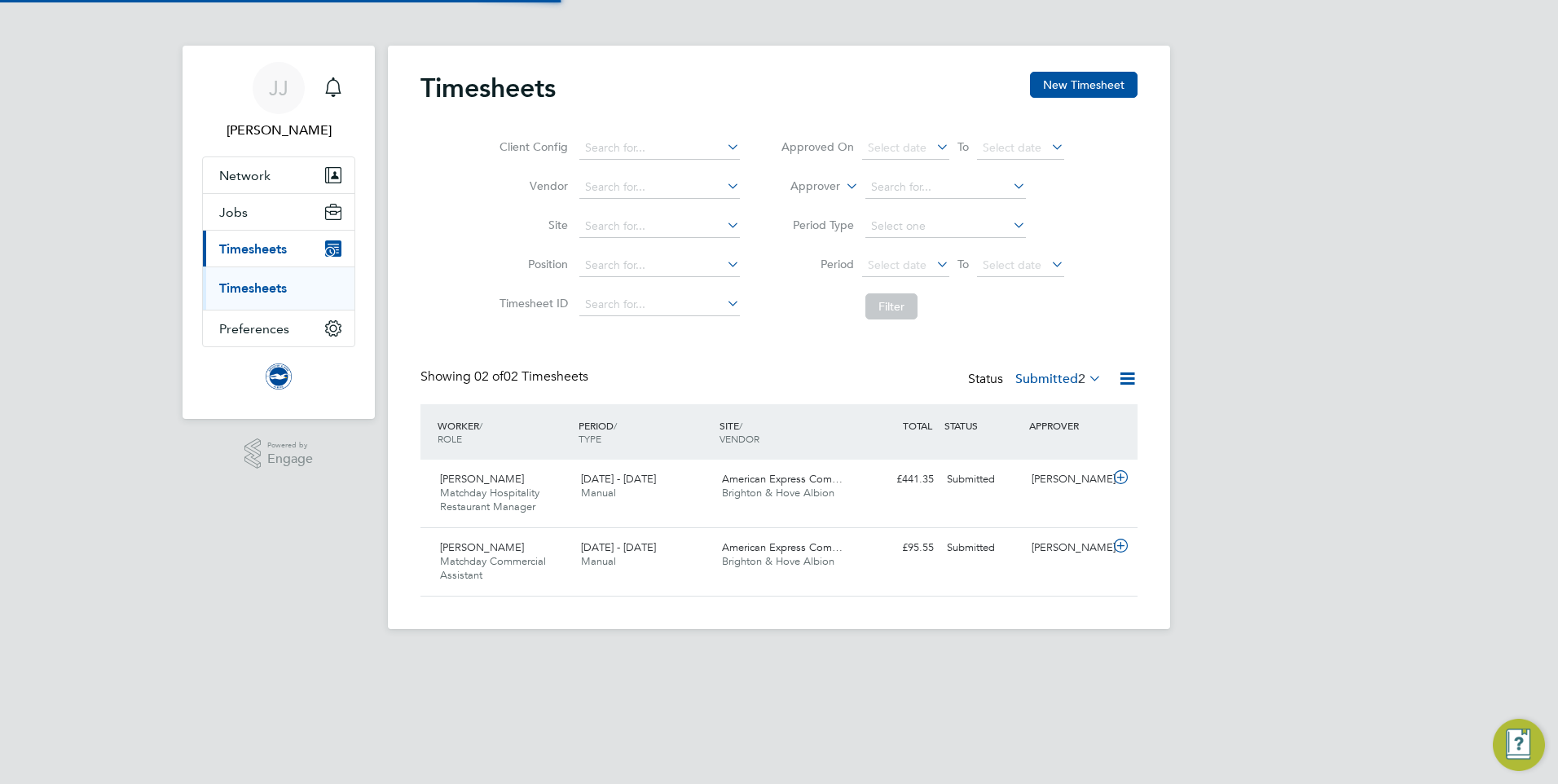
scroll to position [41, 142]
click at [651, 480] on span "[DATE] - [DATE]" at bounding box center [619, 478] width 75 height 14
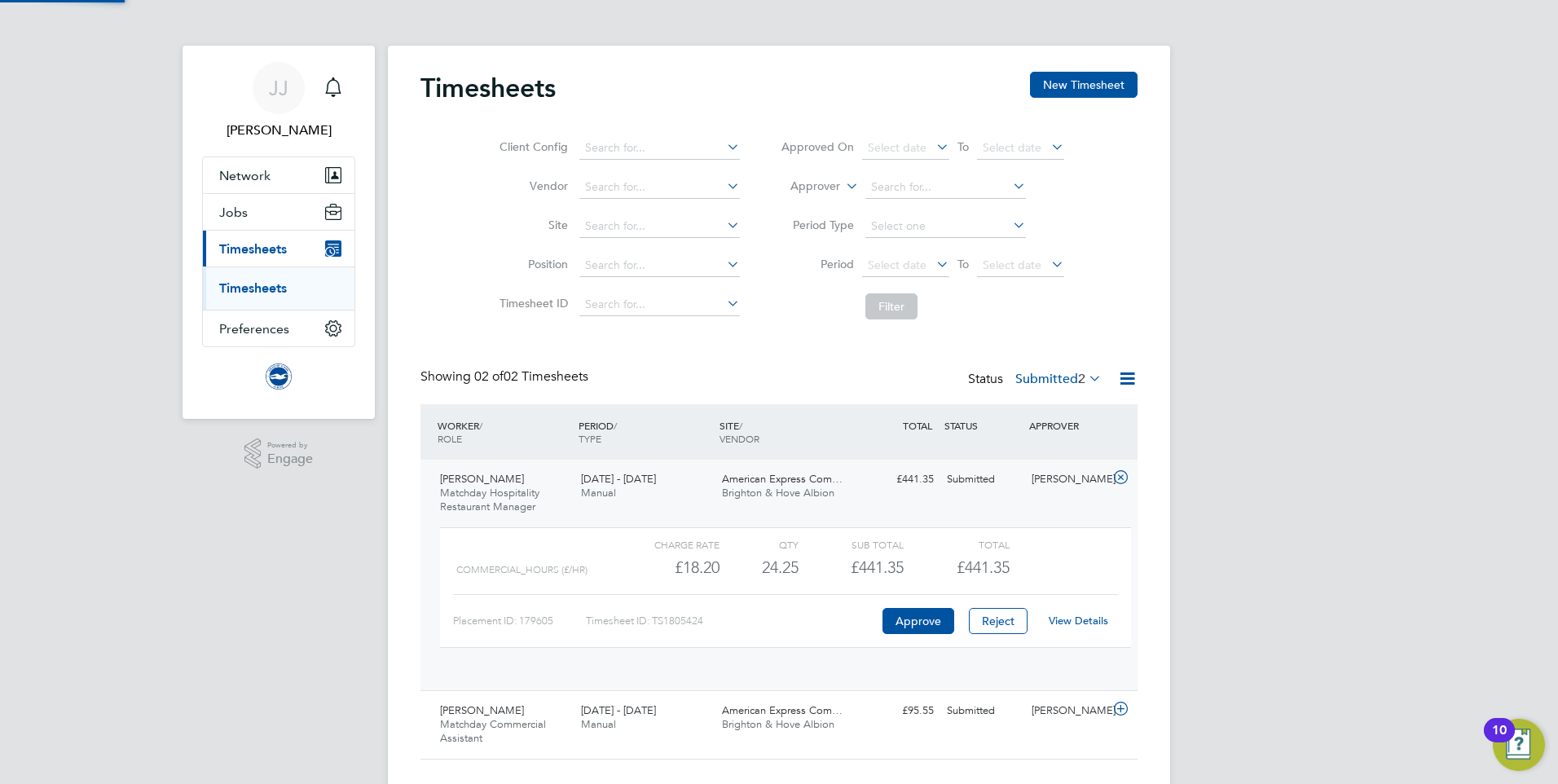
scroll to position [27, 159]
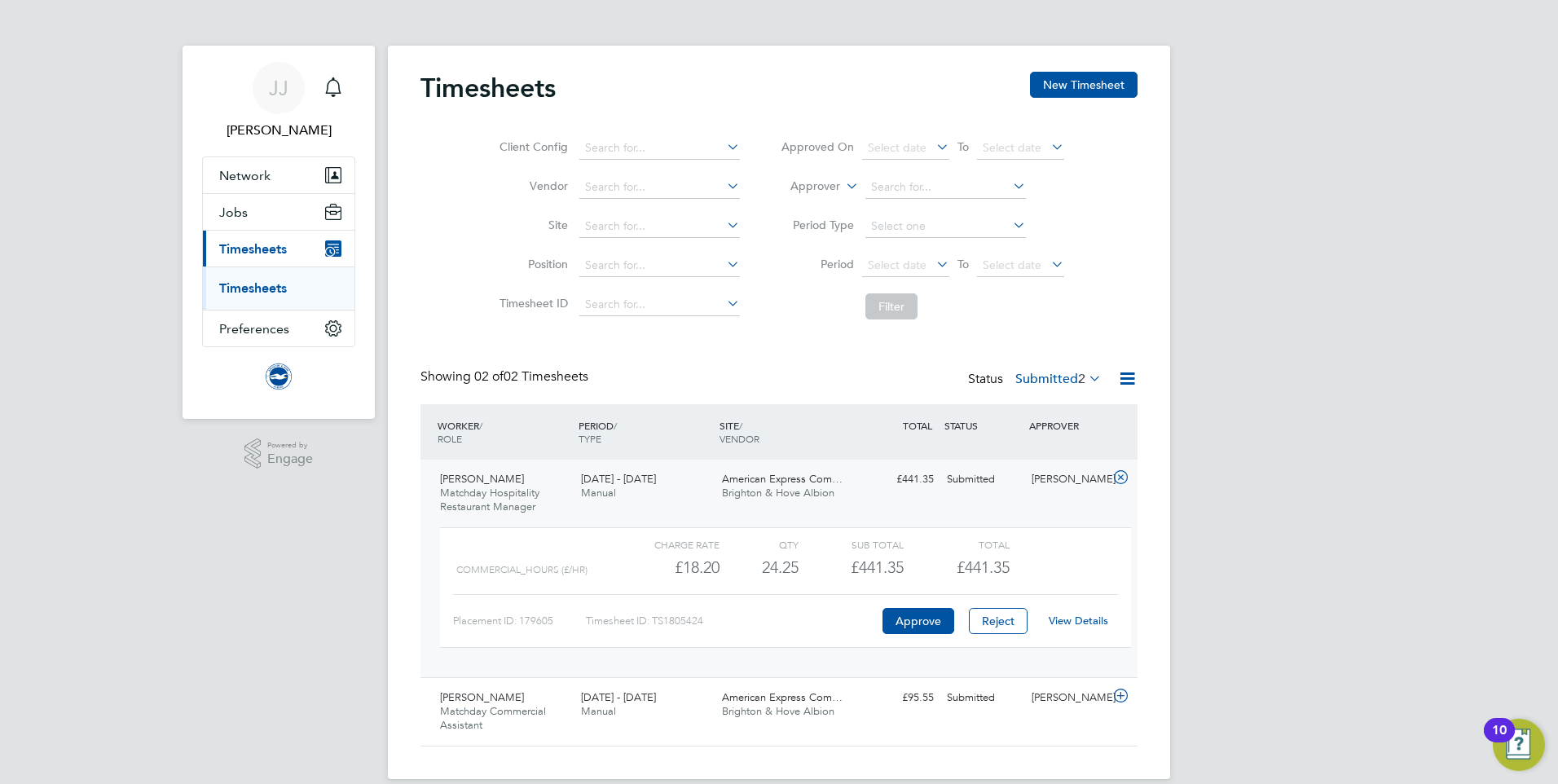
click at [1078, 625] on link "View Details" at bounding box center [1078, 620] width 59 height 14
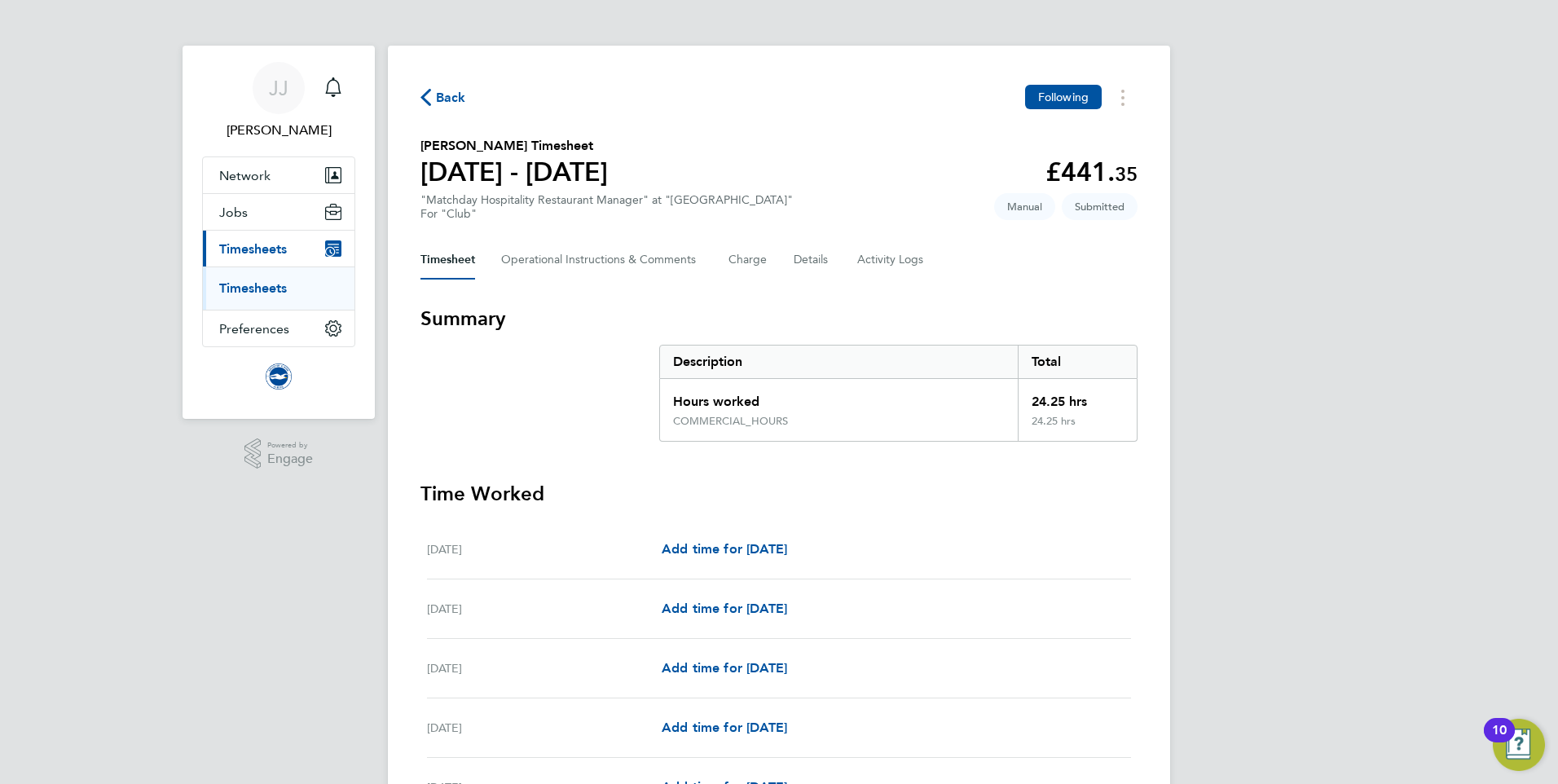
click at [551, 165] on h1 "[DATE] - [DATE]" at bounding box center [513, 172] width 187 height 33
drag, startPoint x: 552, startPoint y: 167, endPoint x: 552, endPoint y: 200, distance: 33.0
click at [553, 171] on h1 "[DATE] - [DATE]" at bounding box center [513, 172] width 187 height 33
click at [438, 107] on span "Back" at bounding box center [451, 98] width 30 height 20
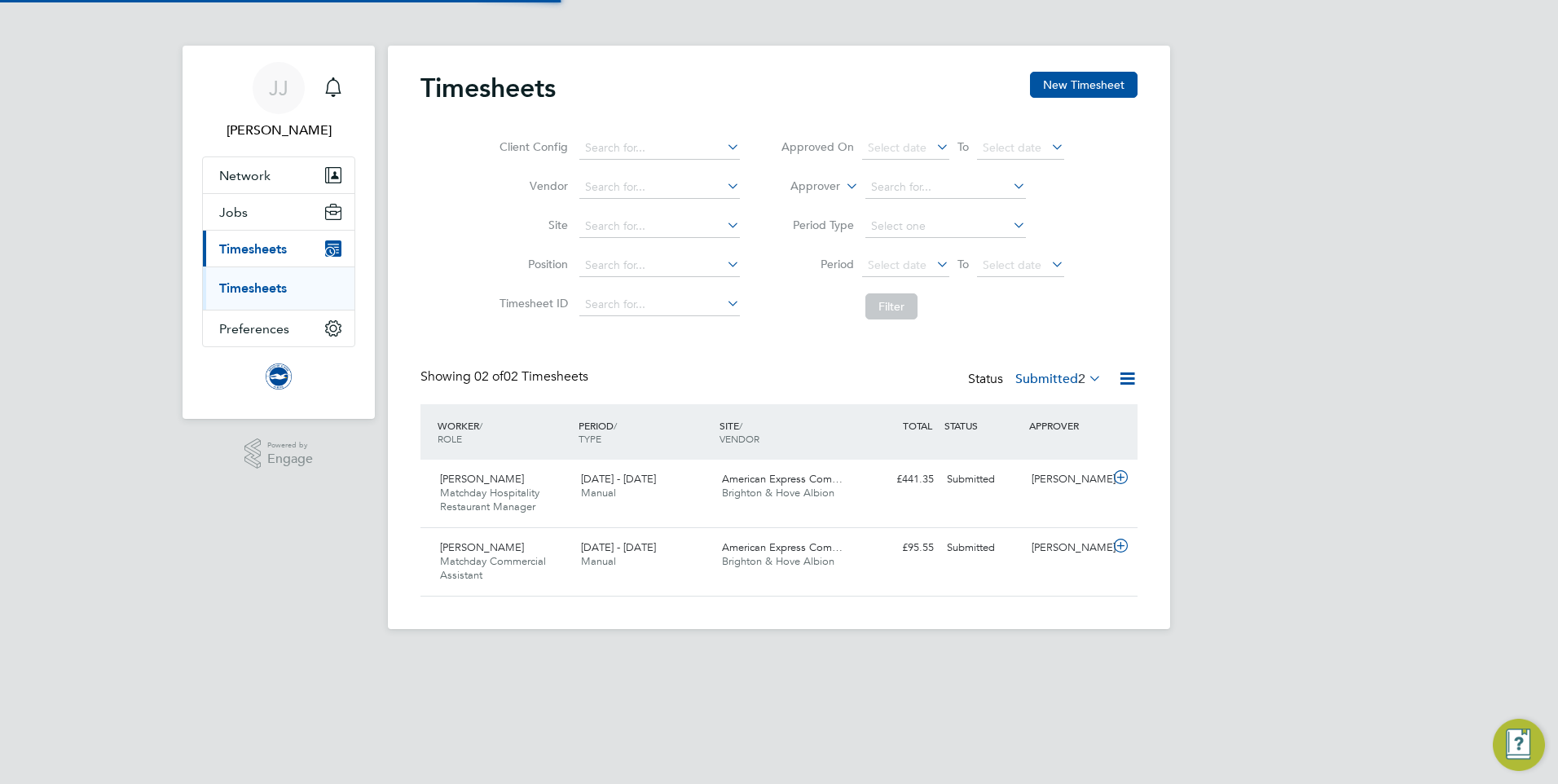
scroll to position [41, 142]
